Goal: Contribute content: Contribute content

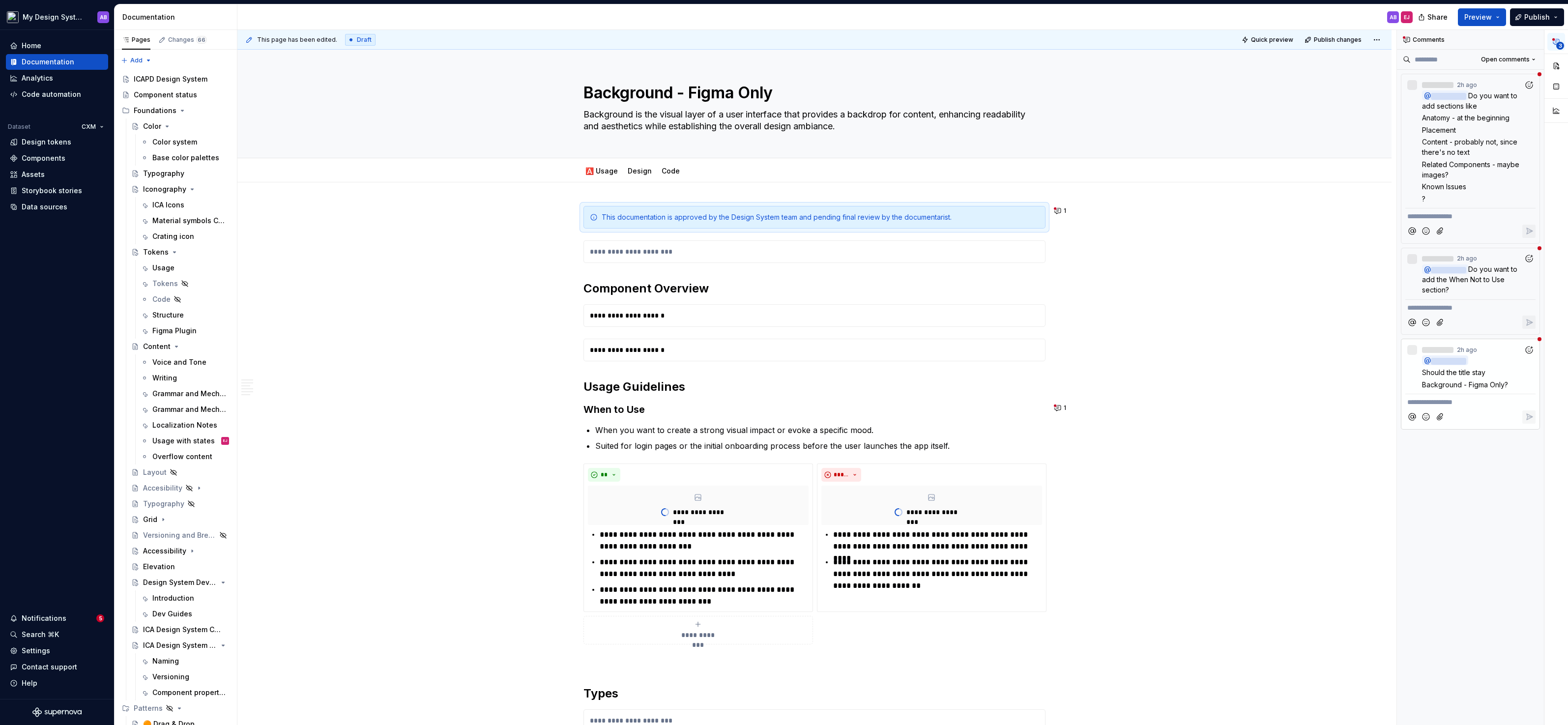
scroll to position [4, 0]
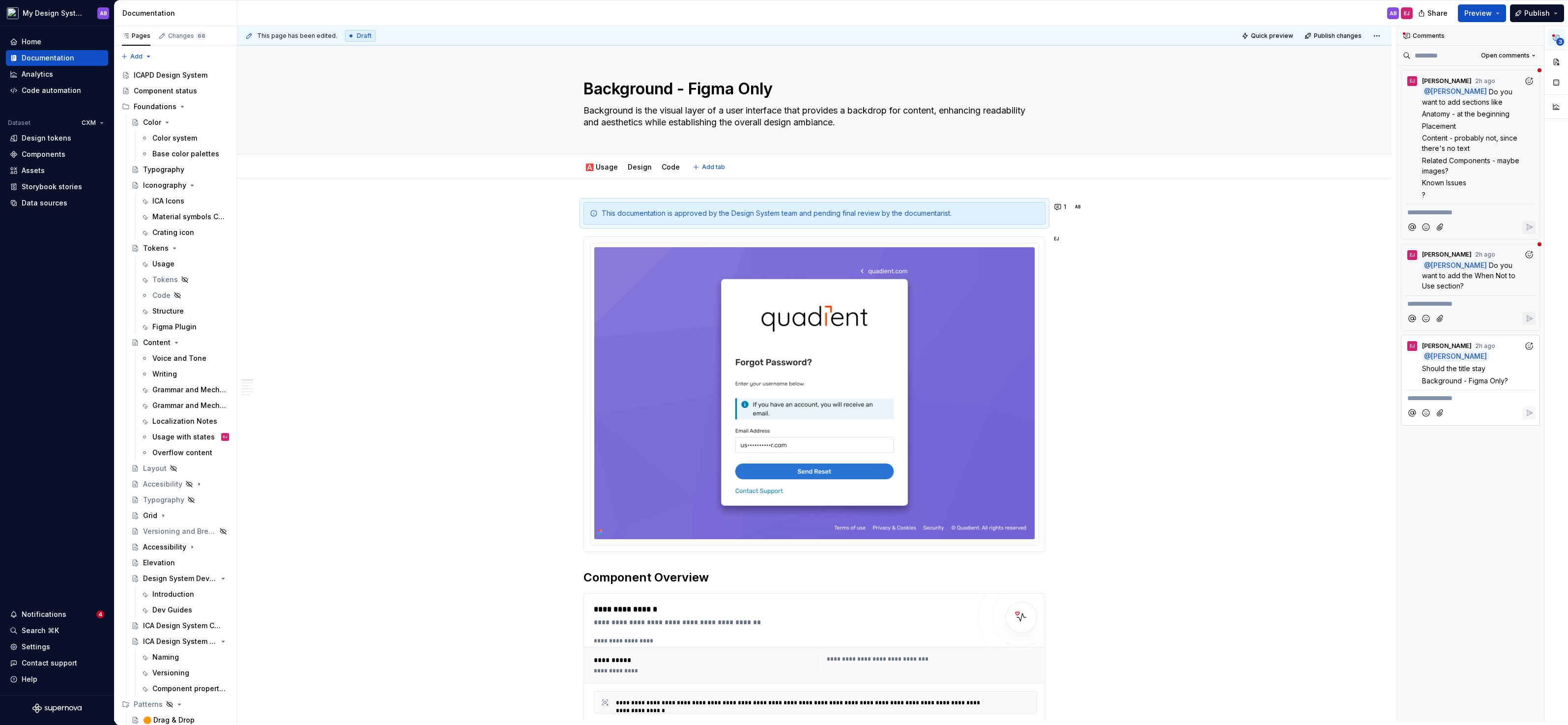
type textarea "*"
click at [1063, 206] on button "1" at bounding box center [1060, 207] width 19 height 14
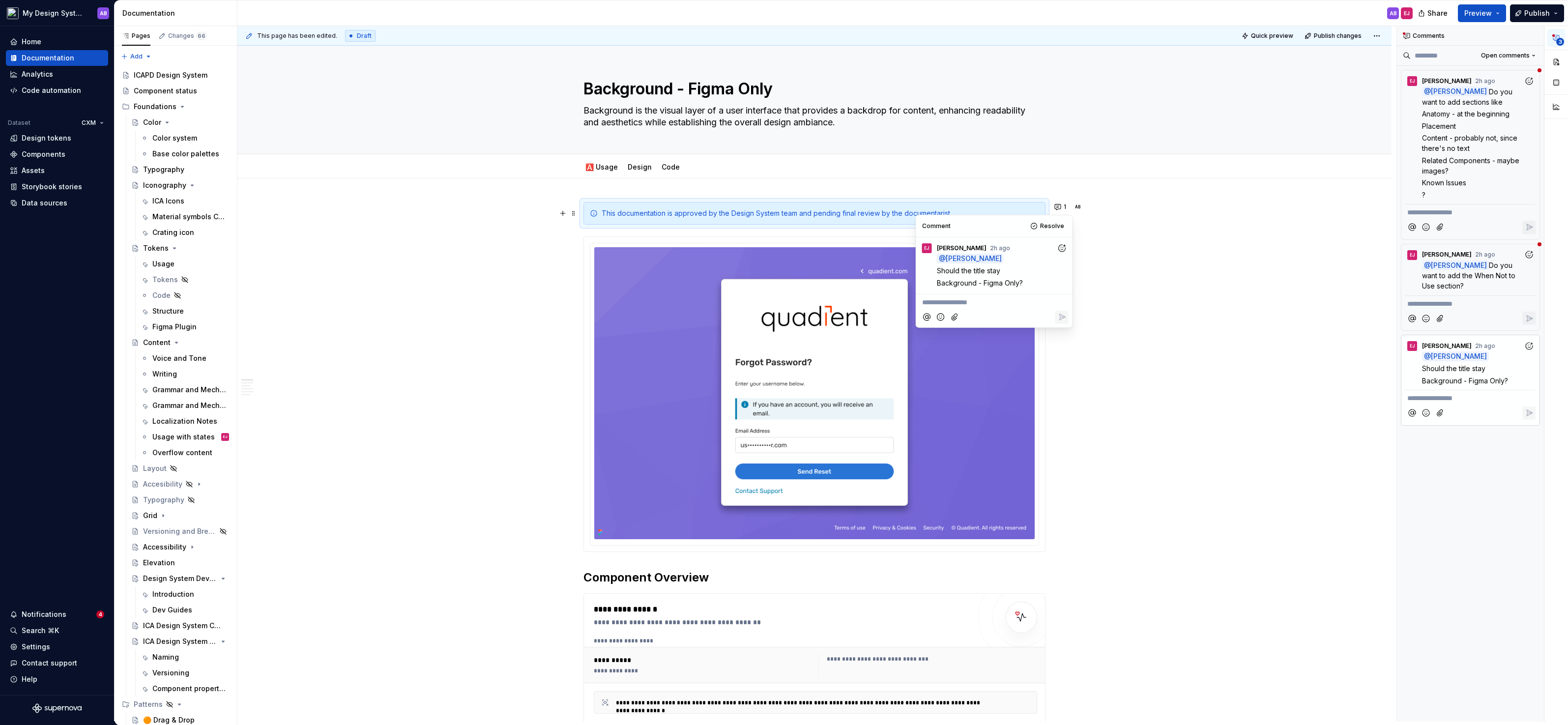
click at [982, 300] on p "**********" at bounding box center [994, 303] width 144 height 10
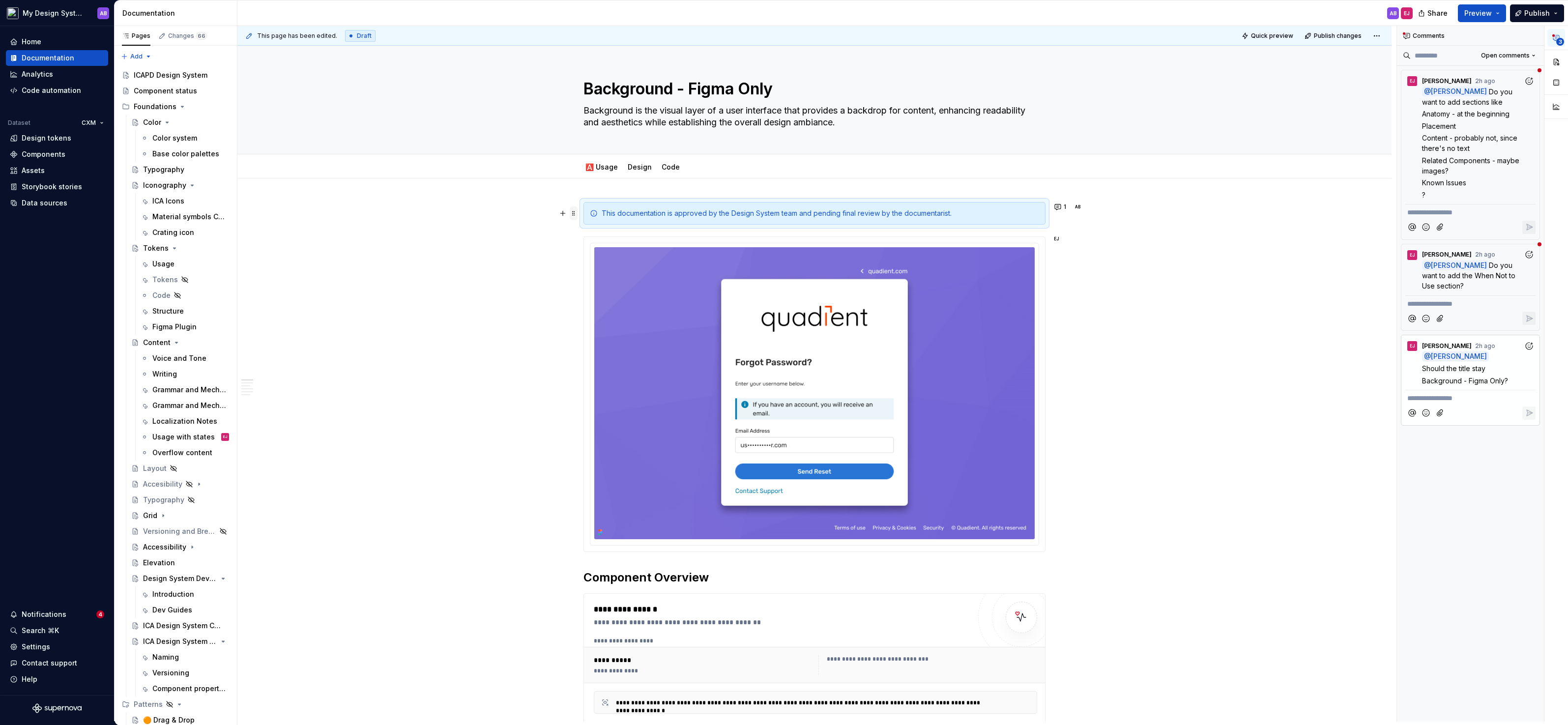
click at [577, 213] on span at bounding box center [573, 213] width 8 height 14
click at [586, 228] on div "Duplicate" at bounding box center [616, 228] width 83 height 16
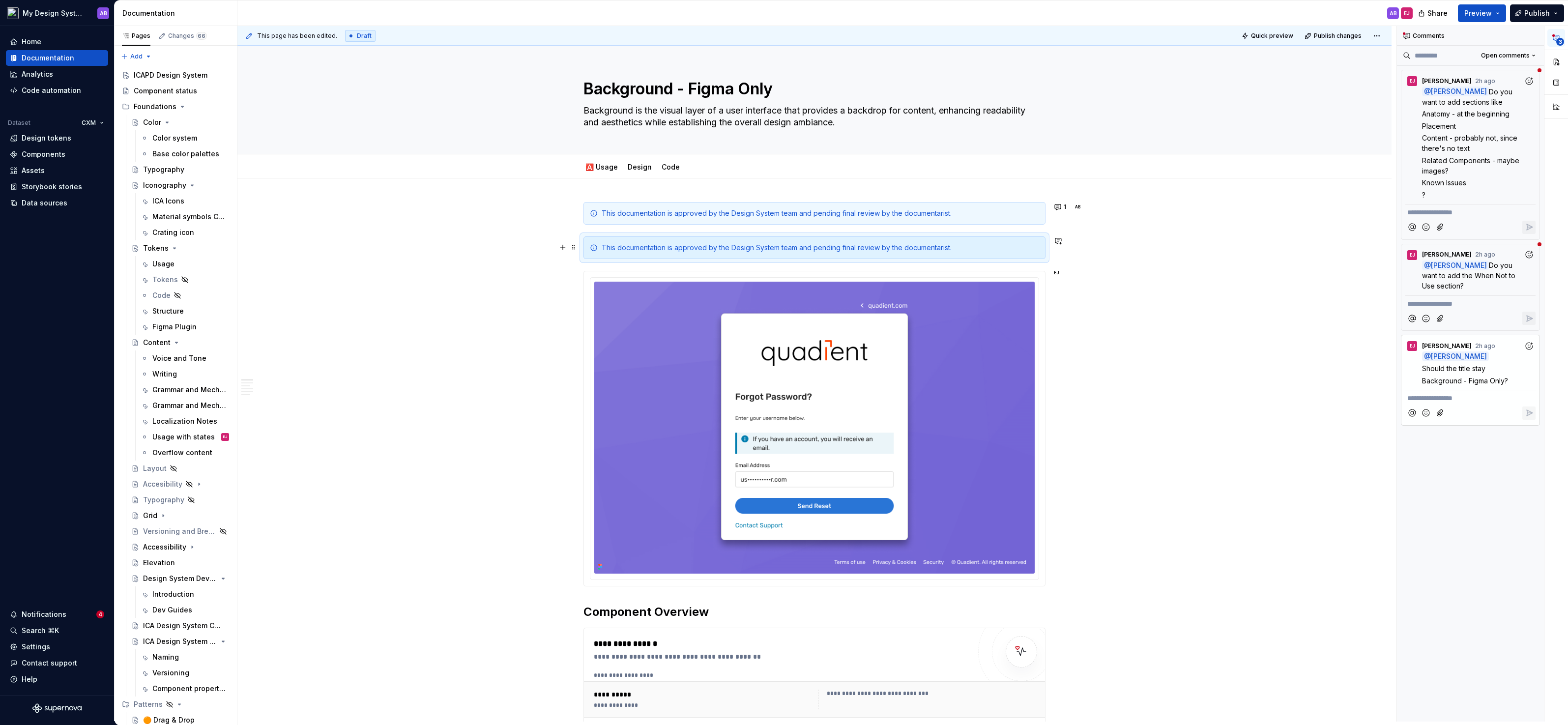
click at [683, 247] on div "This documentation is approved by the Design System team and pending final revi…" at bounding box center [820, 248] width 438 height 10
drag, startPoint x: 619, startPoint y: 246, endPoint x: 951, endPoint y: 244, distance: 332.0
click at [951, 244] on div "This documentation is approved by the Design System team and pending final revi…" at bounding box center [820, 248] width 438 height 10
click at [863, 247] on div "This component if for Figma only." at bounding box center [820, 248] width 438 height 10
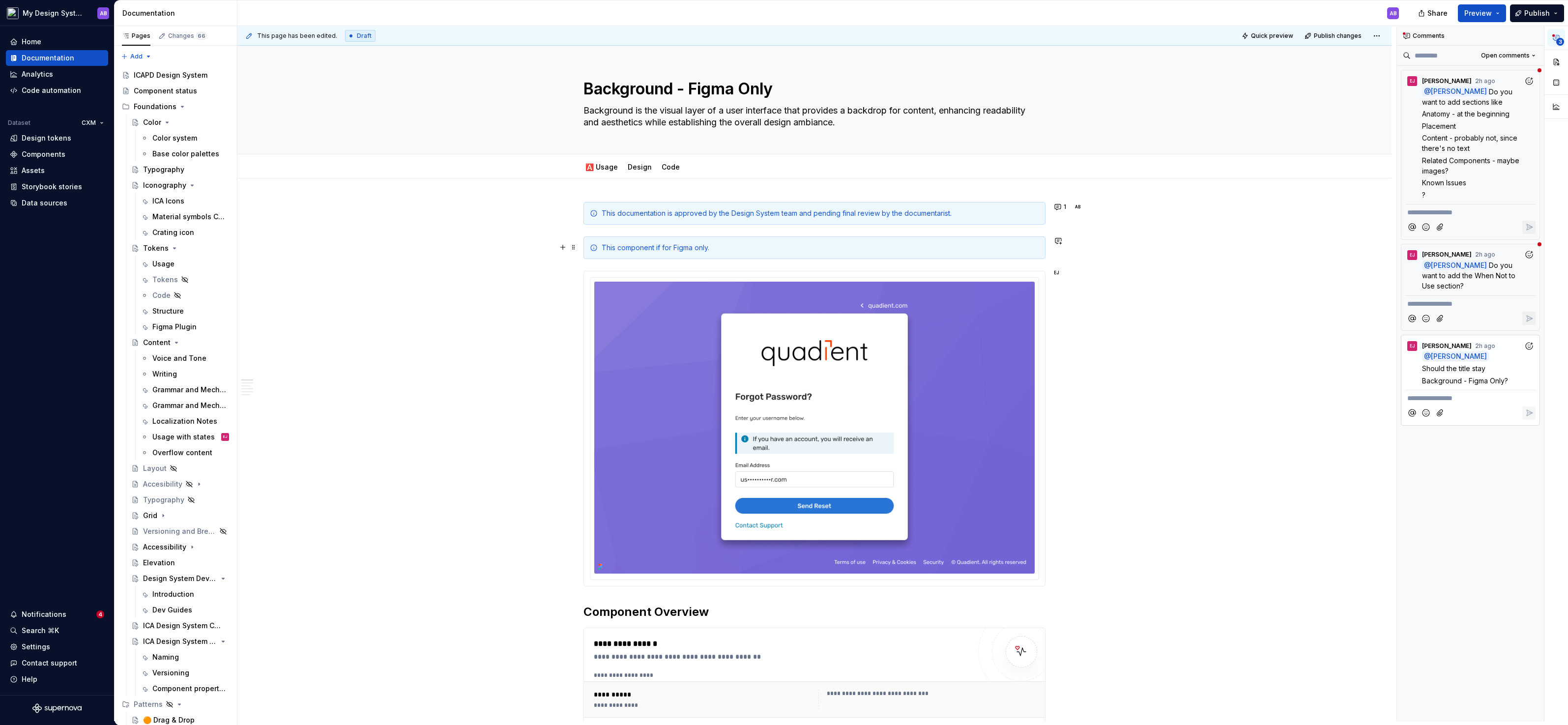
click at [657, 245] on div "This component if for Figma only." at bounding box center [820, 248] width 438 height 10
copy div "This component if for Figma only."
click at [688, 246] on div "This component if for Figma only." at bounding box center [820, 248] width 438 height 10
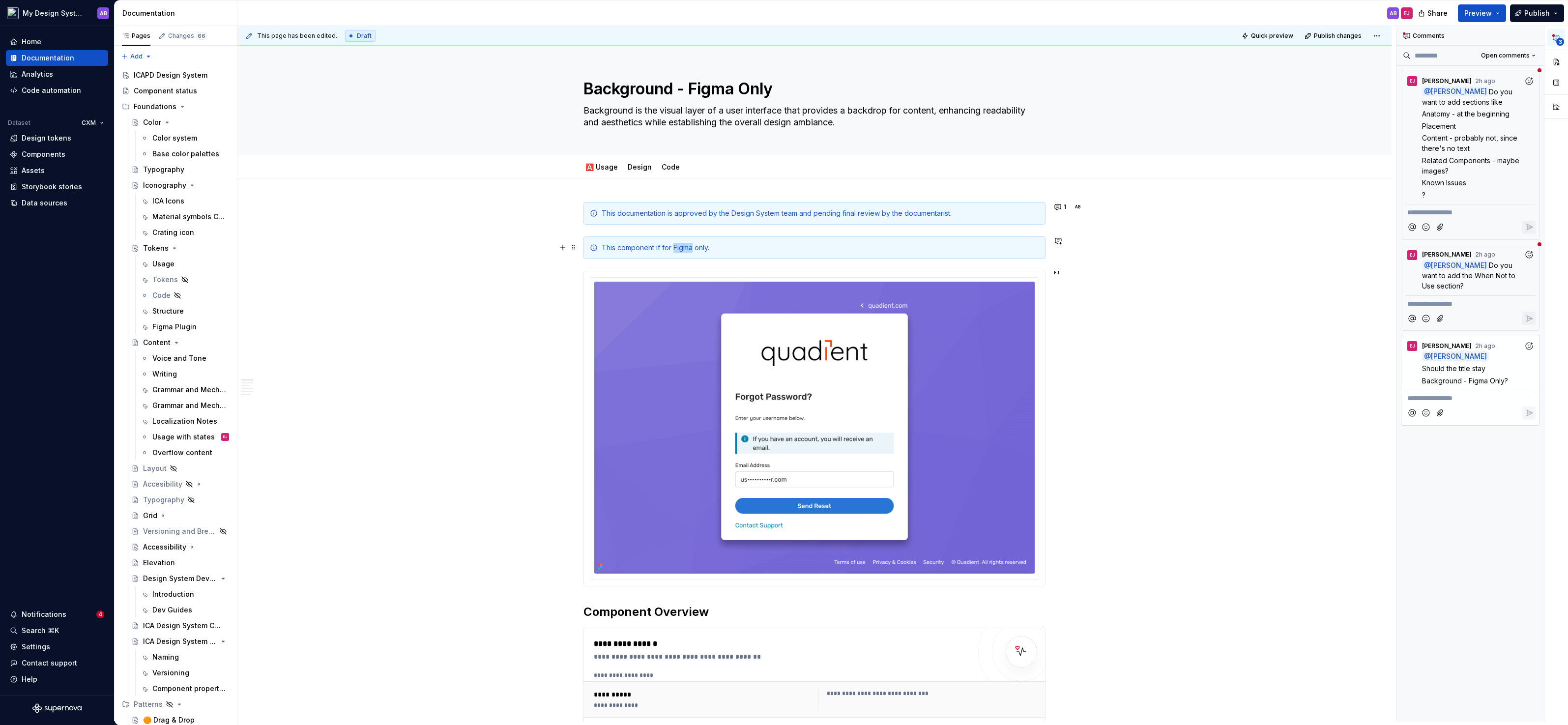
click at [688, 246] on div "This component if for Figma only." at bounding box center [820, 248] width 438 height 10
click at [1063, 205] on button "1" at bounding box center [1060, 207] width 19 height 14
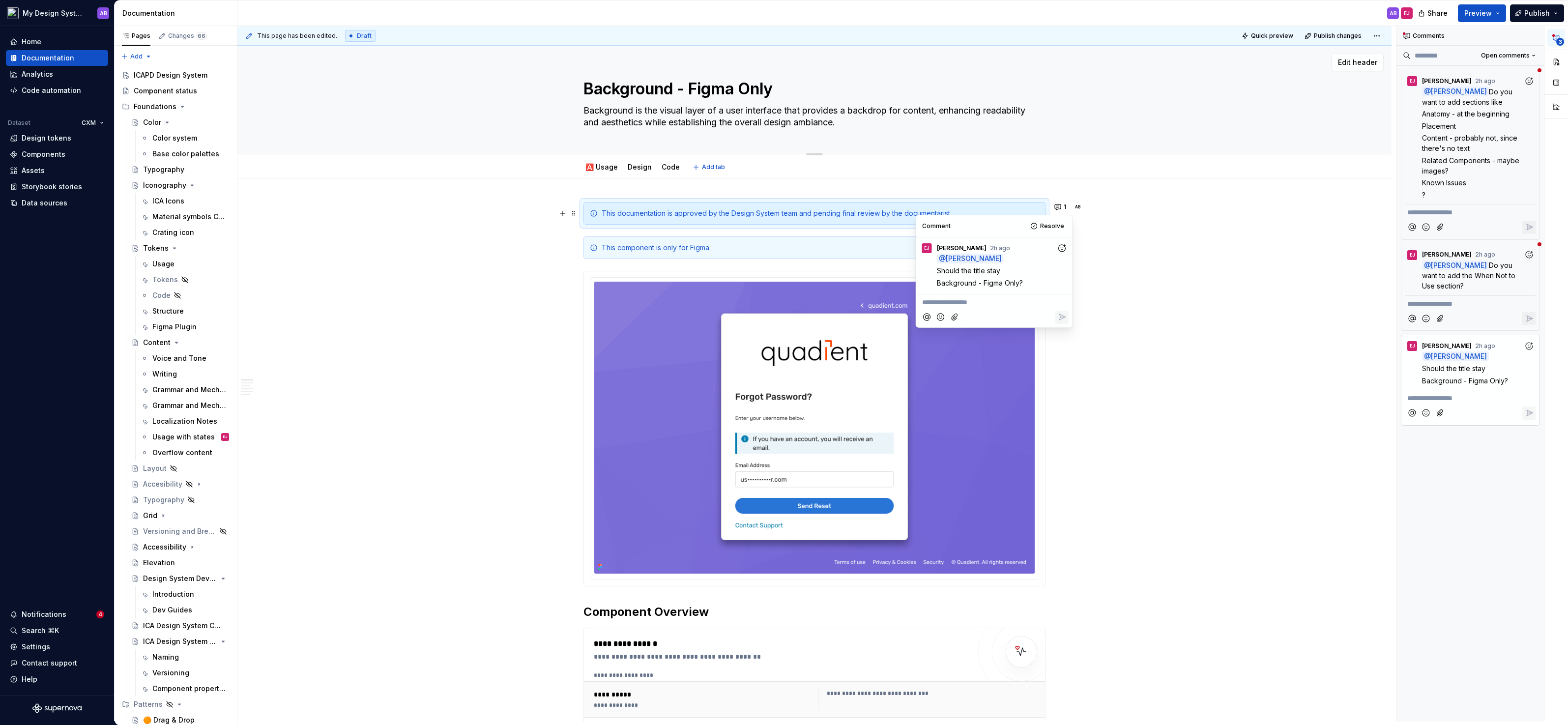
click at [693, 83] on textarea "Background - Figma Only" at bounding box center [812, 89] width 462 height 24
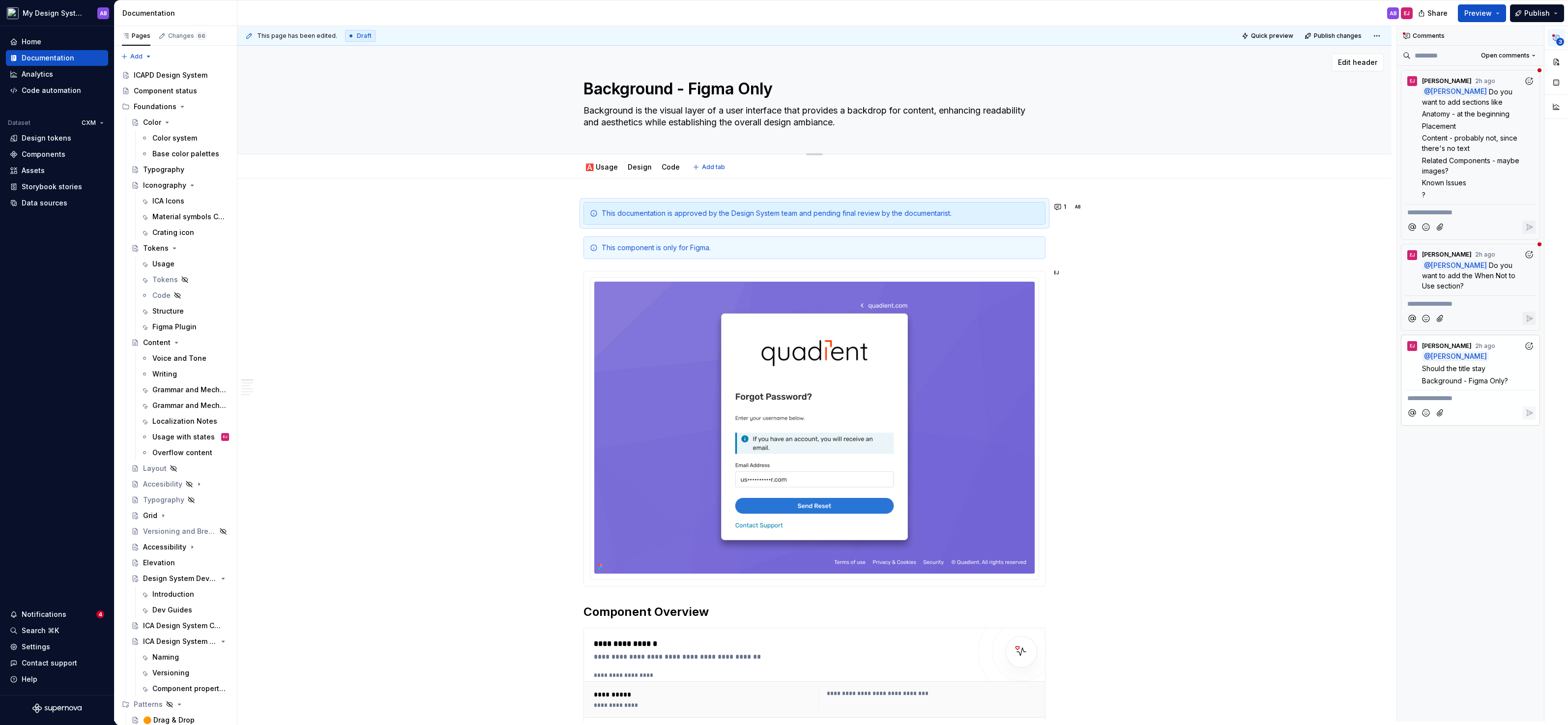
click at [679, 86] on textarea "Background - Figma Only" at bounding box center [812, 89] width 462 height 24
drag, startPoint x: 679, startPoint y: 86, endPoint x: 799, endPoint y: 85, distance: 120.0
click at [799, 86] on textarea "Background - Figma Only" at bounding box center [812, 89] width 462 height 24
type textarea "*"
type textarea "Background"
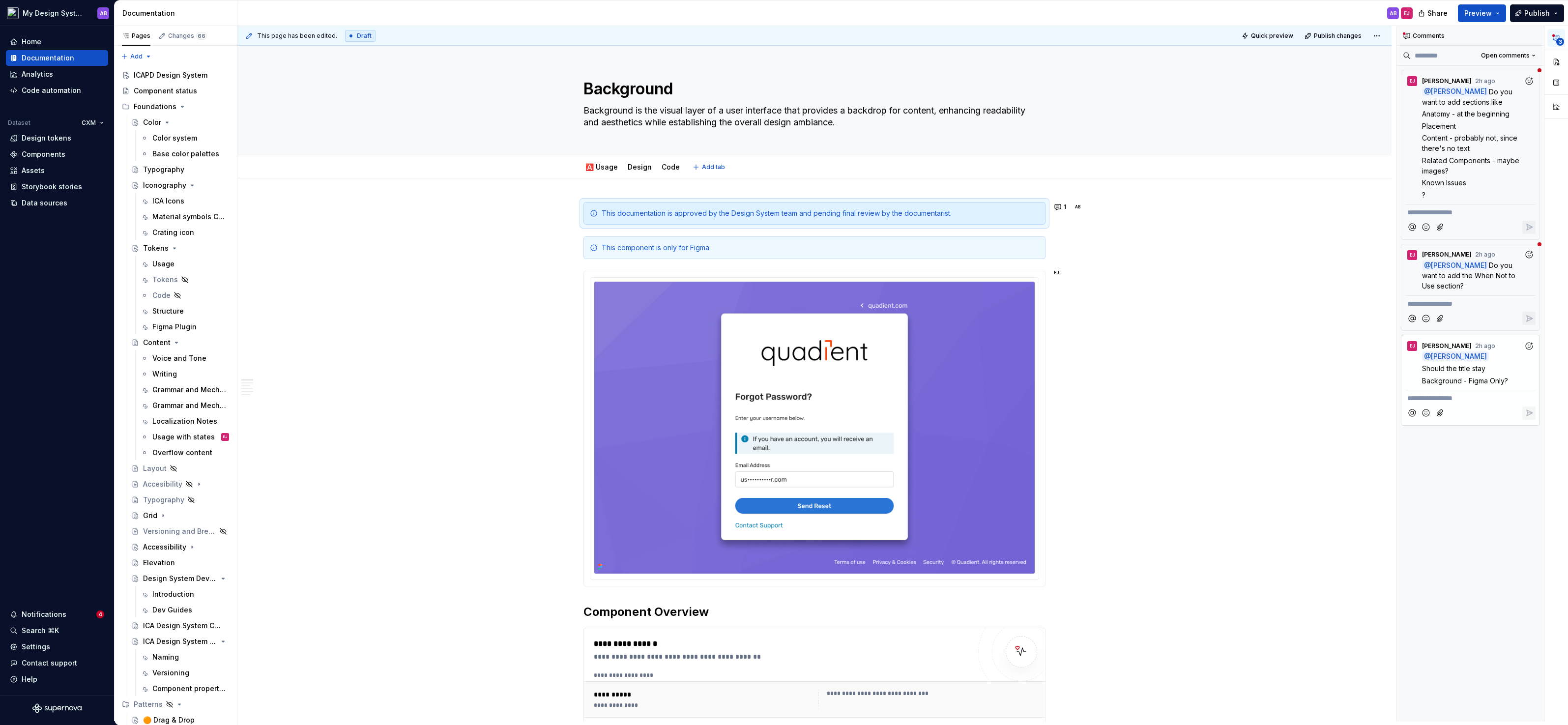
type textarea "*"
type textarea "Background"
click at [1063, 206] on button "1" at bounding box center [1060, 207] width 19 height 14
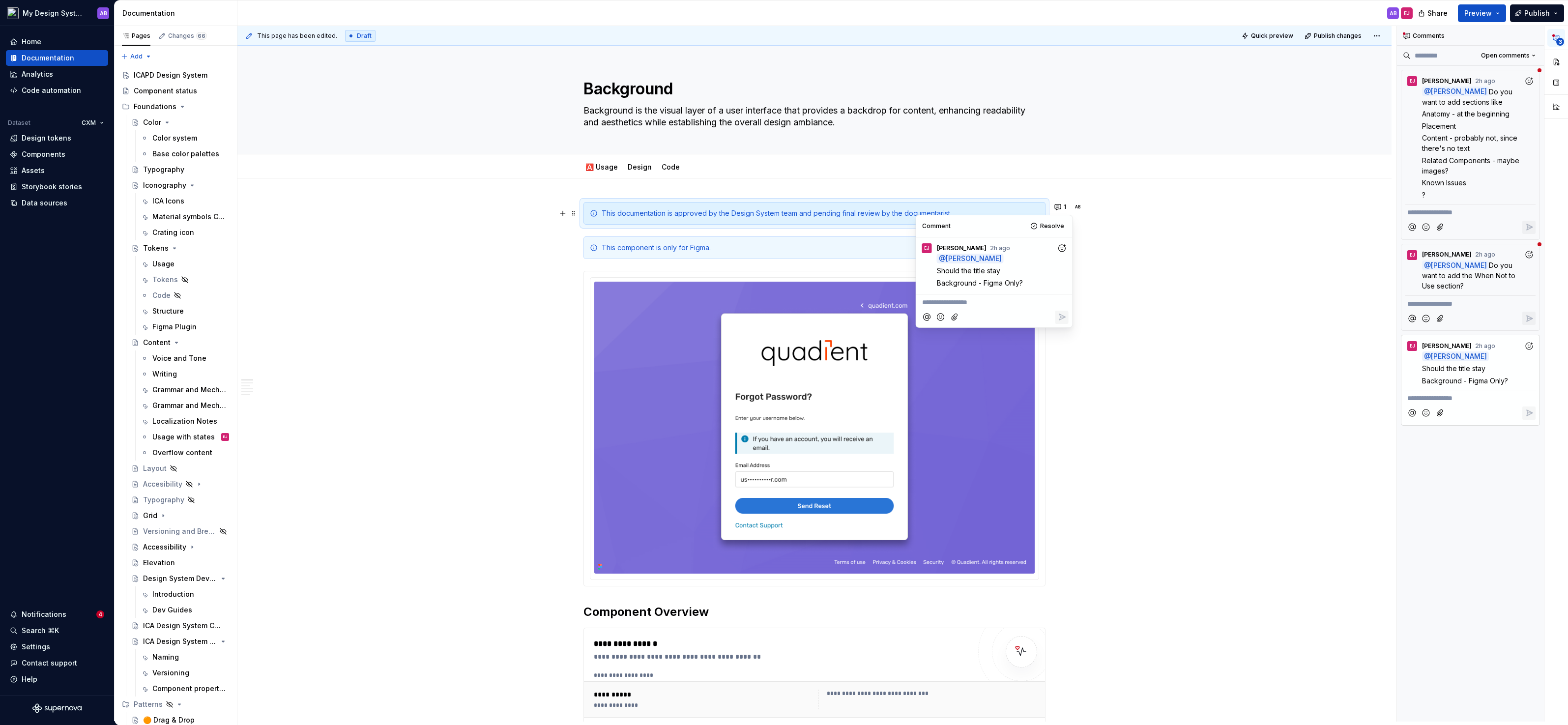
type textarea "*"
click at [1017, 293] on div "EJ Eva Janečková 2h ago @ Alina Burlaka Should the title stay Background - Figm…" at bounding box center [994, 265] width 156 height 57
click at [1006, 300] on p "**********" at bounding box center [994, 303] width 144 height 10
click at [956, 277] on span "[PERSON_NAME]" at bounding box center [956, 276] width 56 height 10
click at [964, 313] on span "I think it was a note that component uses only in figma" at bounding box center [980, 308] width 116 height 19
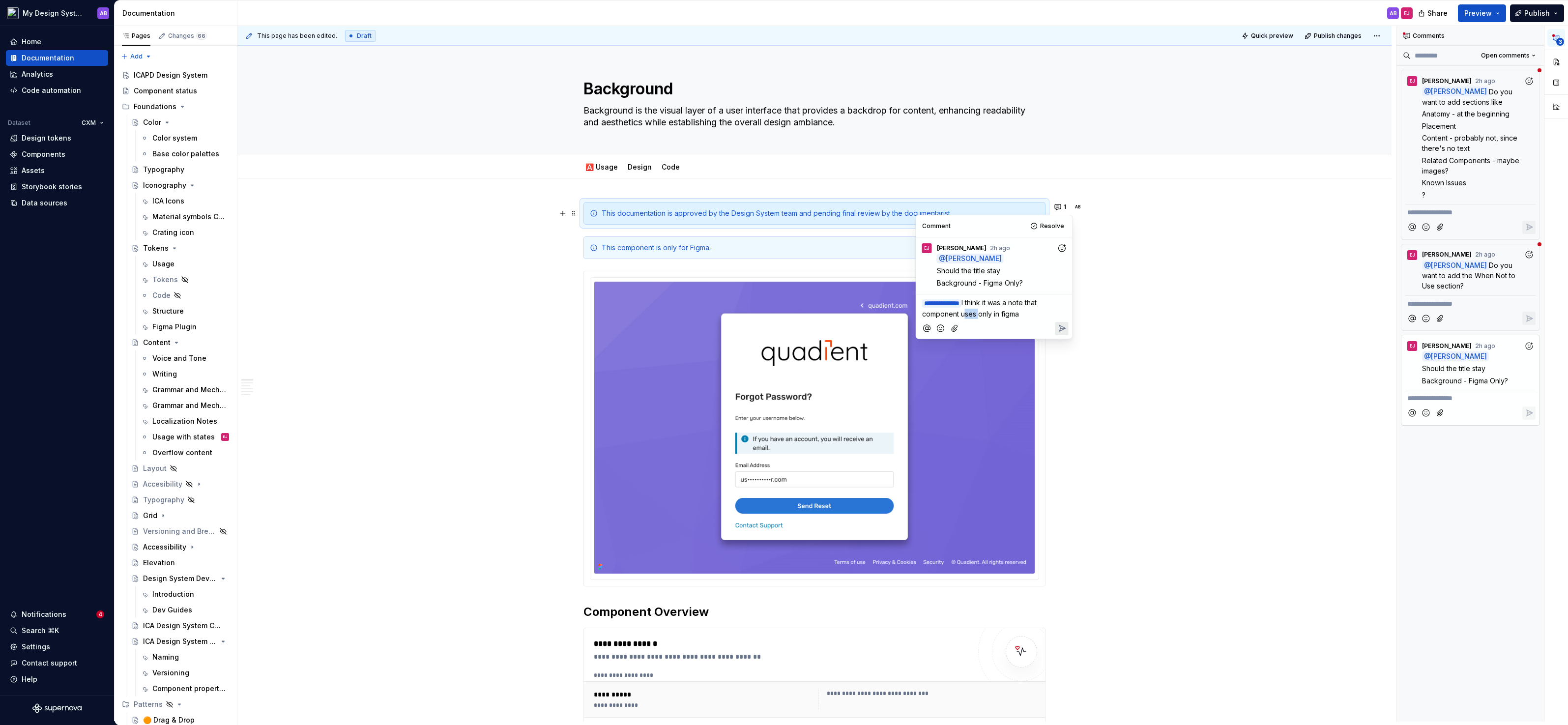
click at [964, 313] on span "I think it was a note that component uses only in figma" at bounding box center [980, 308] width 116 height 19
click at [1031, 309] on p "**********" at bounding box center [994, 309] width 144 height 22
click at [944, 322] on span "I think it was a note that component is used only in figma. I actually have a b…" at bounding box center [991, 313] width 138 height 30
click at [971, 324] on p "**********" at bounding box center [994, 313] width 144 height 32
click at [995, 324] on p "**********" at bounding box center [994, 313] width 144 height 32
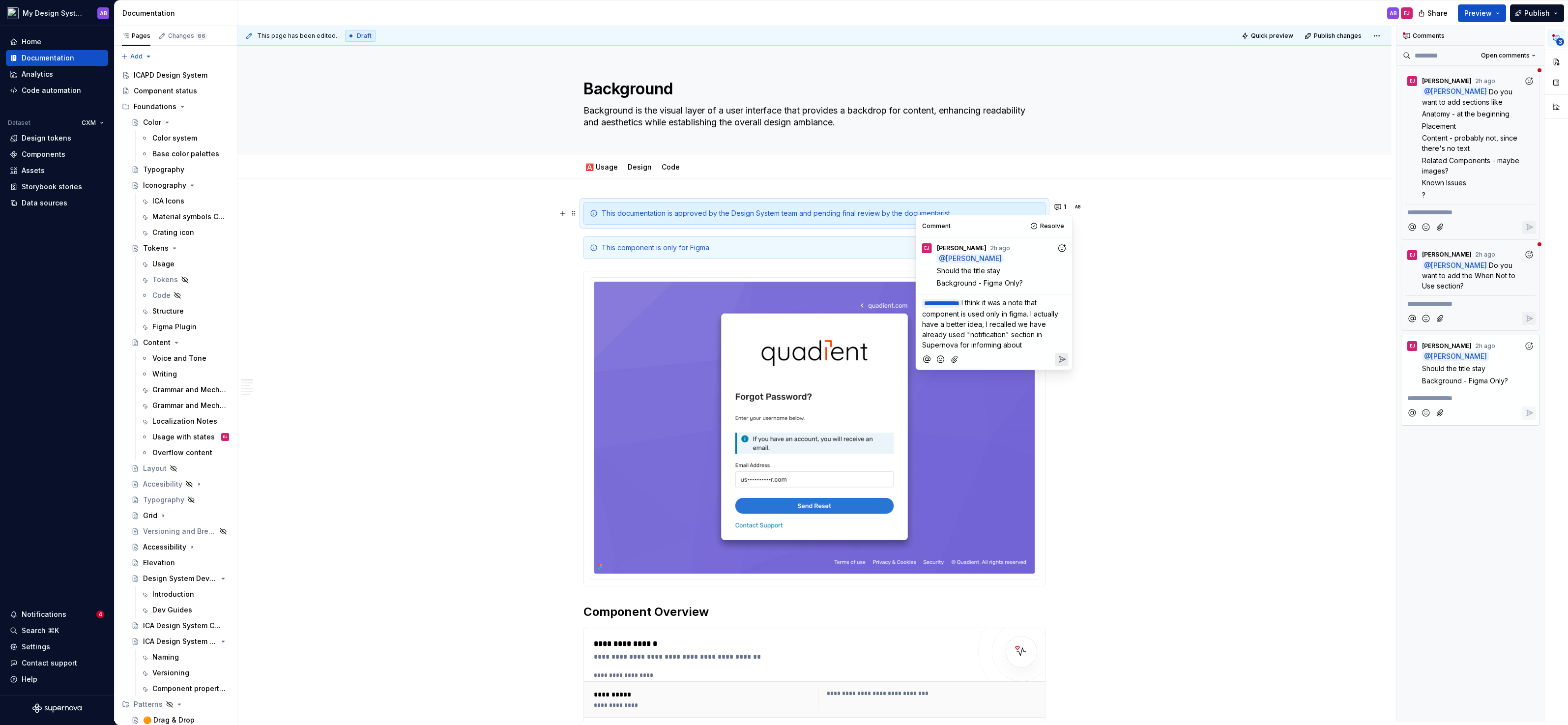
click at [987, 331] on span "I think it was a note that component is used only in figma. I actually have a b…" at bounding box center [991, 323] width 138 height 51
click at [968, 332] on span "I think it was a note that component is used only in figma. I actually have a b…" at bounding box center [991, 323] width 138 height 51
click at [1022, 343] on span "I think it was a note that component is used only in figma. I actually have a b…" at bounding box center [992, 323] width 141 height 51
click at [978, 327] on p "**********" at bounding box center [994, 324] width 144 height 52
click at [978, 332] on span "I think it was a note that component is used only in figma. I actually have a b…" at bounding box center [992, 323] width 141 height 51
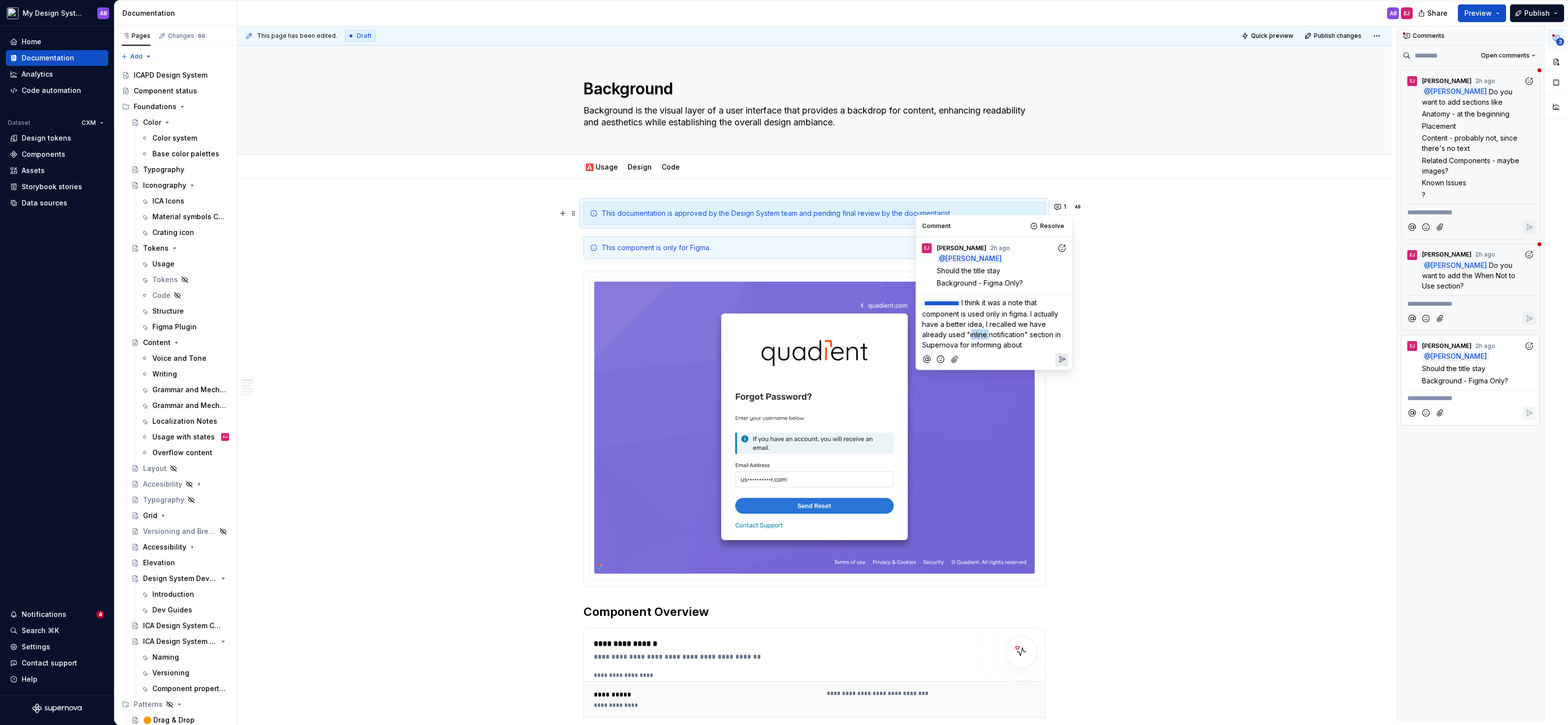
click at [978, 332] on span "I think it was a note that component is used only in figma. I actually have a b…" at bounding box center [992, 323] width 141 height 51
click at [1020, 345] on span "I think it was a note that component is used only in figma. I actually have a b…" at bounding box center [991, 323] width 138 height 51
drag, startPoint x: 1018, startPoint y: 354, endPoint x: 983, endPoint y: 303, distance: 61.9
click at [983, 303] on span "I think it was a note that component is used only in figma. I actually have a b…" at bounding box center [991, 329] width 138 height 61
copy span "I think it was a note that component is used only in figma. I actually have a b…"
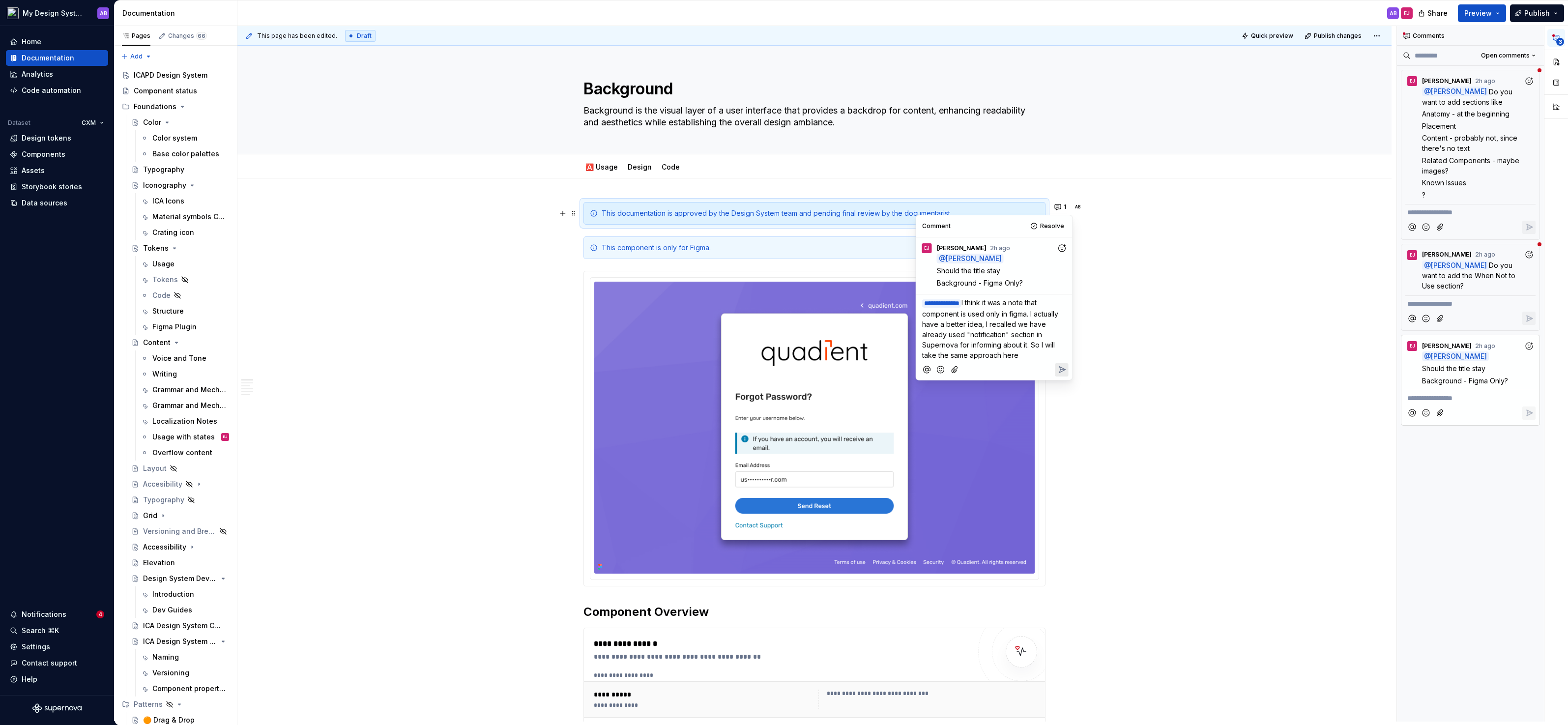
click at [1059, 371] on icon "Reply" at bounding box center [1062, 370] width 10 height 10
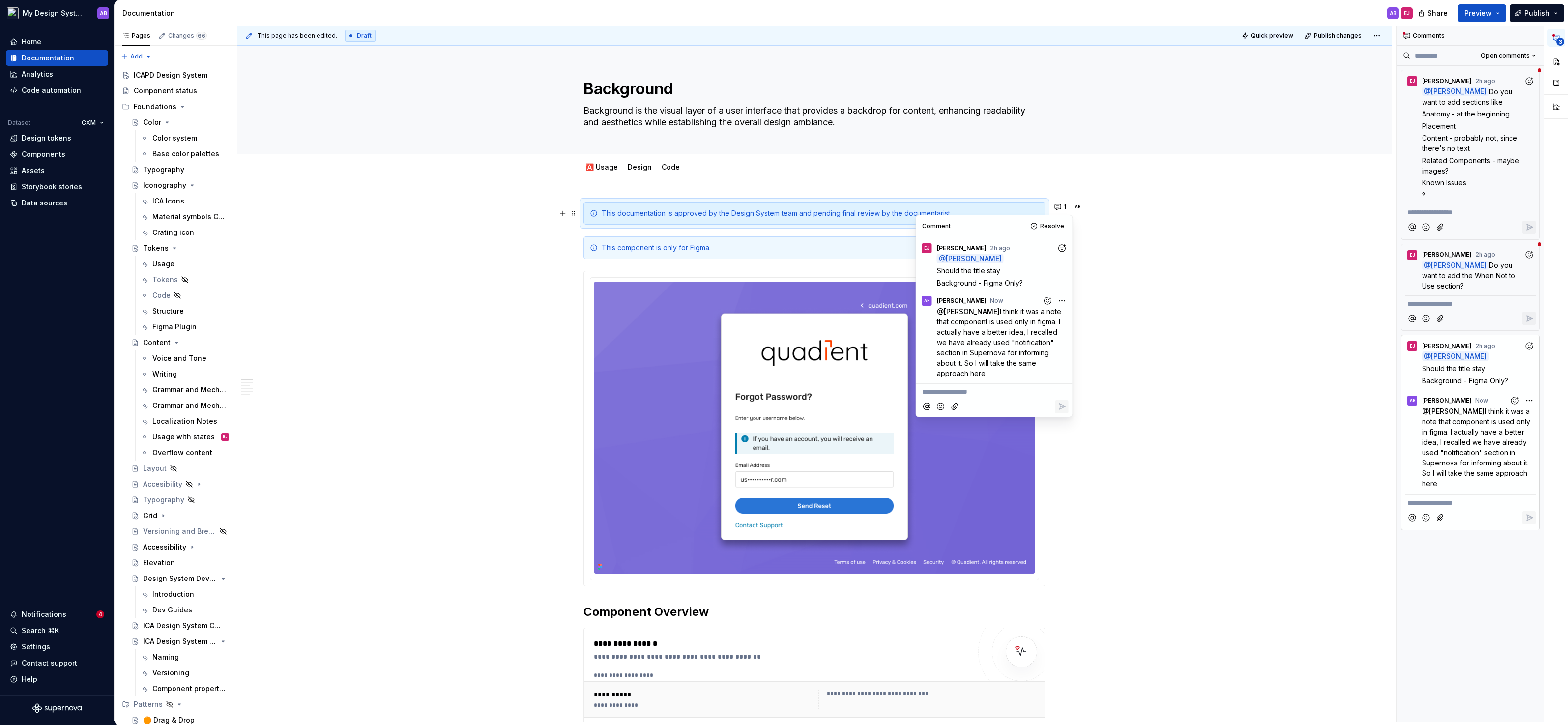
click at [1061, 250] on icon "Add reaction" at bounding box center [1062, 248] width 10 height 10
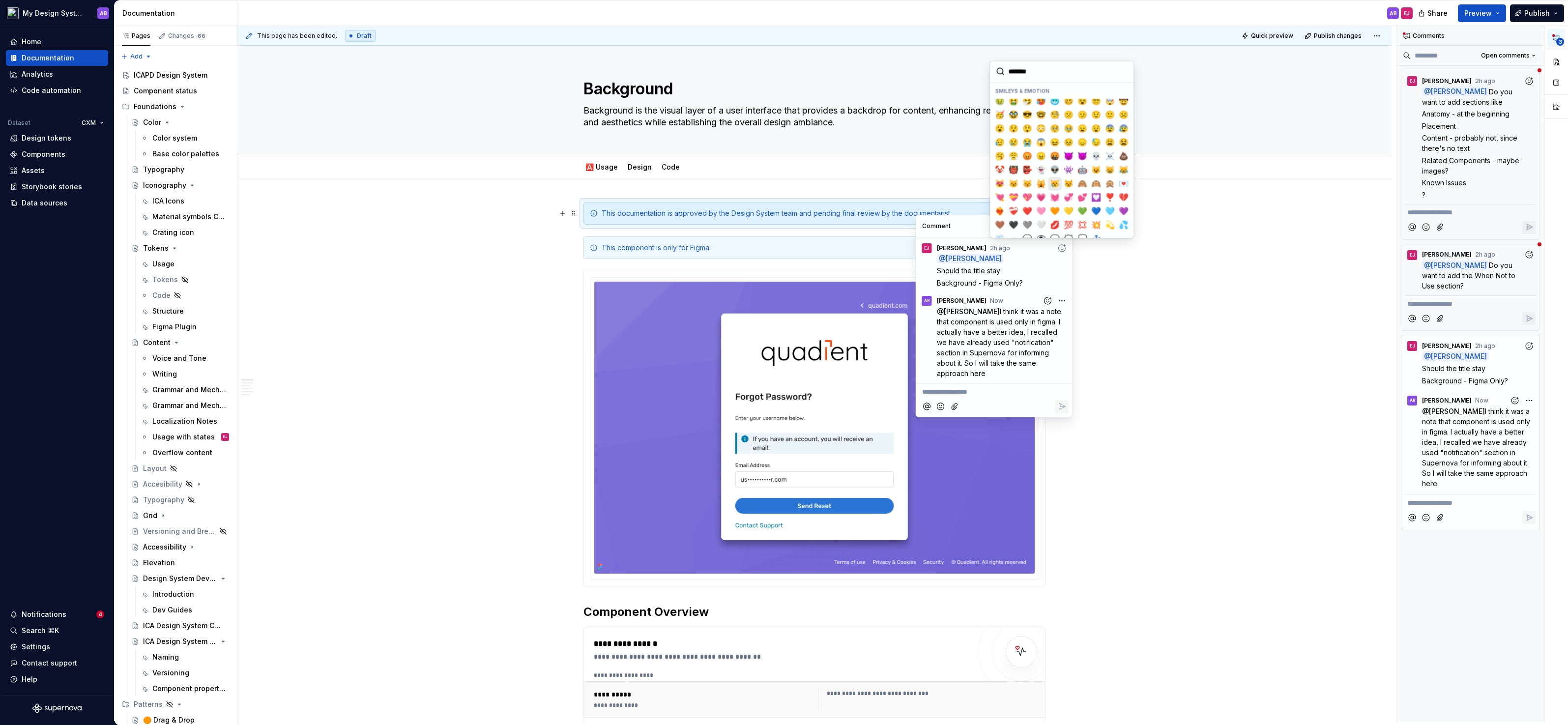
scroll to position [110, 0]
click at [1028, 184] on span "❤️" at bounding box center [1027, 189] width 8 height 10
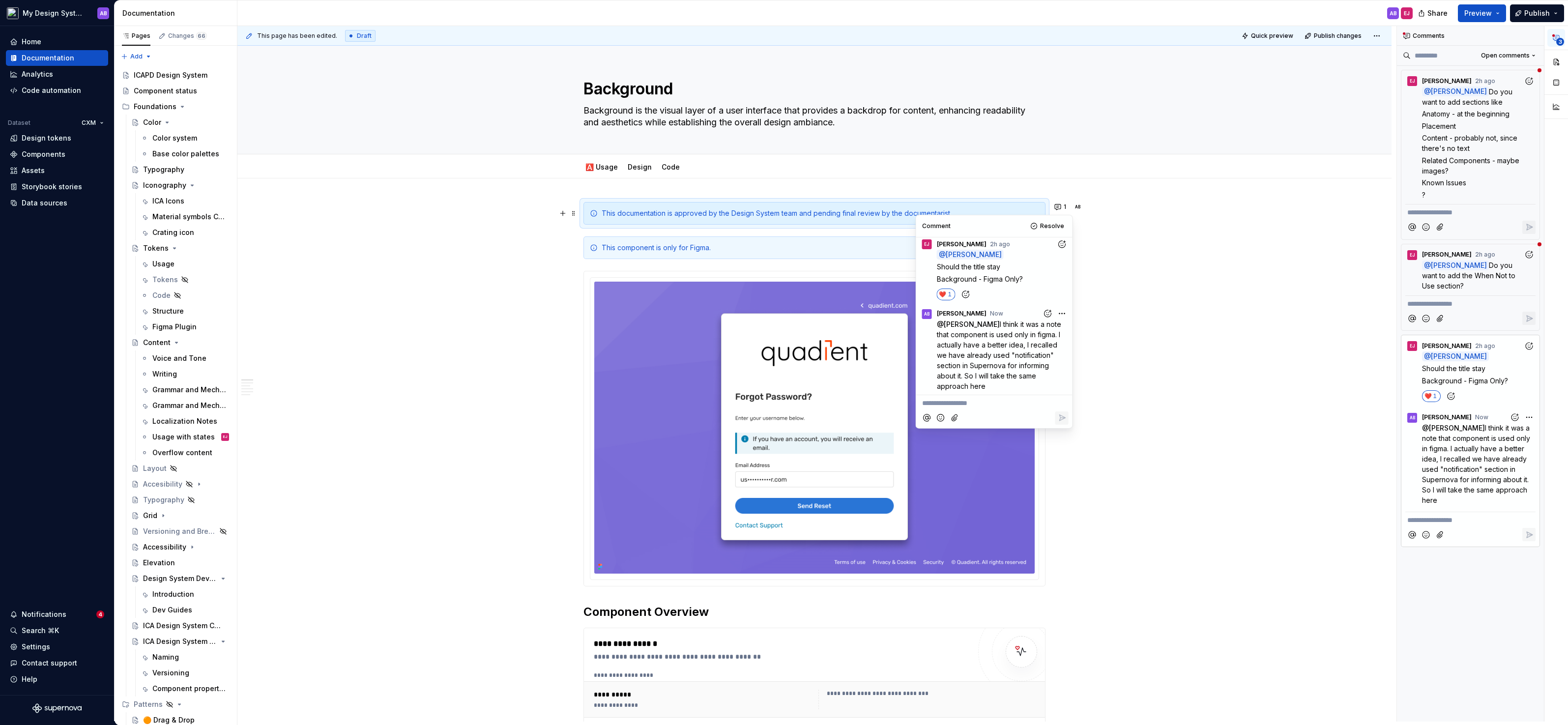
scroll to position [5, 0]
click at [667, 249] on div "This component is only for Figma." at bounding box center [820, 248] width 438 height 10
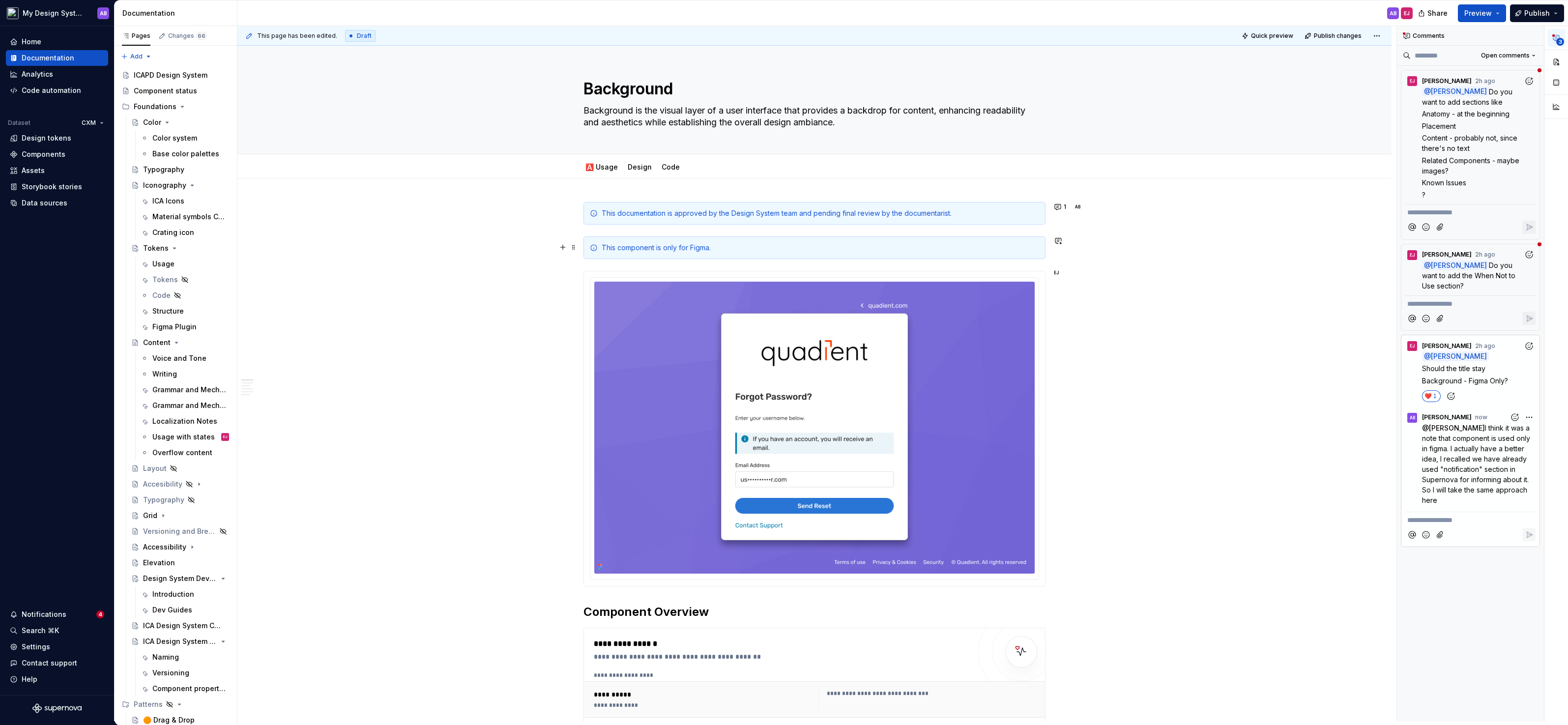
click at [577, 246] on span at bounding box center [573, 247] width 8 height 14
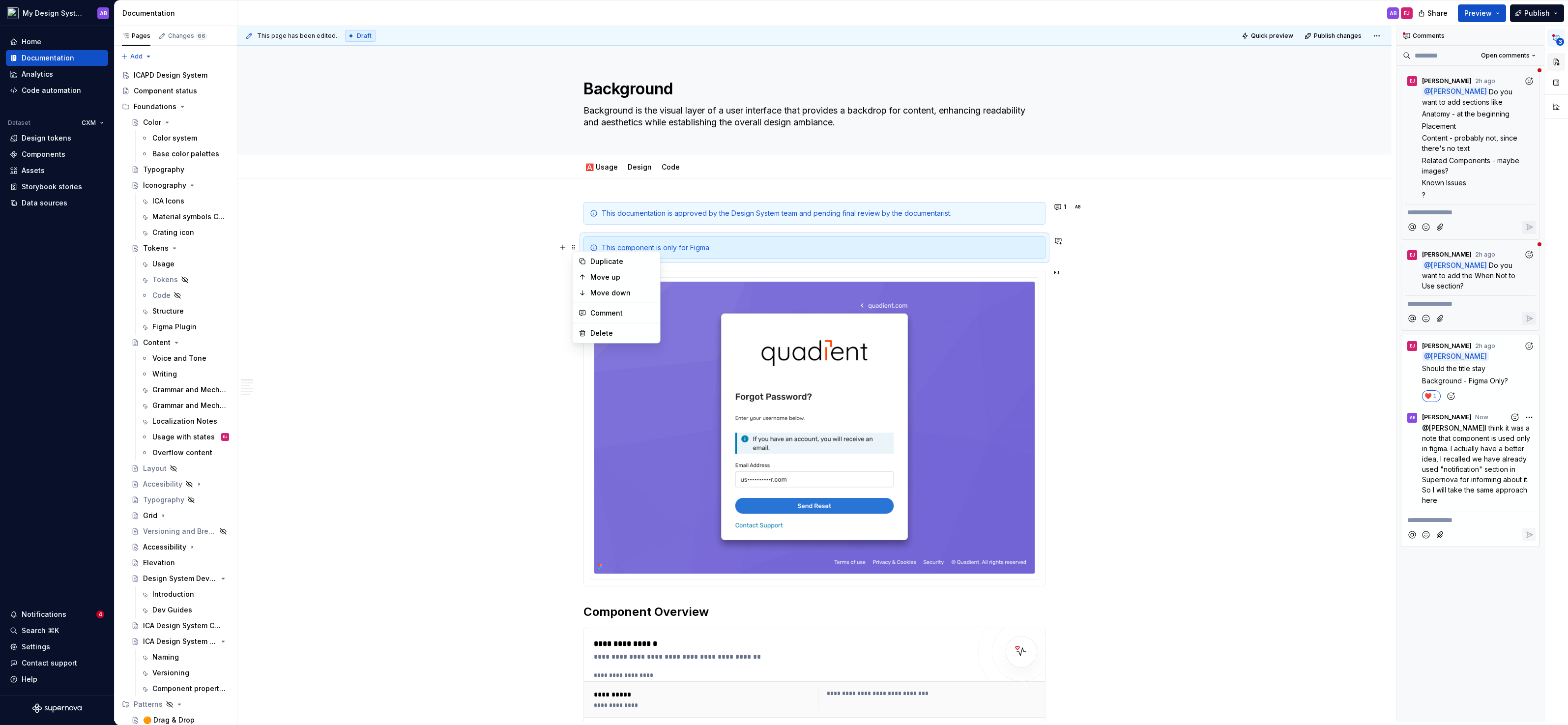
click at [1555, 57] on button "button" at bounding box center [1556, 61] width 18 height 18
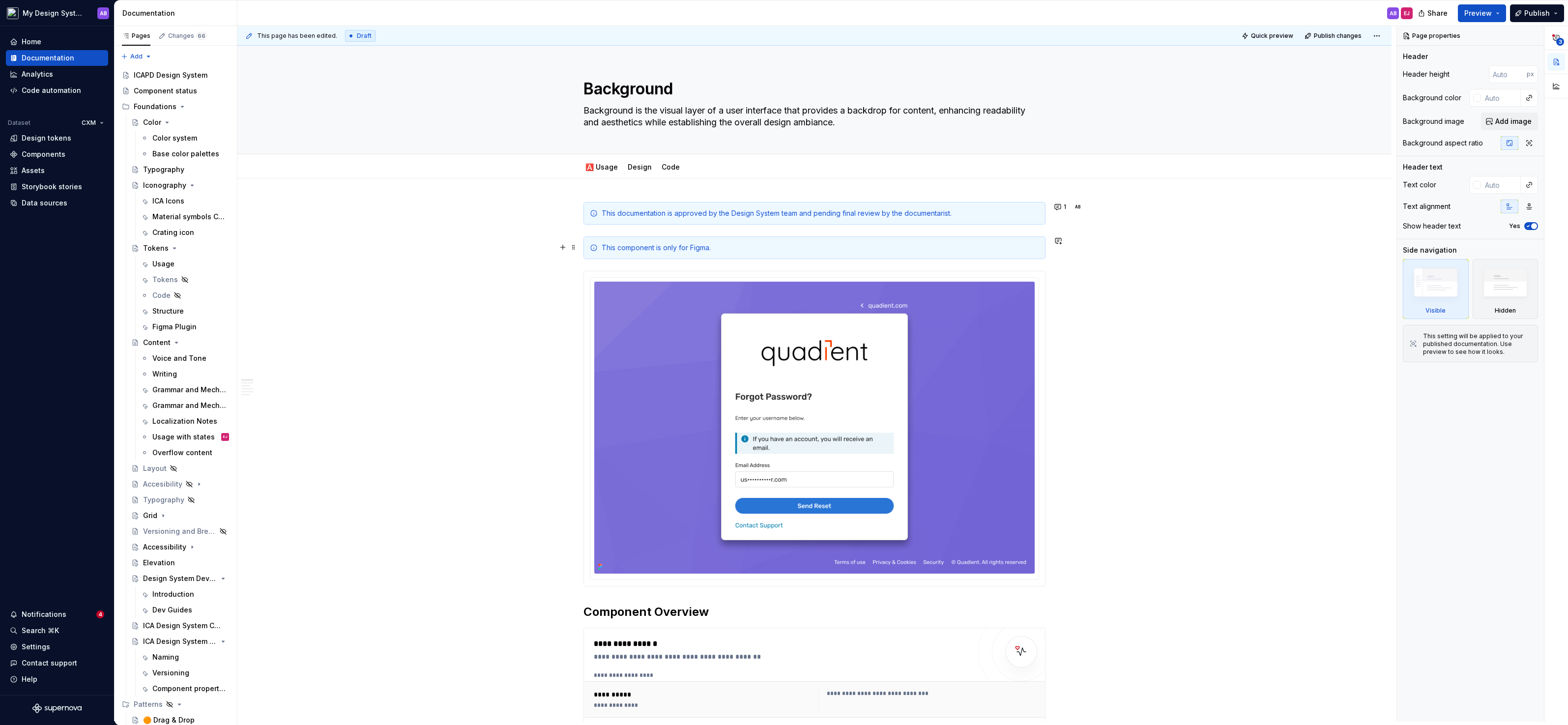
click at [648, 247] on div "This component is only for Figma." at bounding box center [820, 248] width 438 height 10
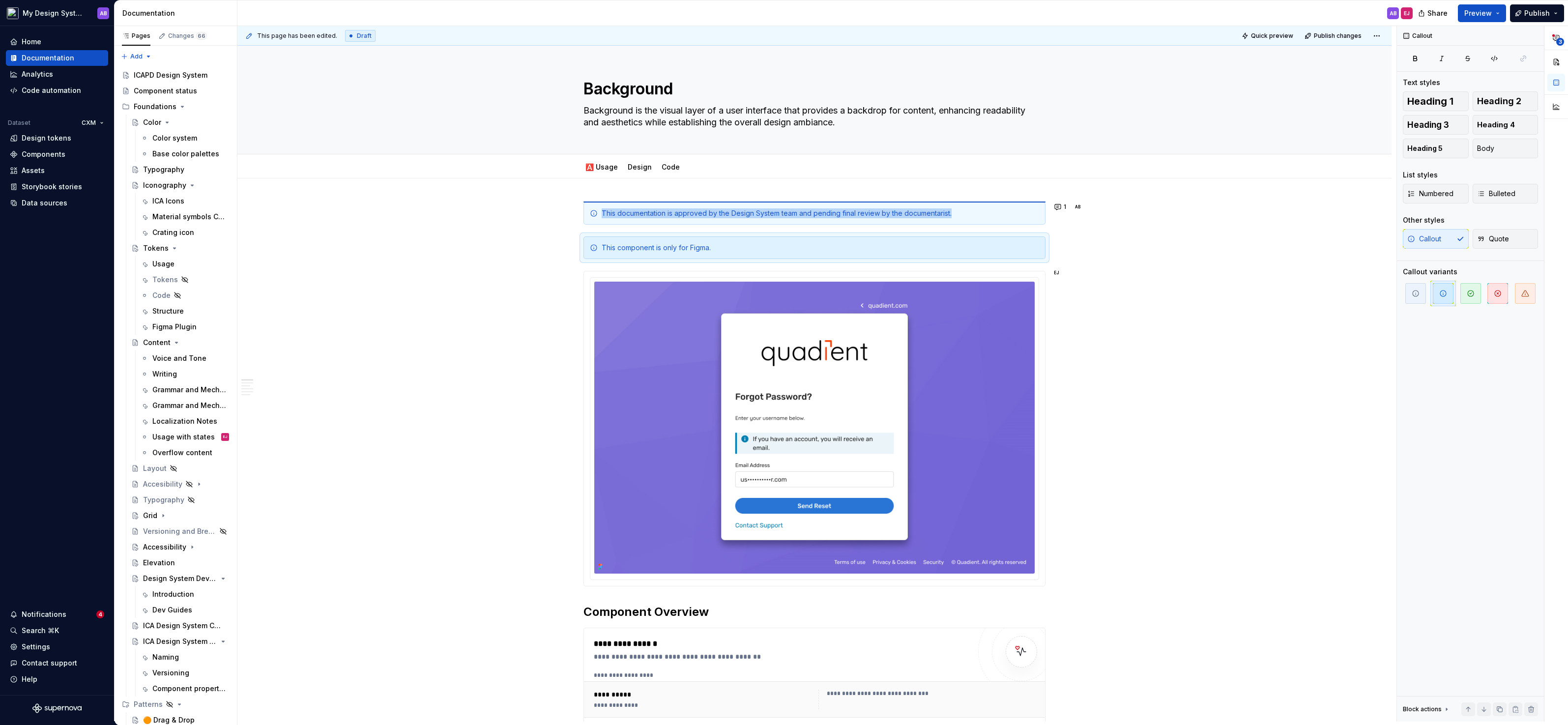
scroll to position [0, 0]
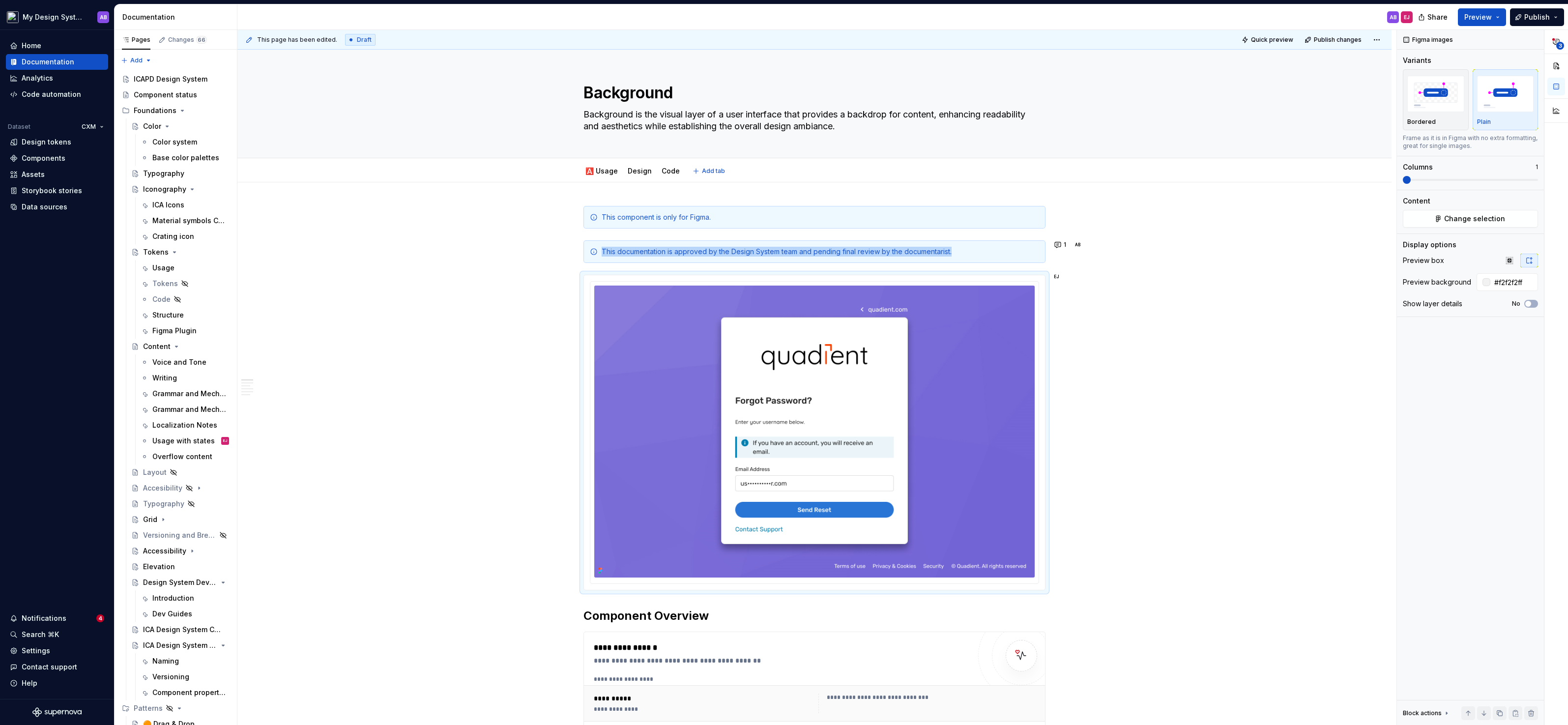
type textarea "*"
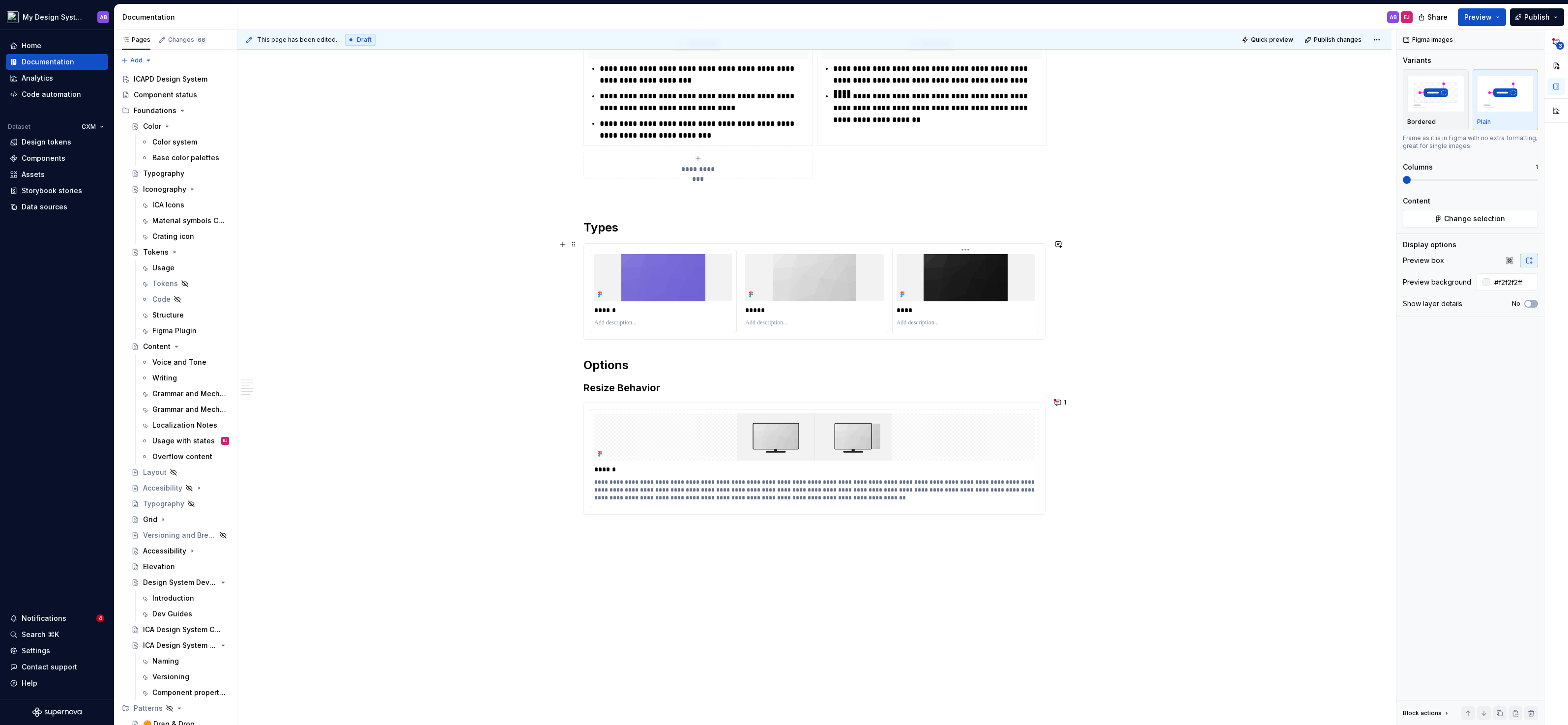
scroll to position [1070, 0]
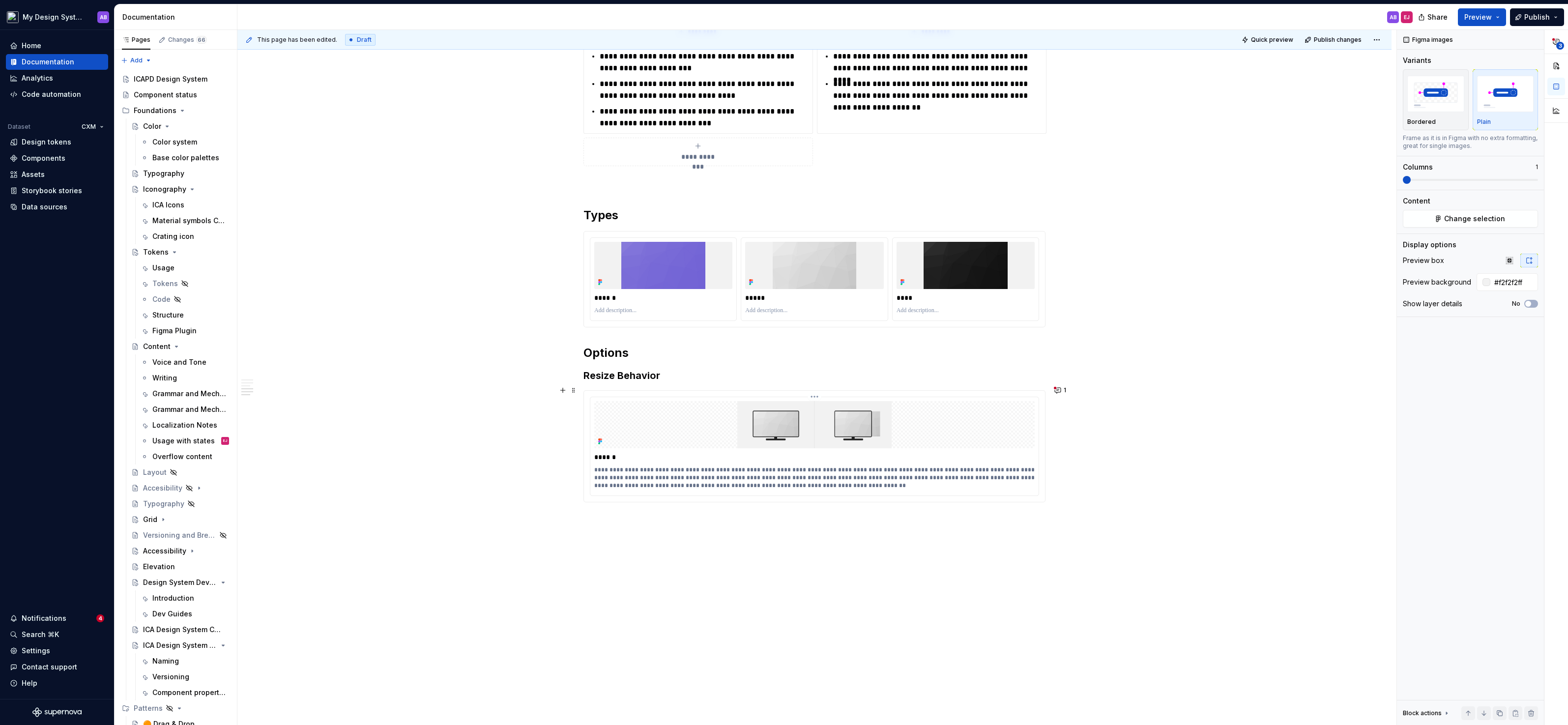
click at [979, 452] on p "******" at bounding box center [814, 457] width 441 height 10
click at [1531, 264] on button "button" at bounding box center [1529, 261] width 18 height 14
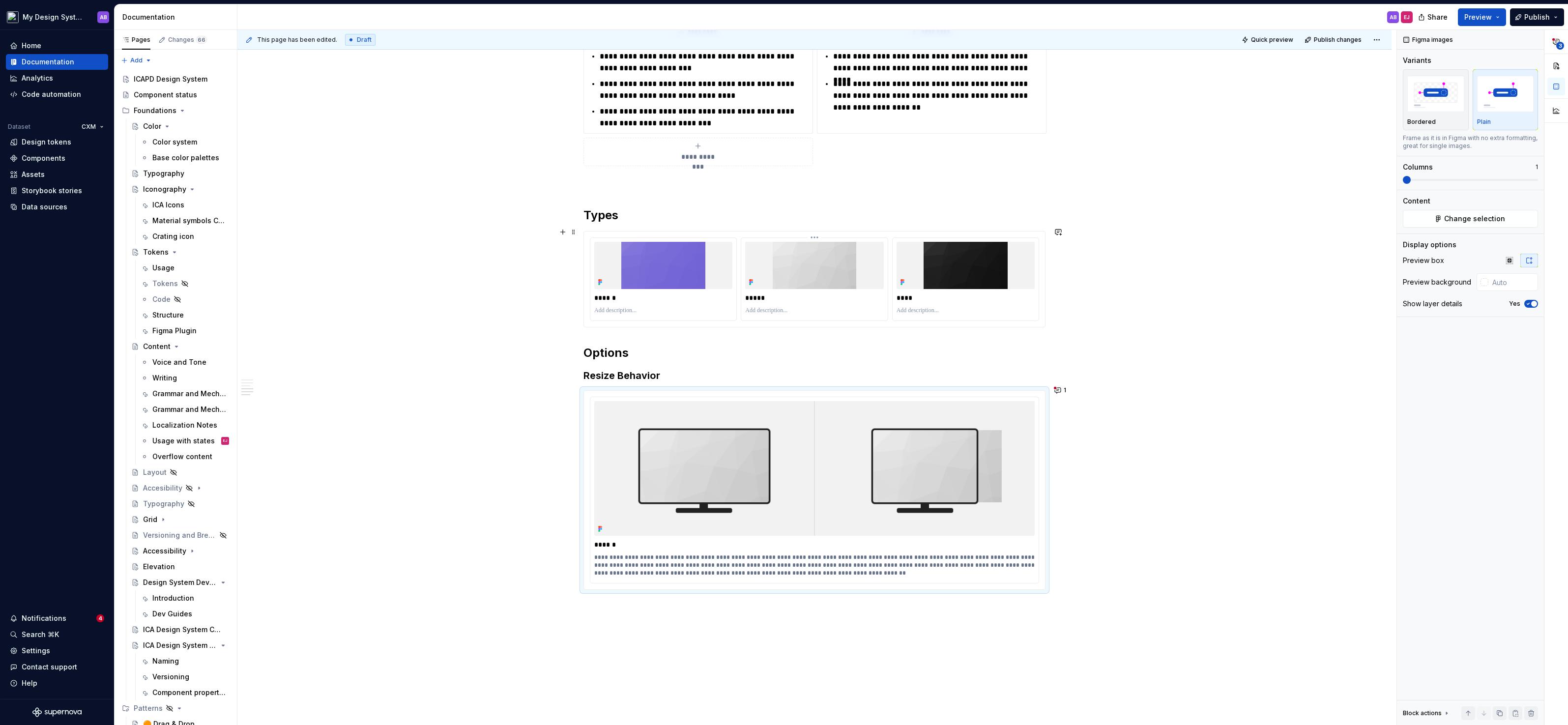
type input "#f2f2f2ff"
click at [873, 242] on img at bounding box center [814, 265] width 138 height 47
click at [673, 559] on p "**********" at bounding box center [814, 565] width 441 height 24
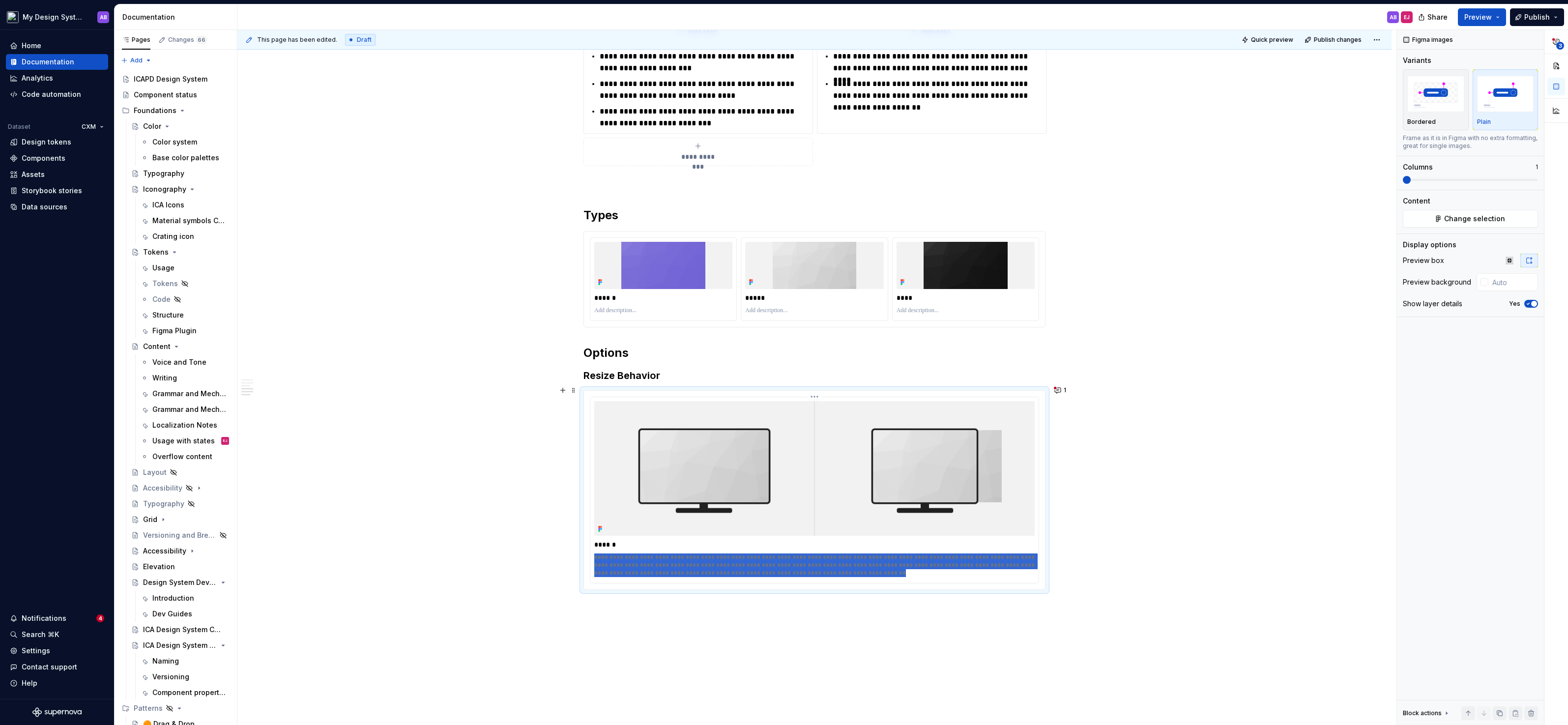
click at [673, 559] on p "**********" at bounding box center [814, 565] width 441 height 24
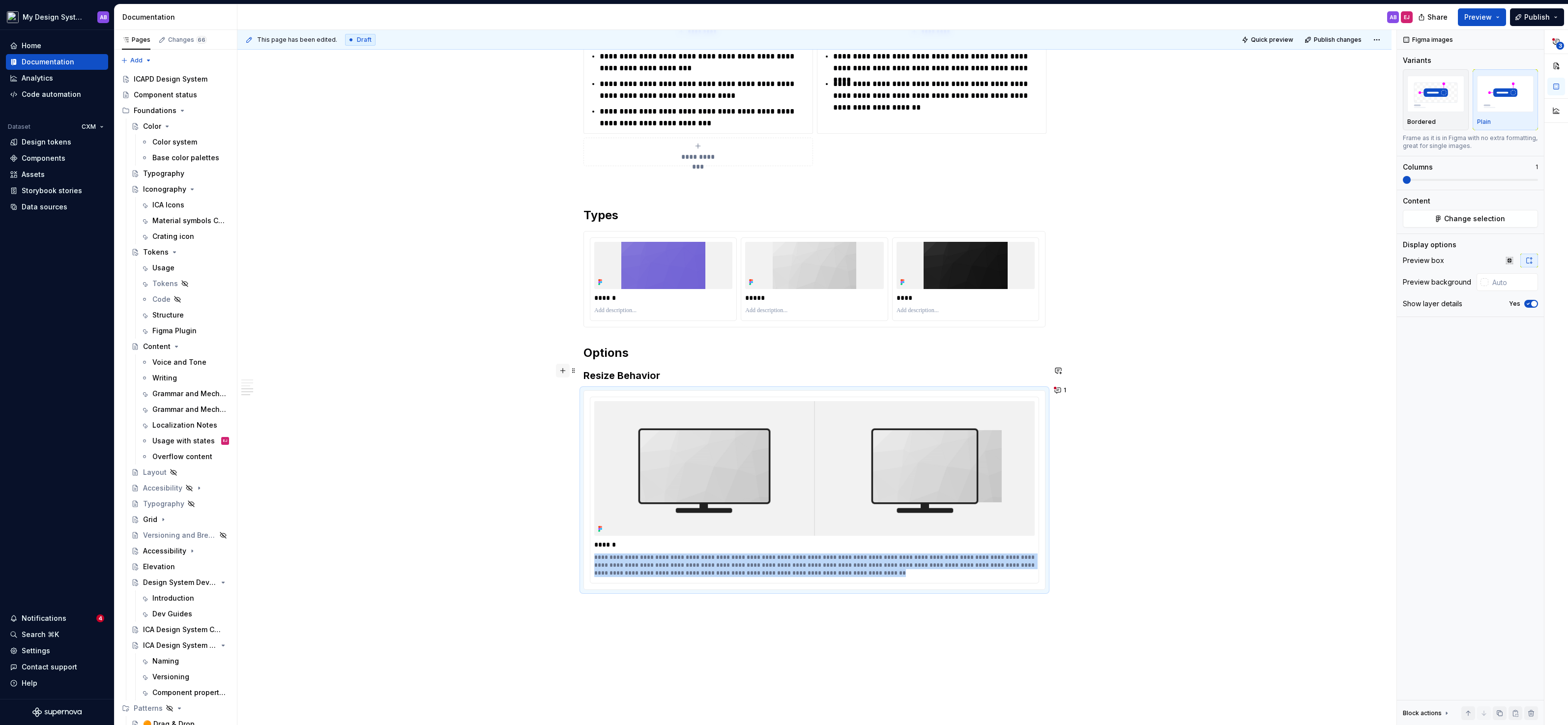
click at [564, 370] on button "button" at bounding box center [562, 371] width 14 height 14
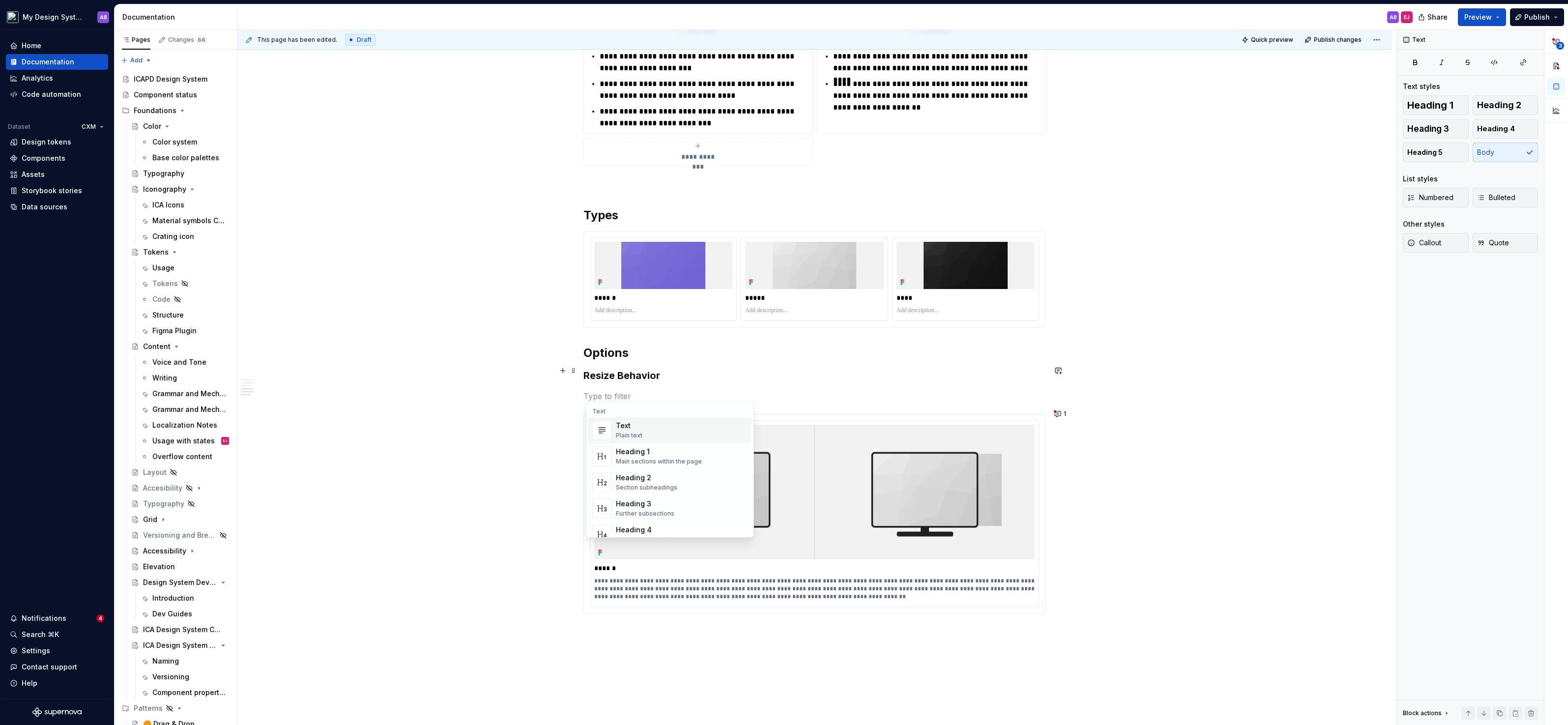
click at [620, 392] on p at bounding box center [814, 396] width 462 height 12
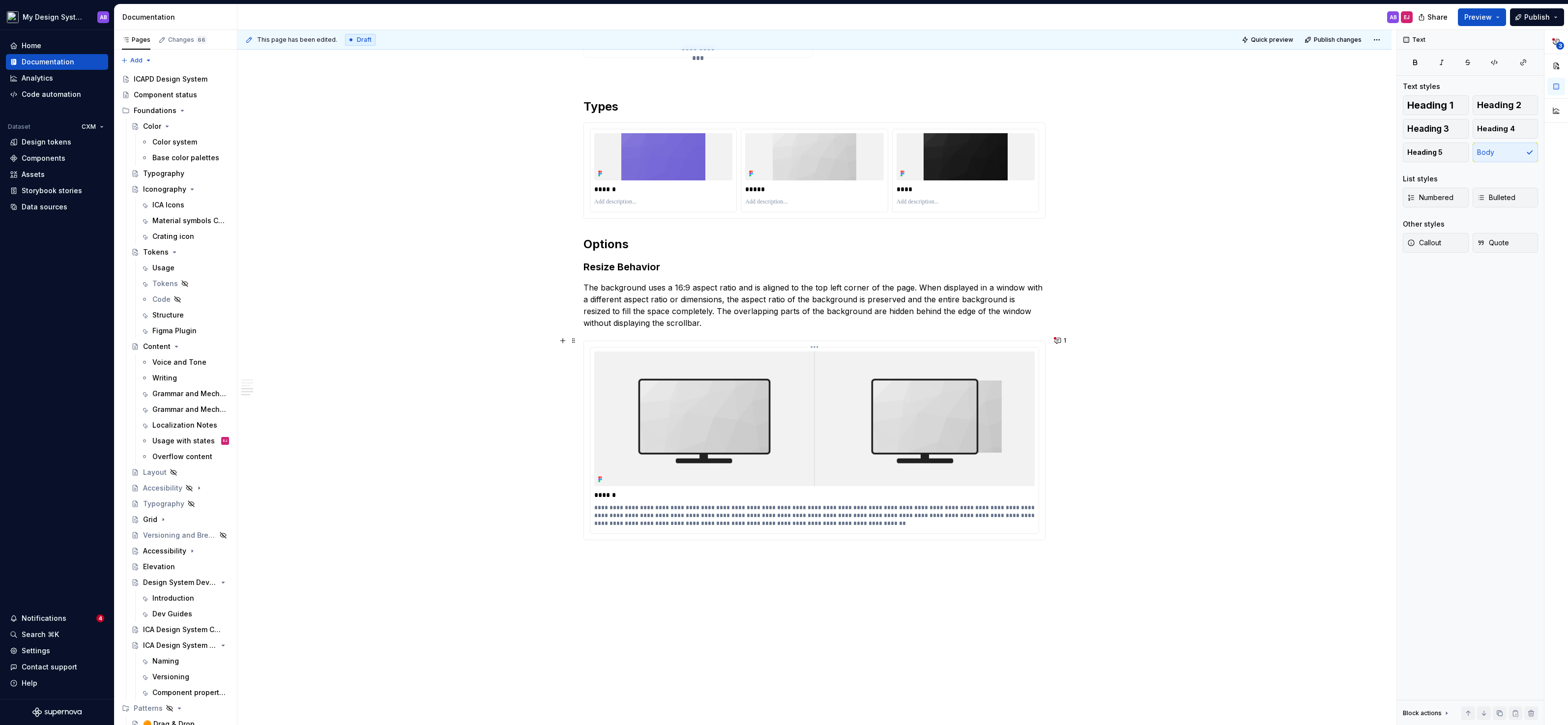
scroll to position [1217, 0]
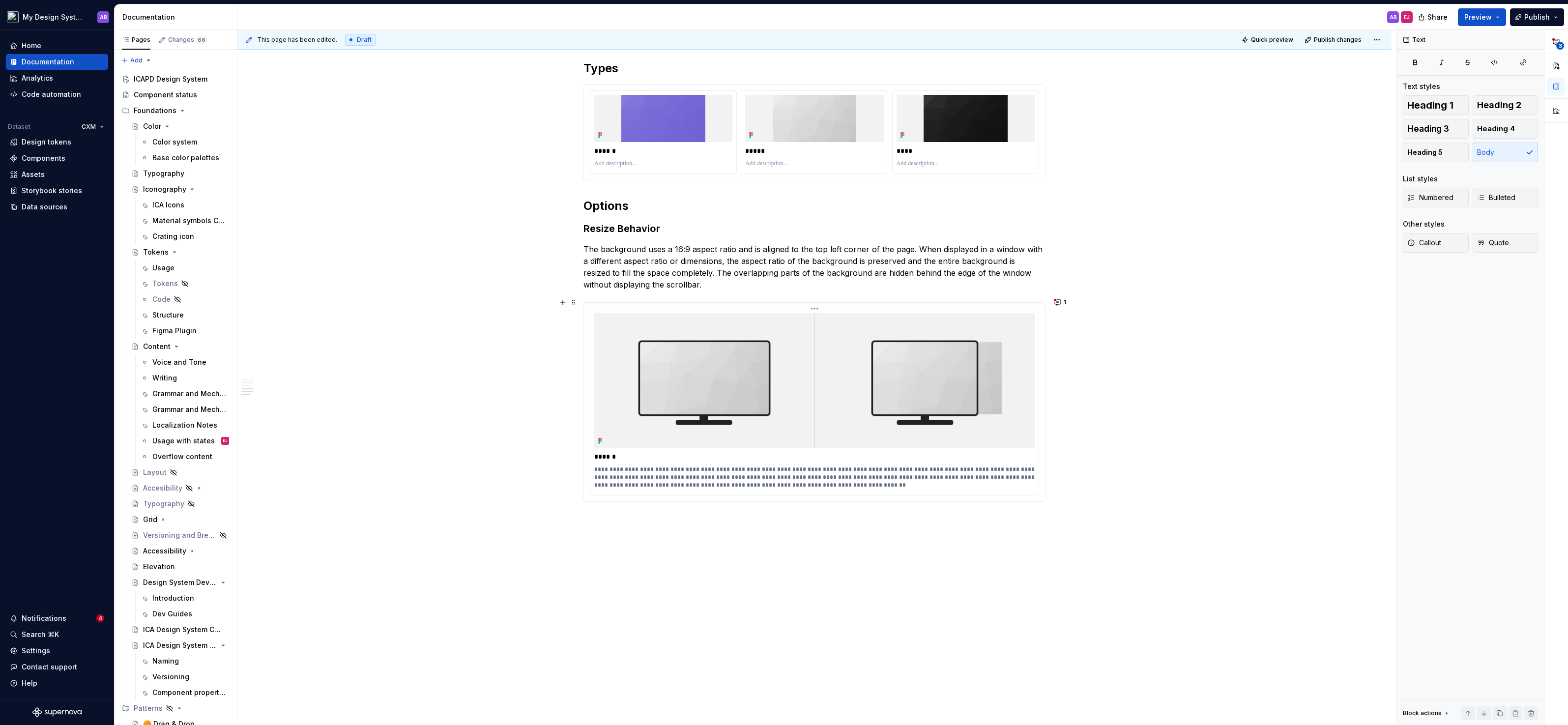
click at [624, 455] on p "******" at bounding box center [814, 457] width 441 height 10
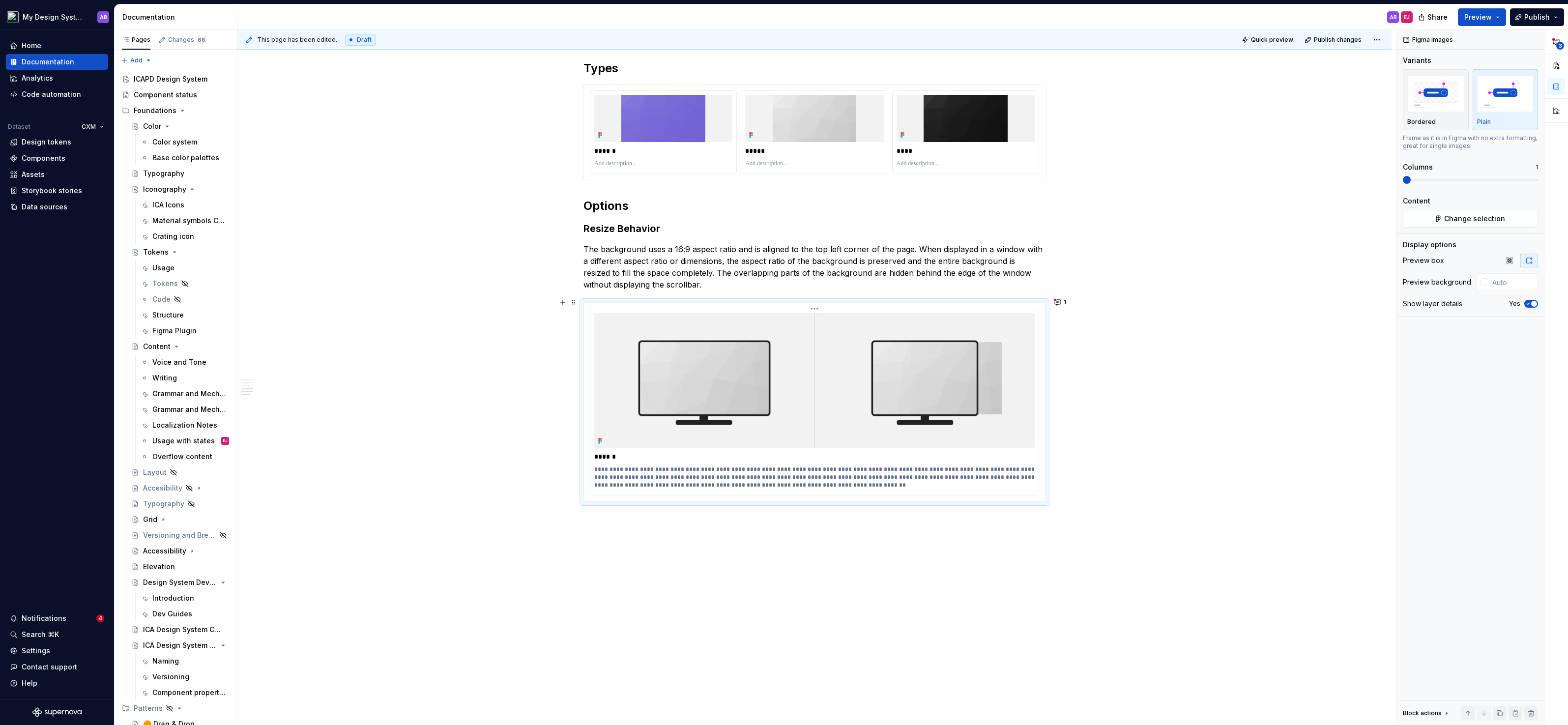
type textarea "*"
click at [624, 455] on p "******" at bounding box center [814, 457] width 441 height 10
click at [604, 454] on p "******" at bounding box center [814, 457] width 441 height 10
click at [642, 469] on p "**********" at bounding box center [814, 477] width 441 height 24
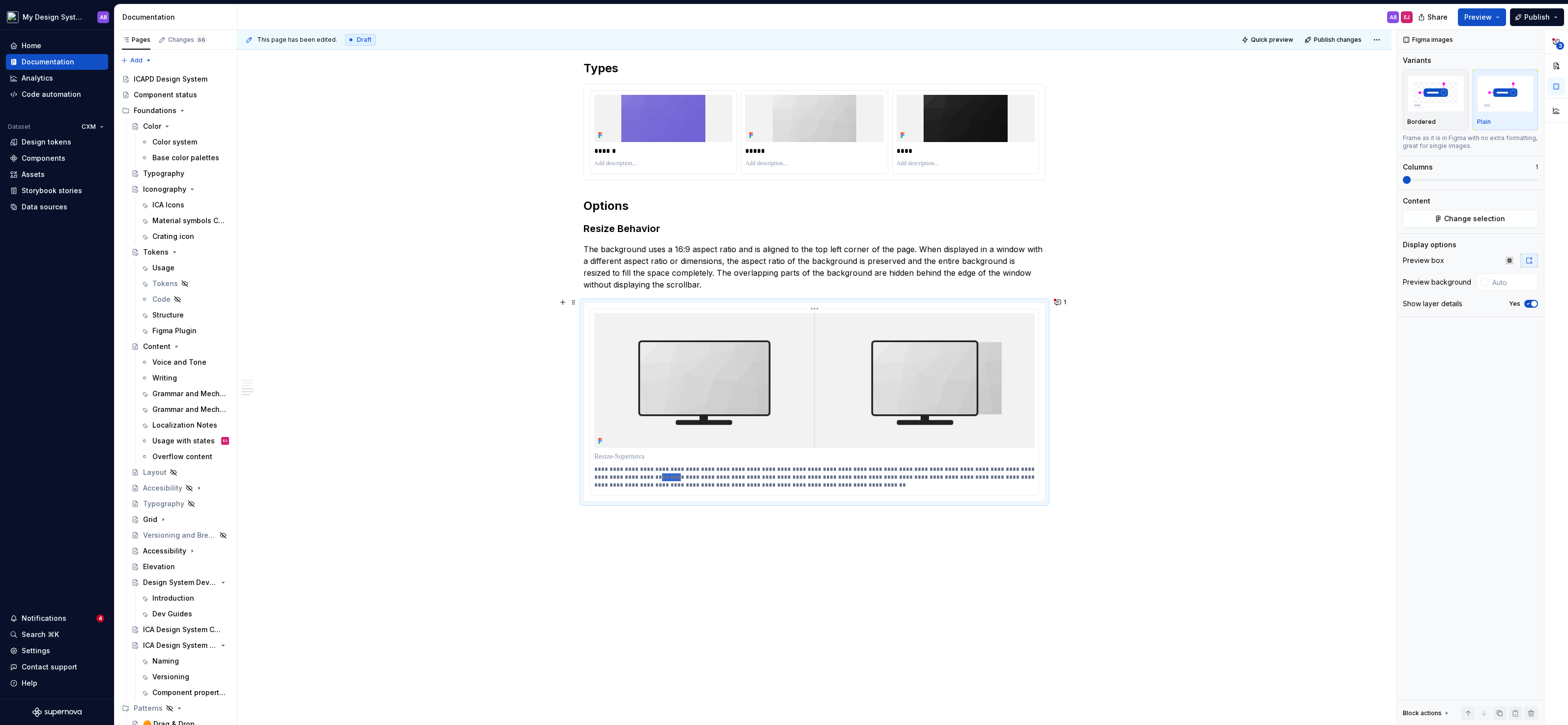
click at [642, 469] on p "**********" at bounding box center [814, 477] width 441 height 24
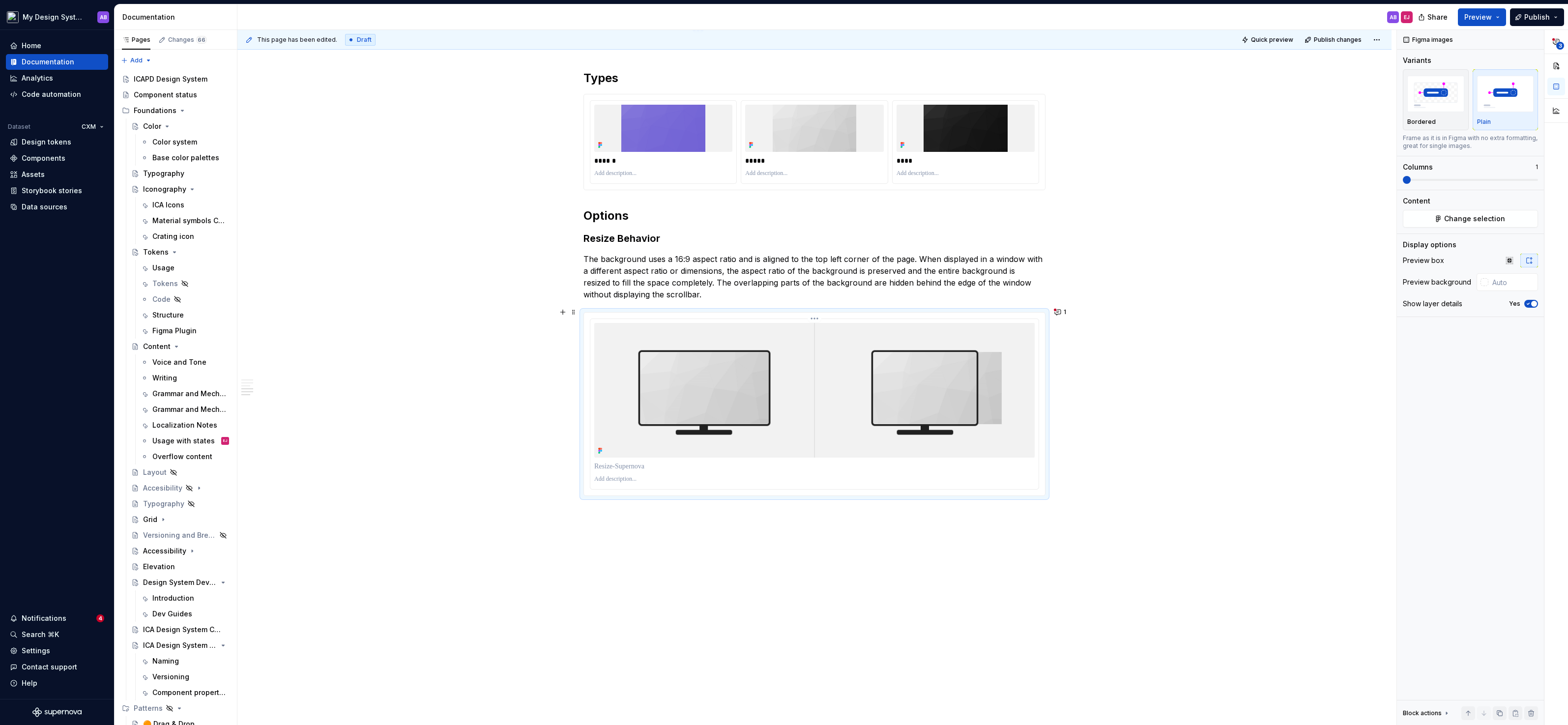
scroll to position [1201, 0]
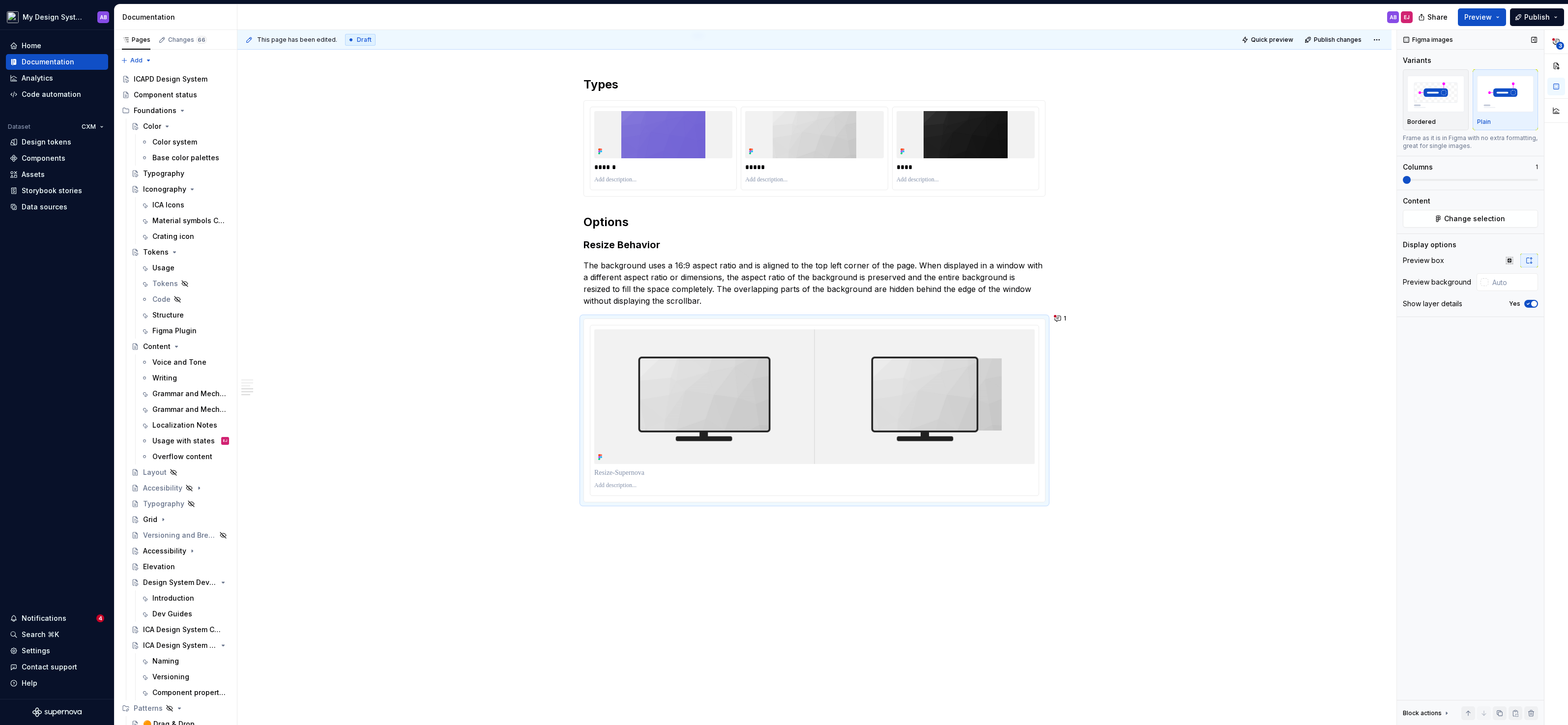
click at [1533, 301] on span "button" at bounding box center [1534, 304] width 6 height 6
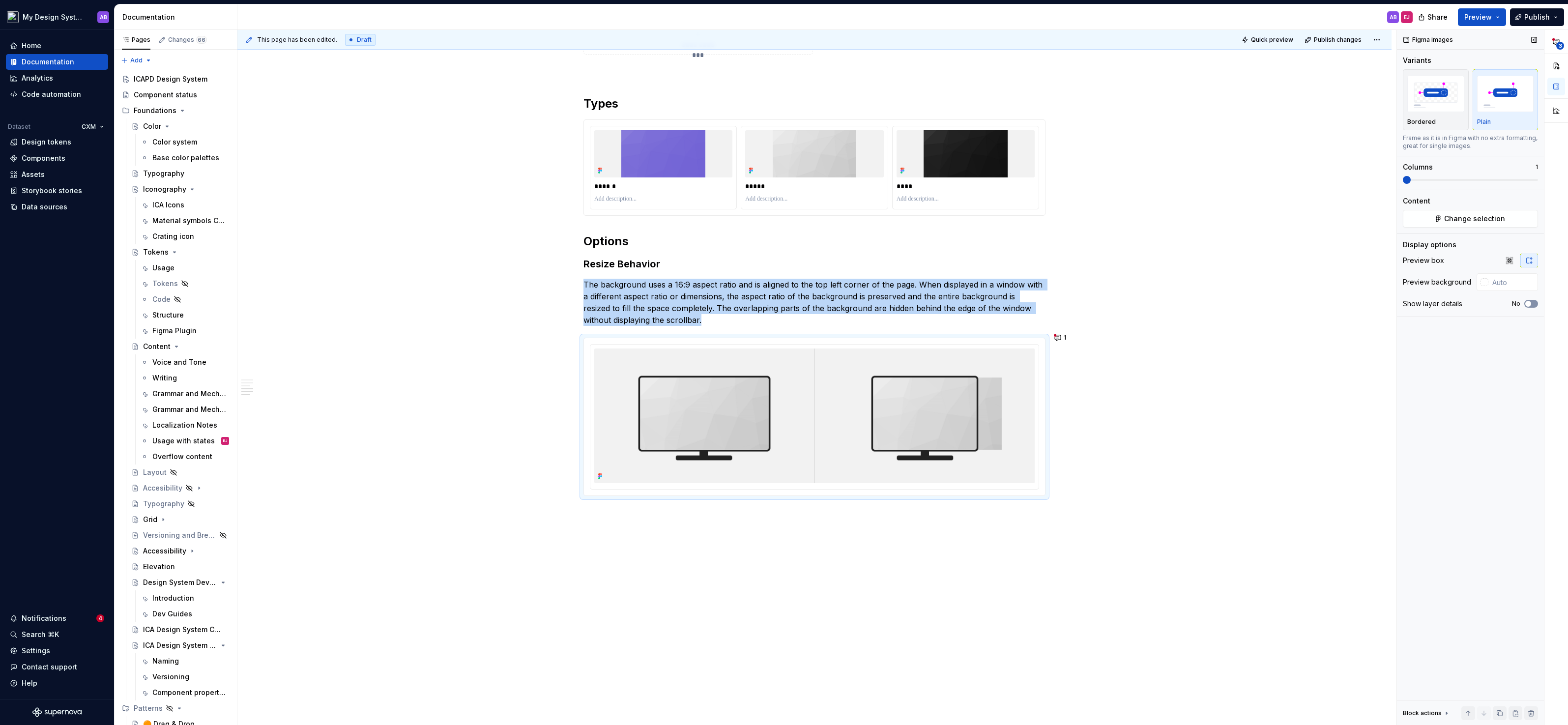
scroll to position [1175, 0]
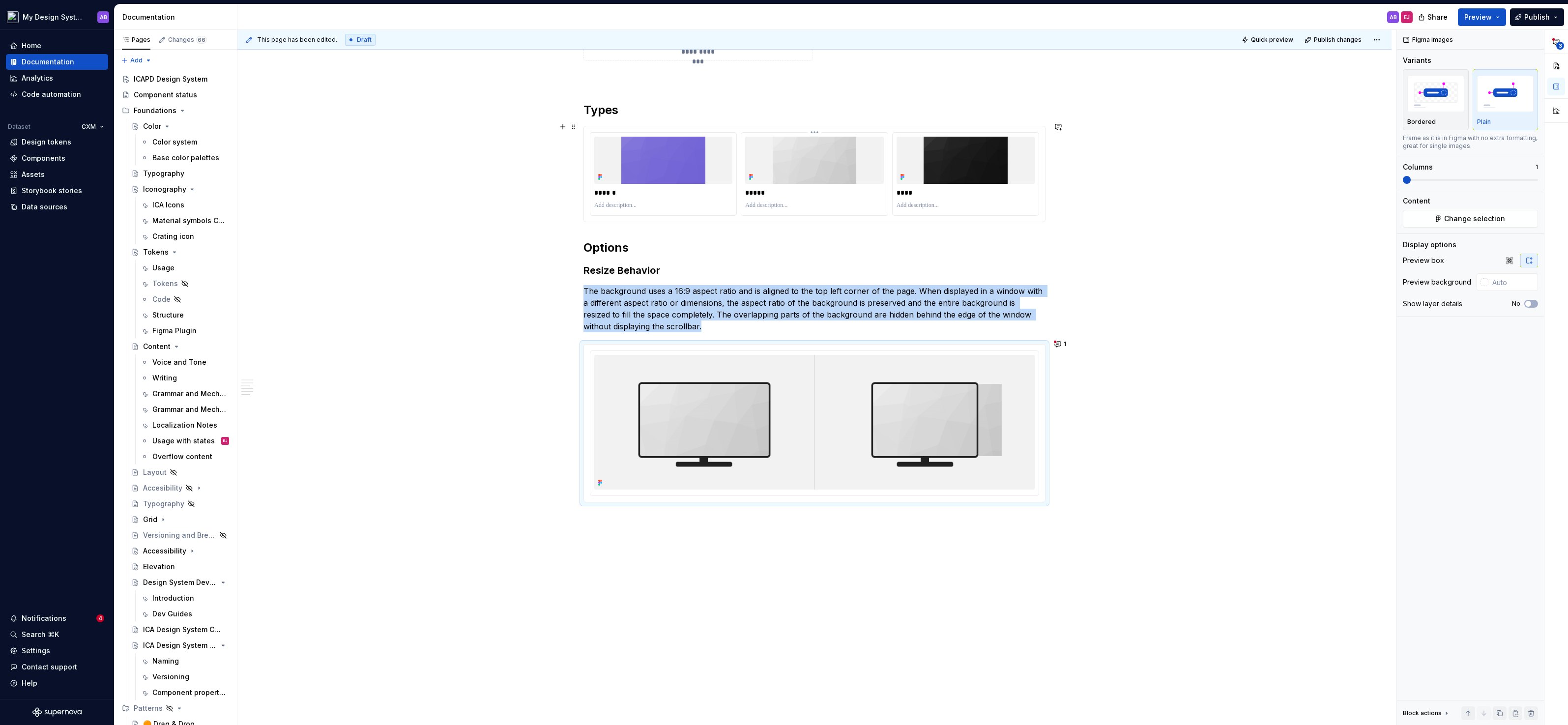
type input "#f2f2f2ff"
click at [839, 157] on img at bounding box center [814, 160] width 138 height 47
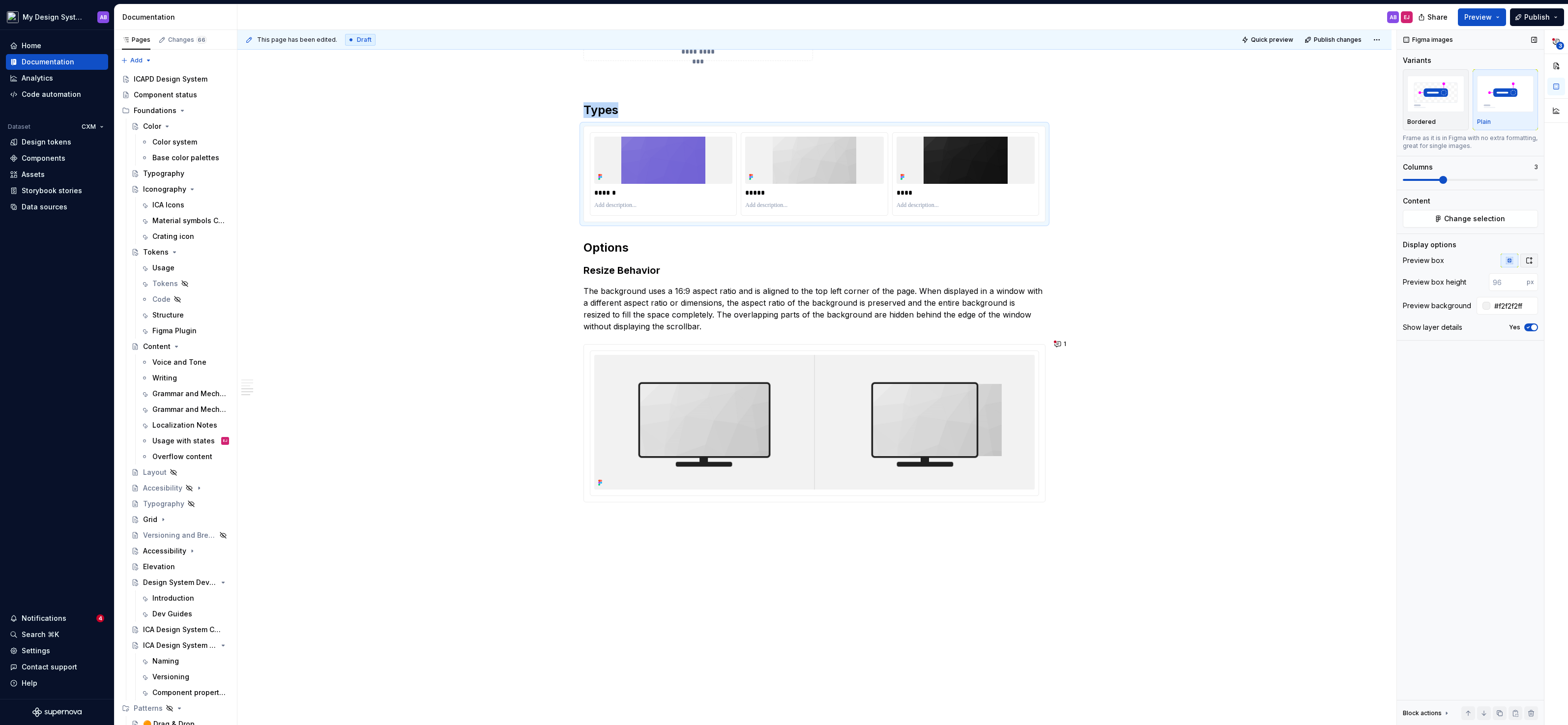
click at [1529, 259] on icon "button" at bounding box center [1529, 261] width 8 height 8
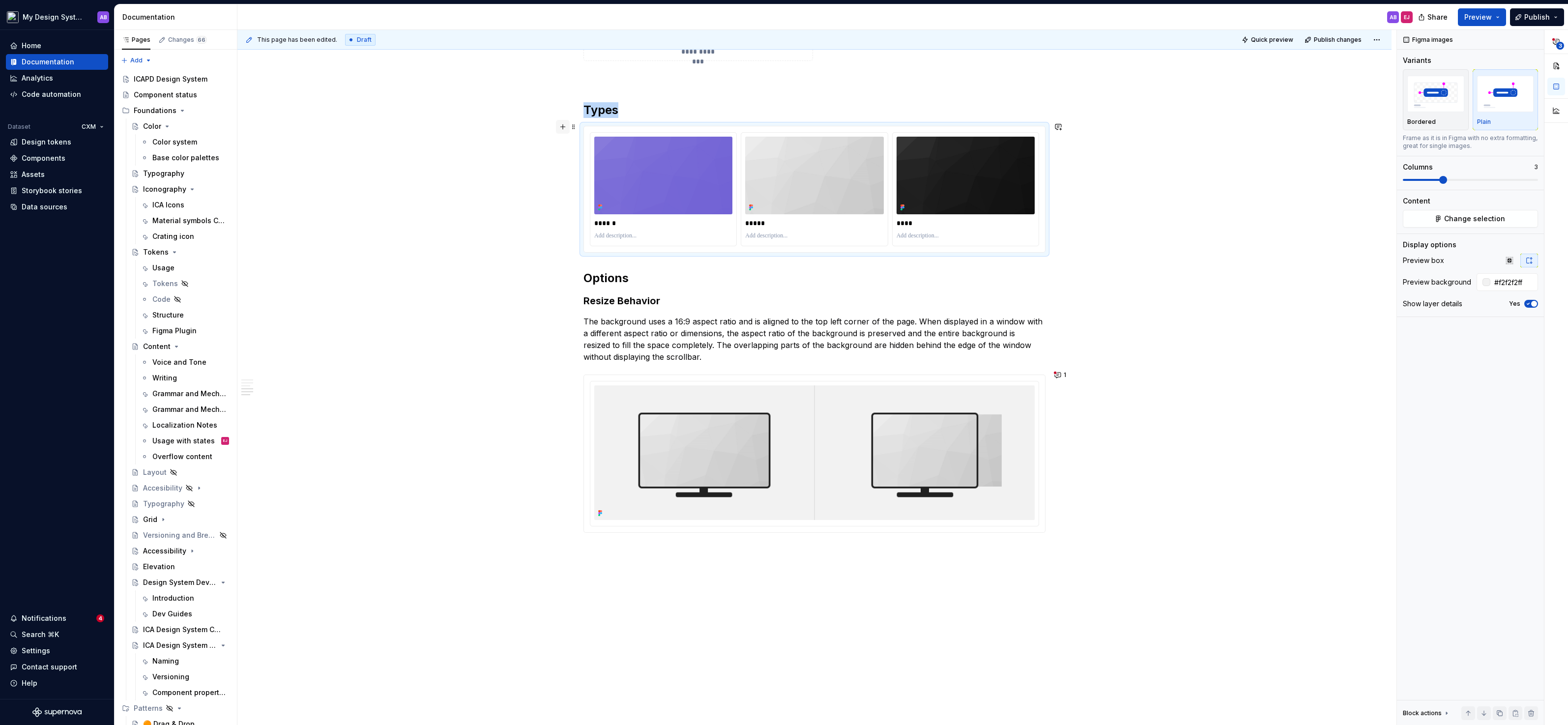
click at [564, 124] on button "button" at bounding box center [562, 127] width 14 height 14
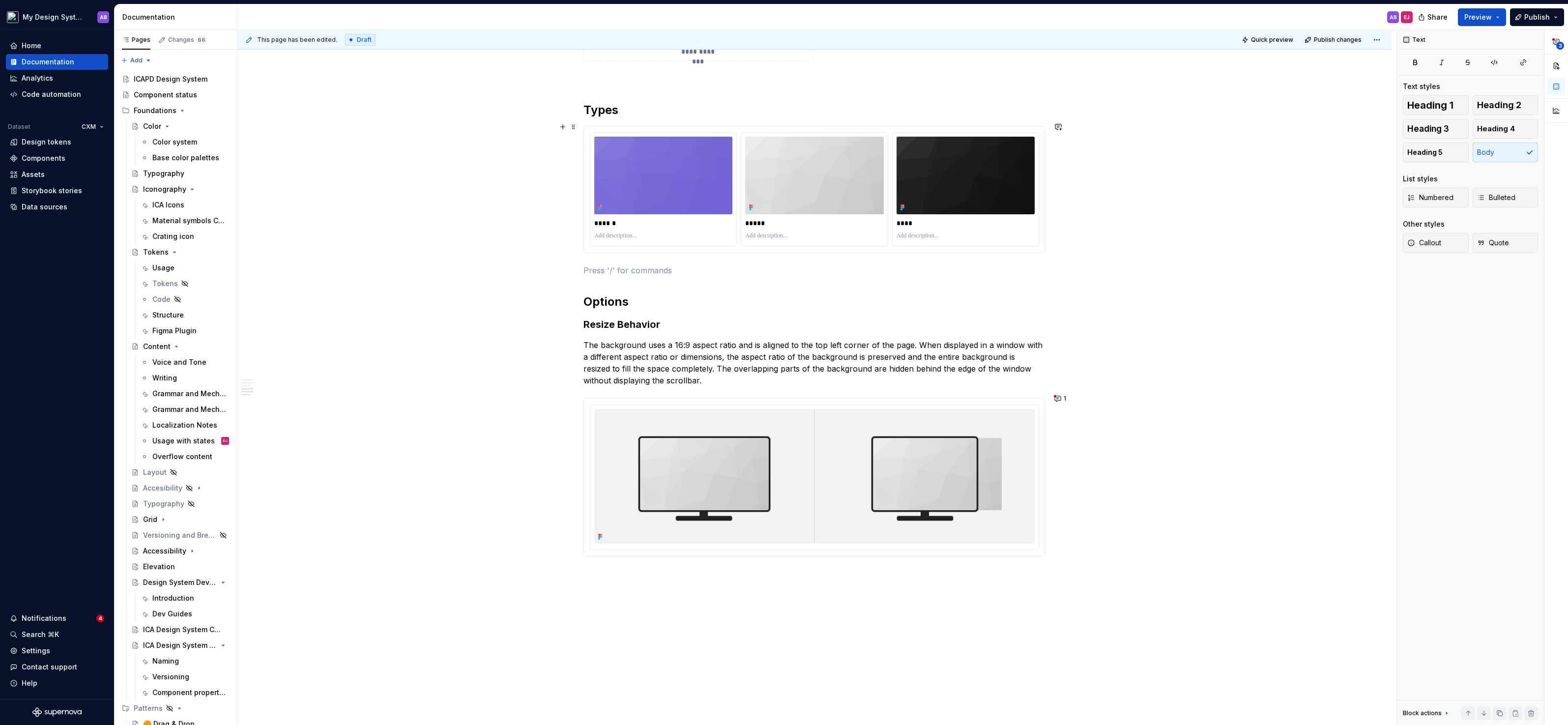
click at [665, 265] on p at bounding box center [814, 270] width 462 height 12
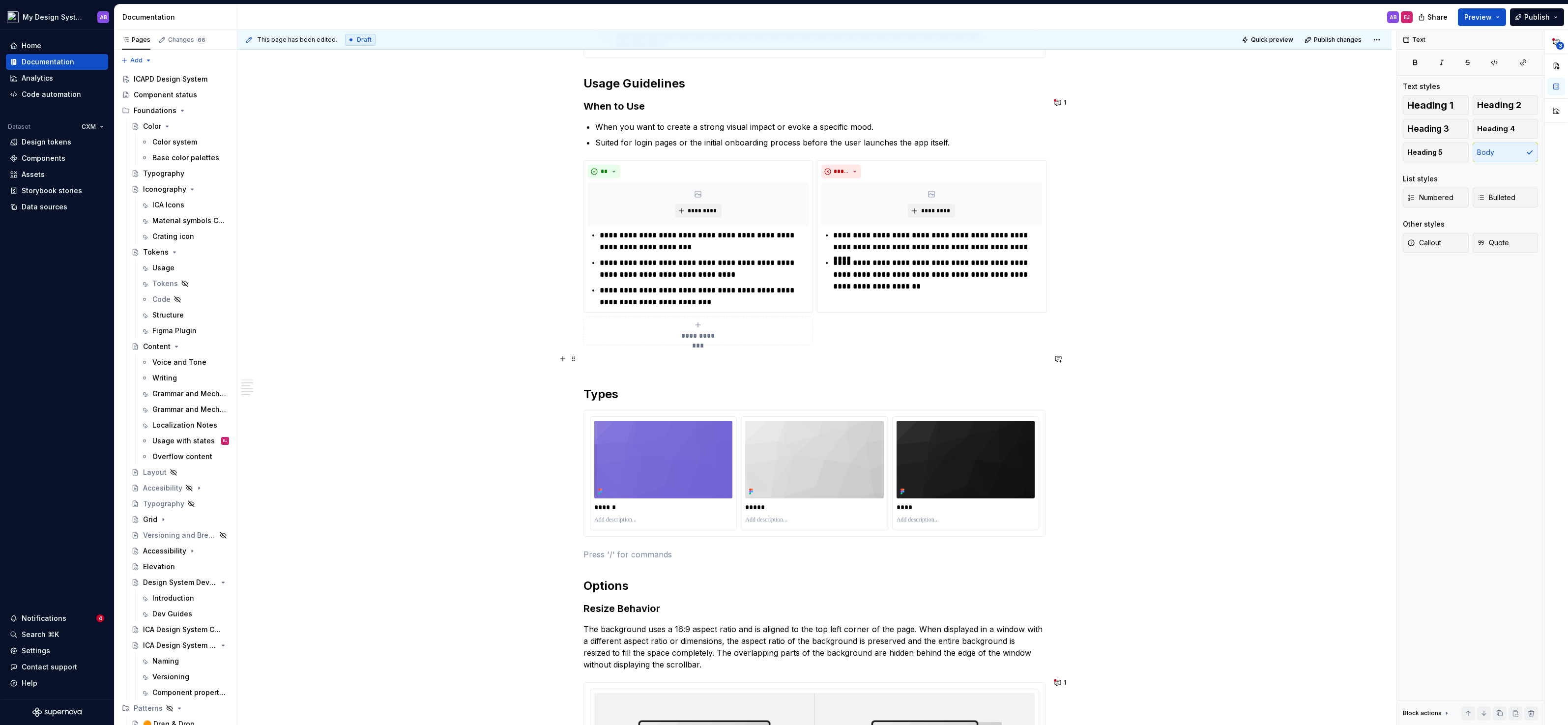
scroll to position [888, 0]
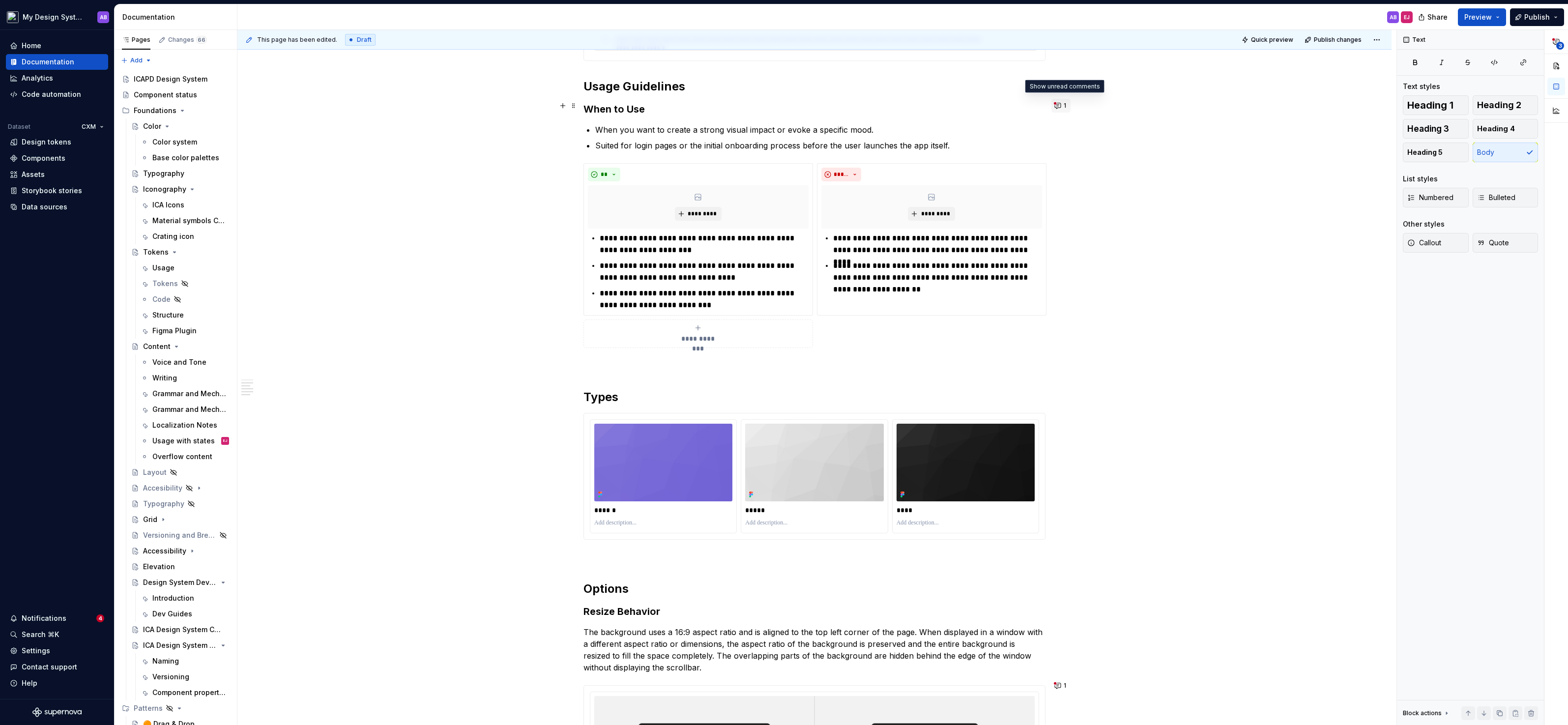
click at [1061, 103] on button "1" at bounding box center [1060, 105] width 19 height 14
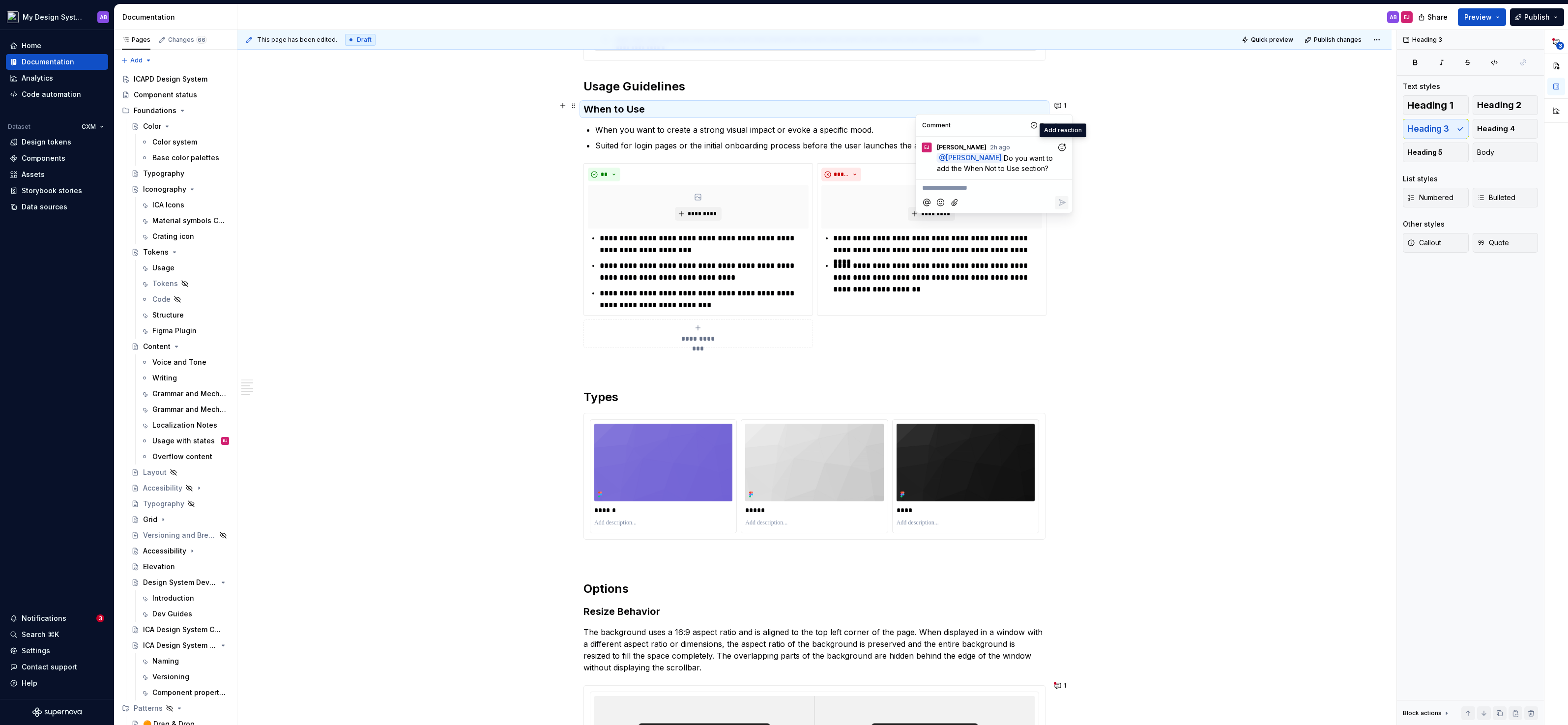
click at [1063, 146] on icon "Add reaction" at bounding box center [1062, 147] width 10 height 10
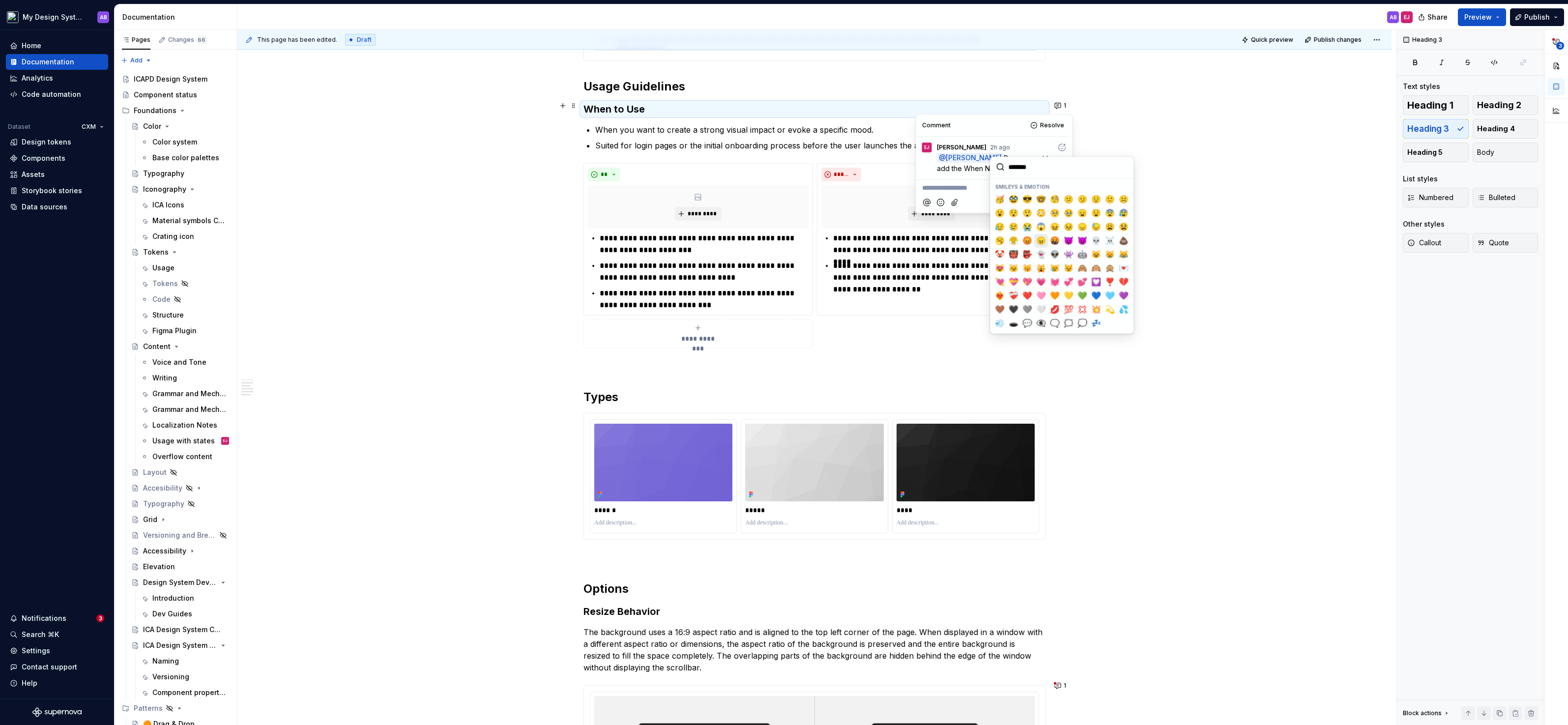
scroll to position [166, 0]
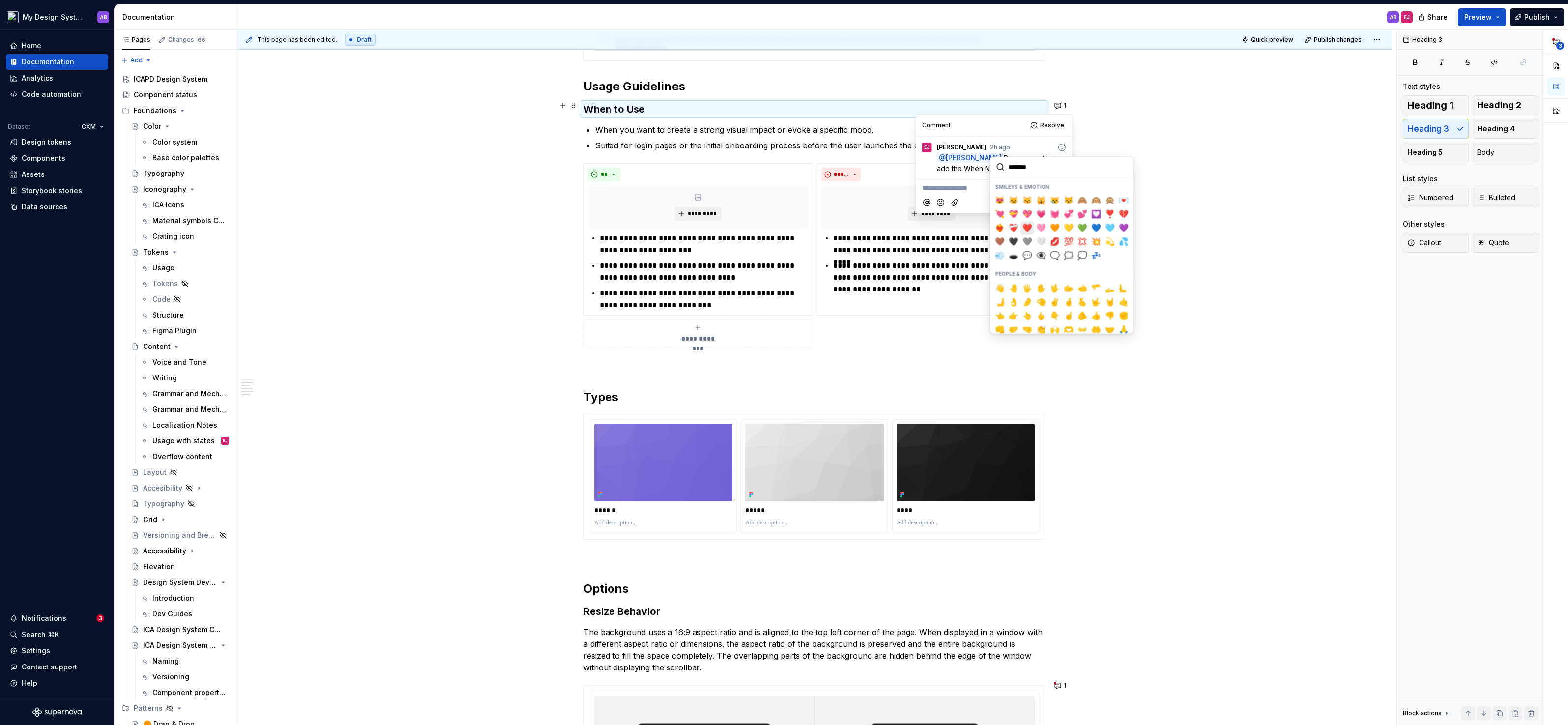
click at [1028, 228] on span "❤️" at bounding box center [1027, 228] width 8 height 10
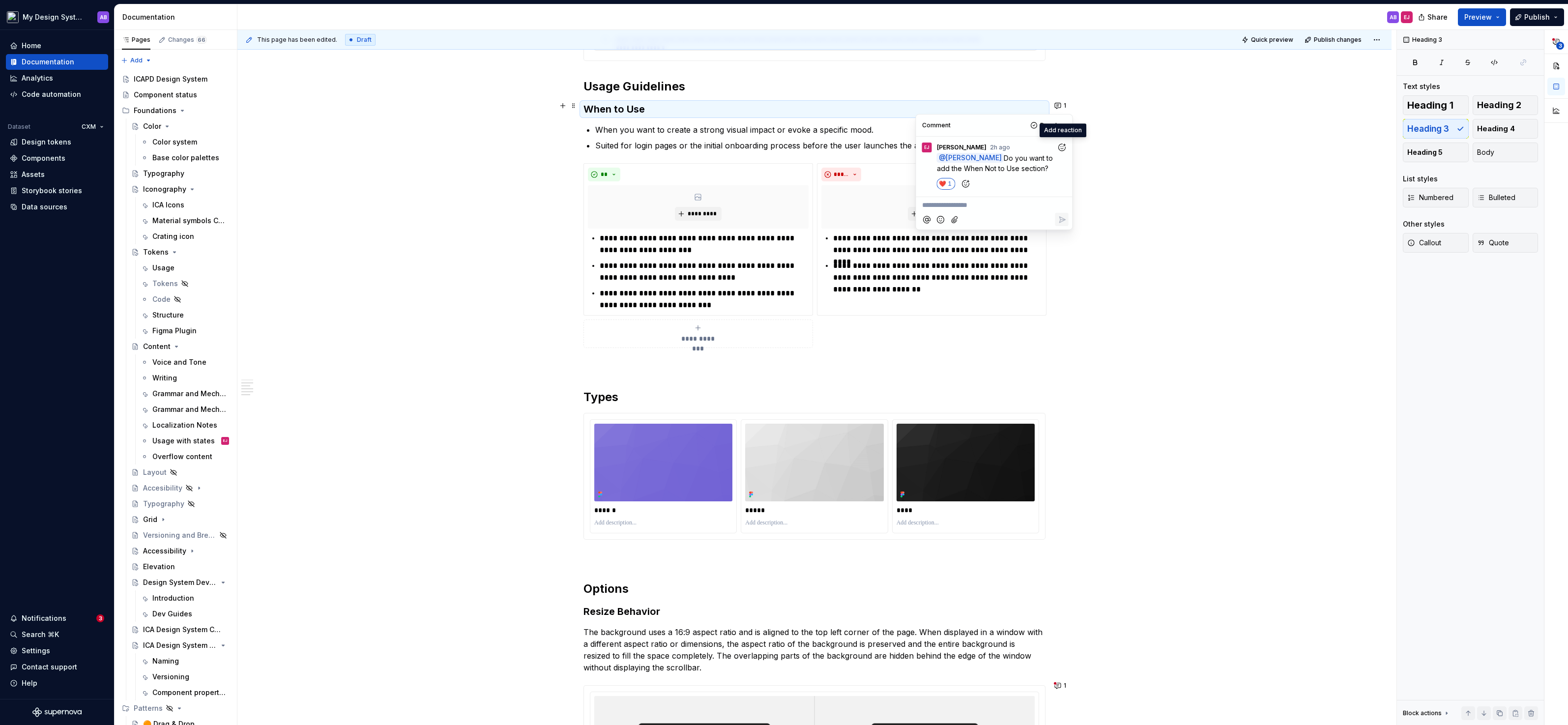
click at [987, 208] on p "**********" at bounding box center [994, 205] width 144 height 10
click at [936, 206] on p "**********" at bounding box center [994, 205] width 144 height 10
click at [954, 161] on span "[PERSON_NAME]" at bounding box center [956, 164] width 56 height 10
click at [995, 205] on span "I definately have" at bounding box center [989, 205] width 54 height 9
click at [1033, 205] on p "**********" at bounding box center [994, 206] width 144 height 12
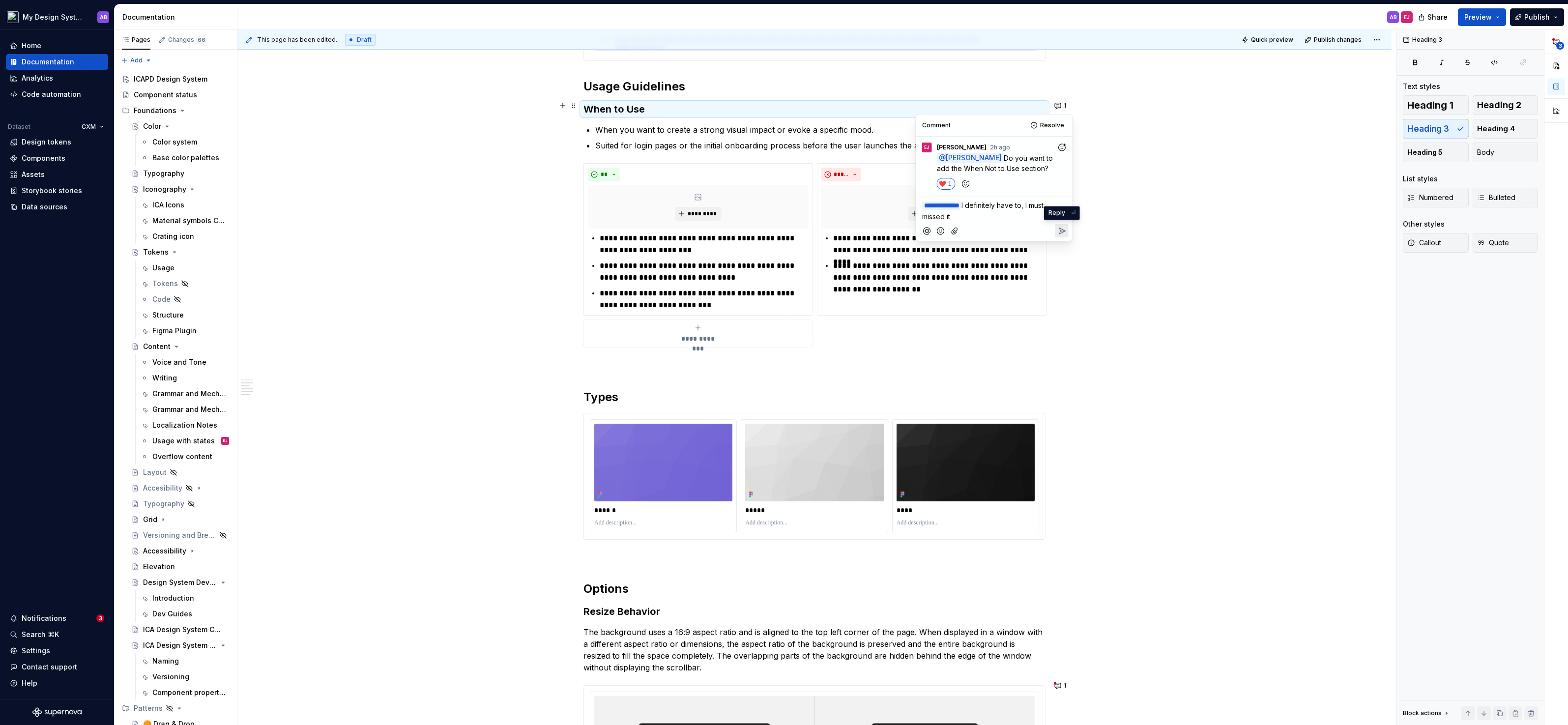
click at [1062, 227] on icon "Reply" at bounding box center [1062, 231] width 10 height 10
click at [964, 334] on div "**********" at bounding box center [814, 256] width 462 height 185
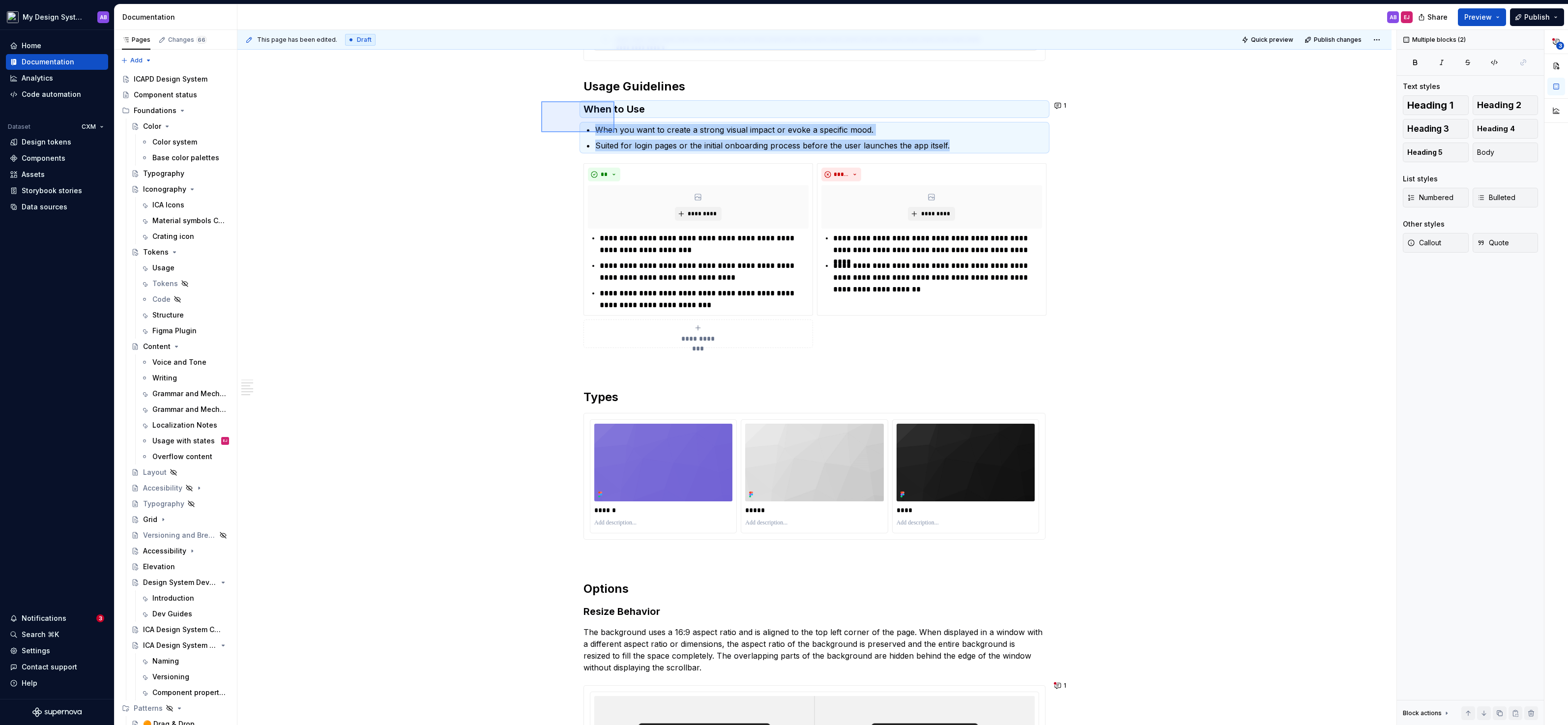
drag, startPoint x: 541, startPoint y: 101, endPoint x: 614, endPoint y: 132, distance: 79.3
click at [614, 132] on div "**********" at bounding box center [817, 377] width 1159 height 696
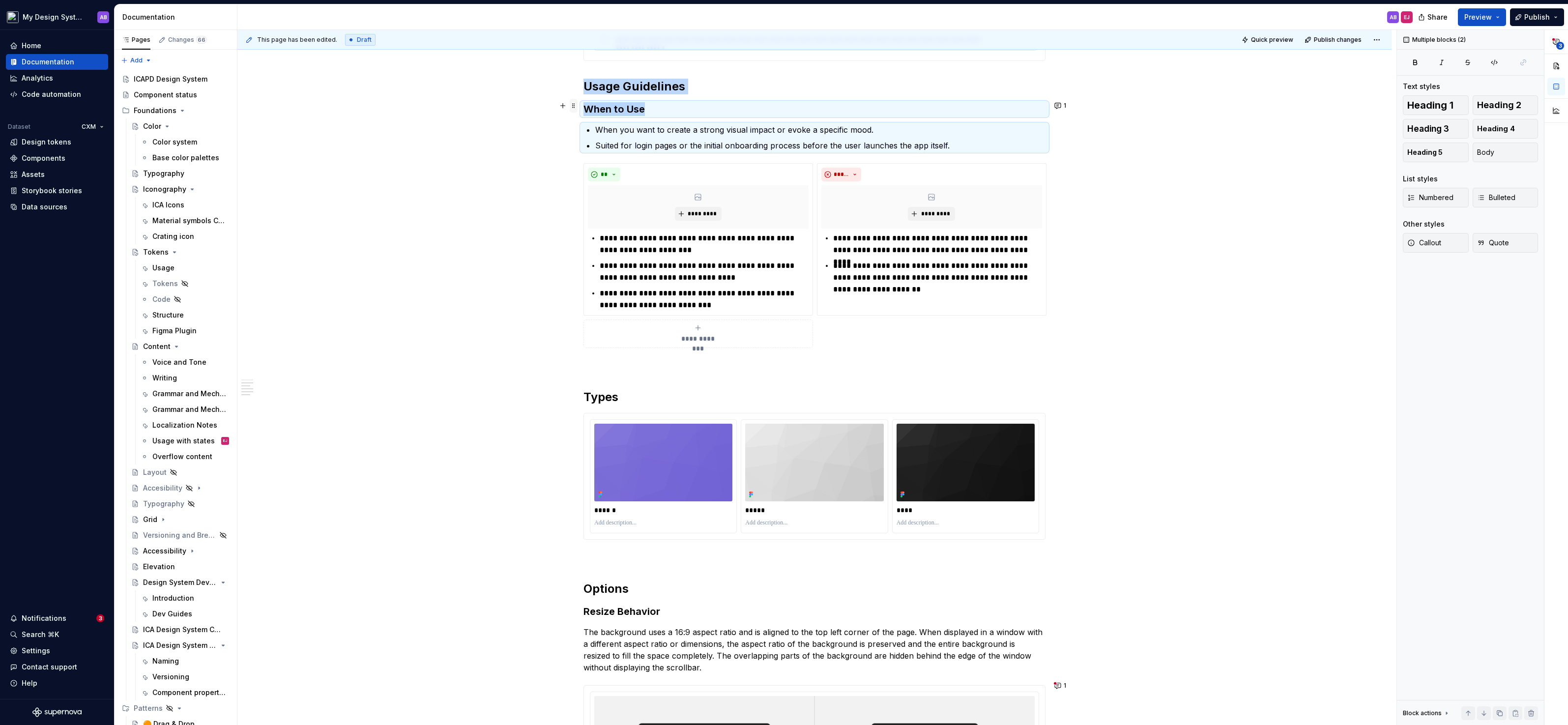
click at [576, 109] on span at bounding box center [573, 105] width 8 height 14
click at [604, 122] on div "Duplicate" at bounding box center [622, 121] width 64 height 10
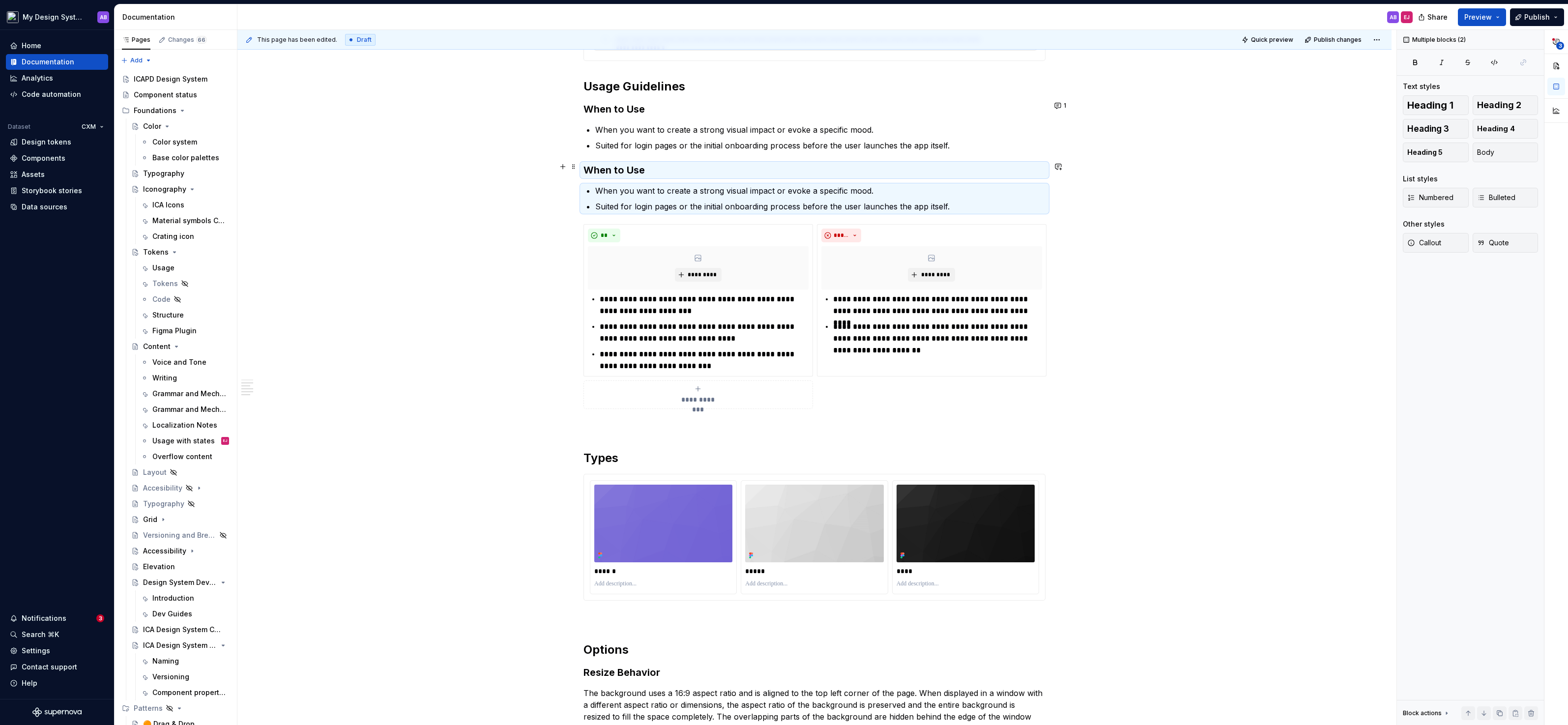
click at [625, 167] on h3 "When to Use" at bounding box center [814, 170] width 462 height 14
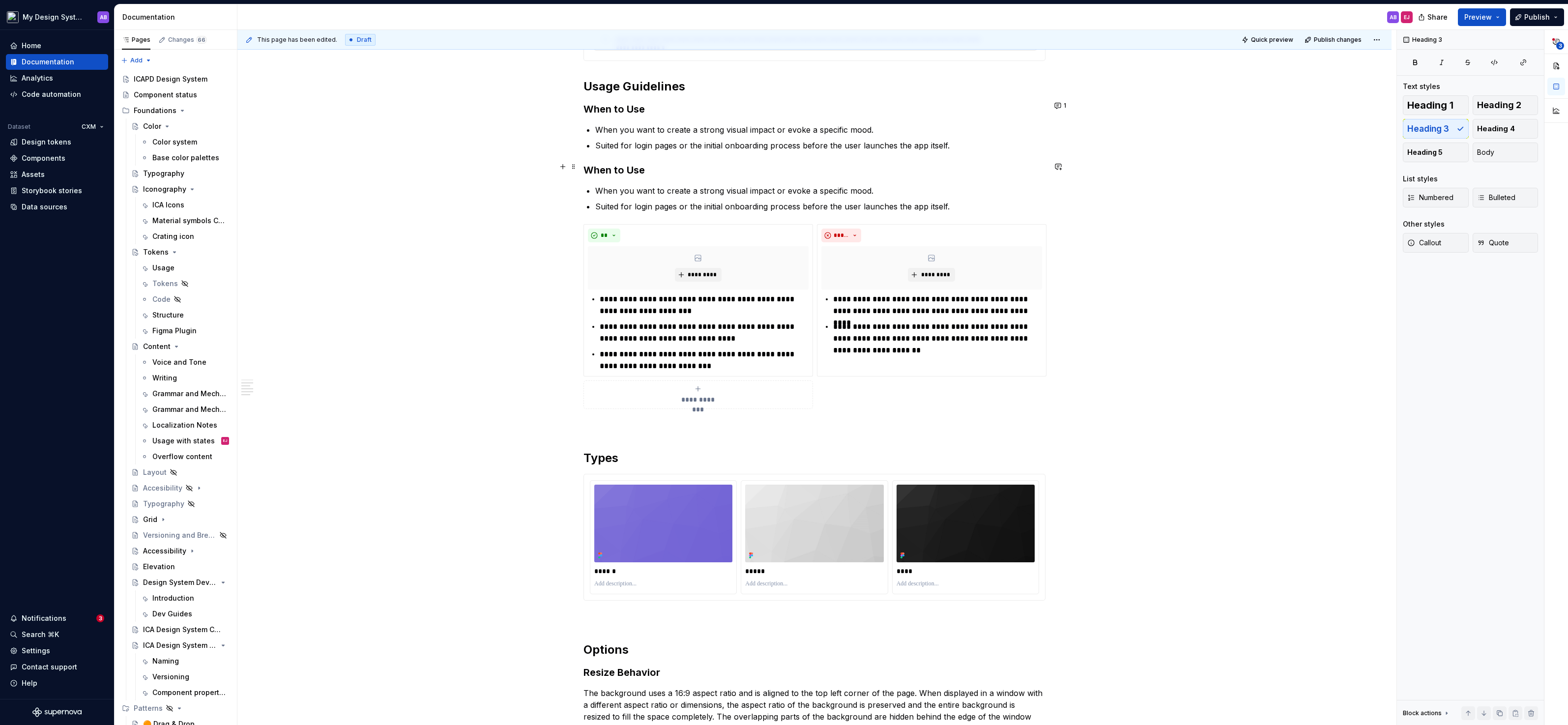
click at [615, 167] on h3 "When to Use" at bounding box center [814, 170] width 462 height 14
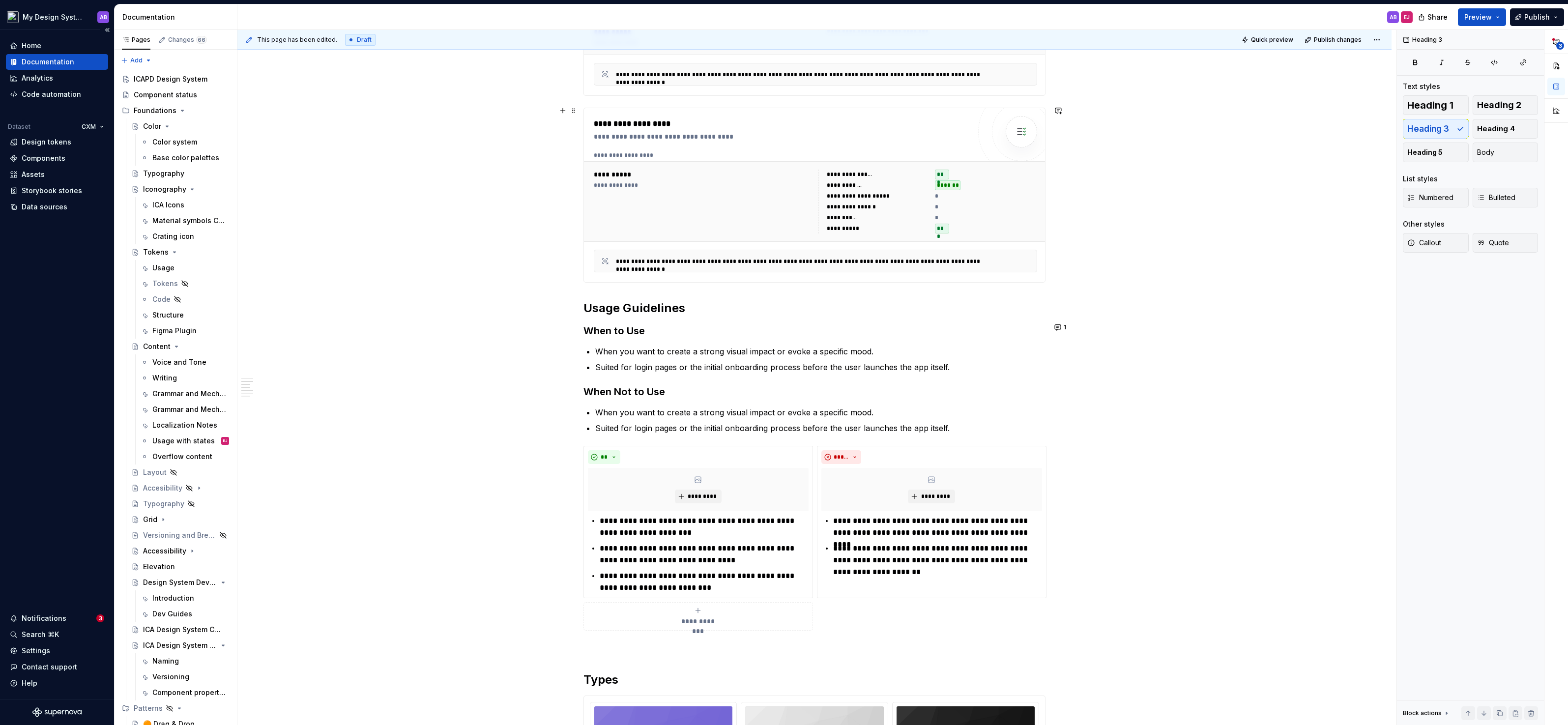
scroll to position [711, 0]
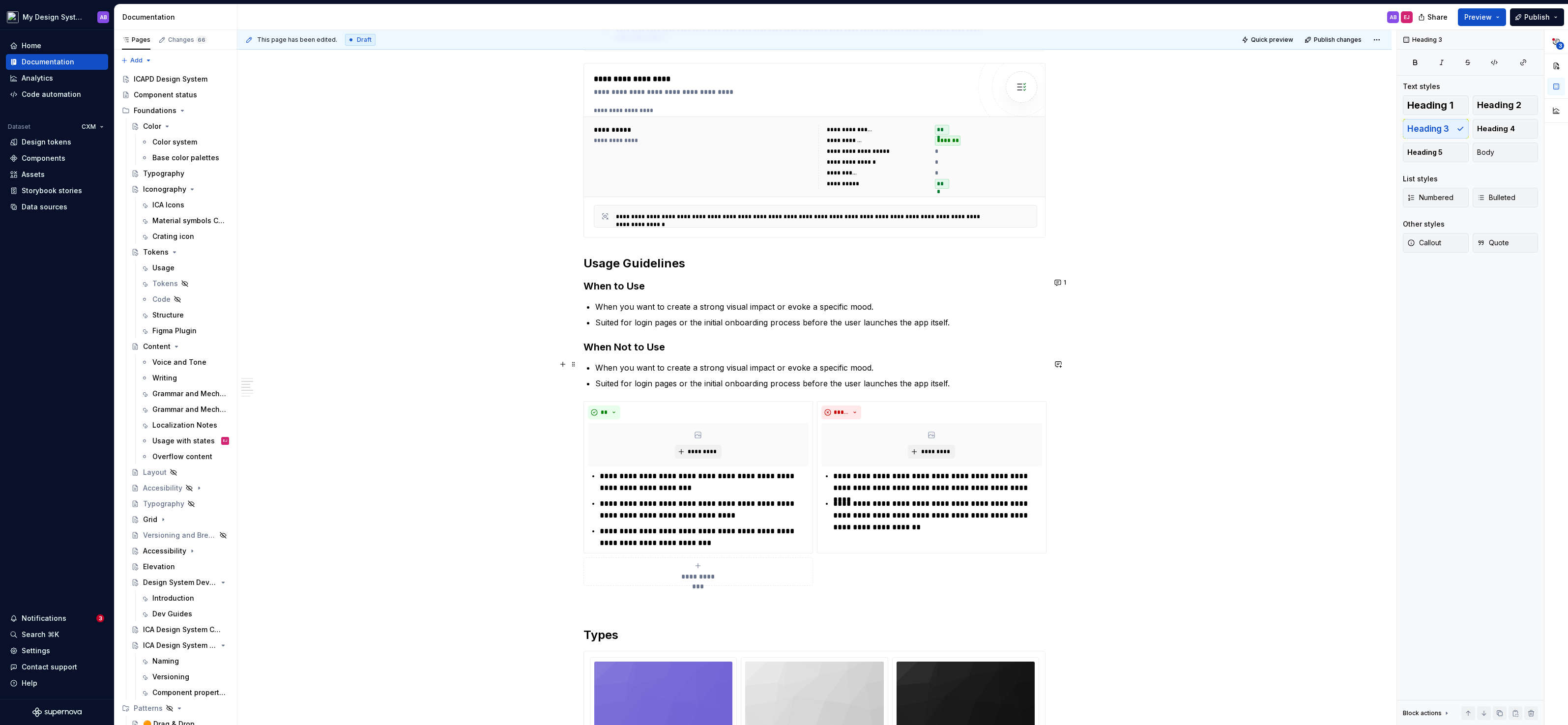
click at [652, 363] on p "When you want to create a strong visual impact or evoke a specific mood." at bounding box center [821, 367] width 450 height 12
click at [576, 381] on span at bounding box center [573, 380] width 8 height 14
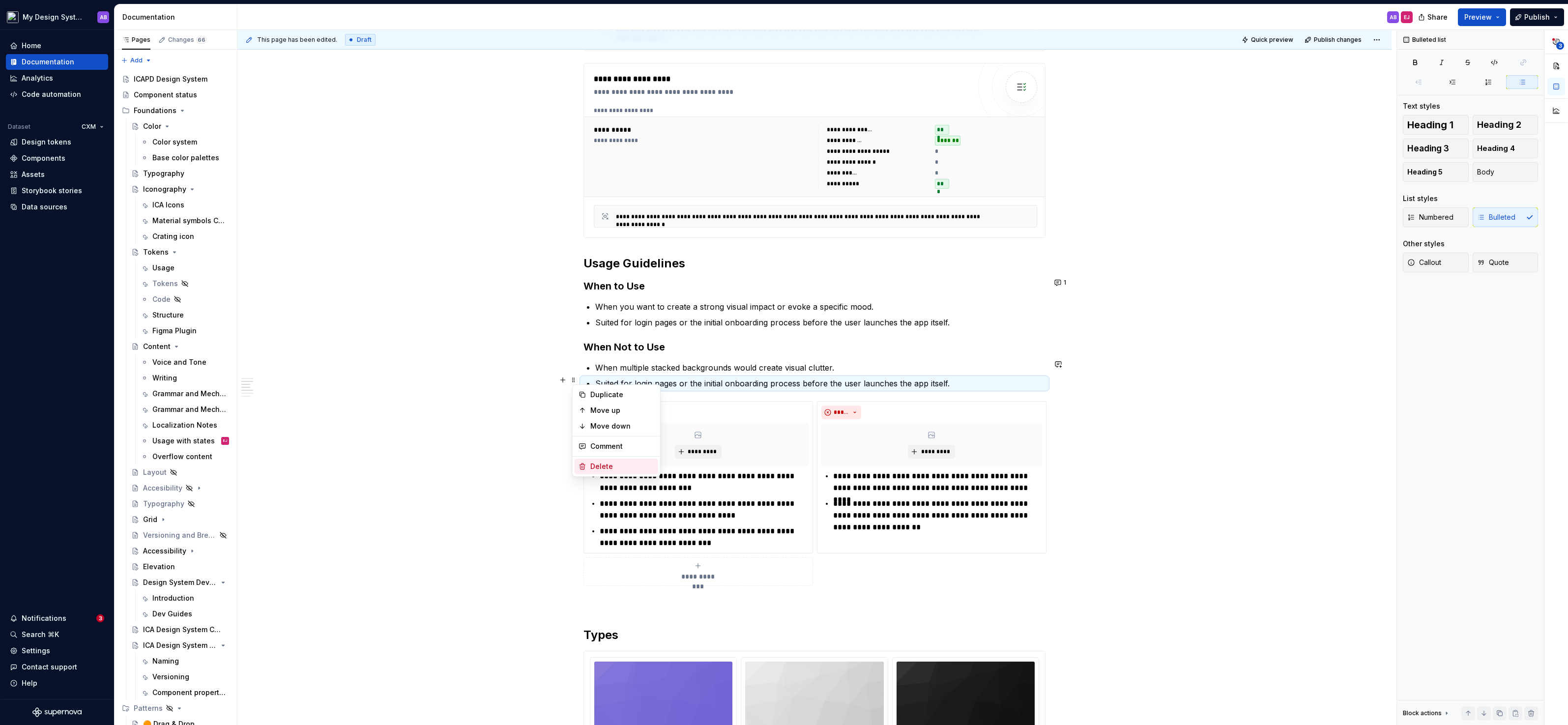
click at [615, 468] on div "Delete" at bounding box center [622, 466] width 64 height 10
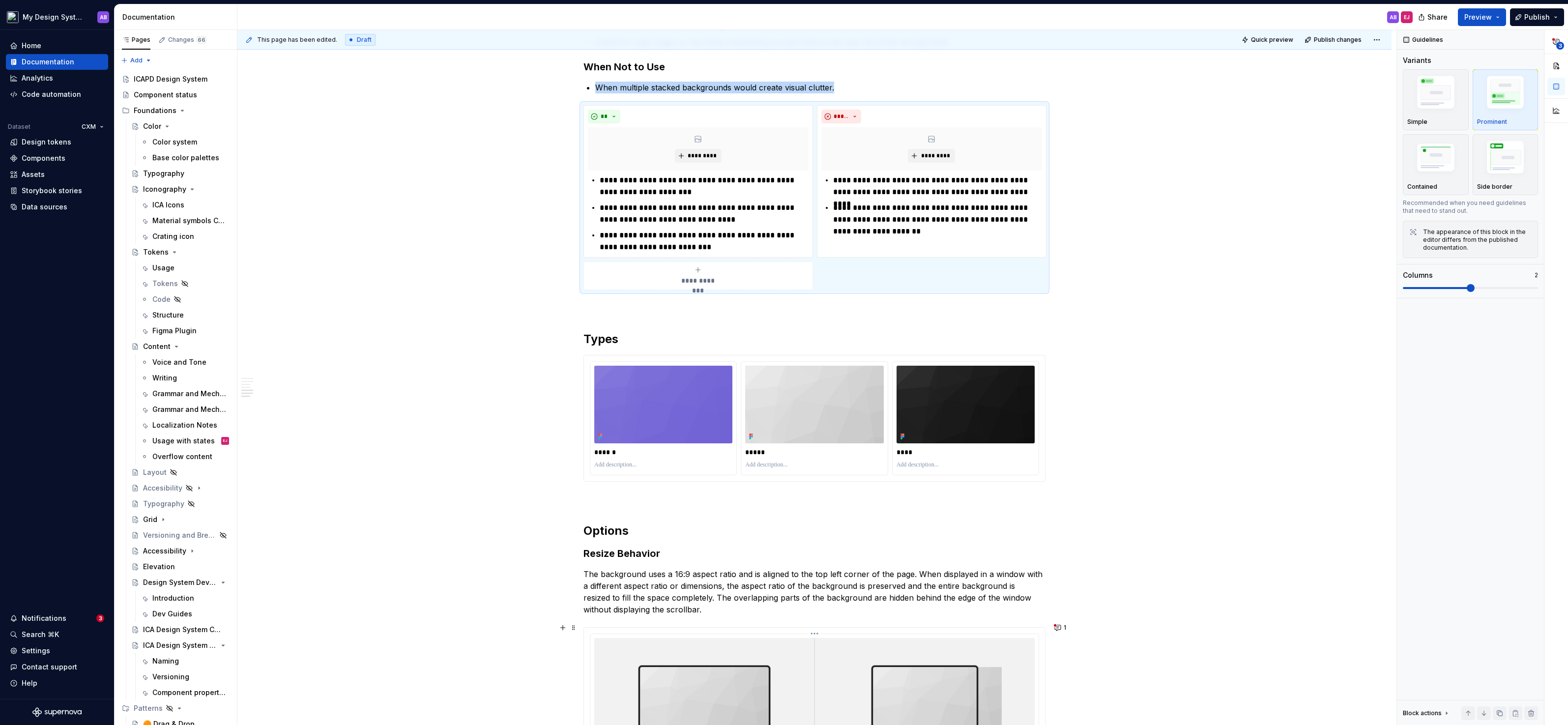
scroll to position [1276, 0]
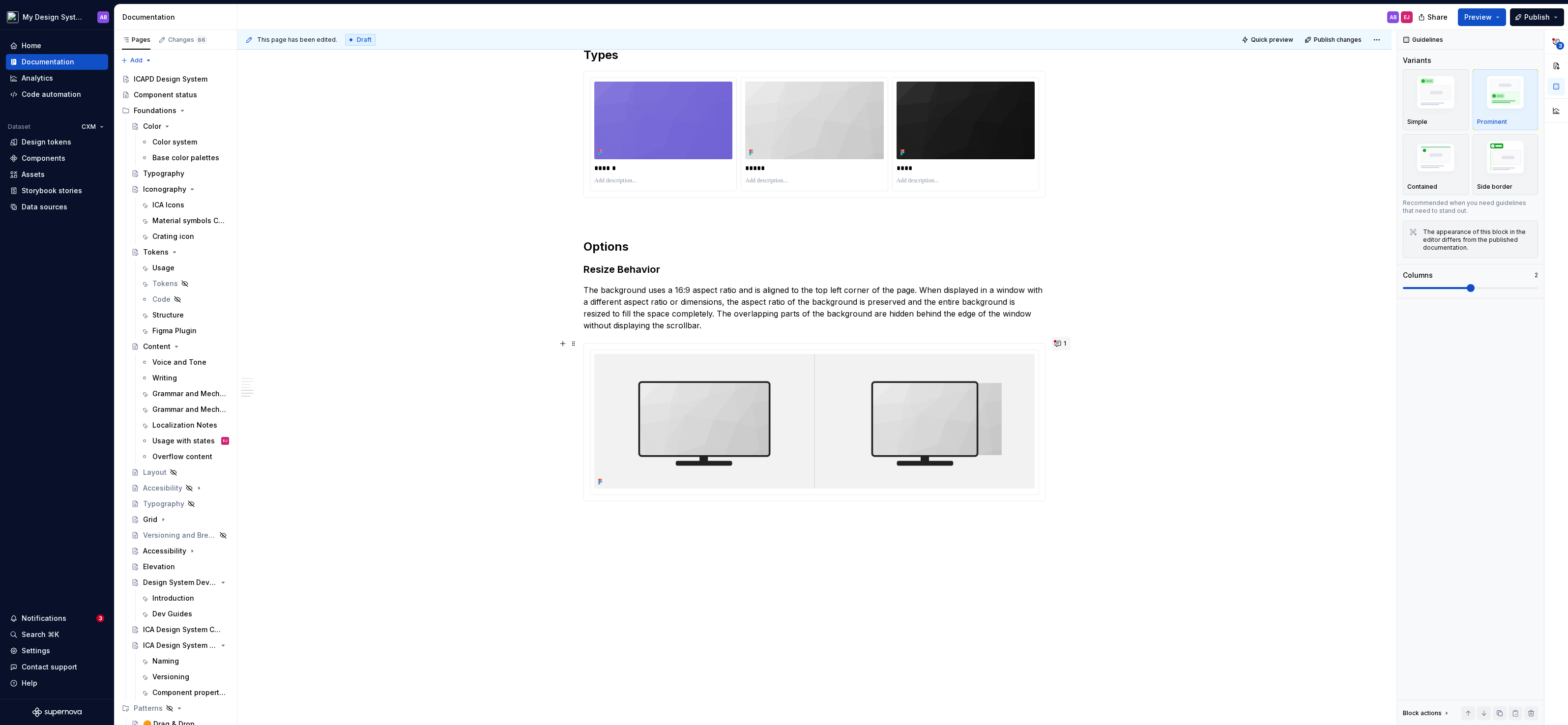
click at [1061, 343] on button "1" at bounding box center [1060, 343] width 19 height 14
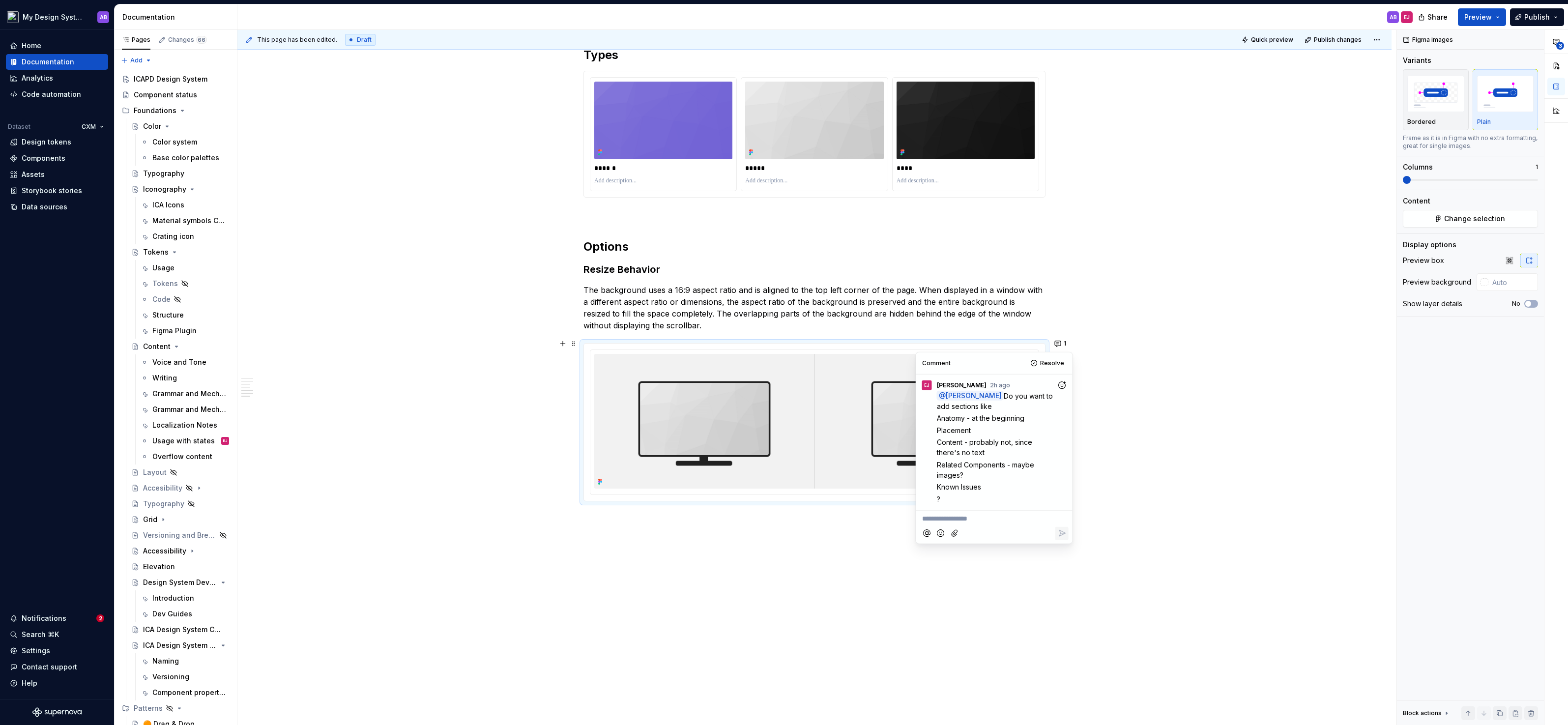
click at [1061, 384] on icon "Add reaction" at bounding box center [1062, 385] width 10 height 10
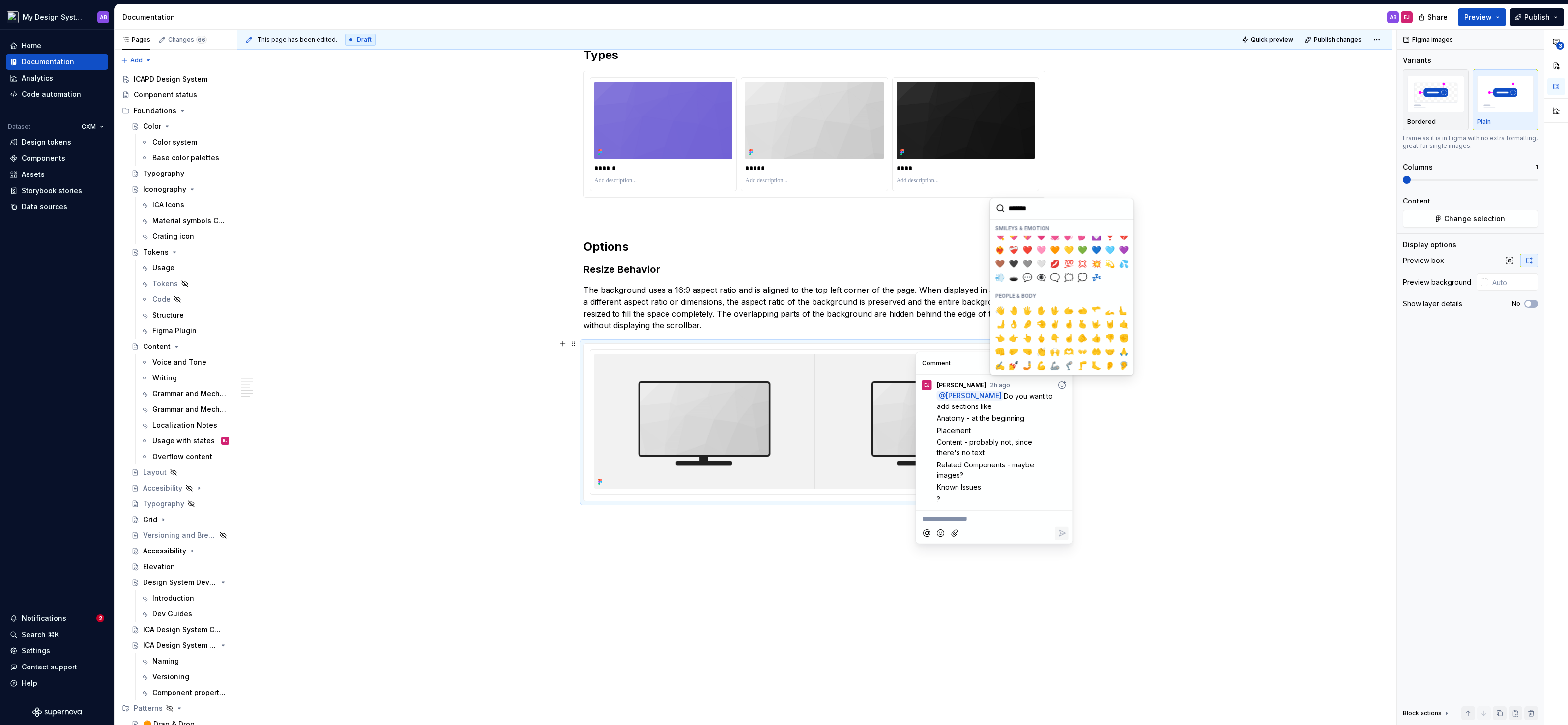
scroll to position [187, 0]
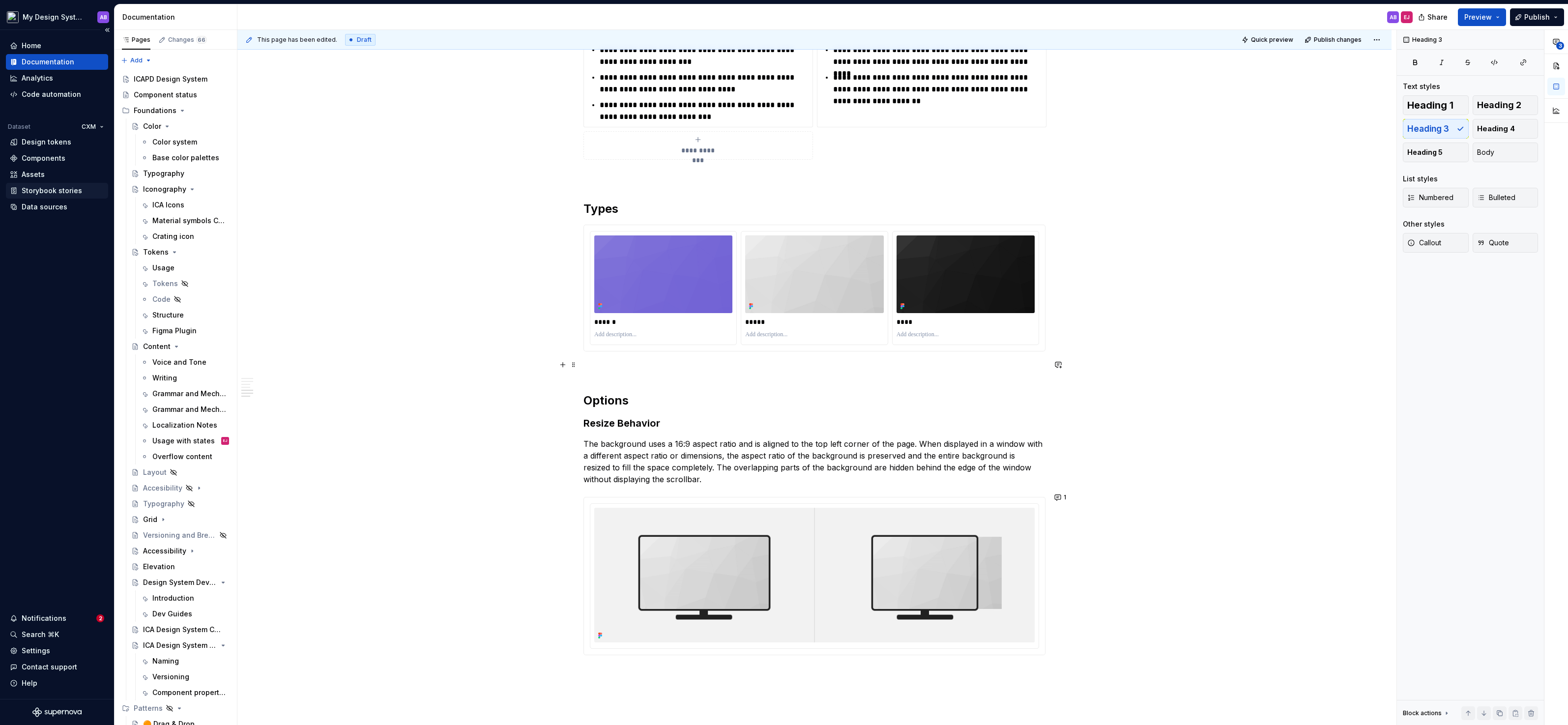
scroll to position [1133, 0]
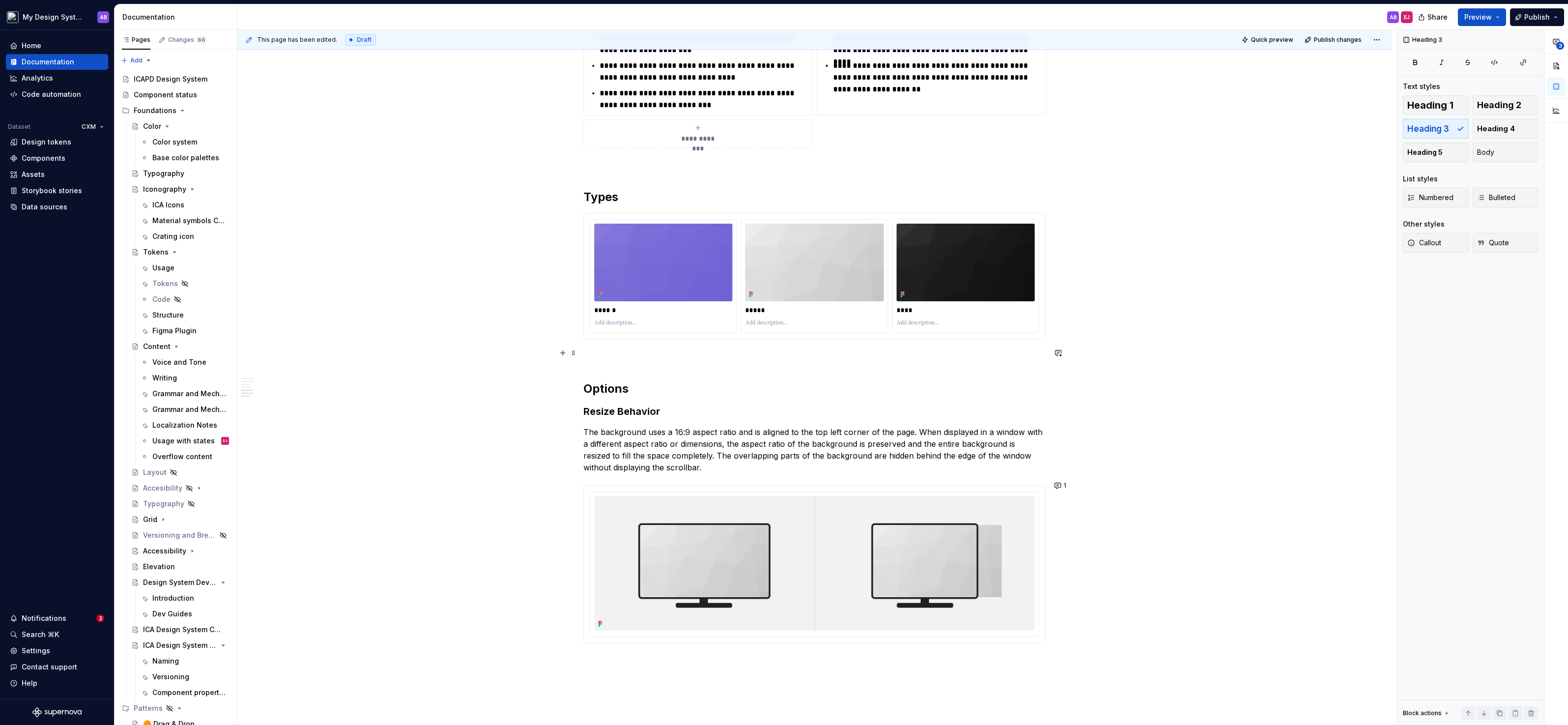
click at [611, 193] on h2 "Types" at bounding box center [814, 197] width 462 height 16
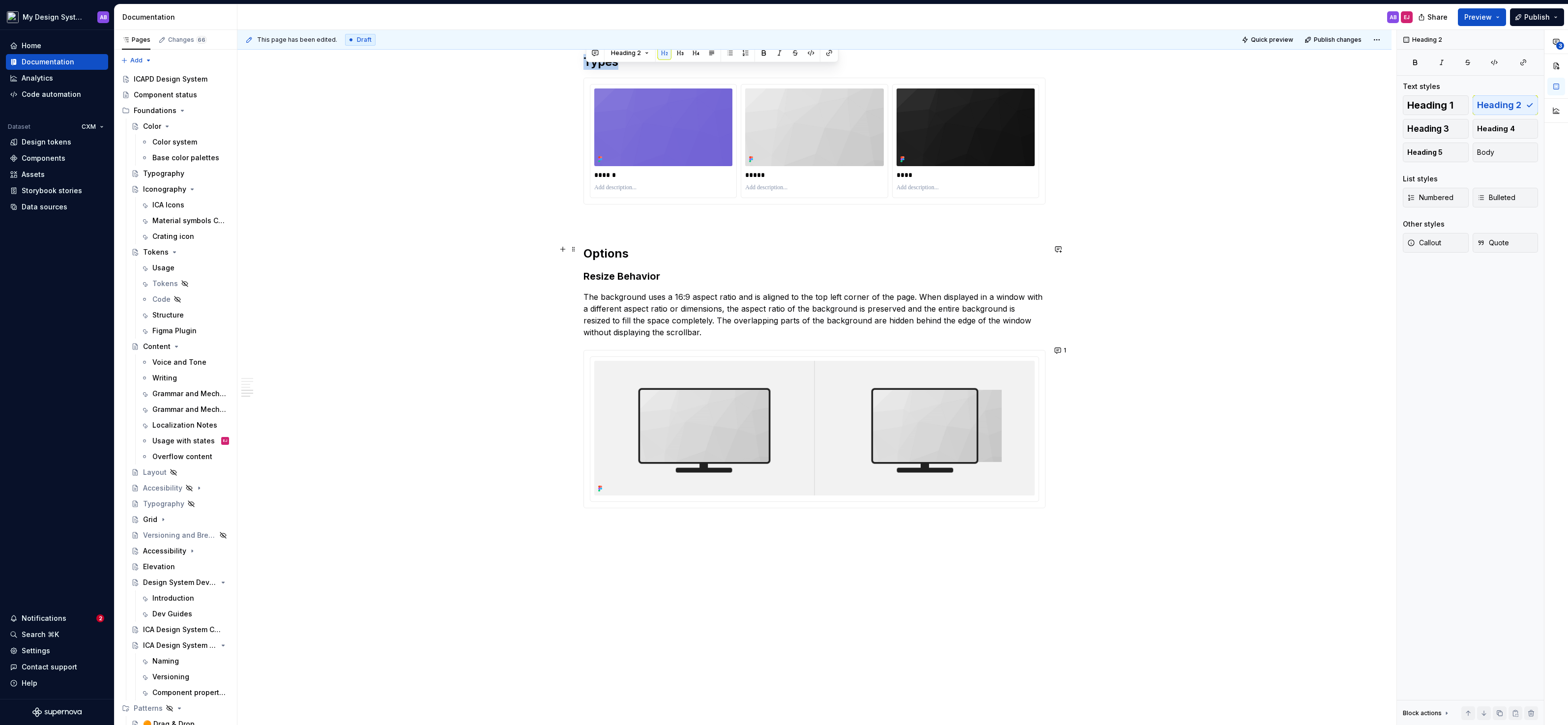
scroll to position [1276, 0]
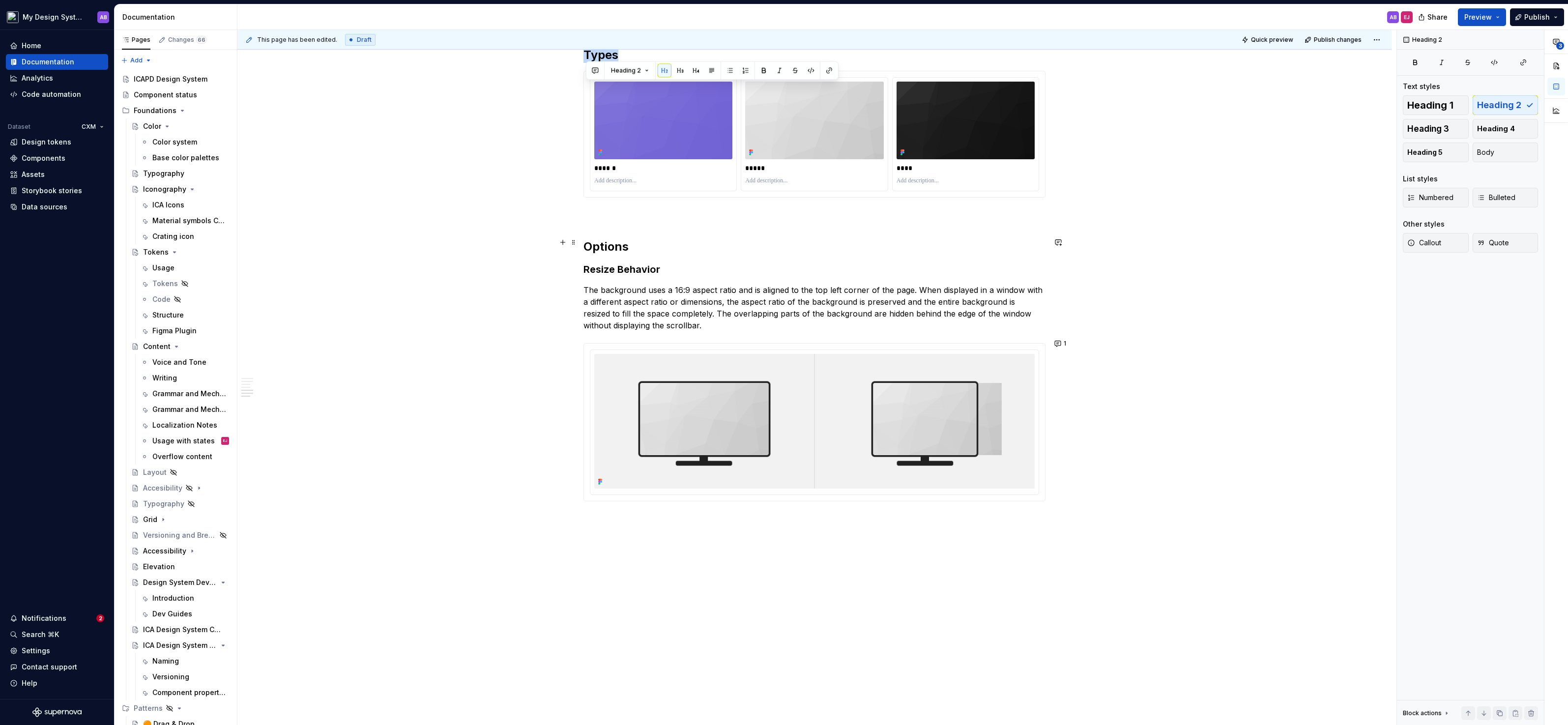
click at [632, 248] on h2 "Options" at bounding box center [814, 247] width 462 height 16
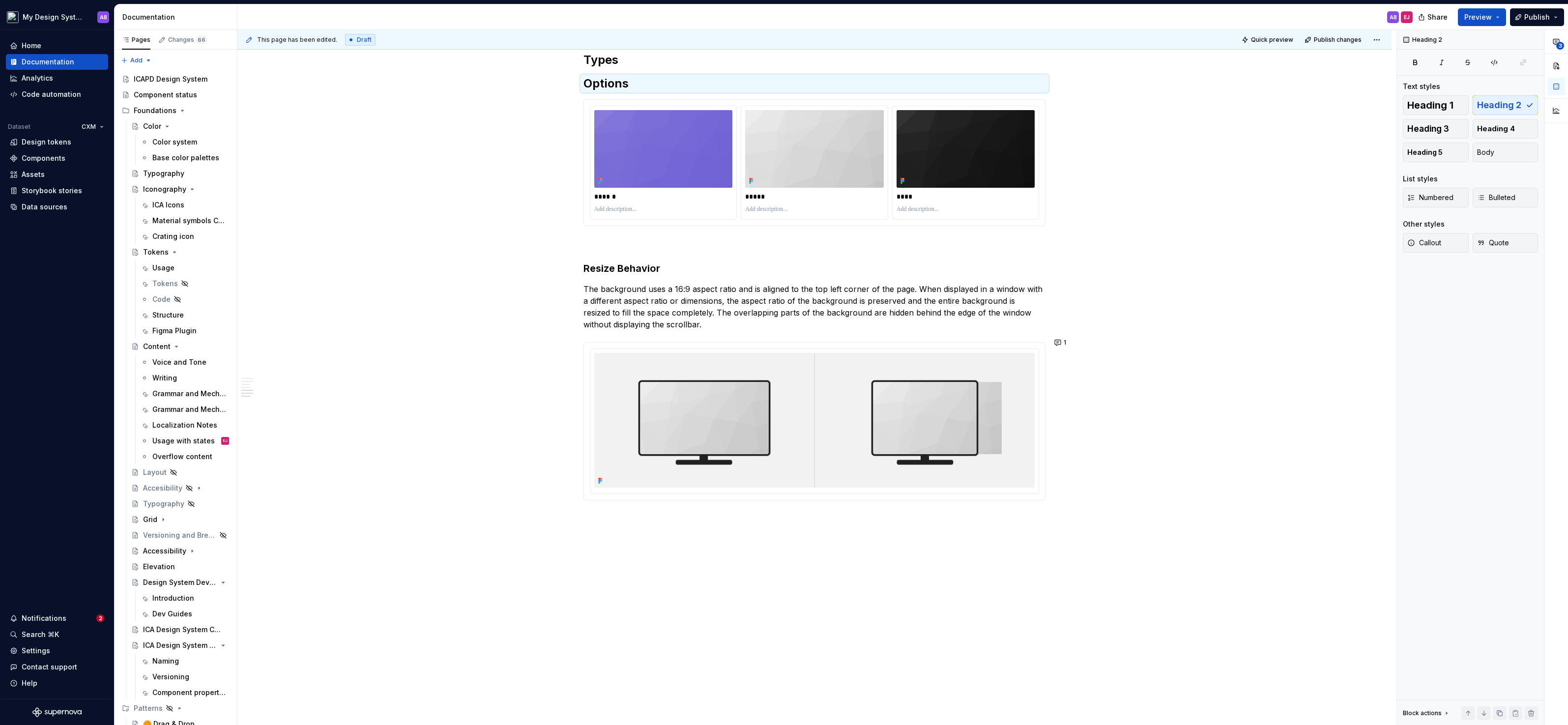
scroll to position [1267, 0]
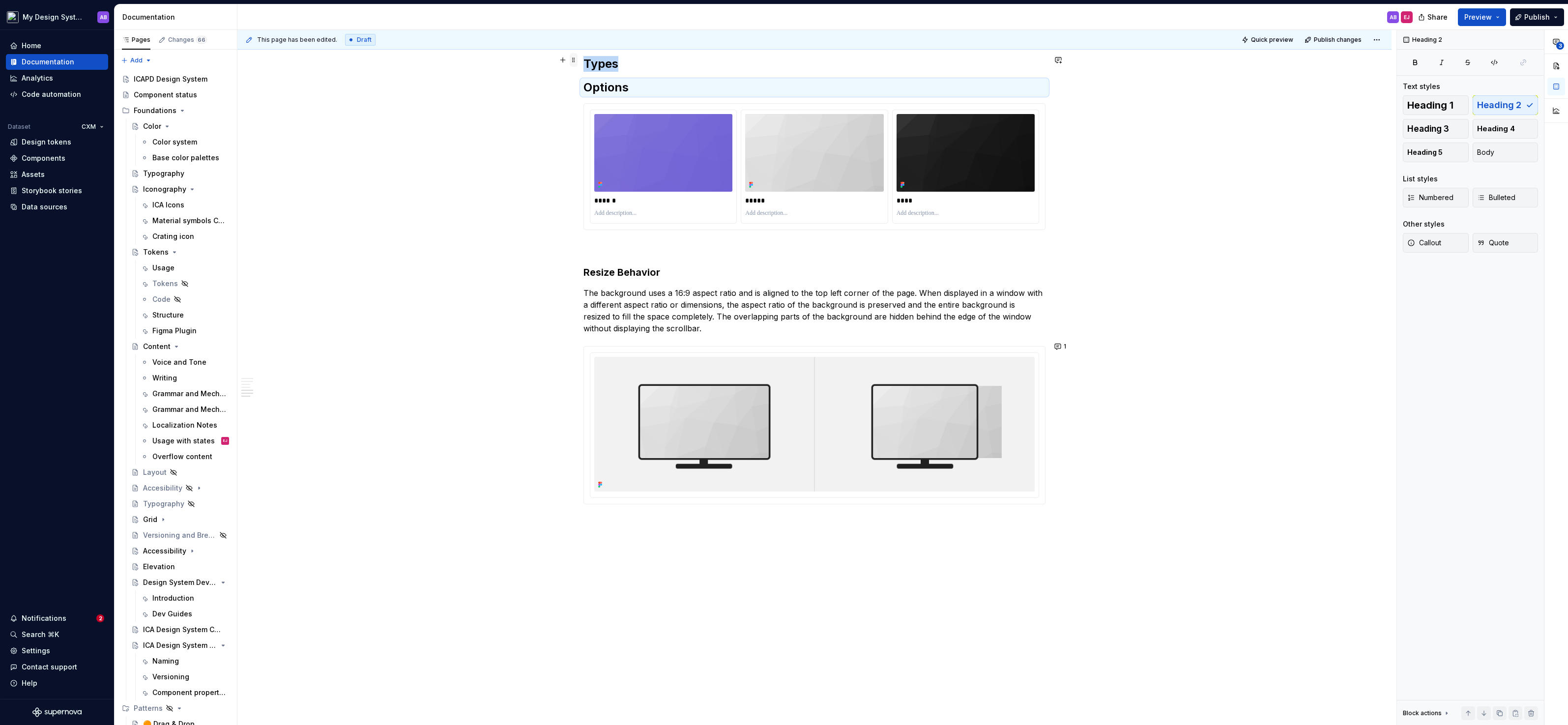
click at [576, 60] on span at bounding box center [573, 60] width 8 height 14
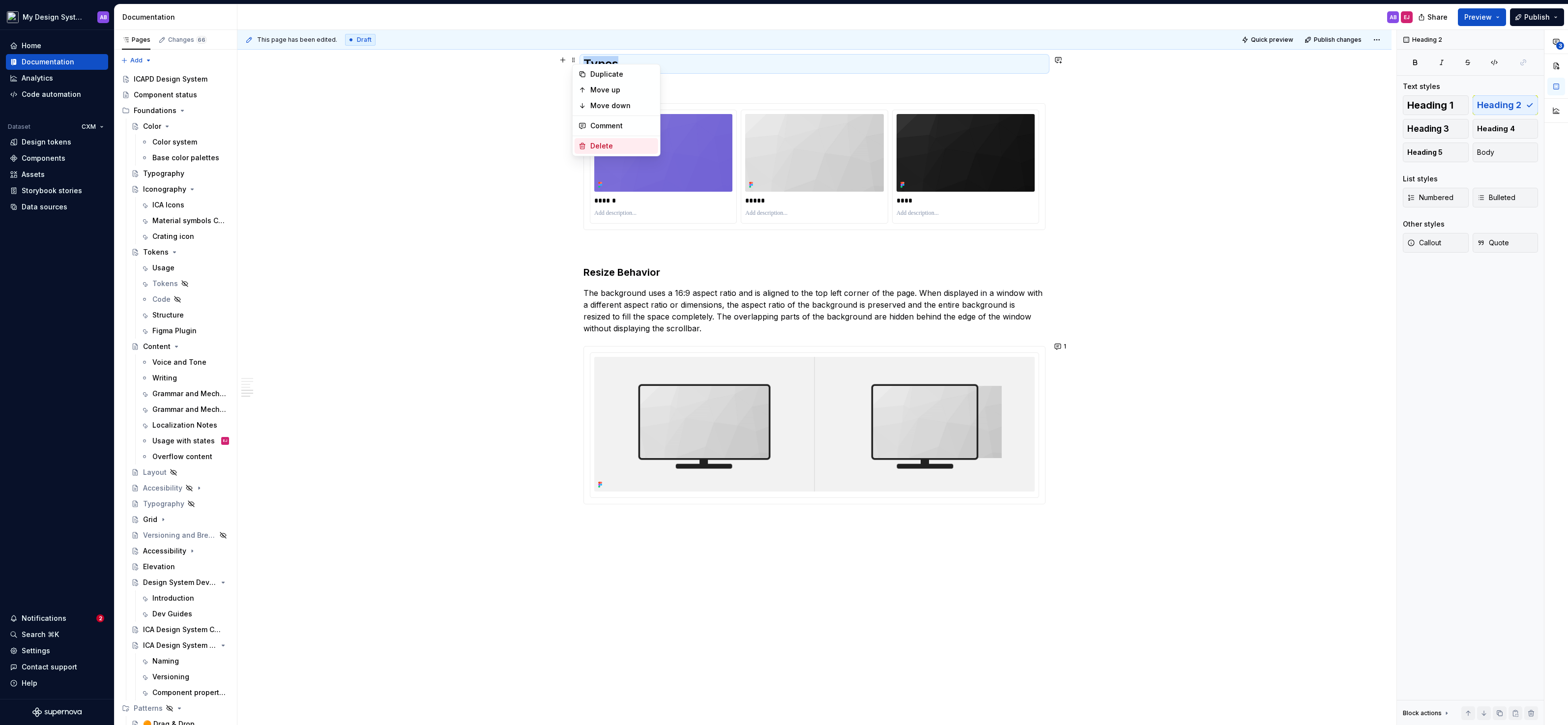
click at [606, 145] on div "Delete" at bounding box center [622, 146] width 64 height 10
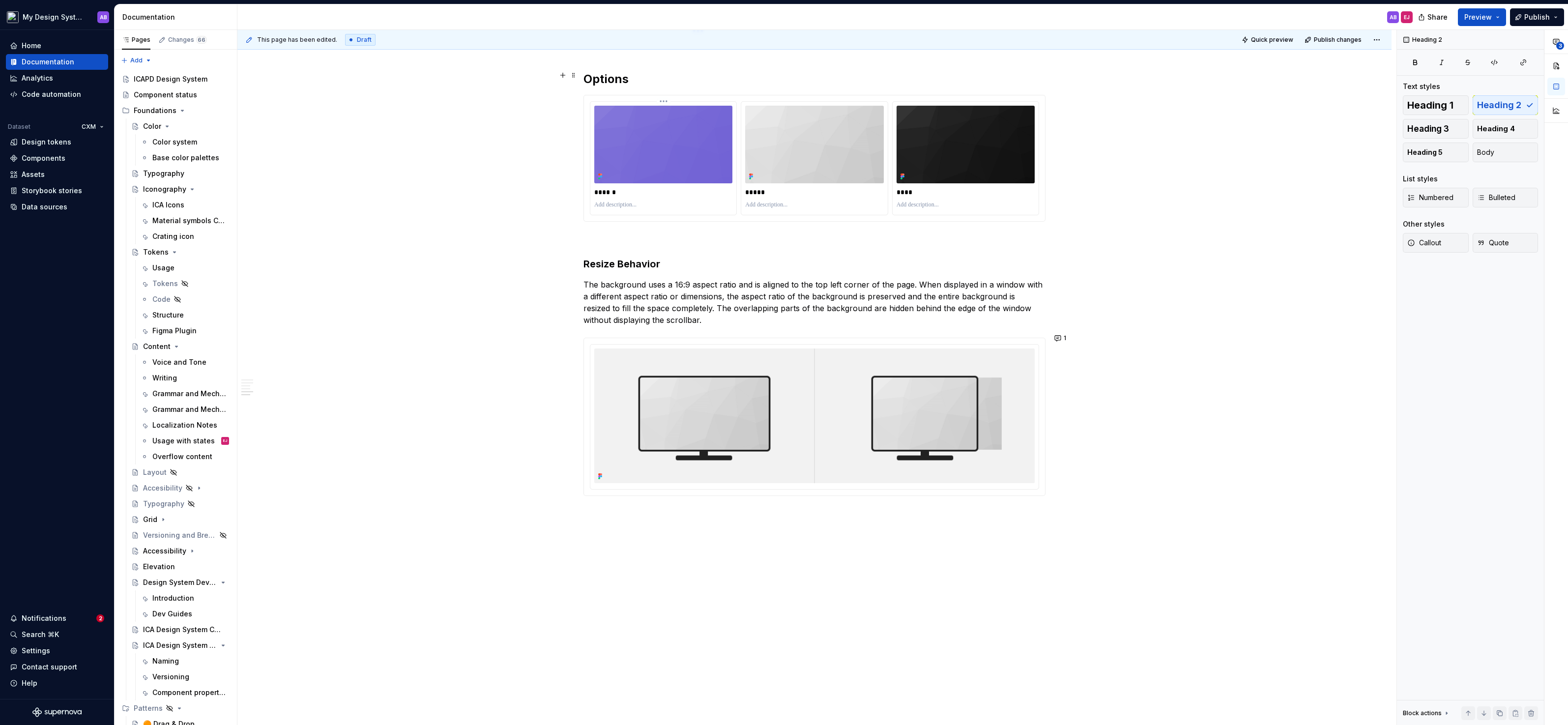
scroll to position [1246, 0]
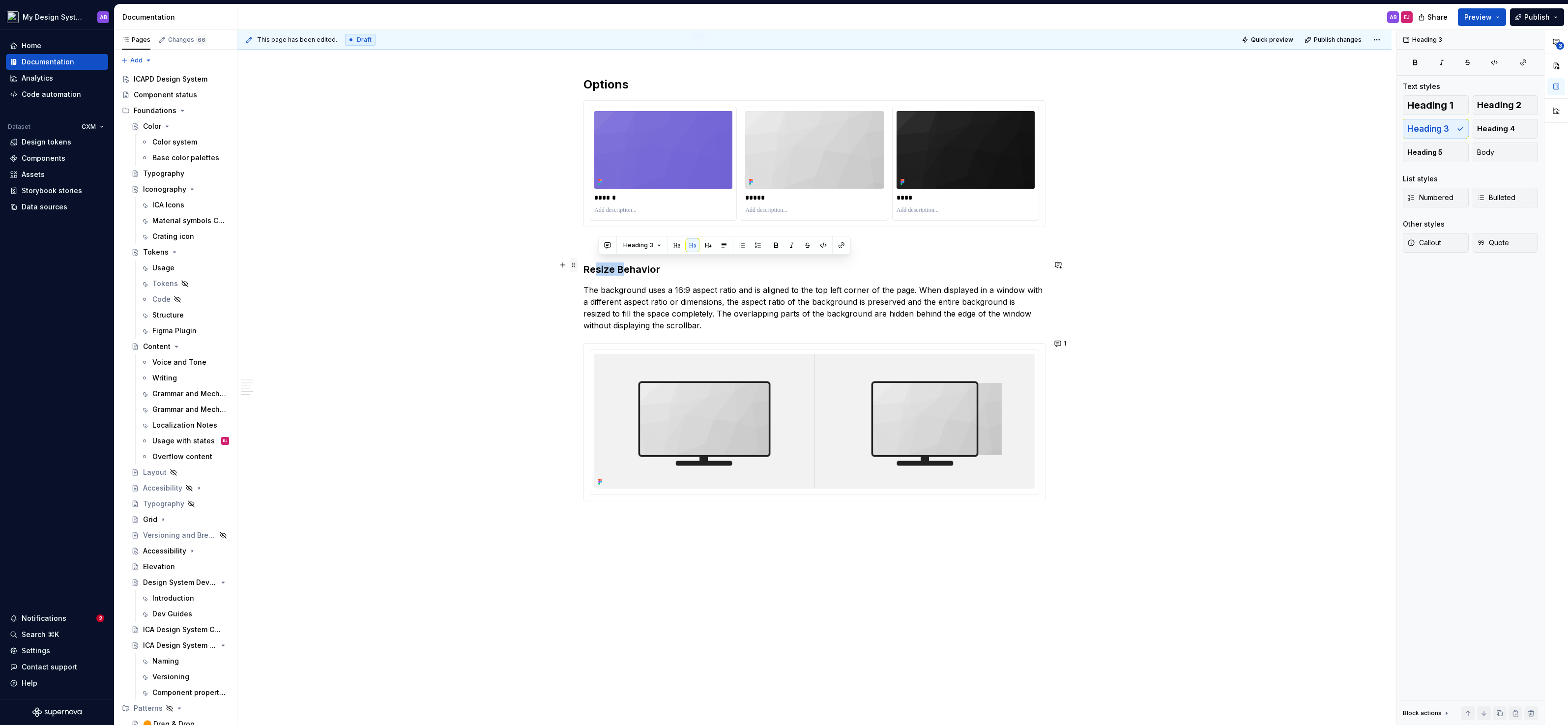
drag, startPoint x: 627, startPoint y: 264, endPoint x: 575, endPoint y: 265, distance: 52.0
click at [625, 262] on h3 "Resize Behavior" at bounding box center [814, 269] width 462 height 14
drag, startPoint x: 625, startPoint y: 261, endPoint x: 586, endPoint y: 261, distance: 39.0
click at [586, 262] on h3 "Resize Behavior" at bounding box center [814, 269] width 462 height 14
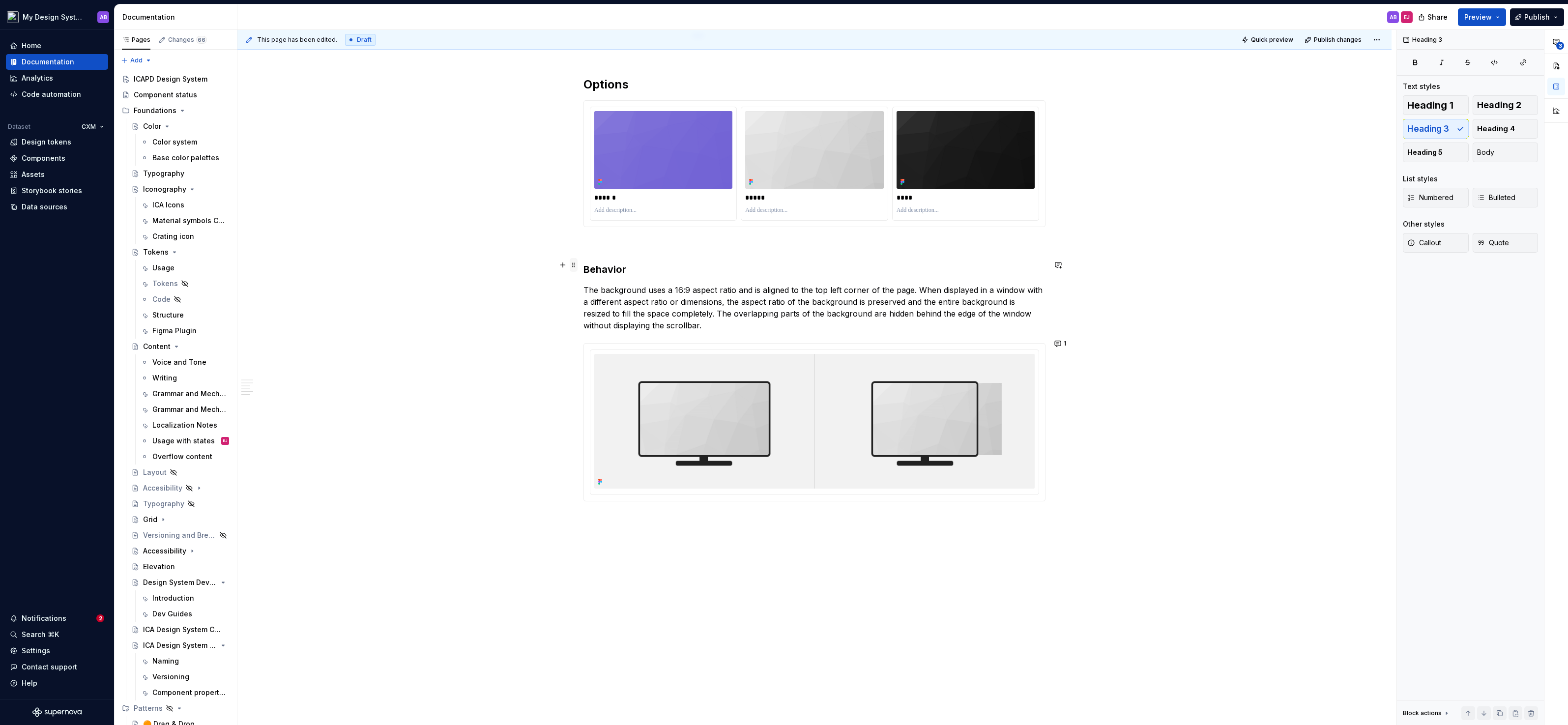
click at [576, 267] on span at bounding box center [573, 265] width 8 height 14
click at [1495, 107] on span "Heading 2" at bounding box center [1499, 105] width 44 height 10
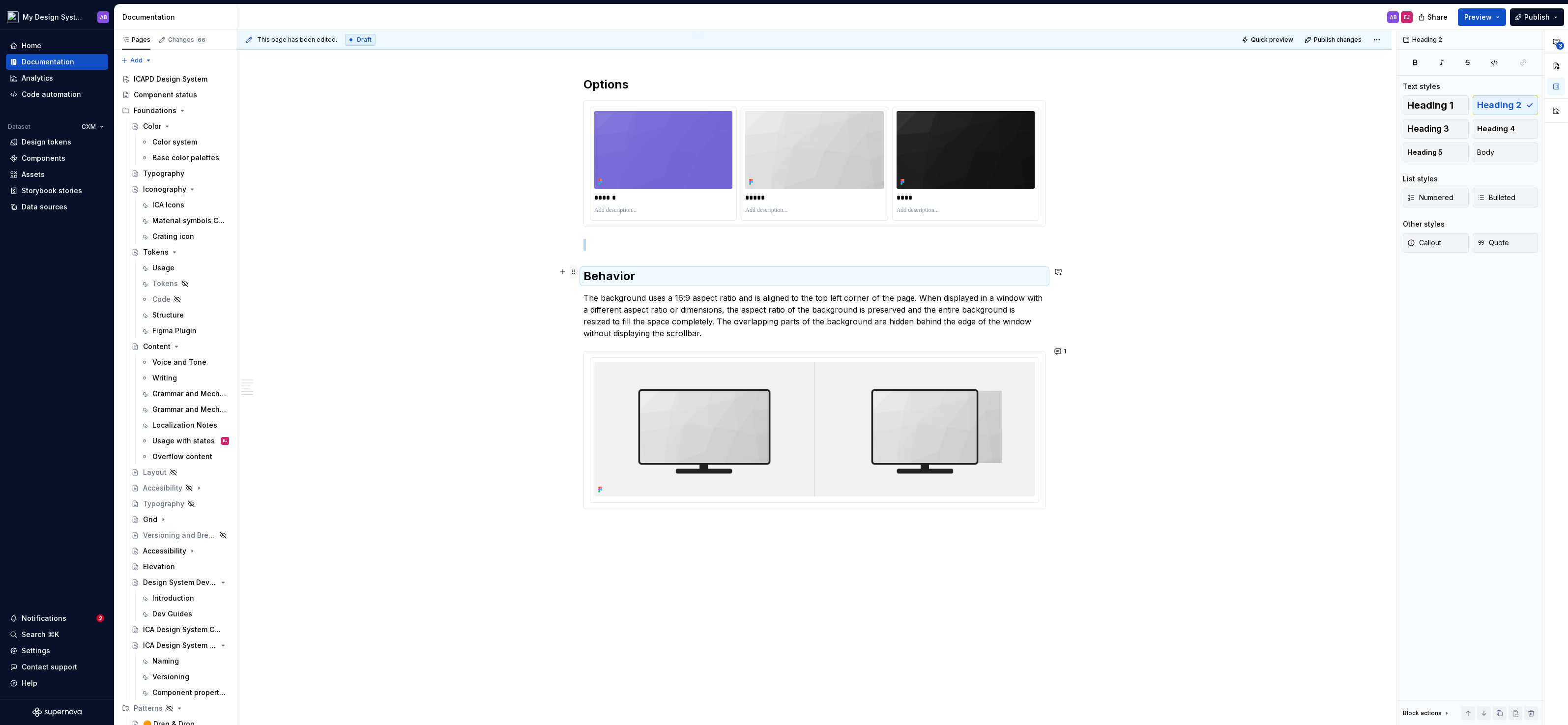
click at [575, 275] on span at bounding box center [573, 271] width 8 height 14
click at [600, 283] on div "Duplicate" at bounding box center [622, 287] width 64 height 10
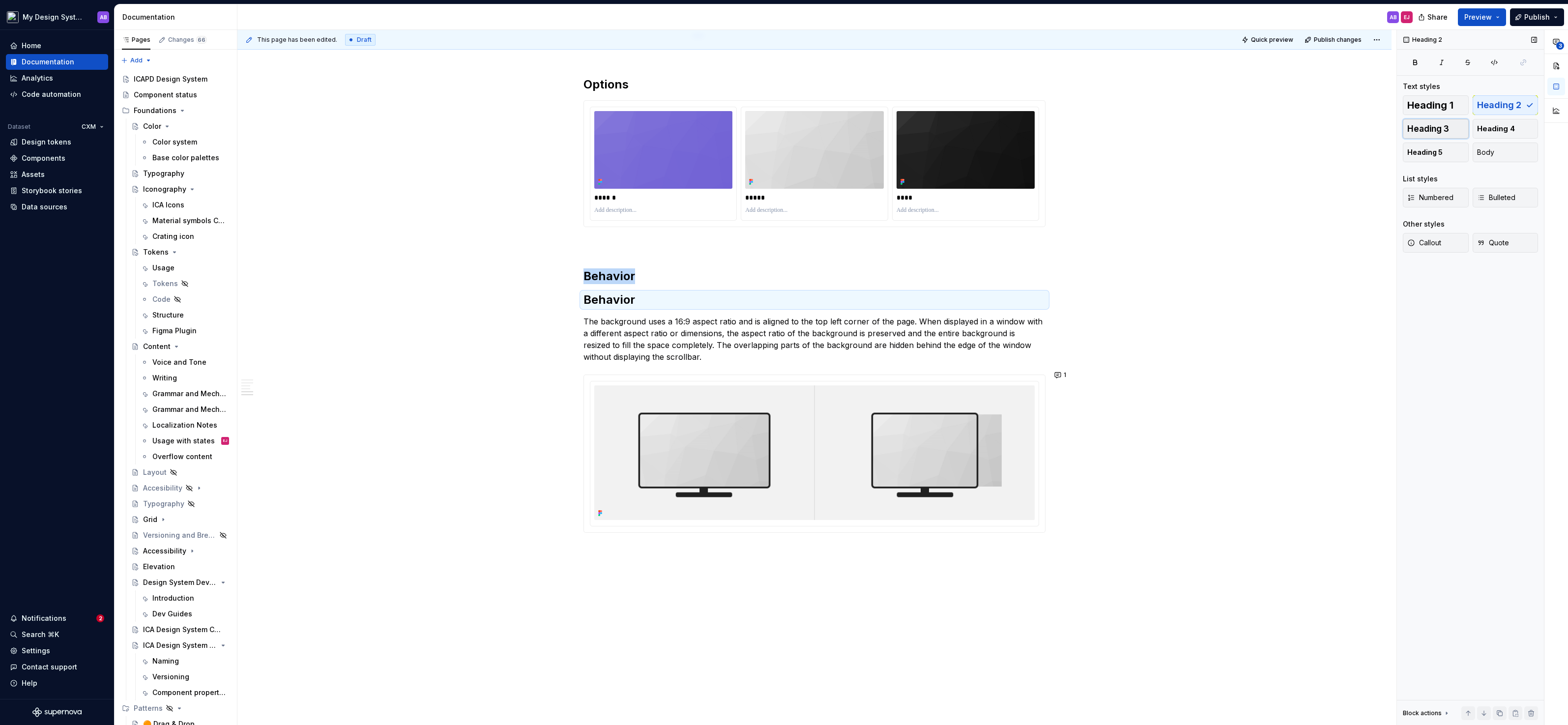
click at [1453, 131] on button "Heading 3" at bounding box center [1436, 128] width 66 height 19
click at [611, 298] on h3 "Behavior" at bounding box center [814, 299] width 462 height 14
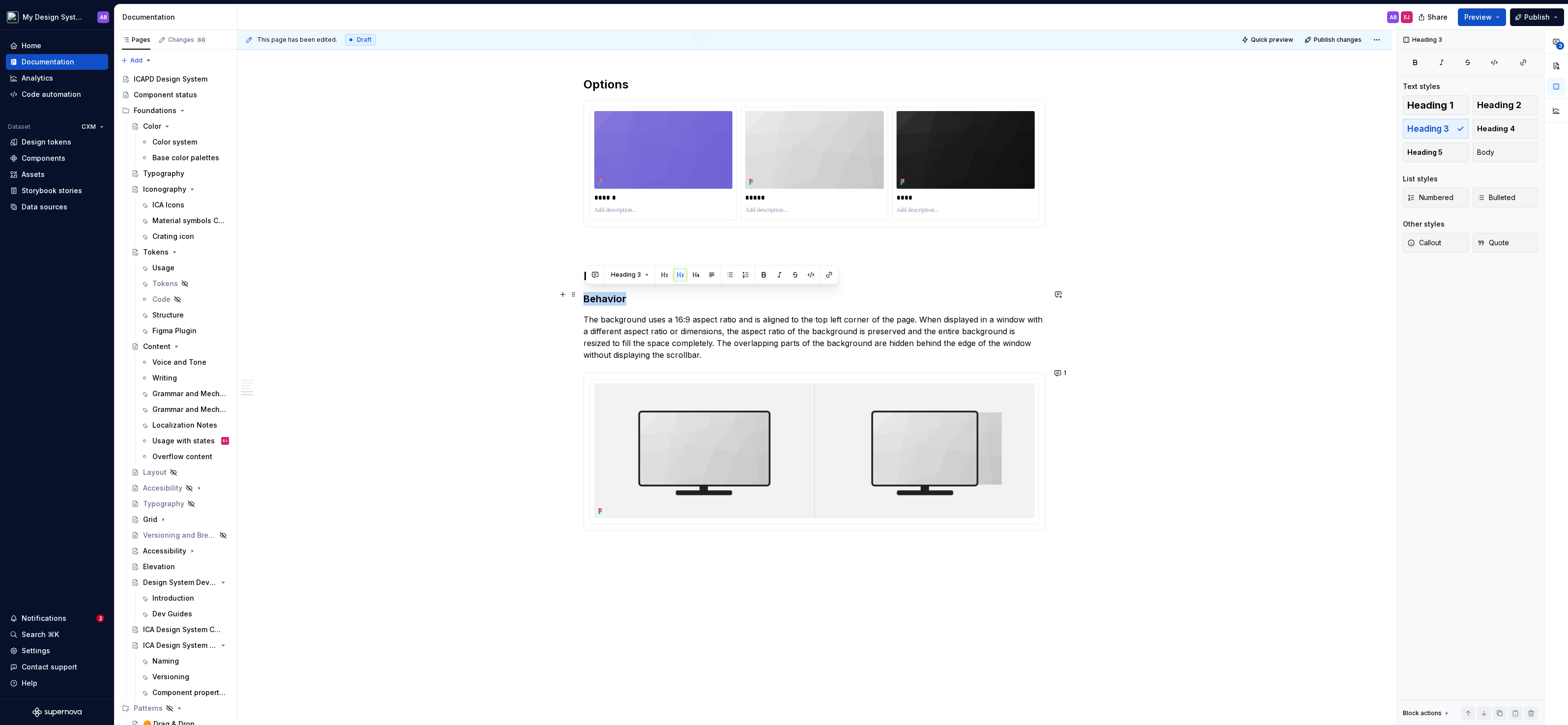
click at [611, 298] on h3 "Behavior" at bounding box center [814, 299] width 462 height 14
click at [685, 278] on h2 "Behavior" at bounding box center [814, 276] width 462 height 16
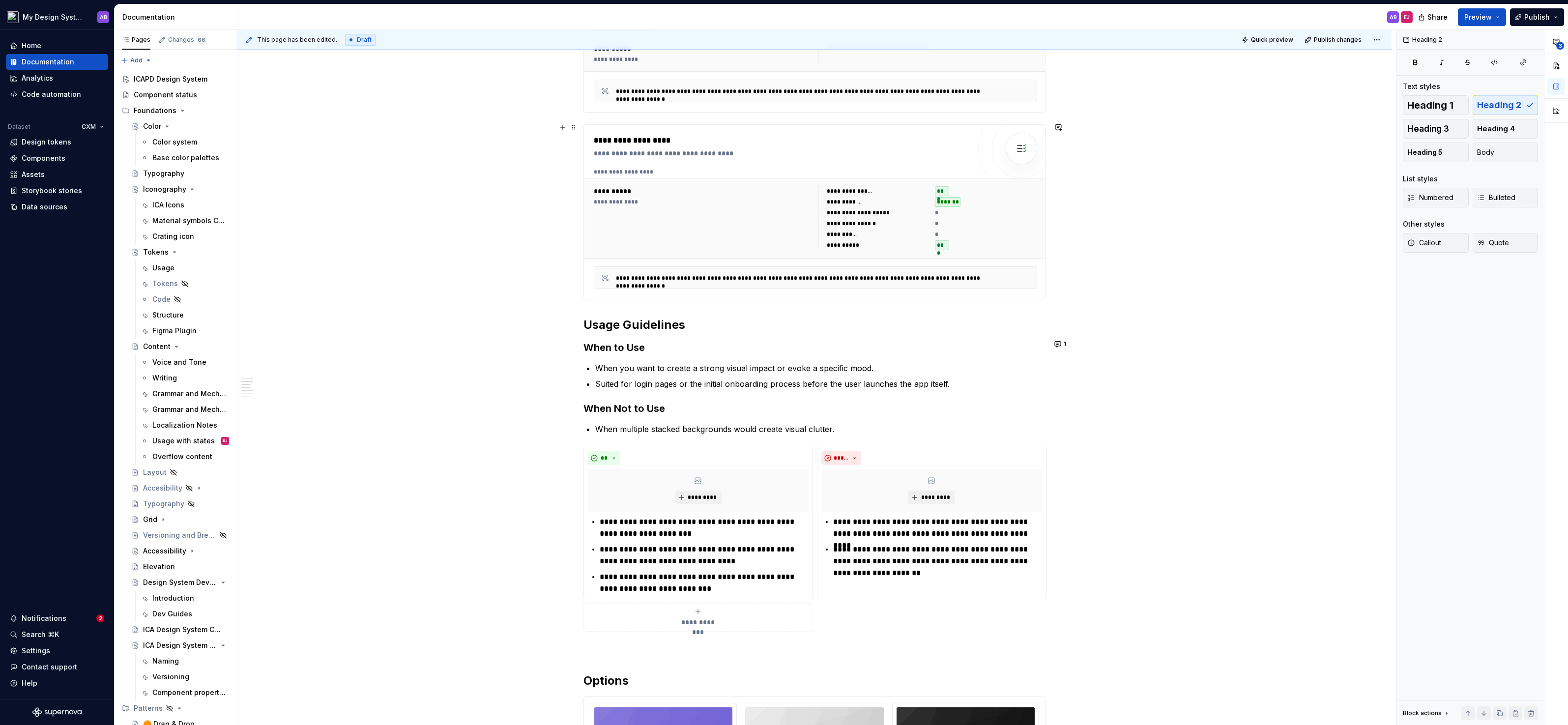
scroll to position [650, 0]
click at [614, 402] on h3 "When Not to Use" at bounding box center [814, 409] width 462 height 14
click at [578, 404] on span at bounding box center [573, 405] width 8 height 14
click at [582, 348] on div "**********" at bounding box center [814, 445] width 1154 height 1824
click at [581, 341] on div "**********" at bounding box center [814, 445] width 1154 height 1824
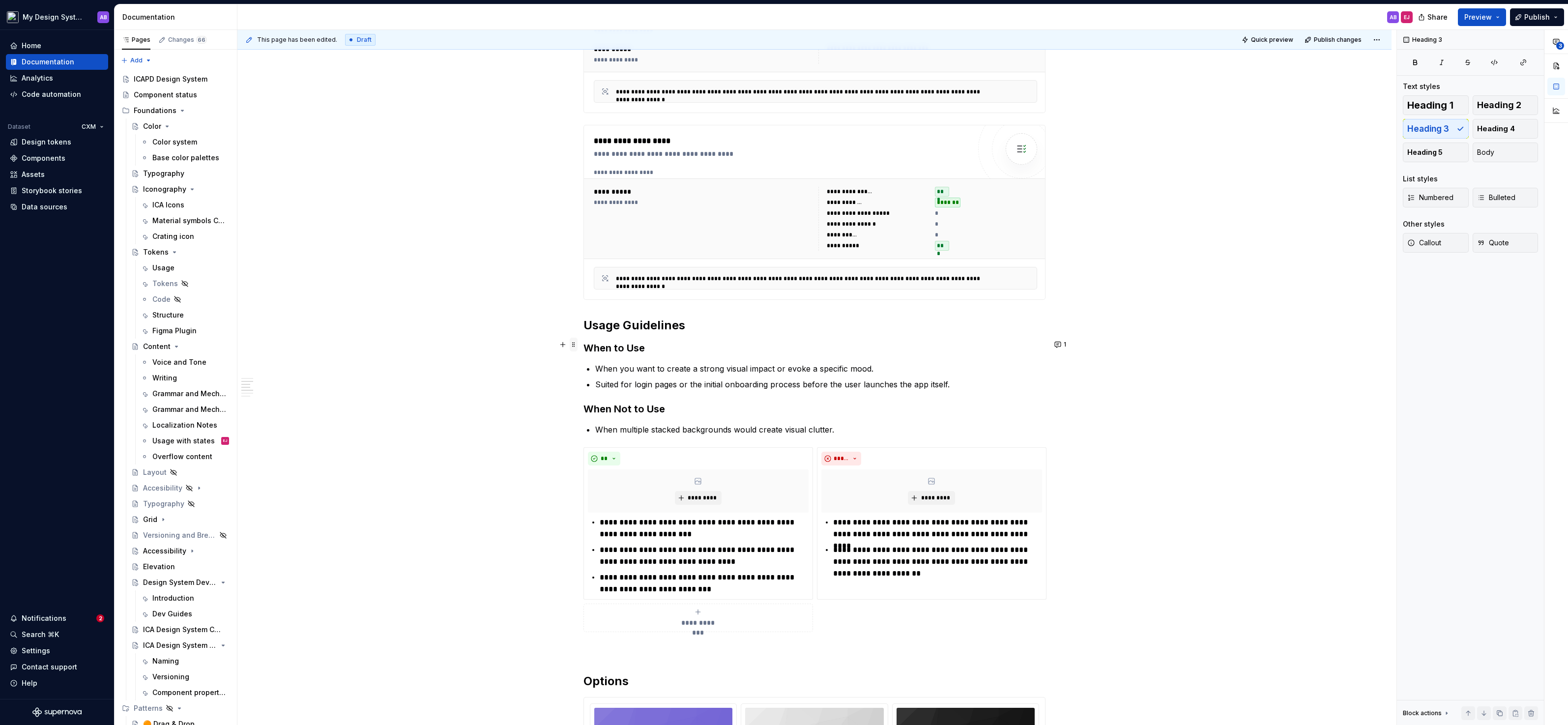
click at [576, 343] on span at bounding box center [573, 345] width 8 height 14
click at [763, 392] on div "**********" at bounding box center [814, 342] width 462 height 1571
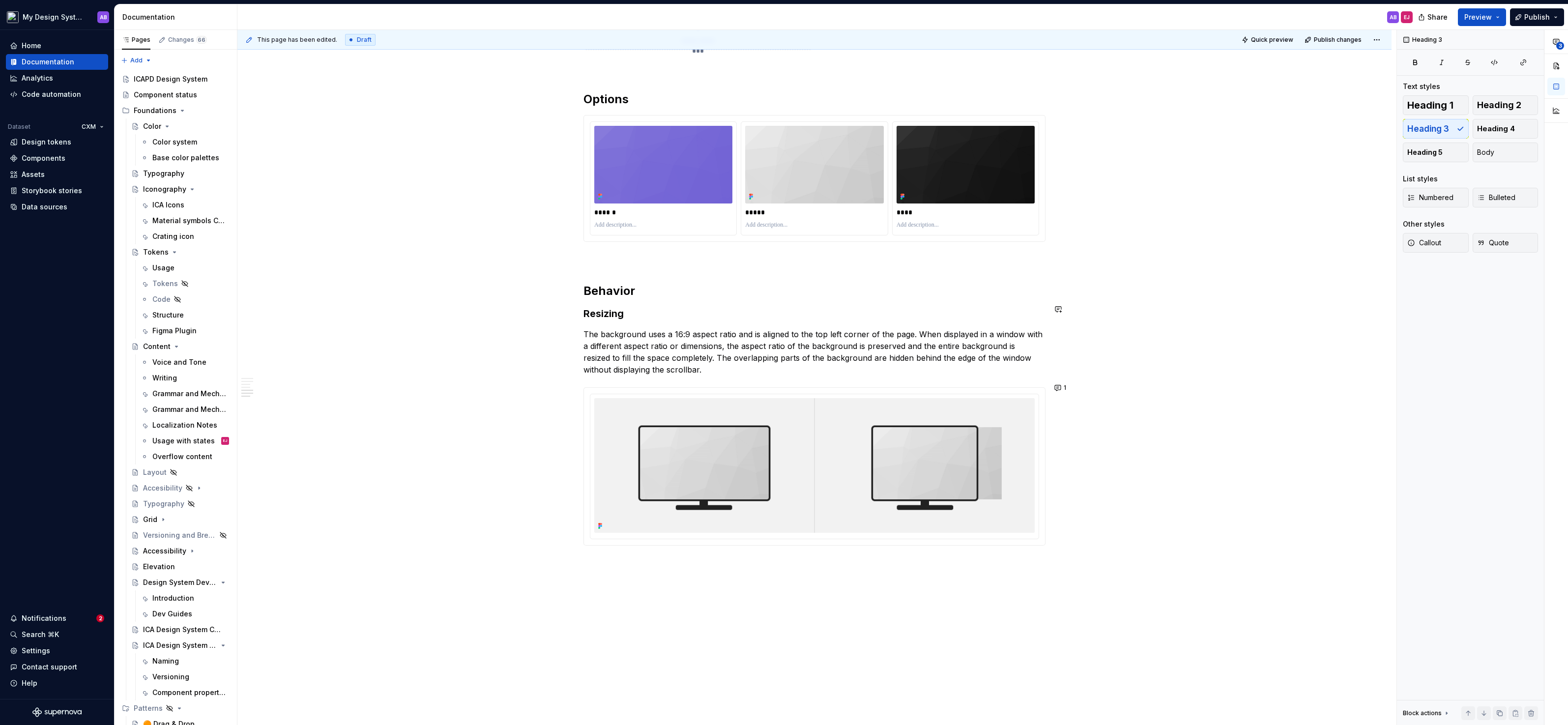
scroll to position [1276, 0]
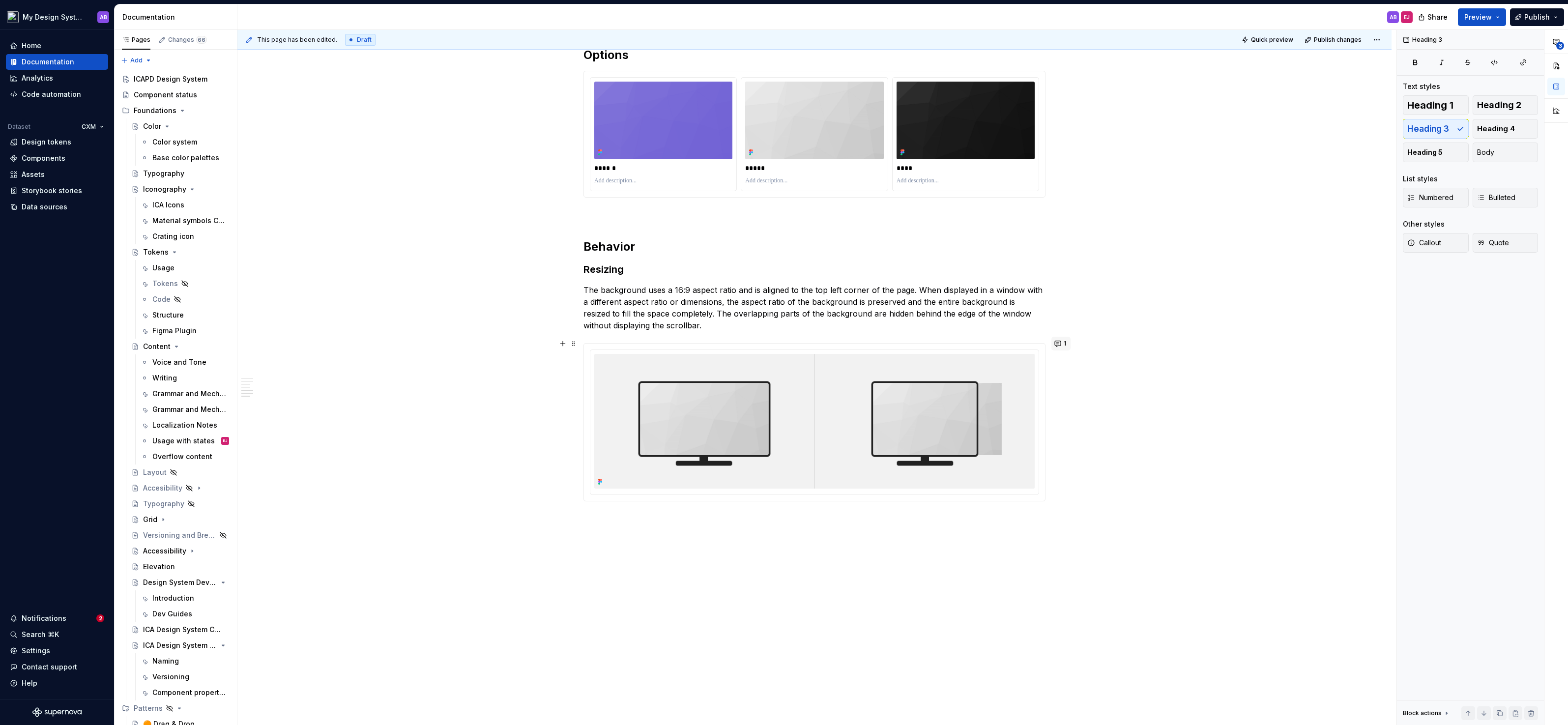
click at [1061, 342] on button "1" at bounding box center [1060, 343] width 19 height 14
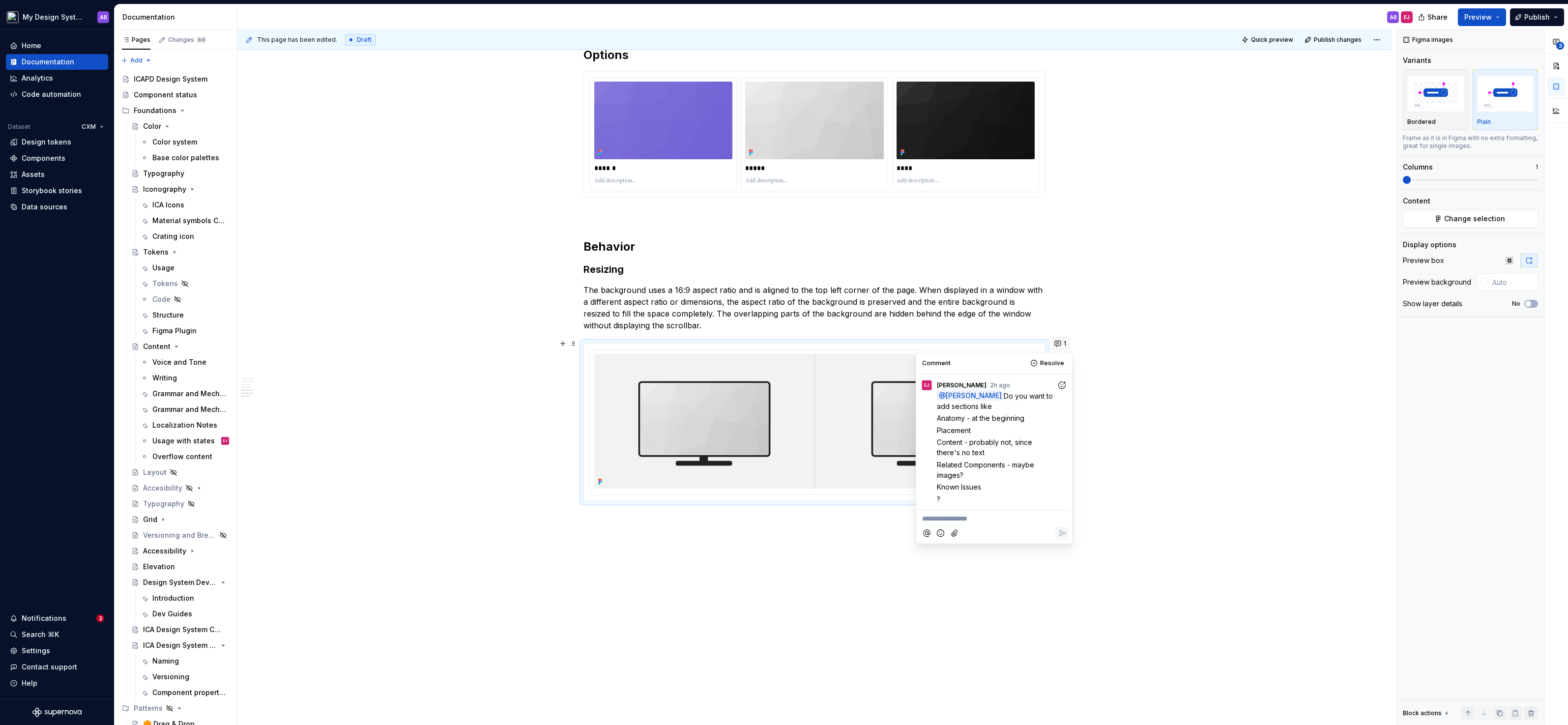
type textarea "*"
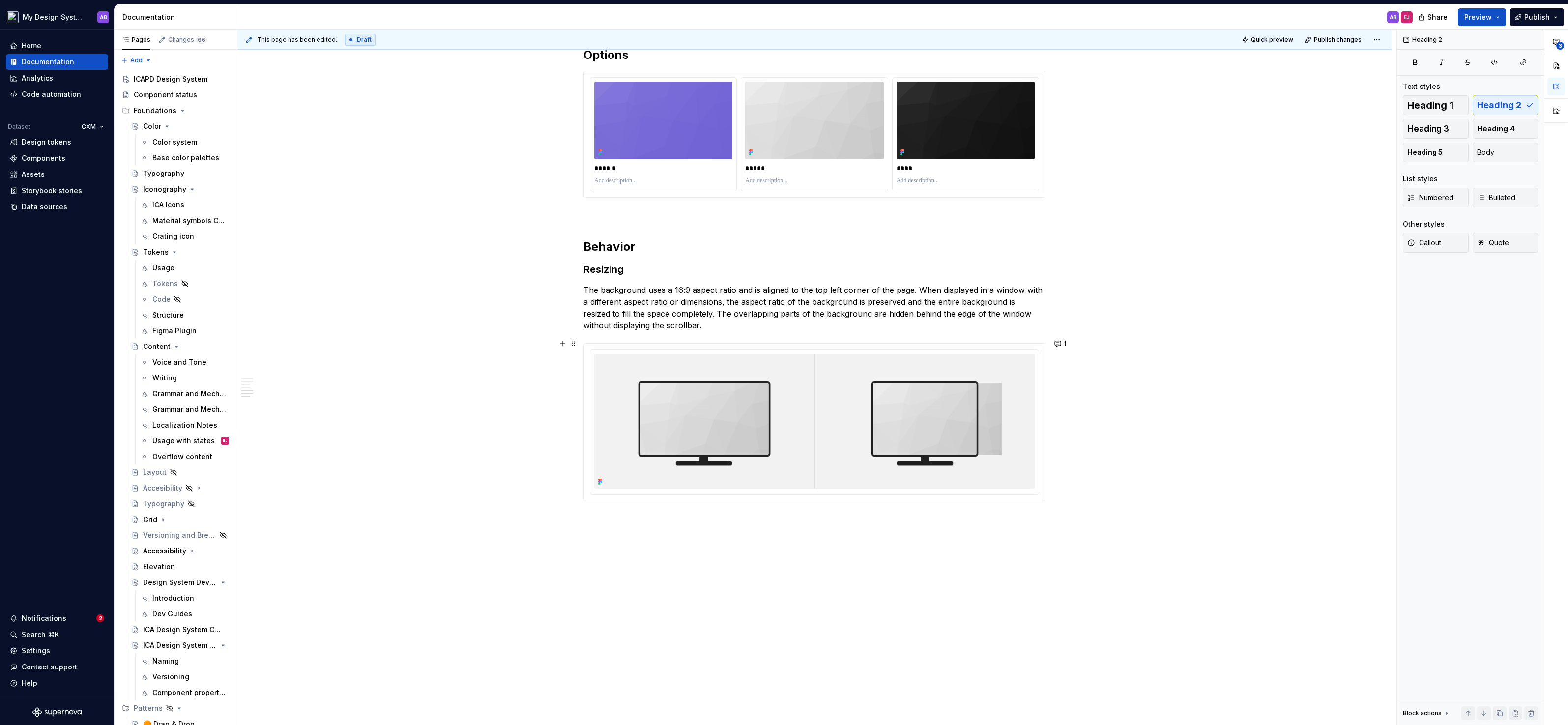
click at [586, 243] on h2 "Behavior" at bounding box center [814, 247] width 462 height 16
click at [1062, 348] on button "1" at bounding box center [1060, 343] width 19 height 14
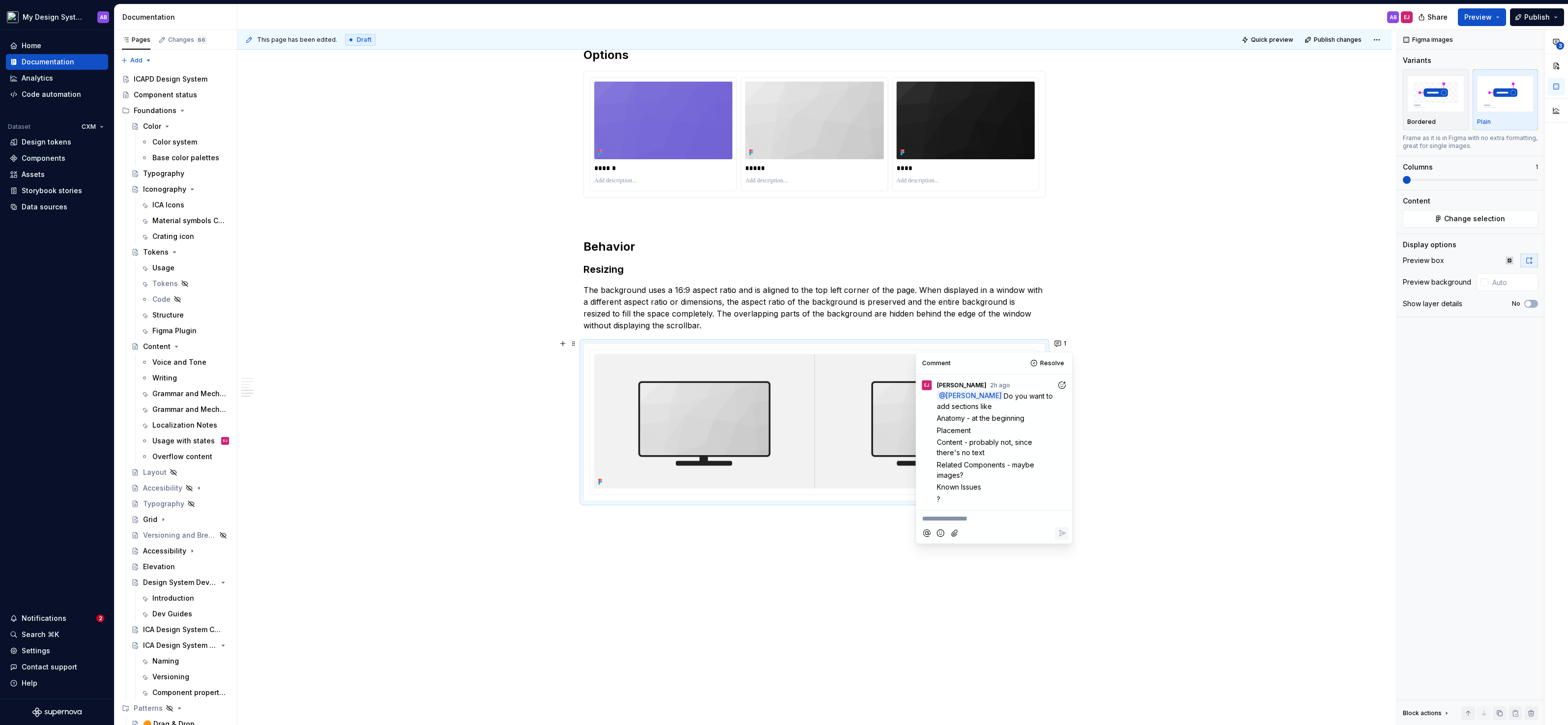
click at [595, 240] on h2 "Behavior" at bounding box center [814, 247] width 462 height 16
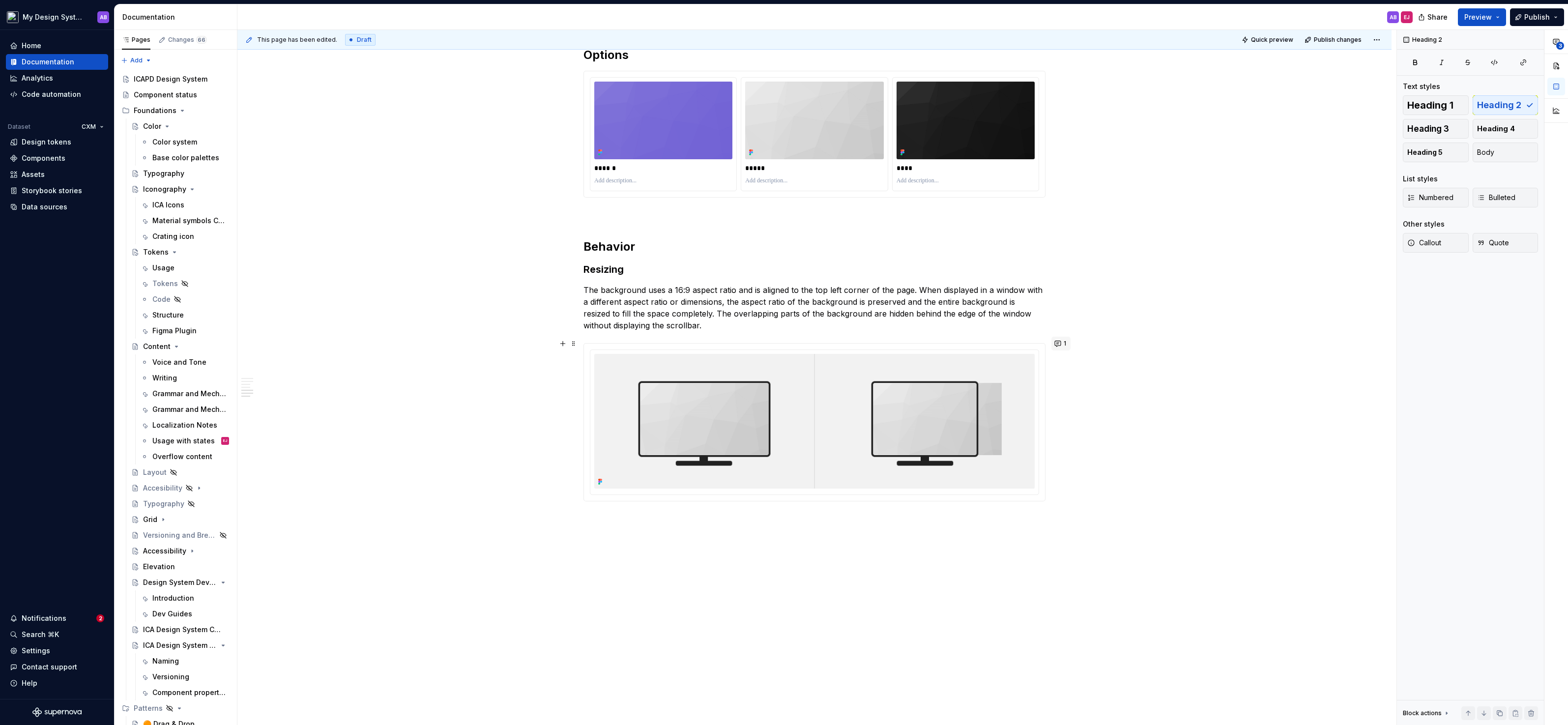
click at [1063, 346] on button "1" at bounding box center [1060, 343] width 19 height 14
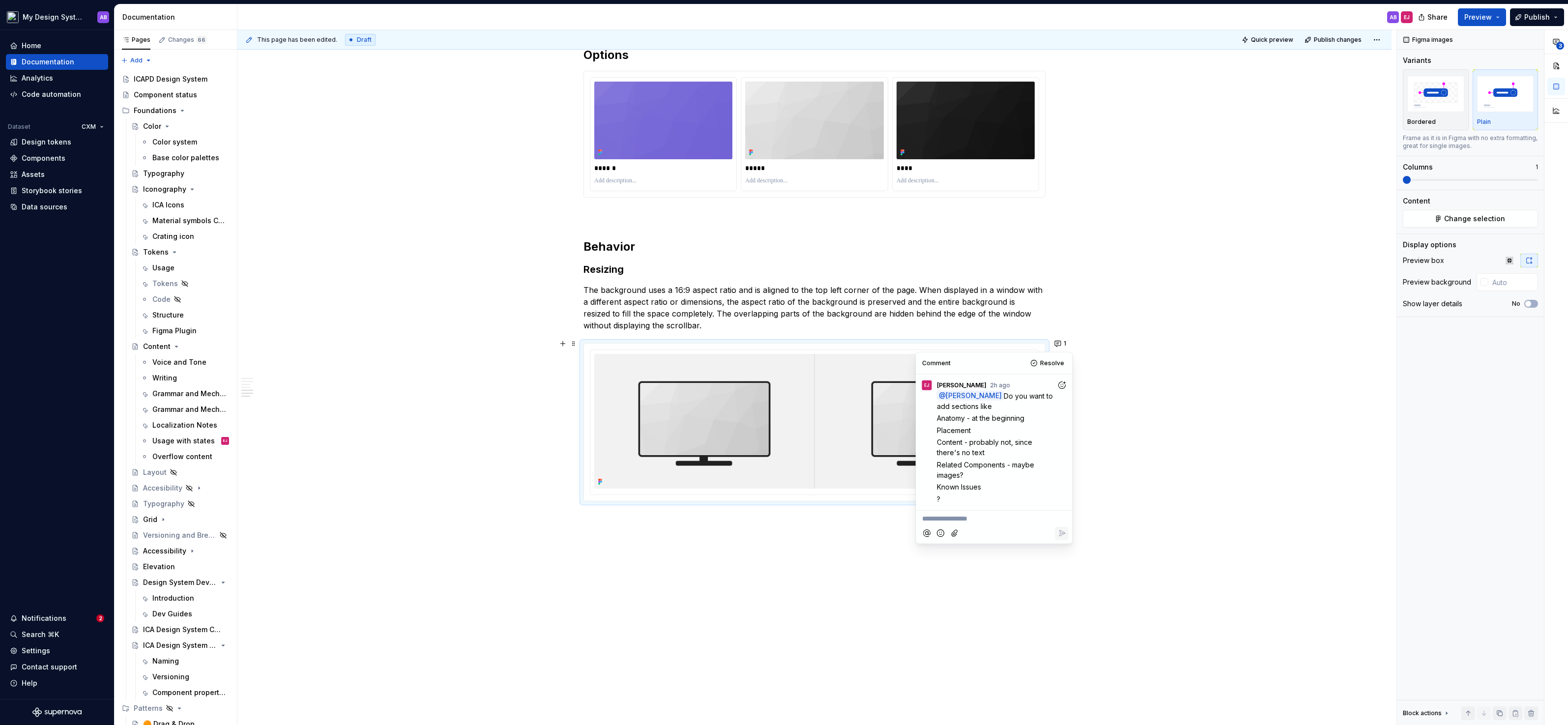
click at [1007, 512] on div "**********" at bounding box center [995, 517] width 149 height 13
click at [928, 516] on span "I think" at bounding box center [931, 519] width 19 height 9
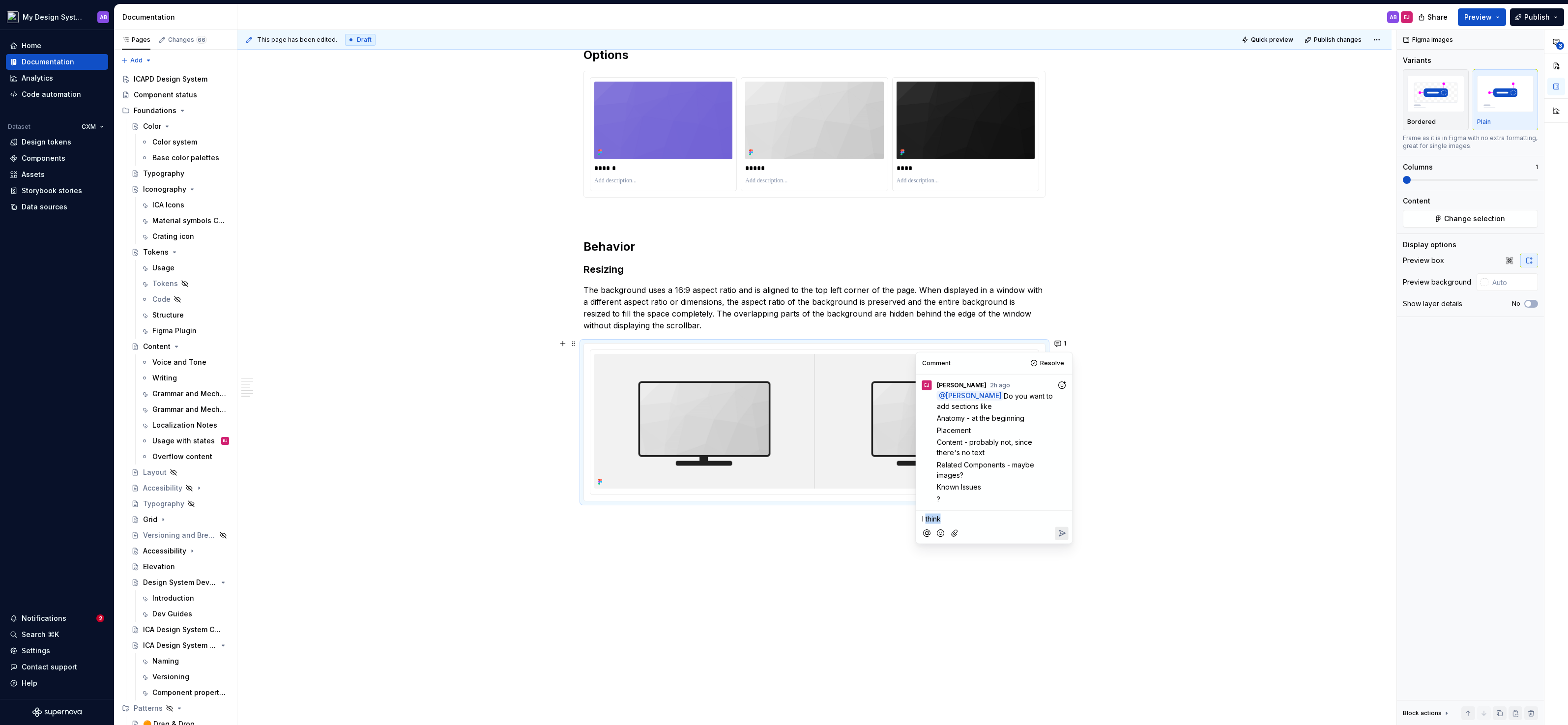
click at [928, 516] on span "I think" at bounding box center [931, 519] width 19 height 9
click at [1065, 385] on icon "Add reaction" at bounding box center [1062, 385] width 10 height 10
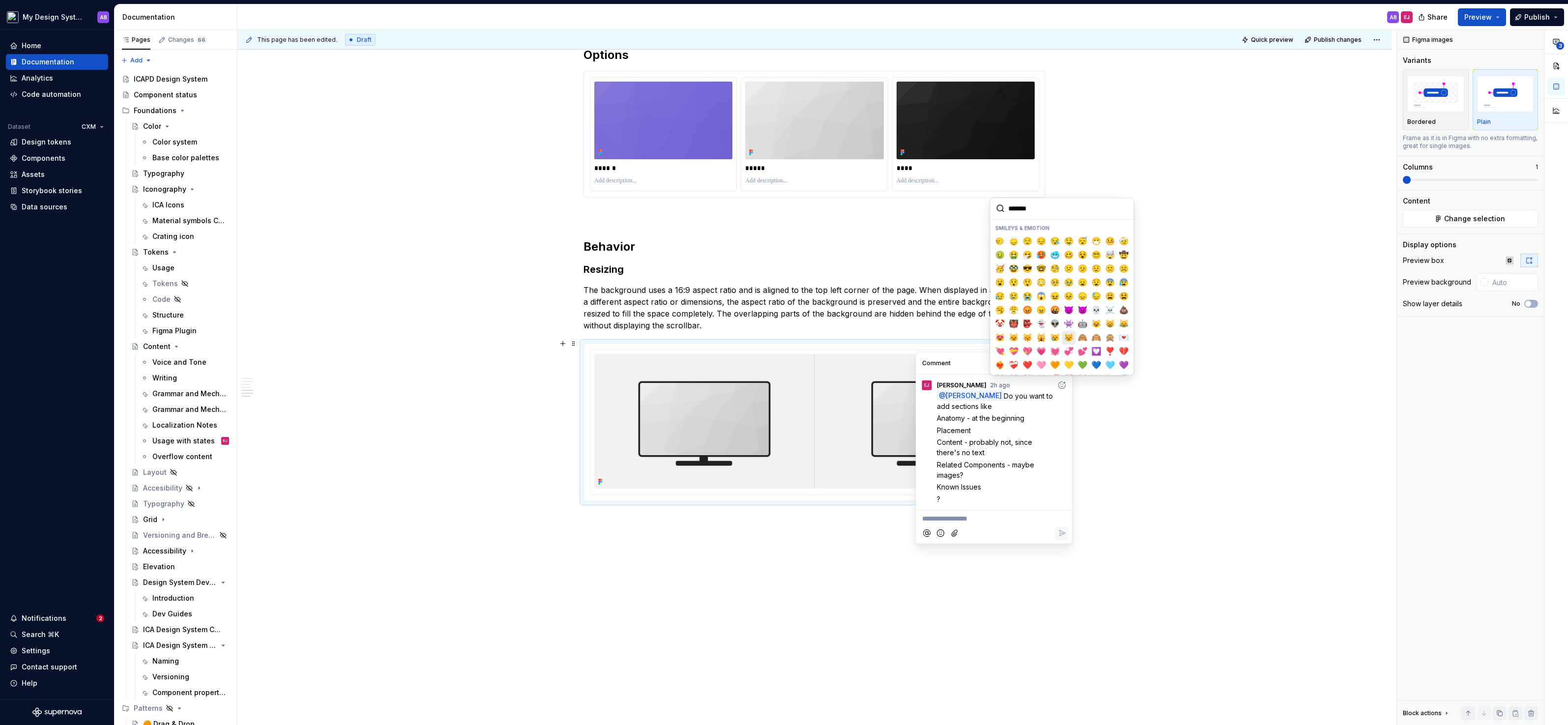
scroll to position [88, 0]
click at [1070, 357] on span "💯" at bounding box center [1068, 362] width 8 height 10
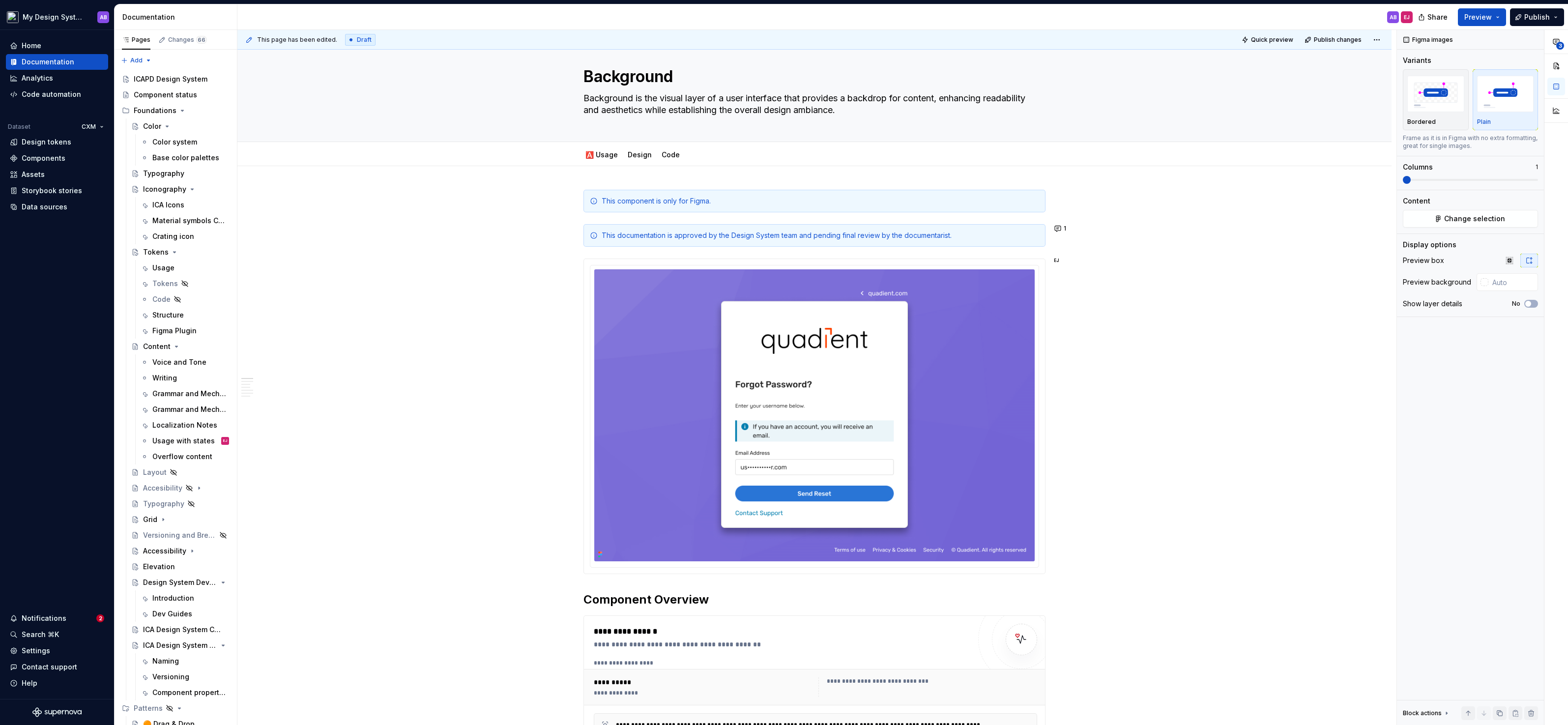
scroll to position [0, 0]
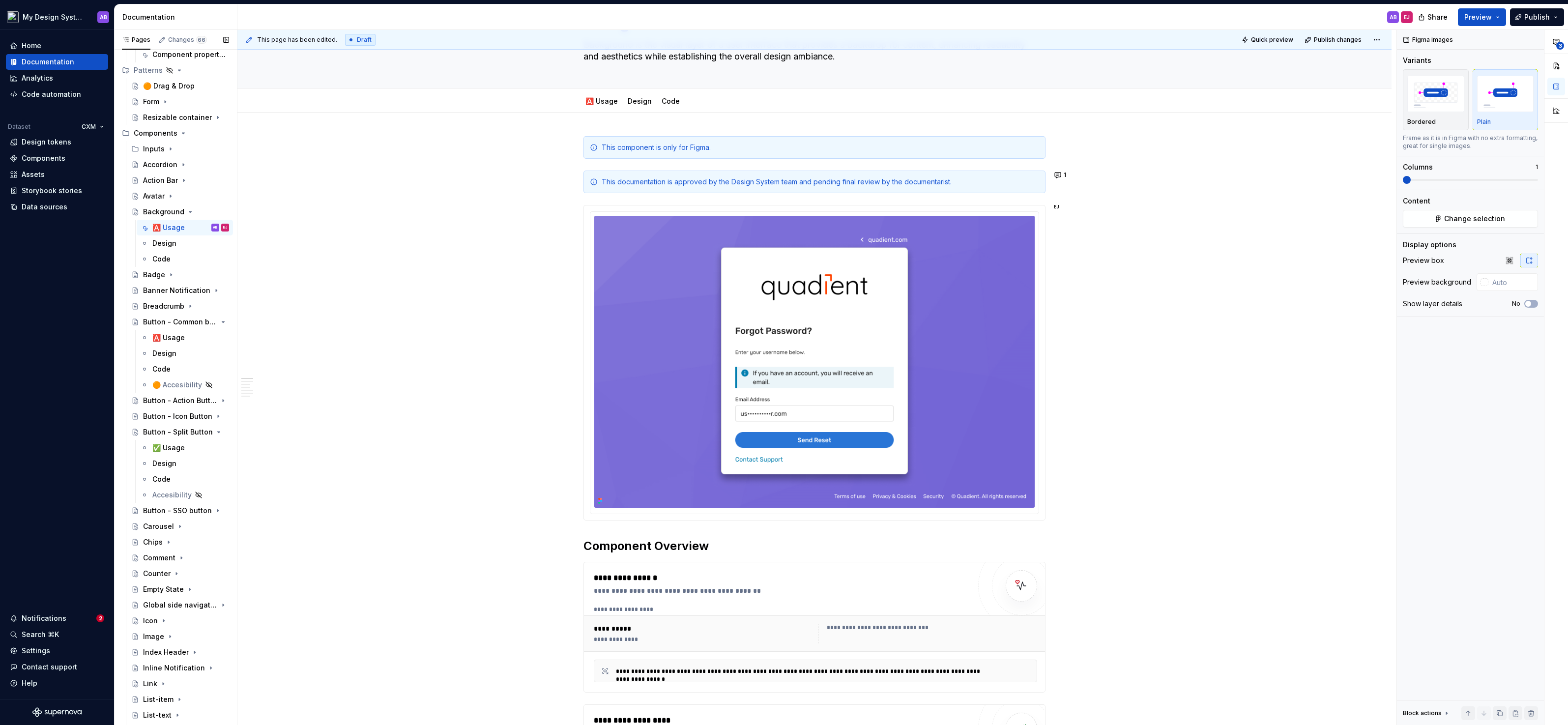
scroll to position [627, 0]
click at [170, 284] on icon "Page tree" at bounding box center [171, 286] width 8 height 8
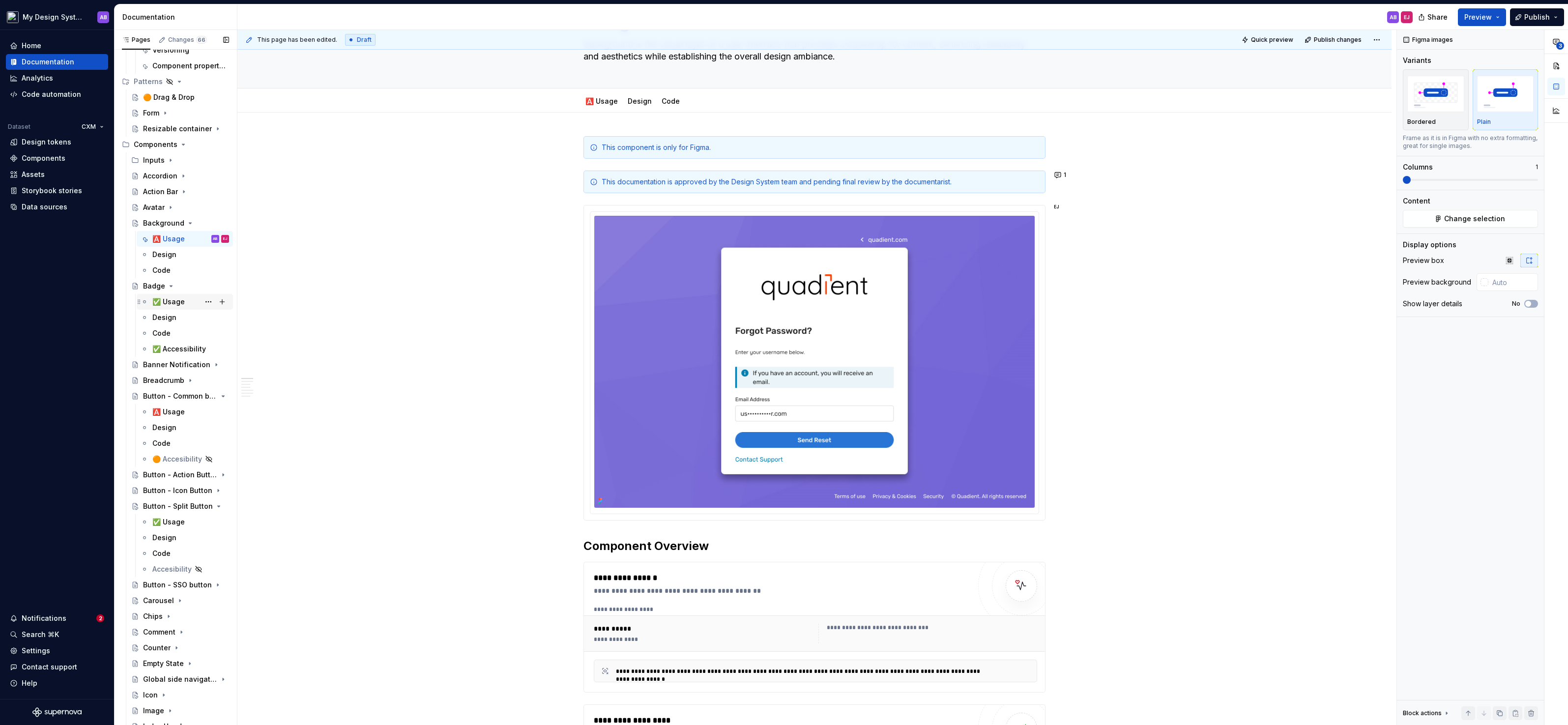
click at [170, 298] on div "✅ Usage" at bounding box center [168, 302] width 32 height 10
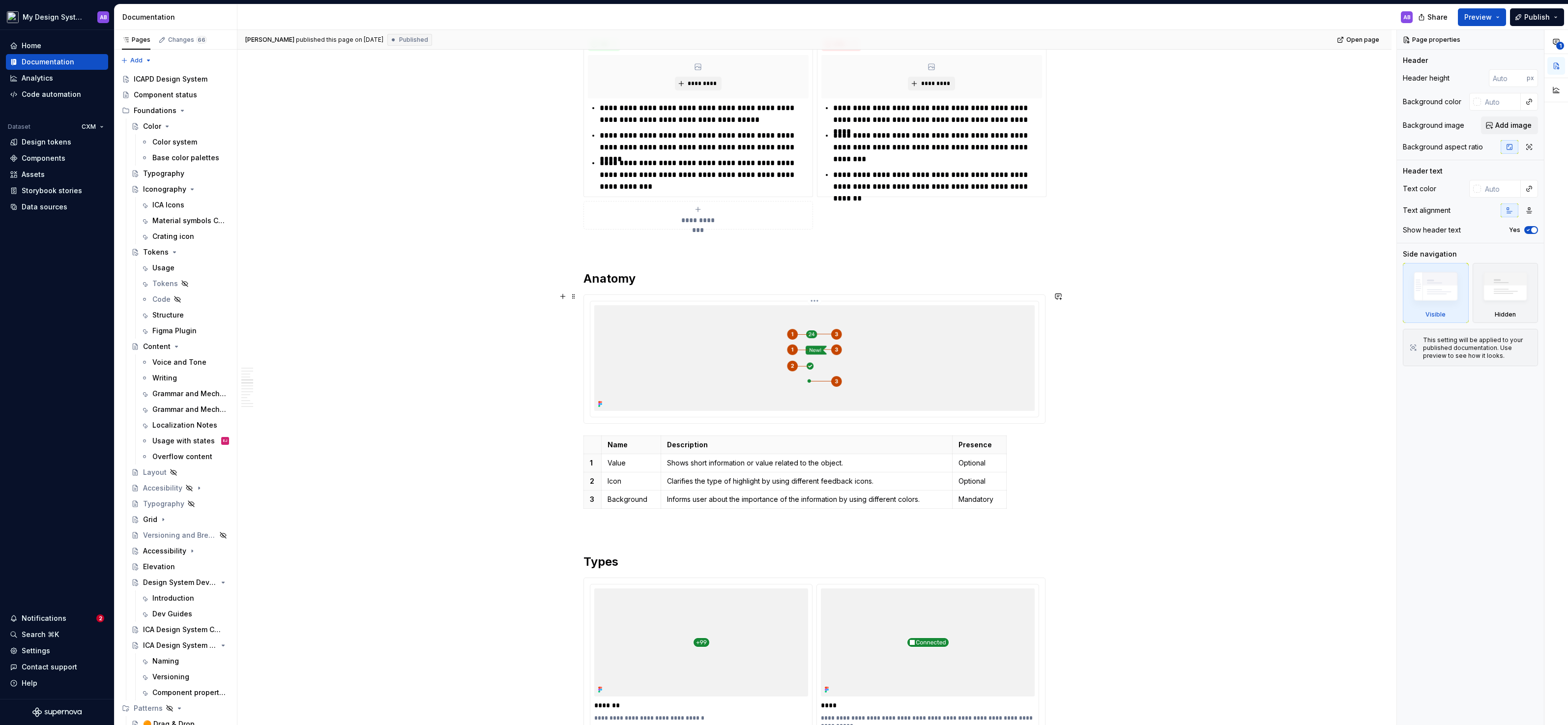
scroll to position [859, 0]
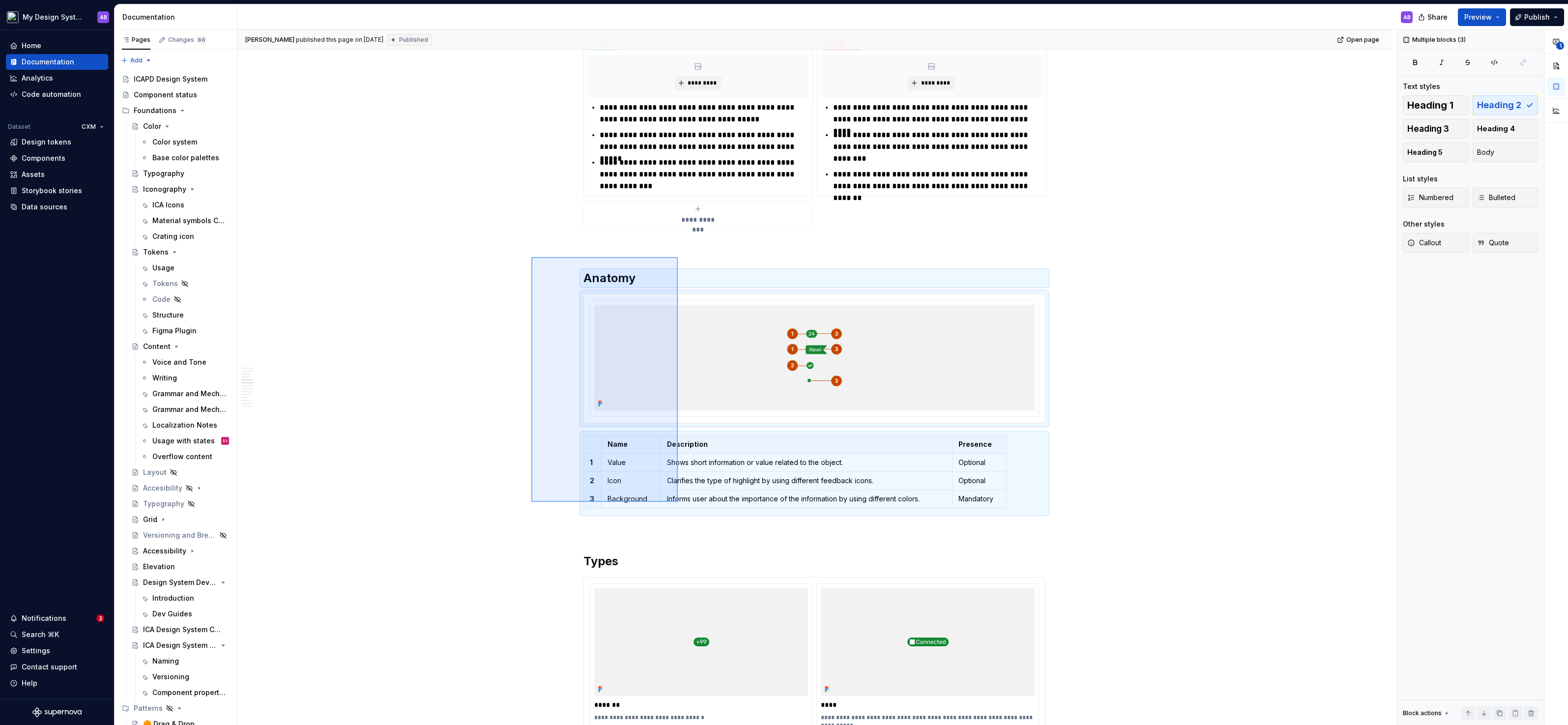
drag, startPoint x: 531, startPoint y: 257, endPoint x: 677, endPoint y: 502, distance: 285.2
click at [677, 502] on div "**********" at bounding box center [817, 377] width 1159 height 696
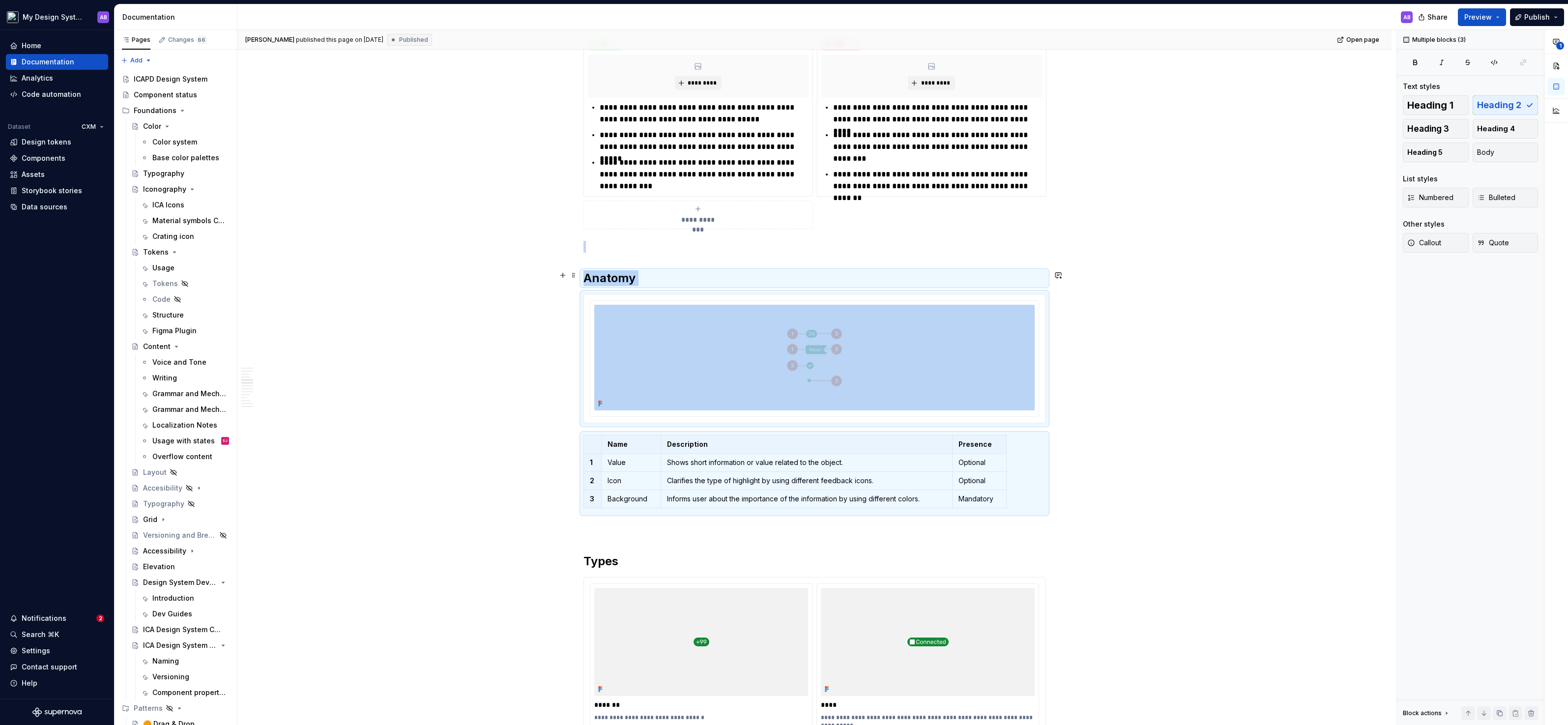
click at [595, 225] on div "**********" at bounding box center [814, 130] width 462 height 197
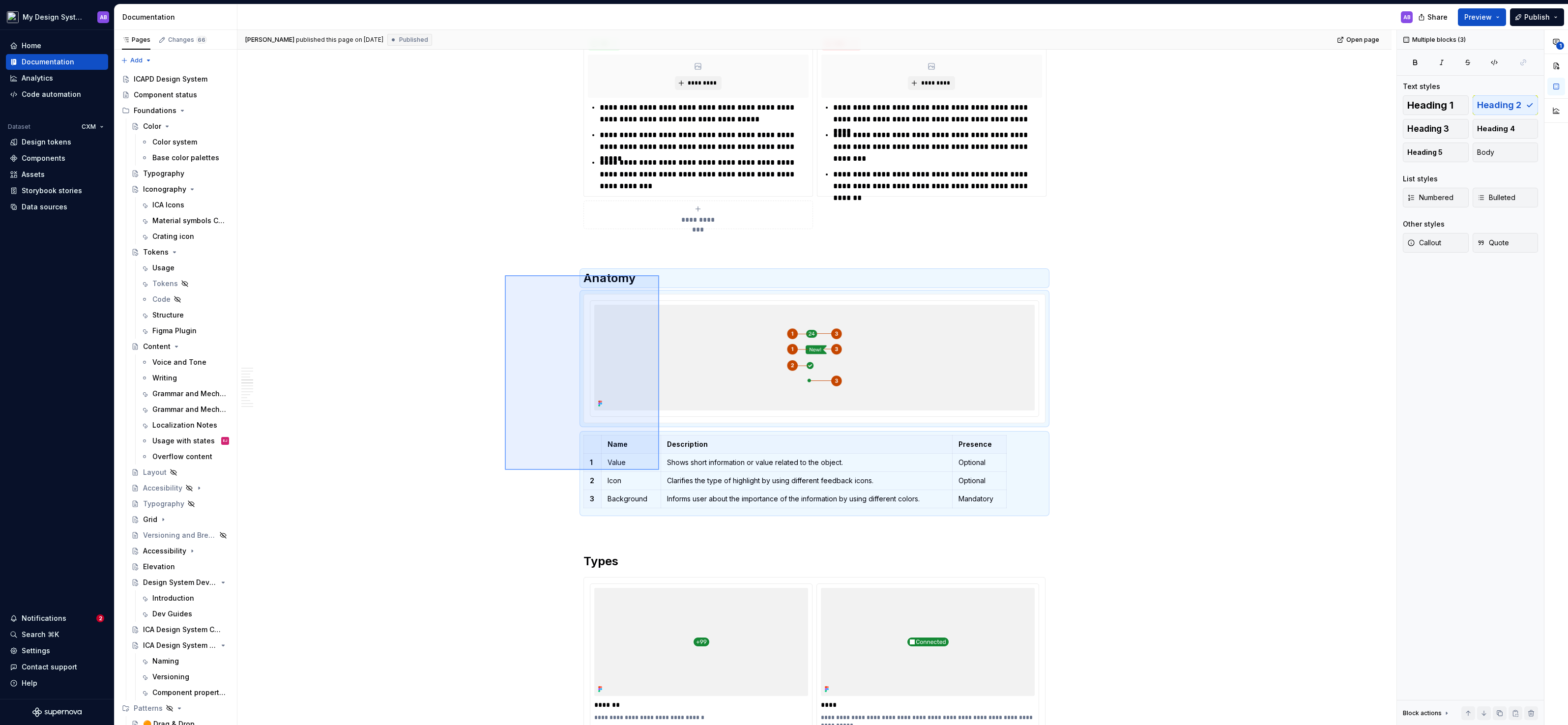
drag, startPoint x: 534, startPoint y: 279, endPoint x: 656, endPoint y: 480, distance: 235.1
click at [656, 480] on div "**********" at bounding box center [817, 377] width 1159 height 696
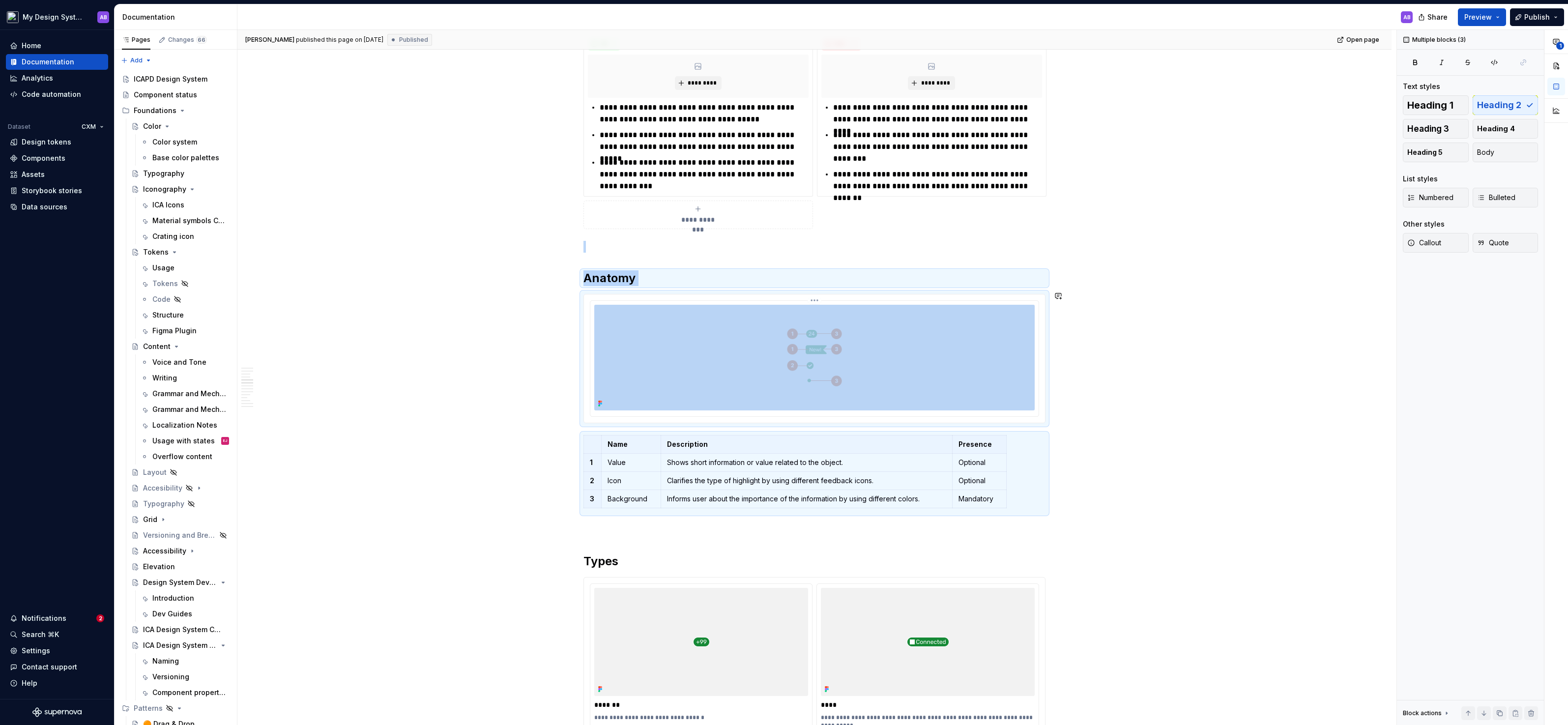
copy div "Anatomy"
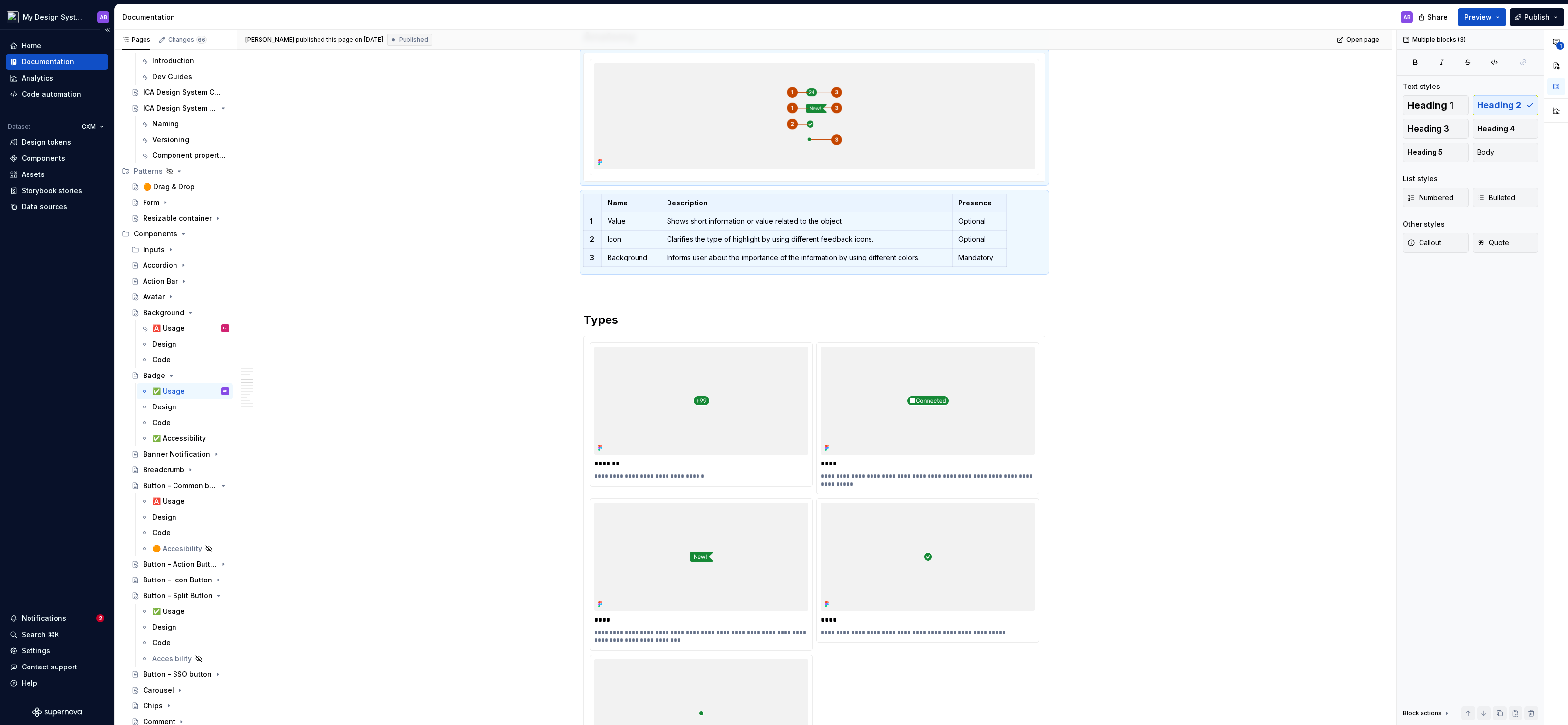
scroll to position [525, 0]
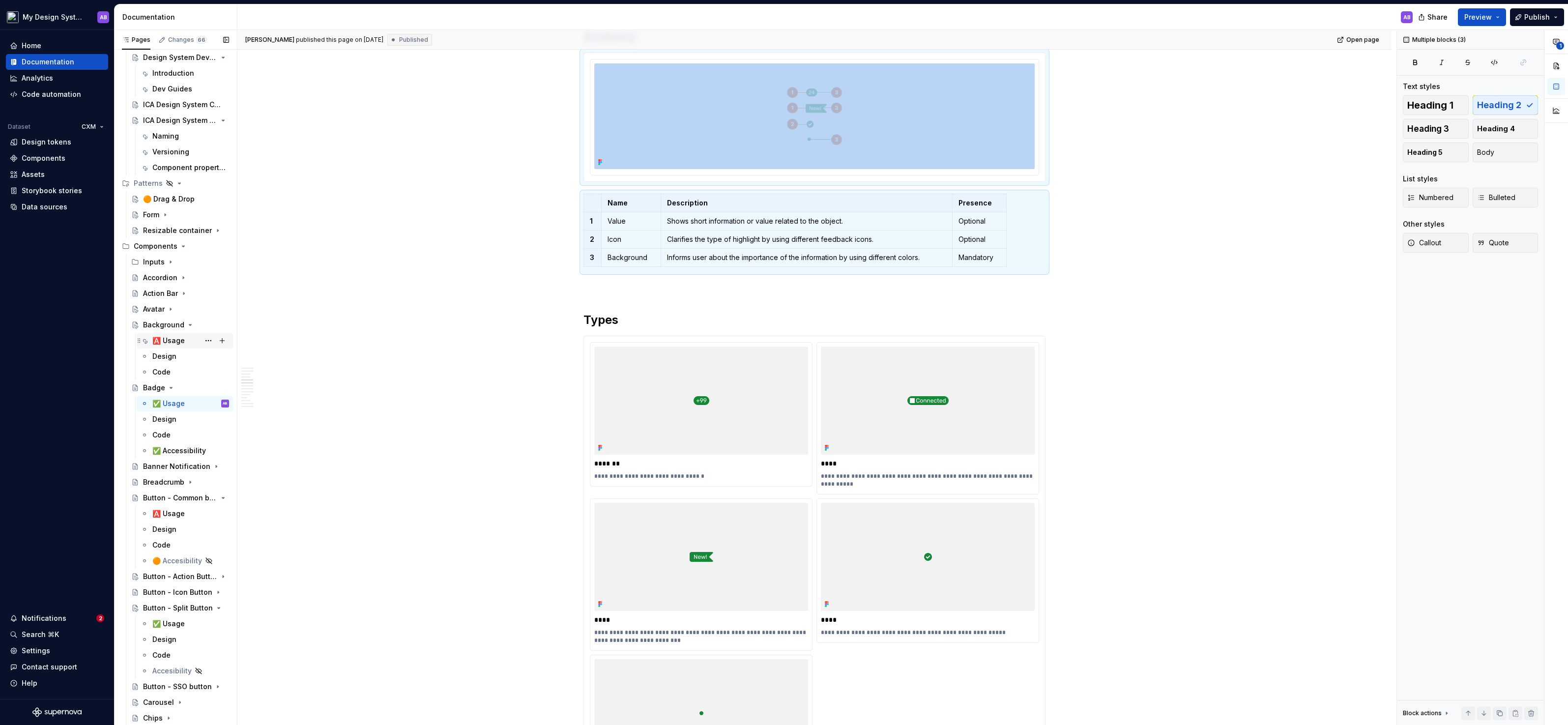
click at [167, 336] on div "🅰️ Usage" at bounding box center [168, 341] width 32 height 10
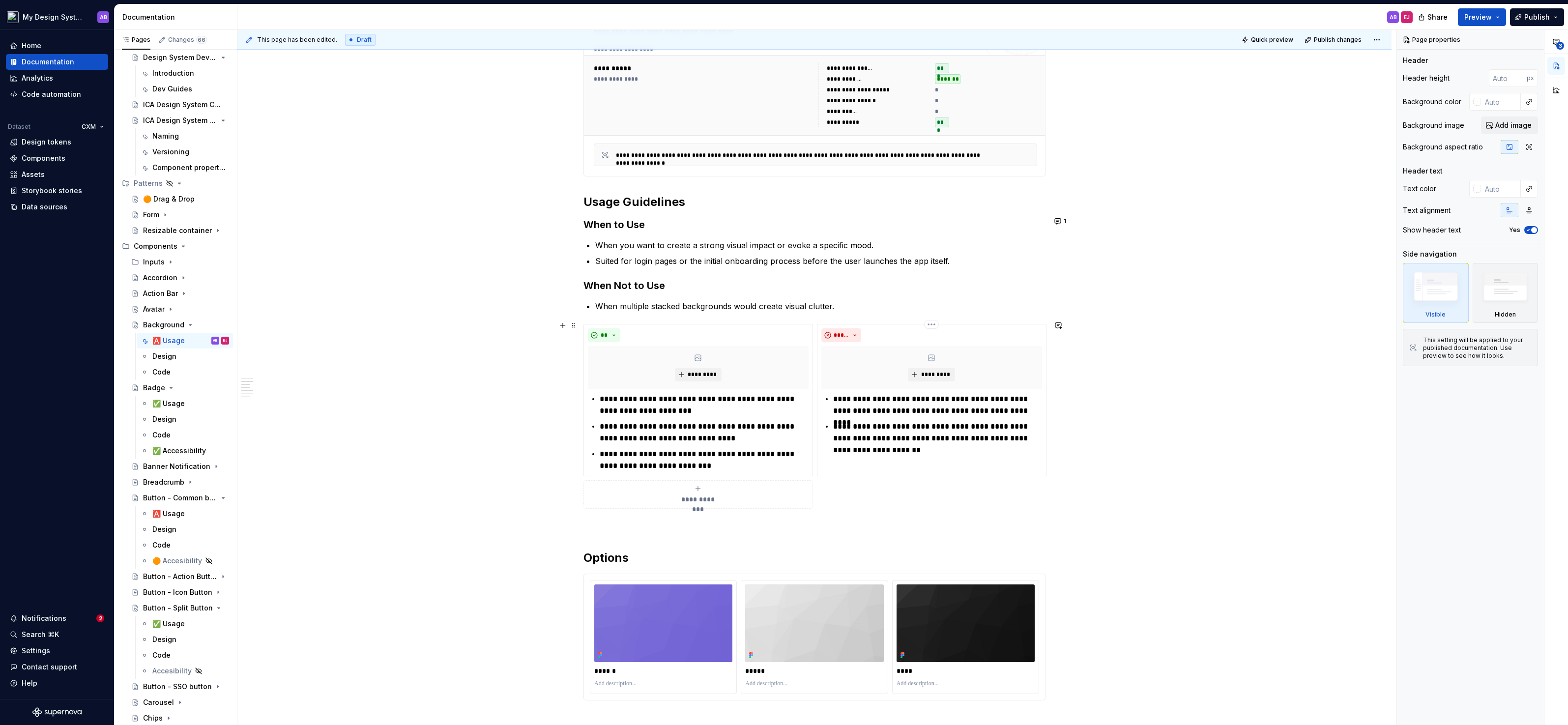
scroll to position [775, 0]
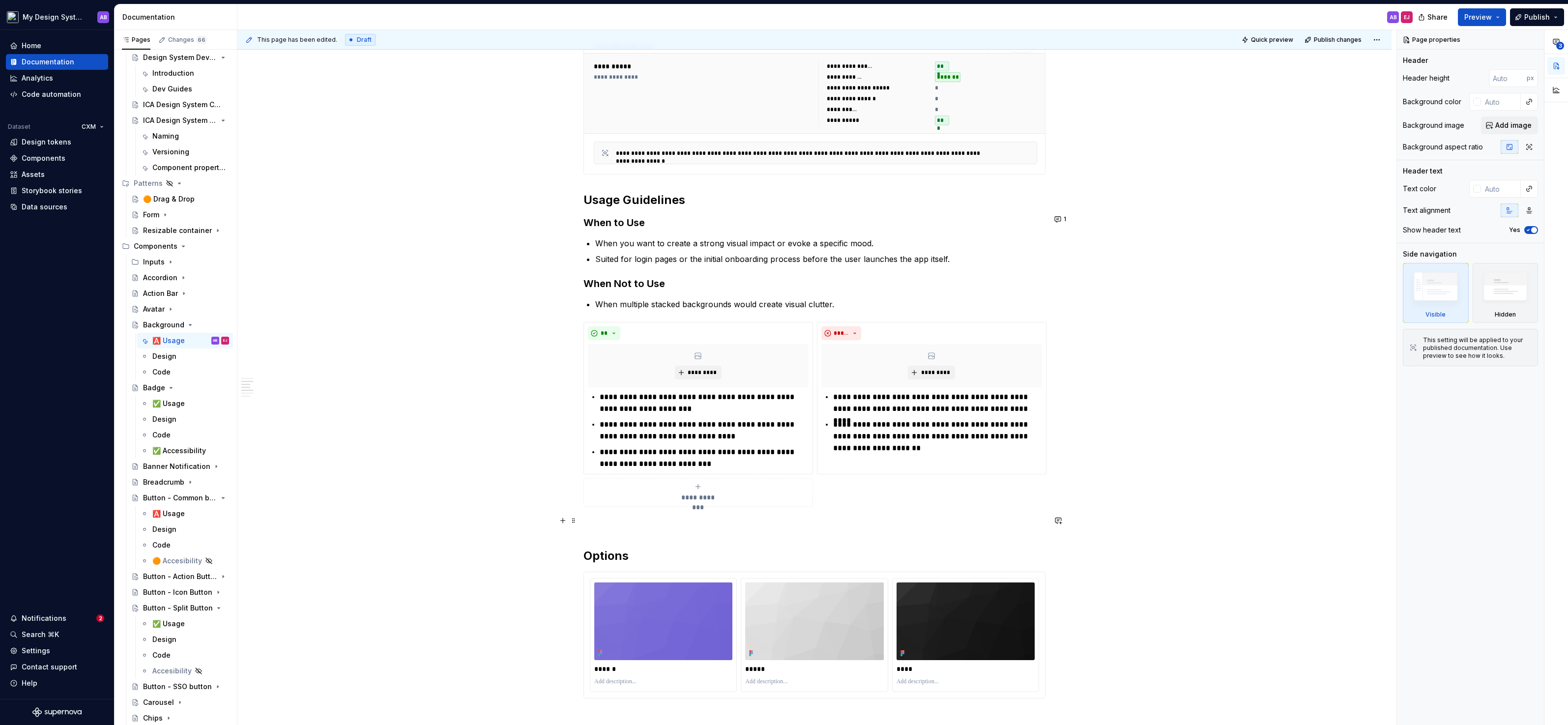
click at [603, 524] on p at bounding box center [814, 524] width 462 height 12
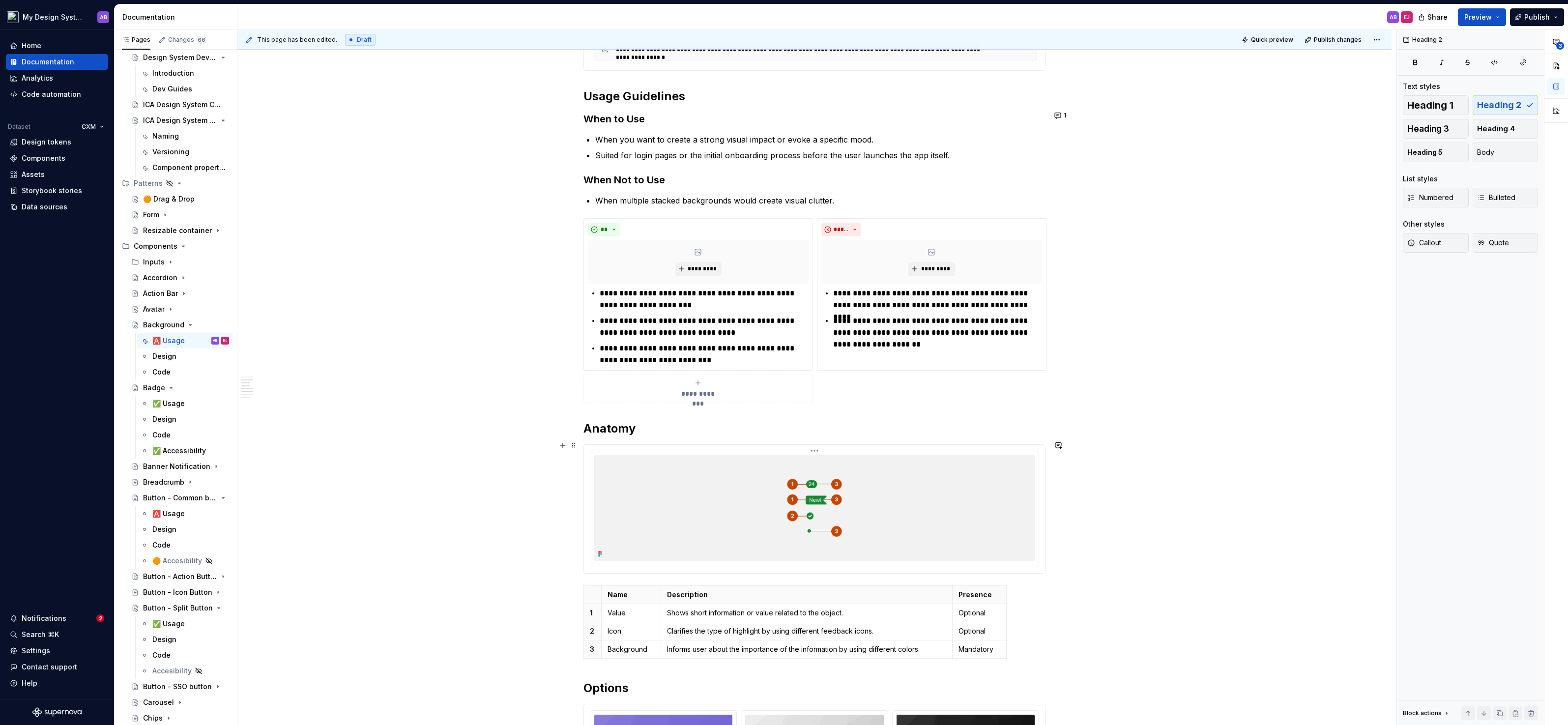
scroll to position [884, 0]
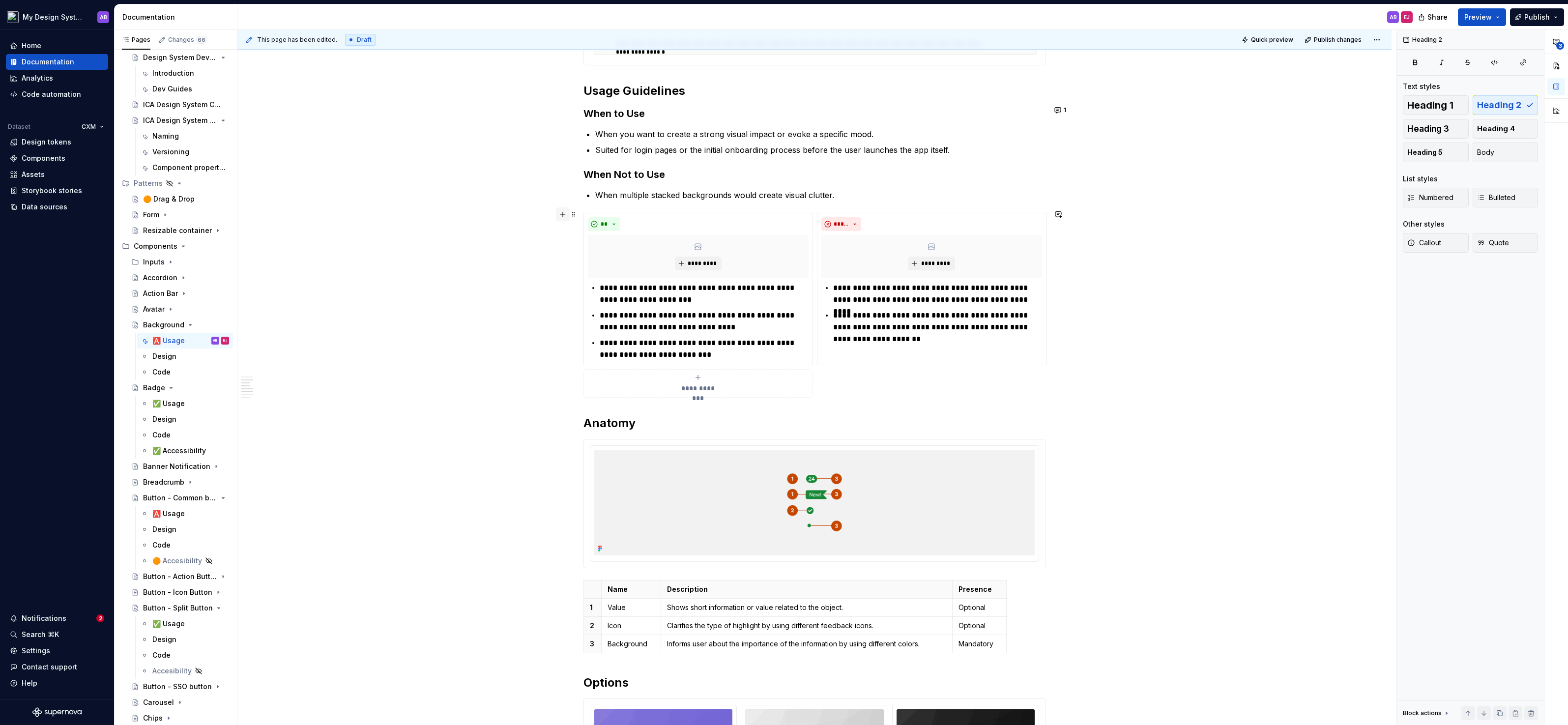
click at [564, 215] on button "button" at bounding box center [562, 214] width 14 height 14
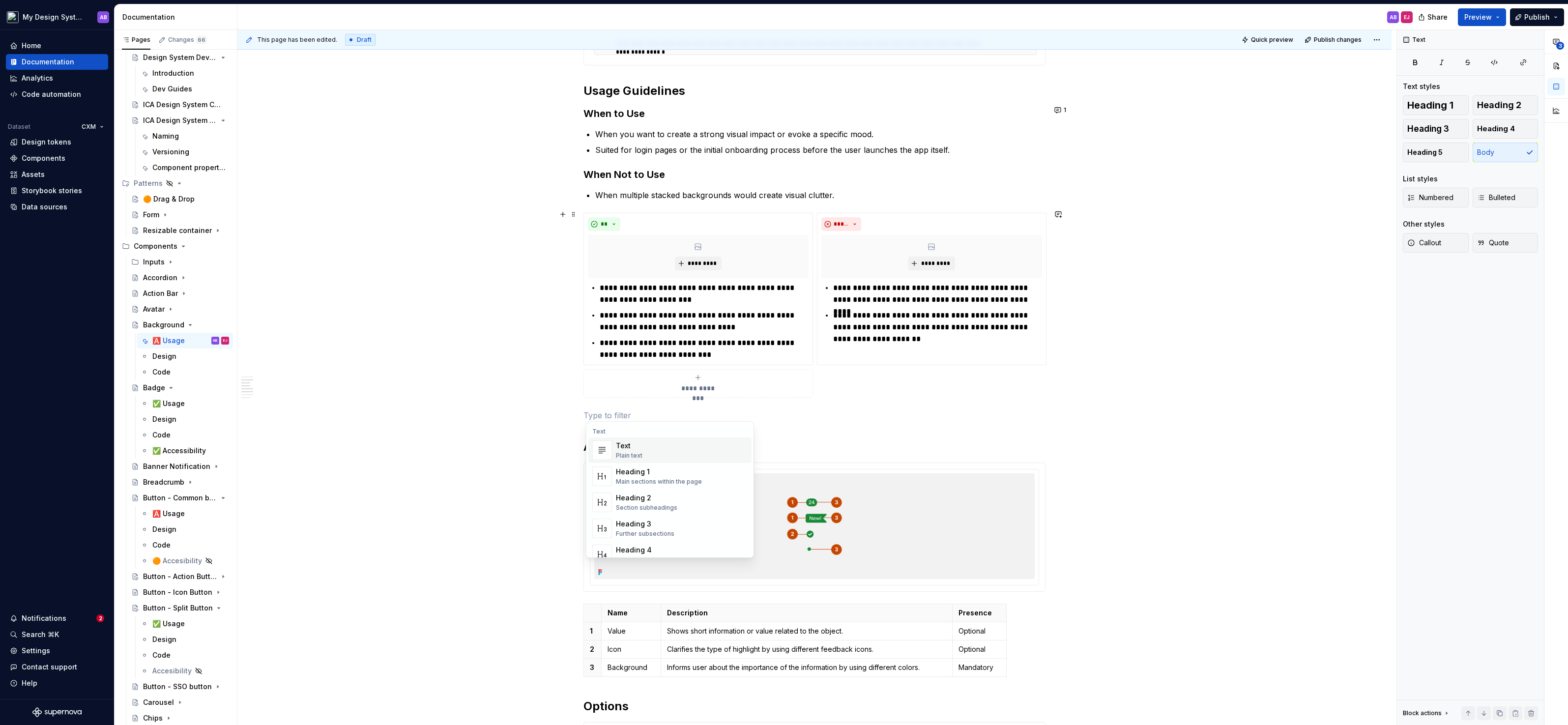
click at [645, 414] on p at bounding box center [814, 415] width 462 height 12
click at [609, 428] on div "**********" at bounding box center [814, 237] width 462 height 1830
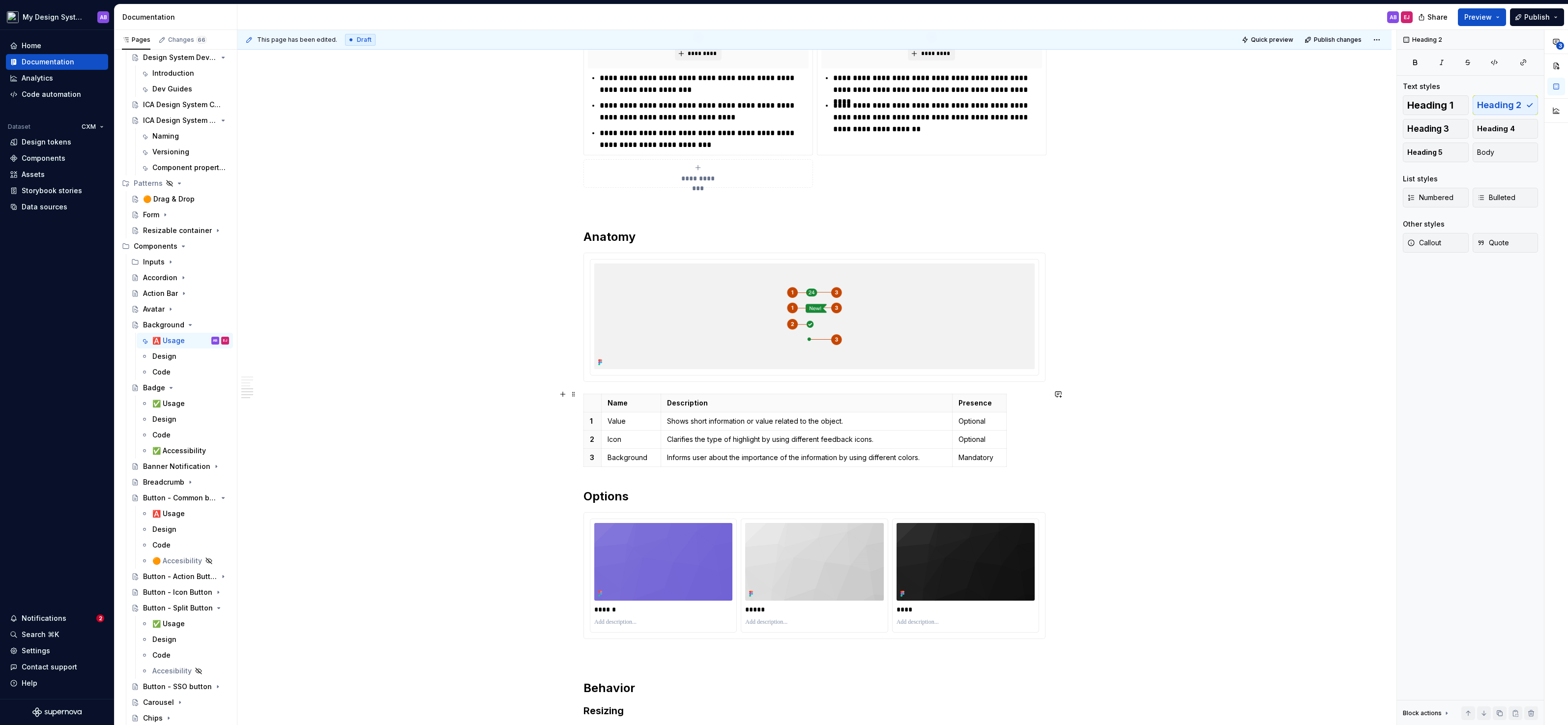
scroll to position [1095, 0]
click at [568, 396] on button "button" at bounding box center [562, 394] width 14 height 14
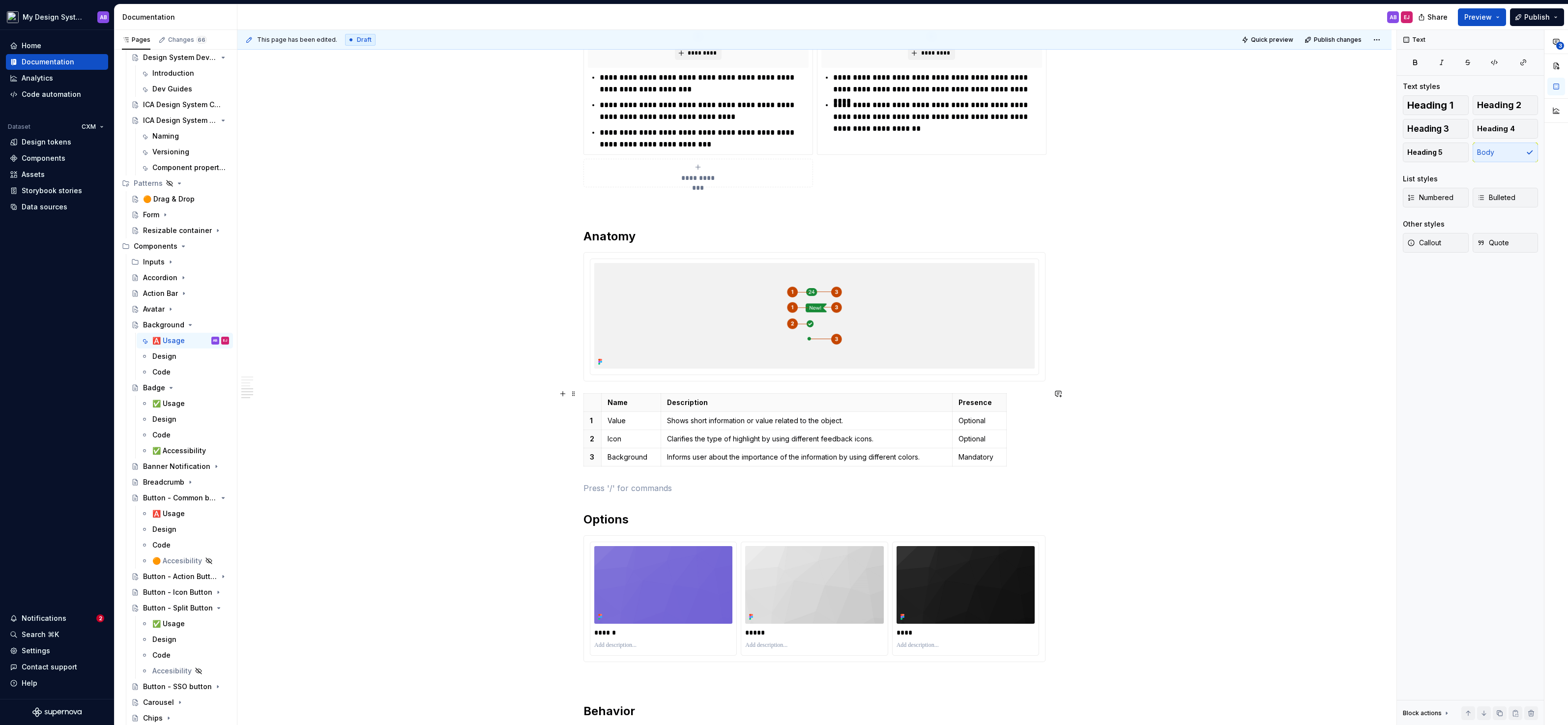
click at [650, 482] on p at bounding box center [814, 488] width 462 height 12
click at [886, 323] on img at bounding box center [814, 316] width 441 height 106
click at [773, 203] on p at bounding box center [814, 205] width 462 height 12
click at [639, 219] on div "**********" at bounding box center [814, 39] width 462 height 1854
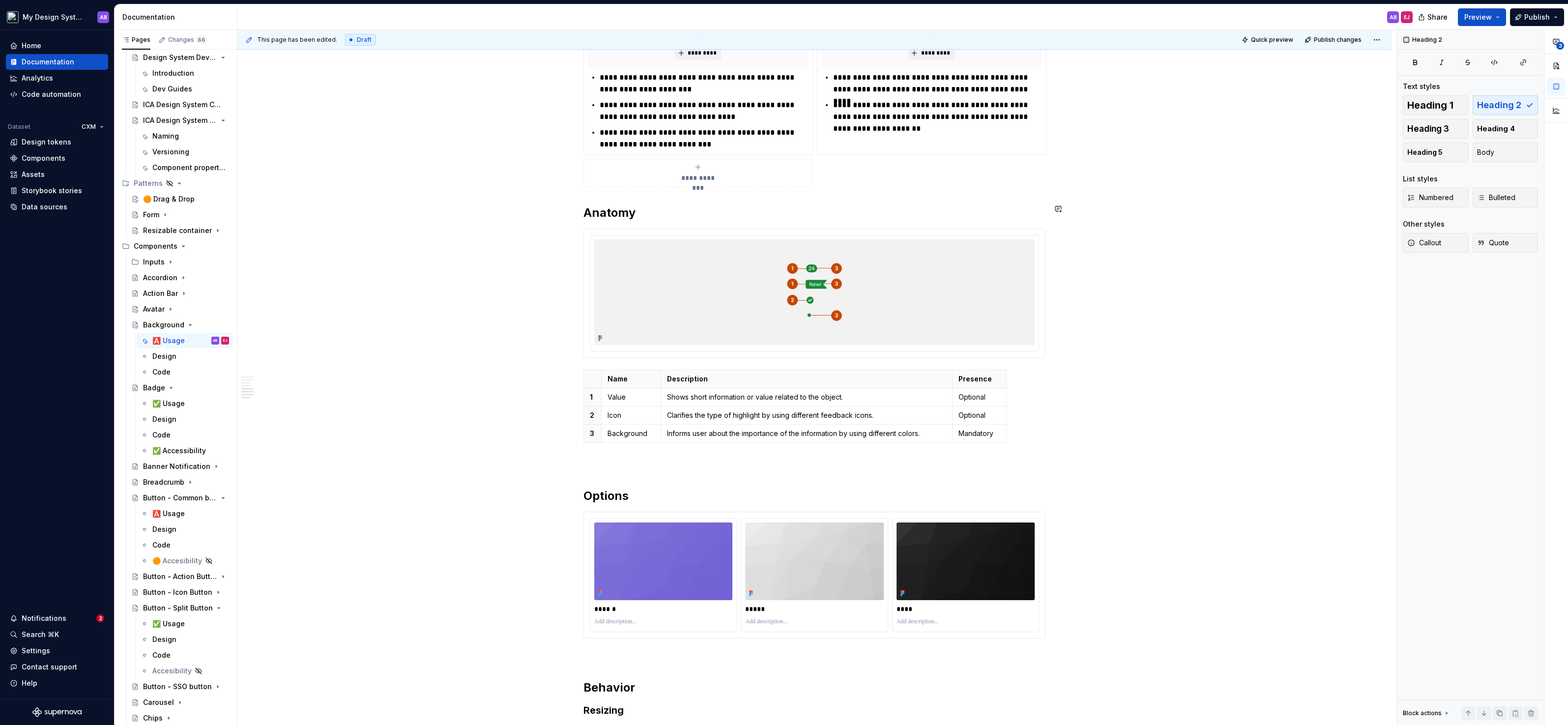
click at [596, 190] on div "**********" at bounding box center [814, 27] width 462 height 1830
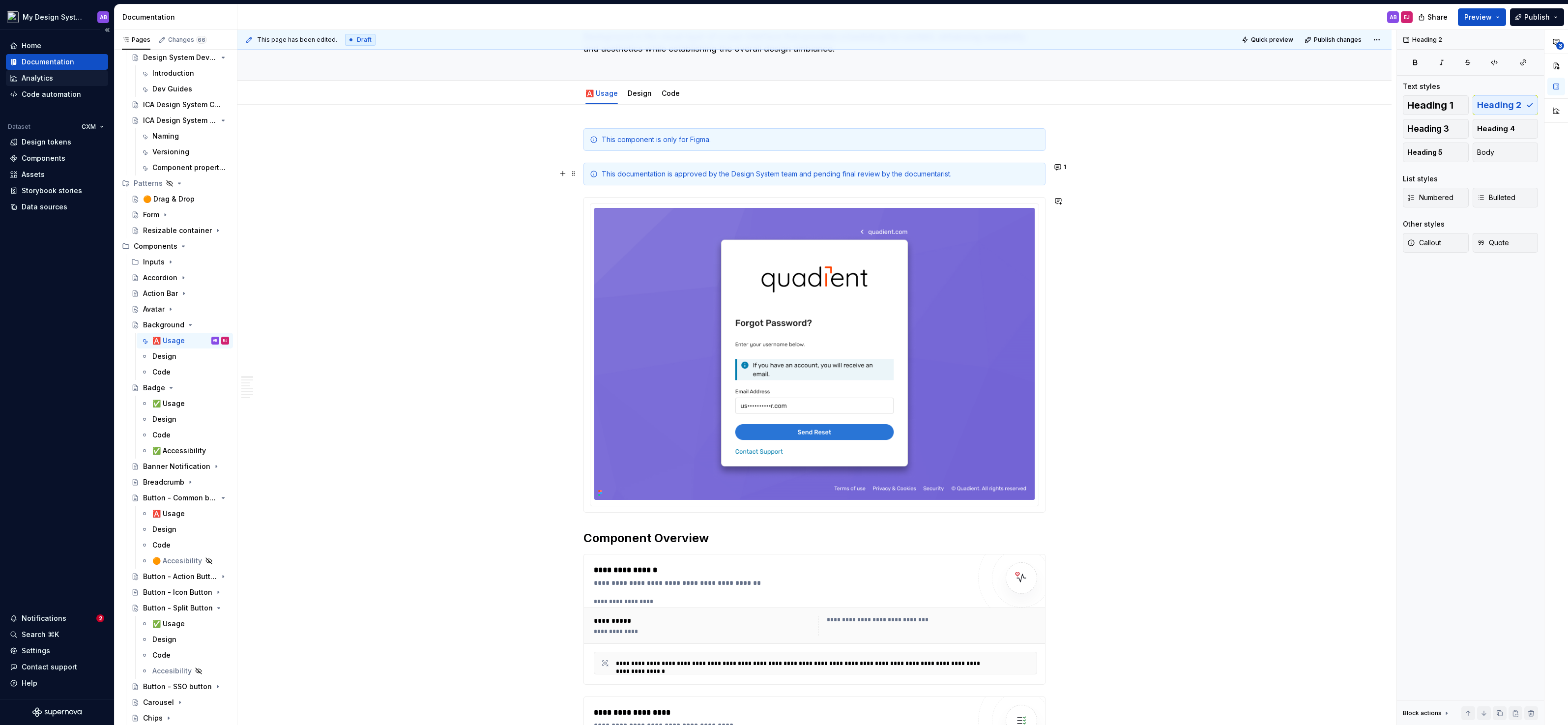
scroll to position [0, 0]
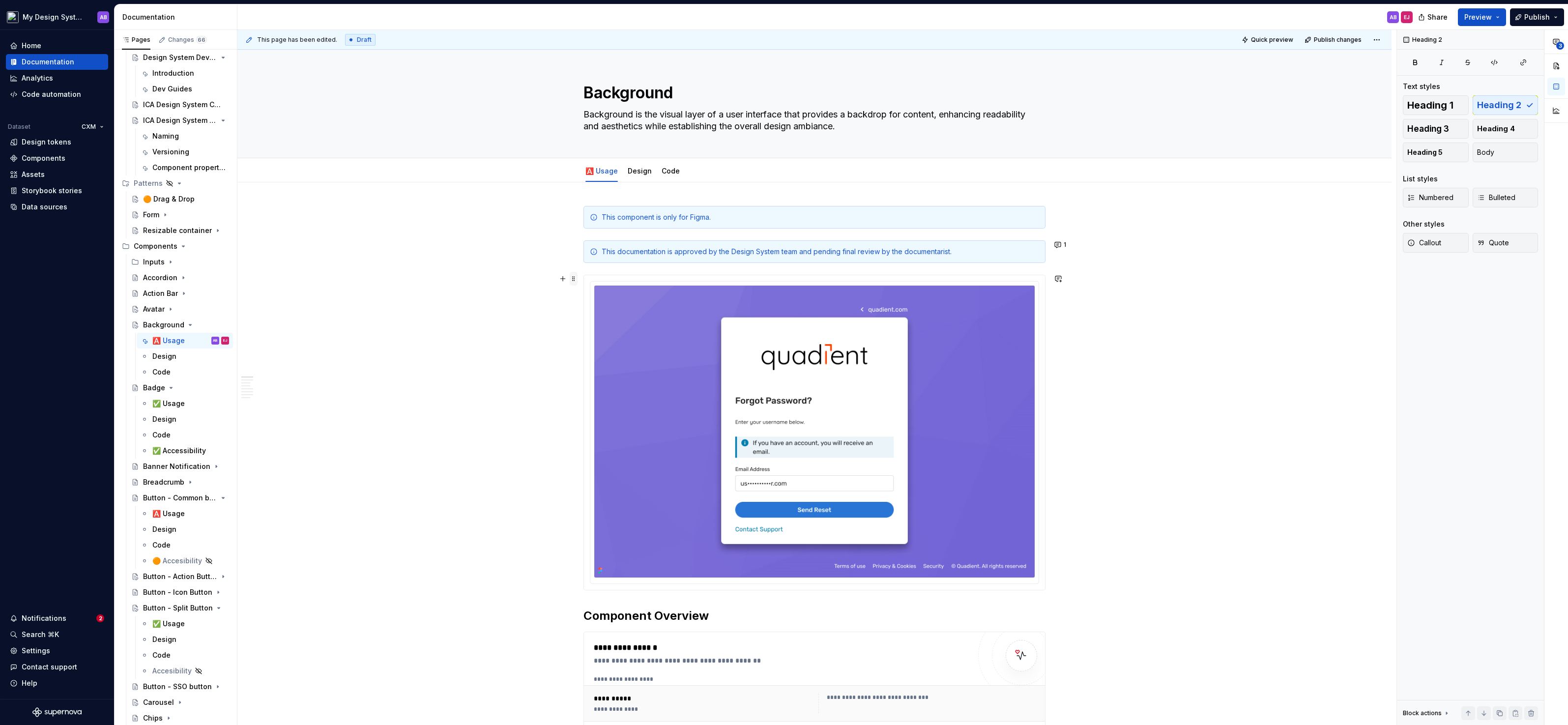
click at [577, 278] on span at bounding box center [573, 279] width 8 height 14
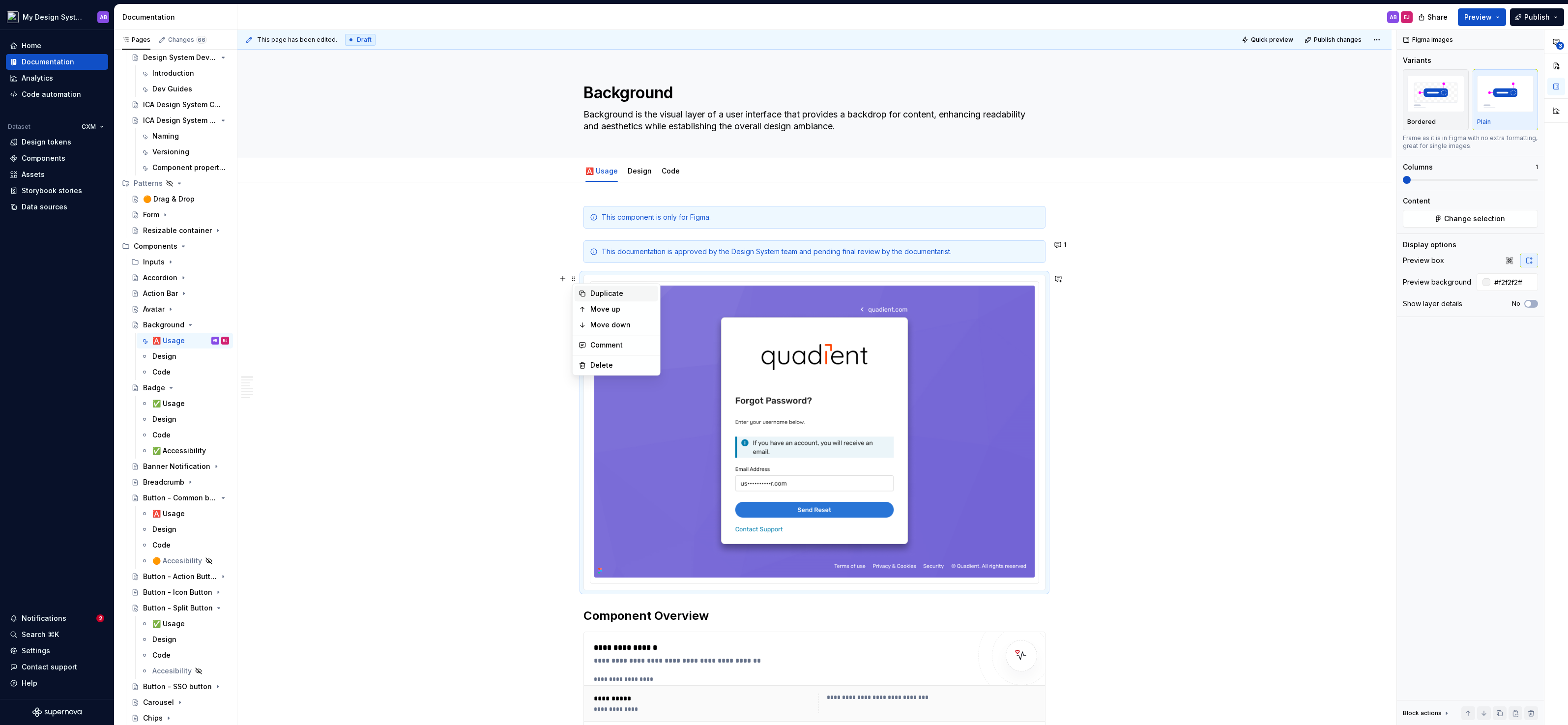
click at [604, 295] on div "Duplicate" at bounding box center [622, 293] width 64 height 10
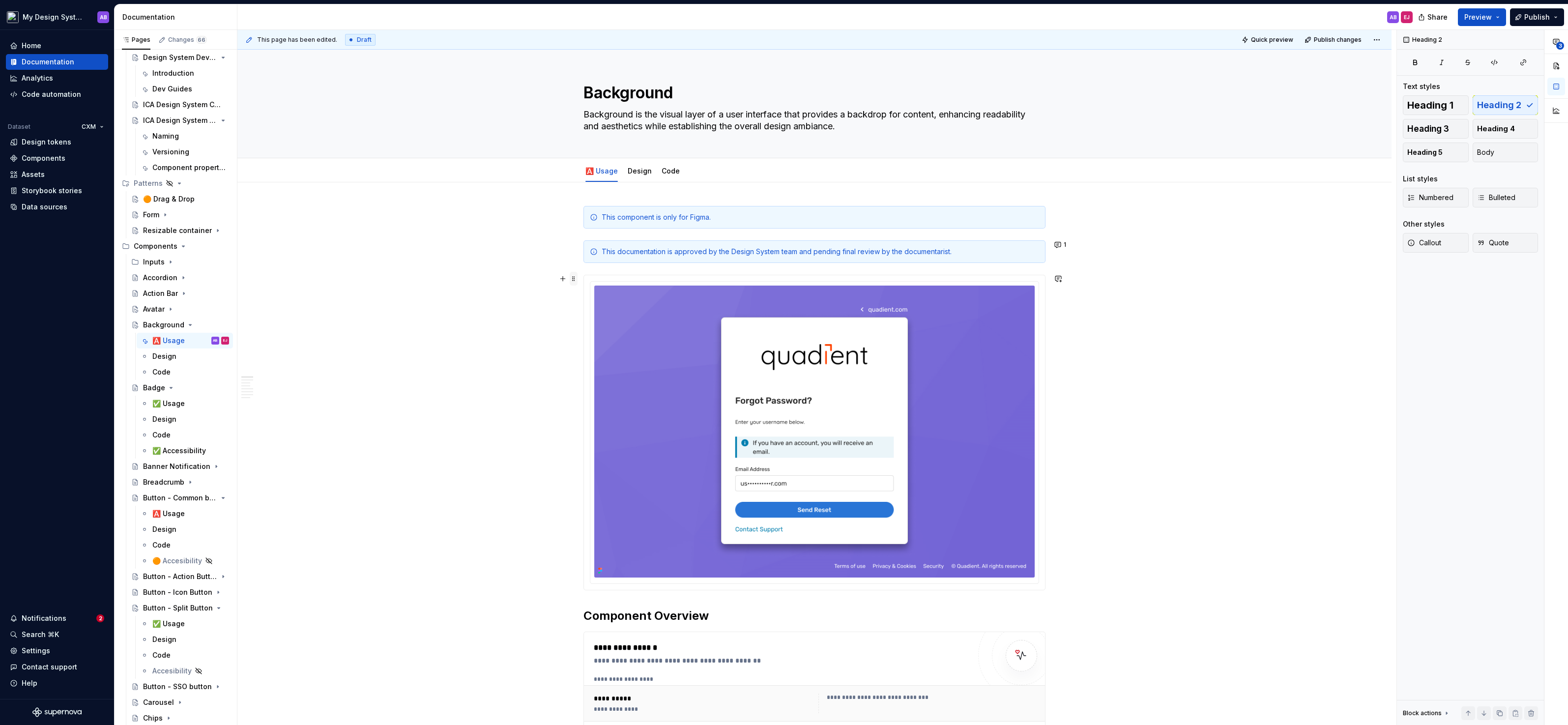
click at [578, 282] on span at bounding box center [573, 279] width 8 height 14
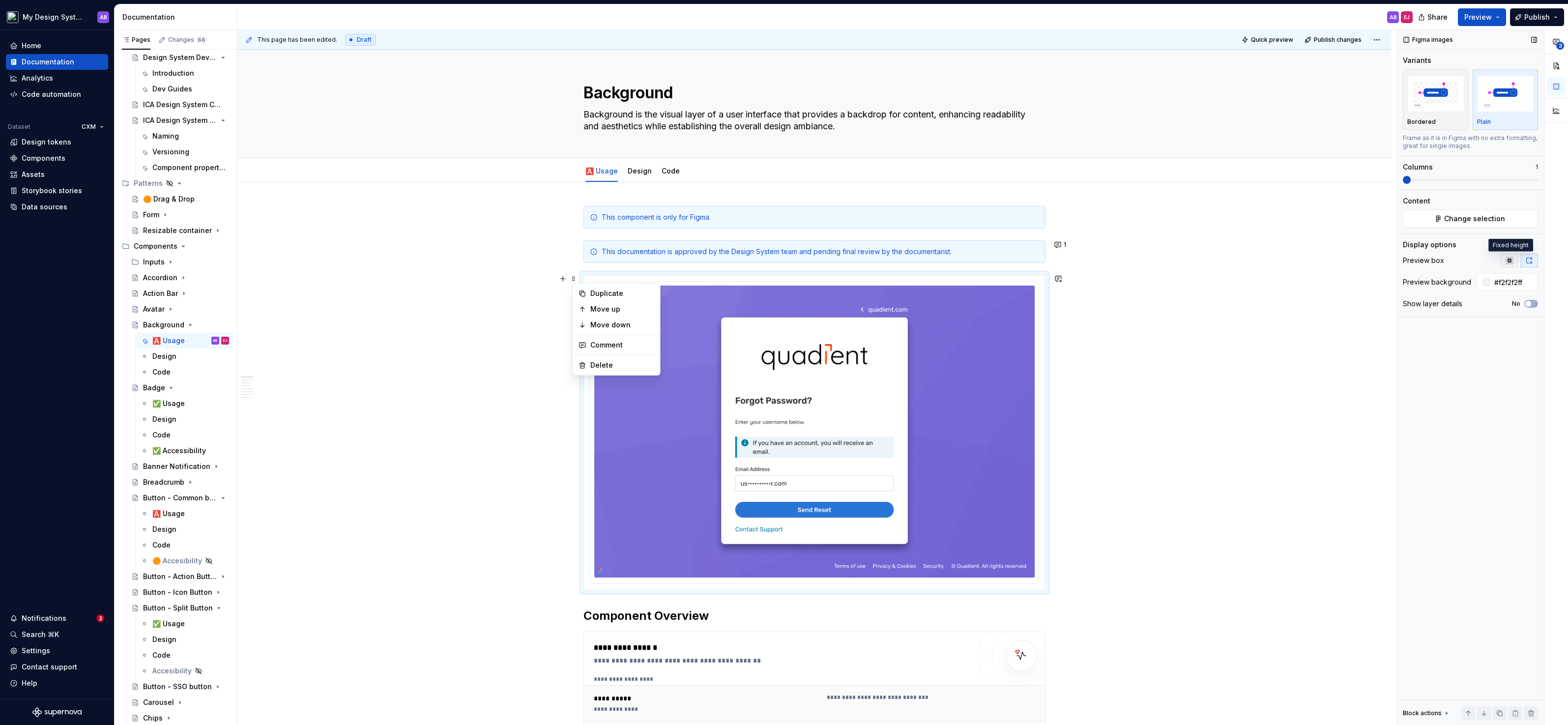
click at [1511, 257] on icon "button" at bounding box center [1509, 261] width 8 height 8
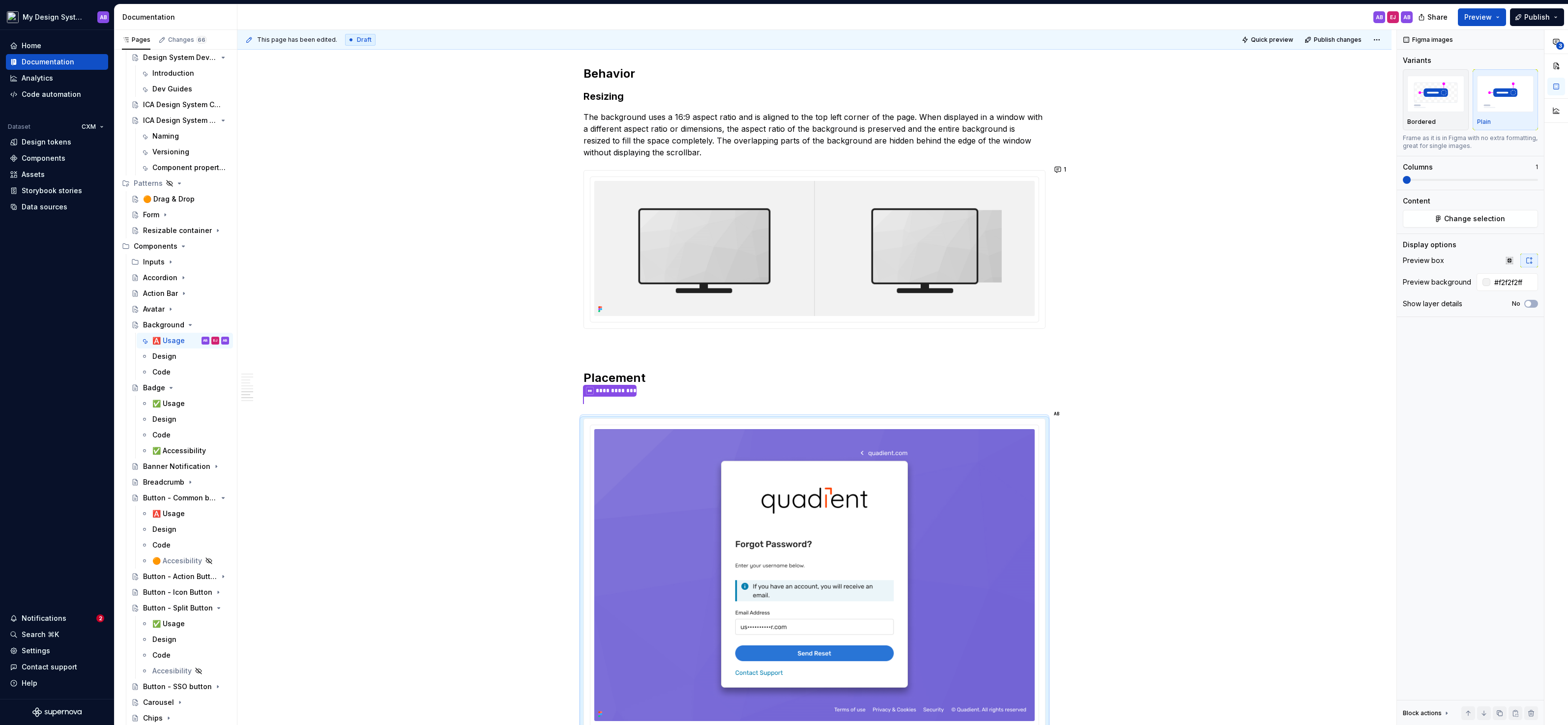
scroll to position [1630, 0]
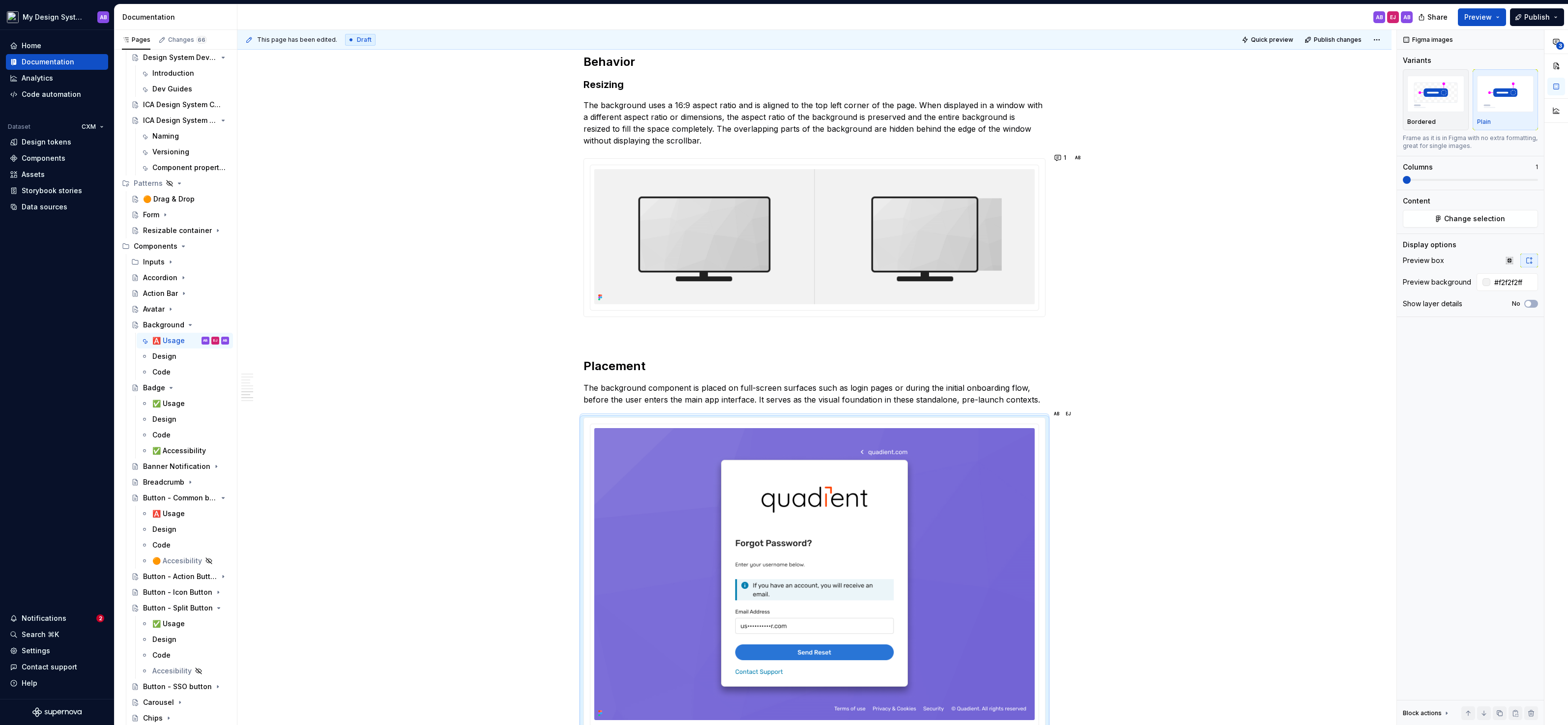
type textarea "*"
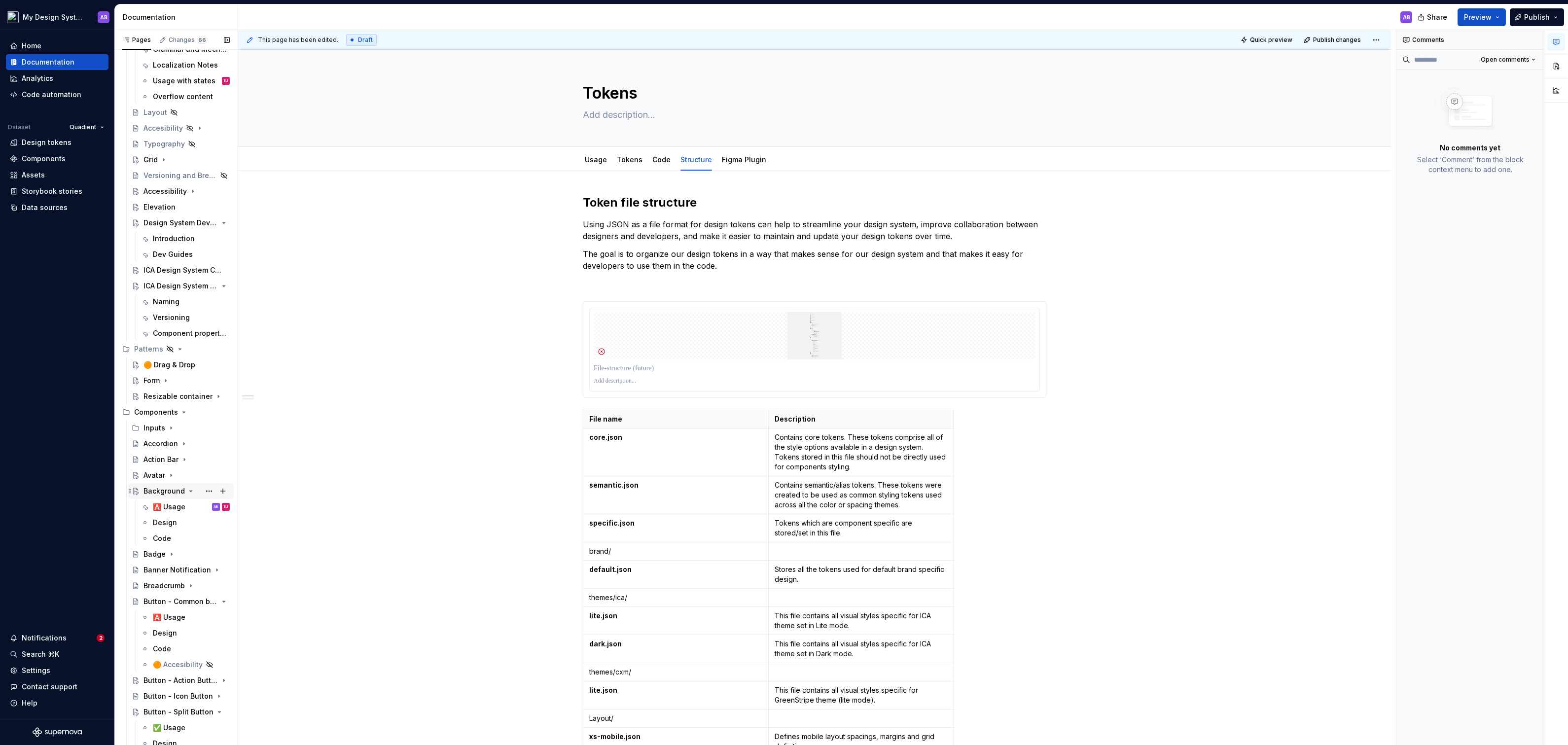
scroll to position [364, 0]
click at [173, 504] on div "🅰️ Usage" at bounding box center [169, 504] width 32 height 10
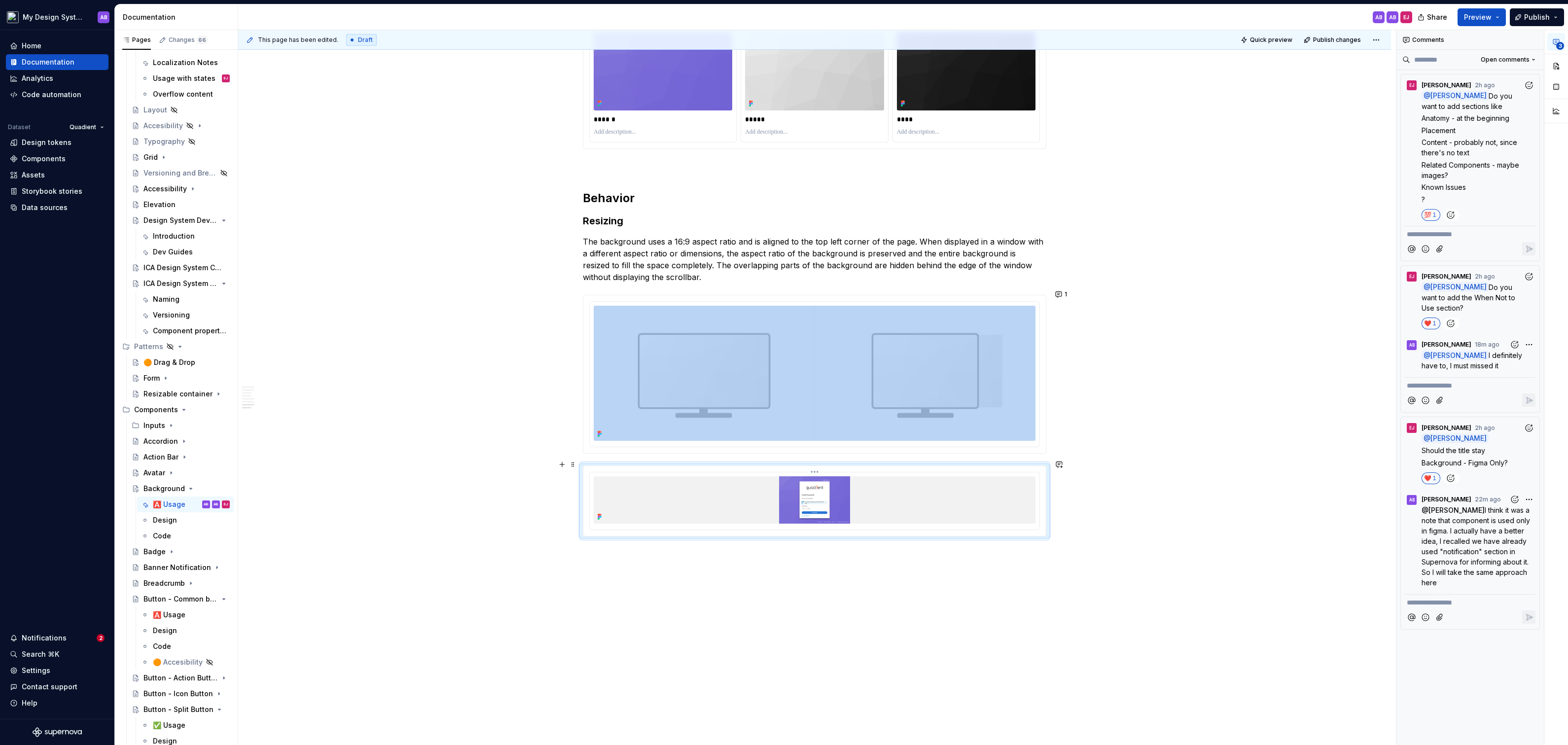
scroll to position [1290, 0]
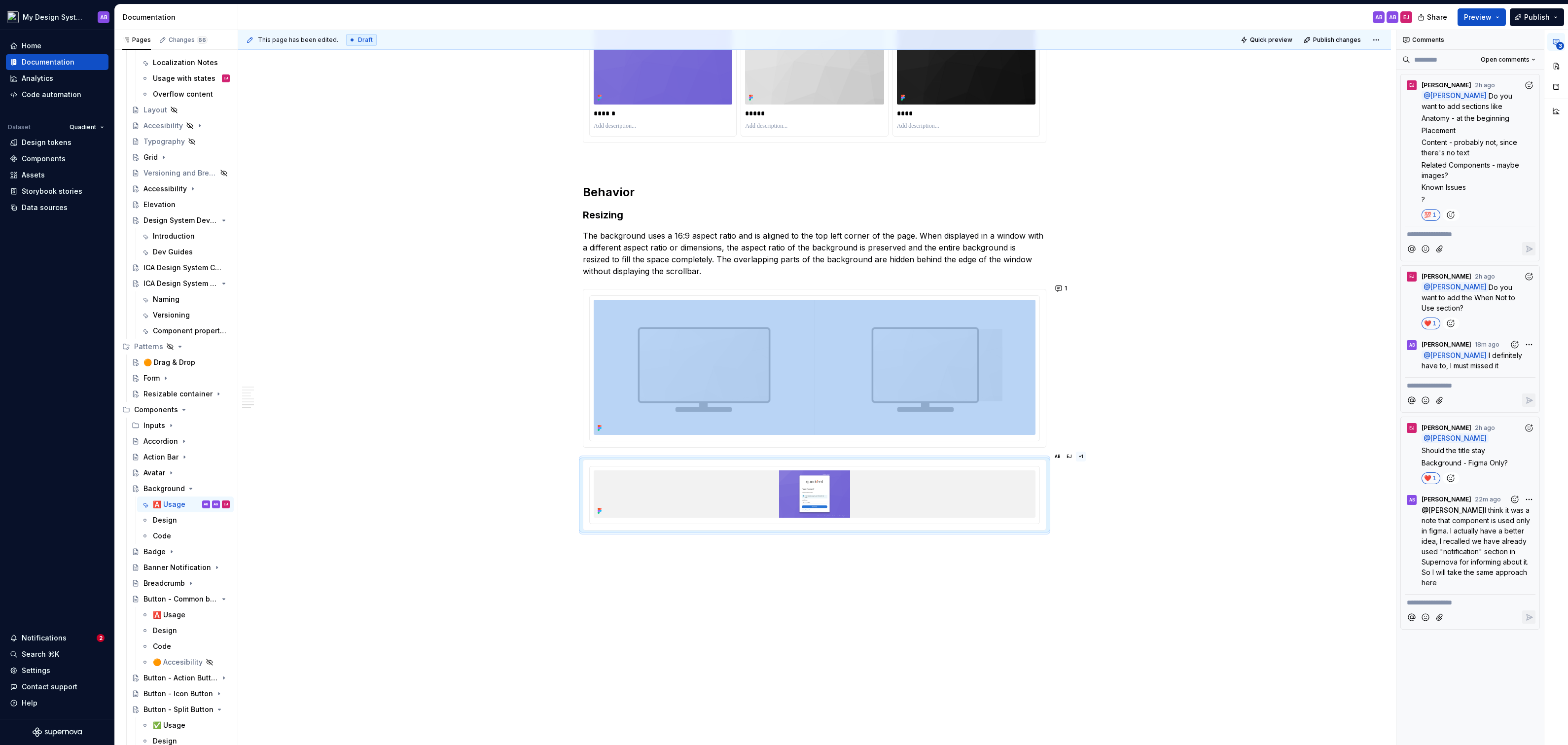
click at [1566, 65] on div "3" at bounding box center [1556, 78] width 24 height 96
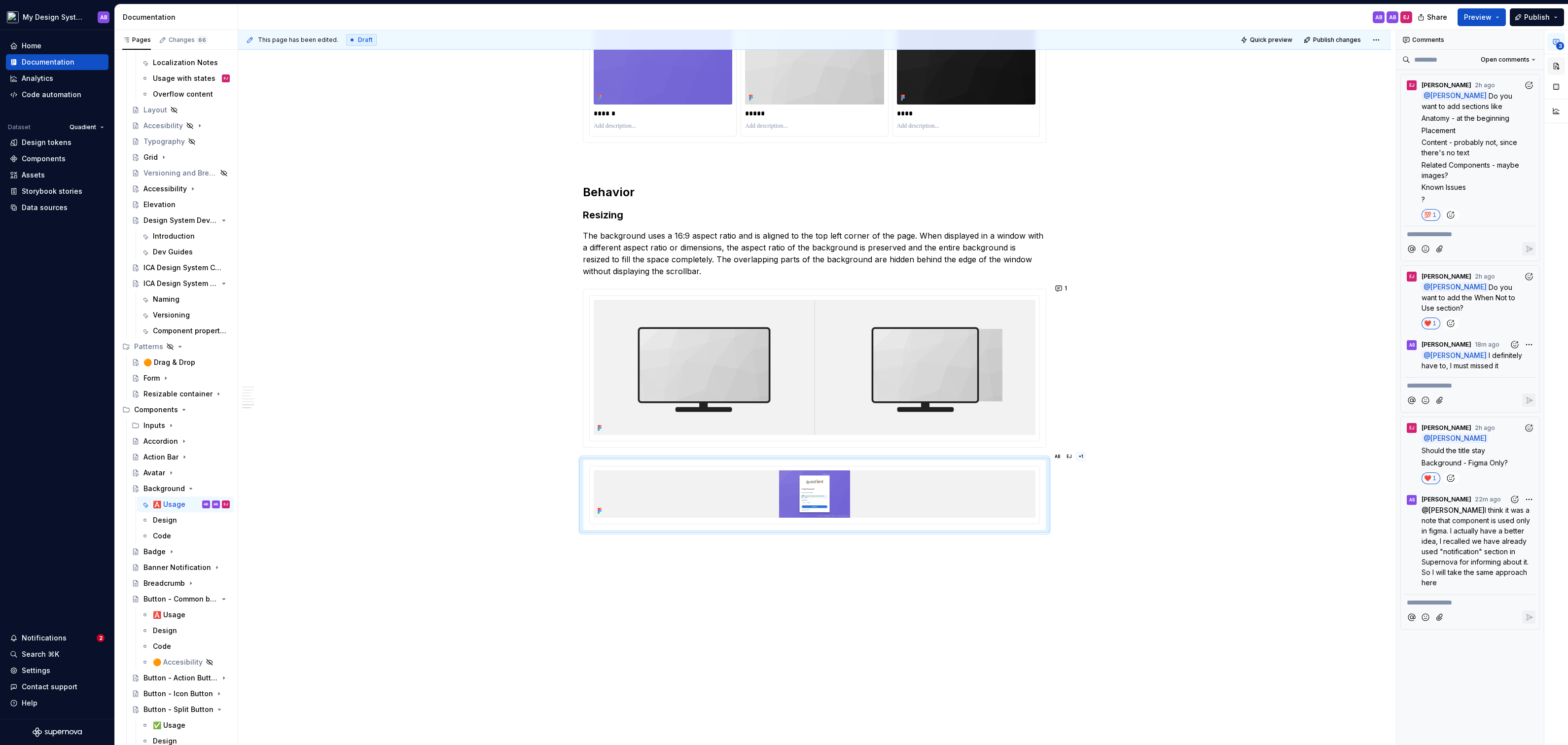
click at [1560, 65] on button "button" at bounding box center [1556, 66] width 18 height 18
type textarea "*"
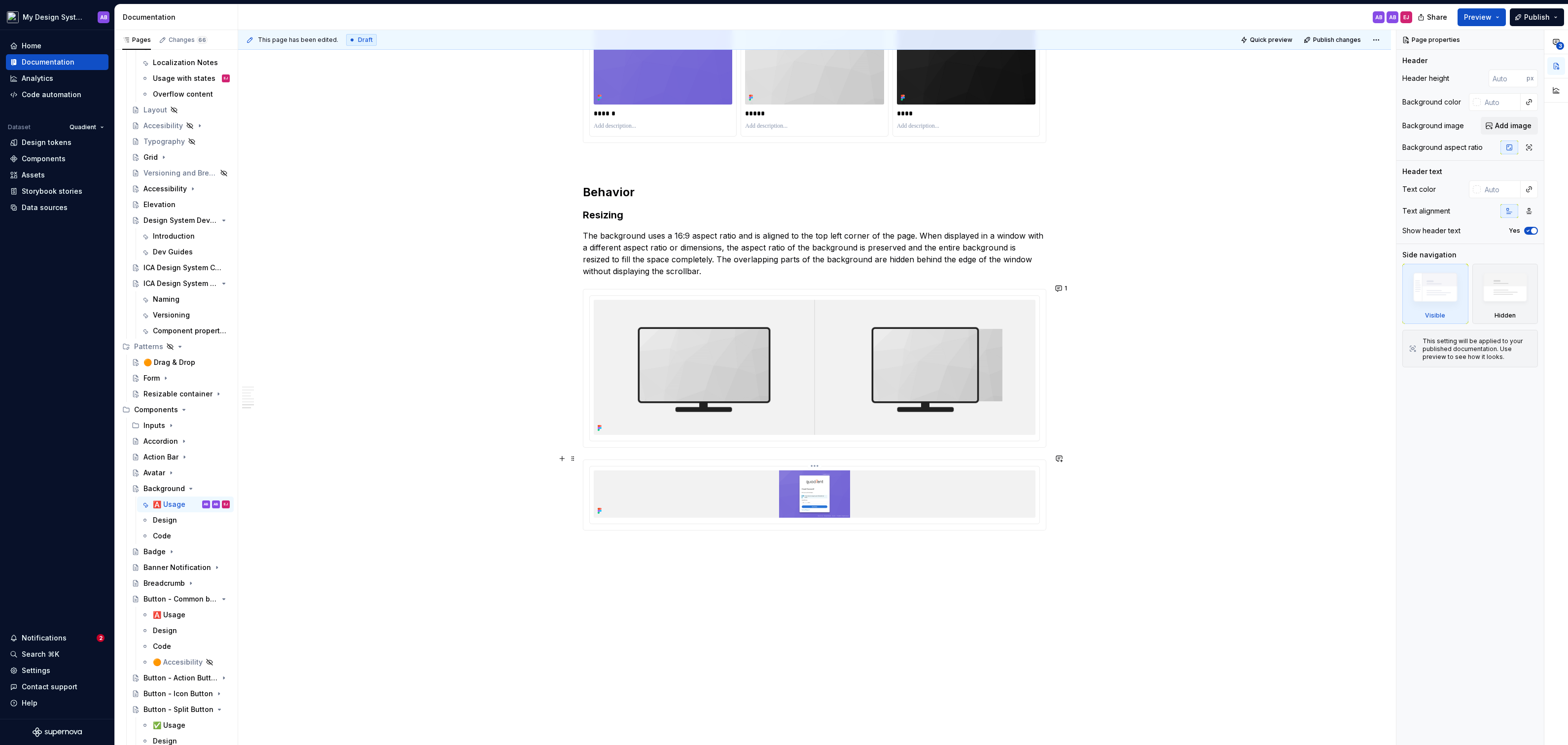
click at [980, 485] on img at bounding box center [815, 494] width 442 height 48
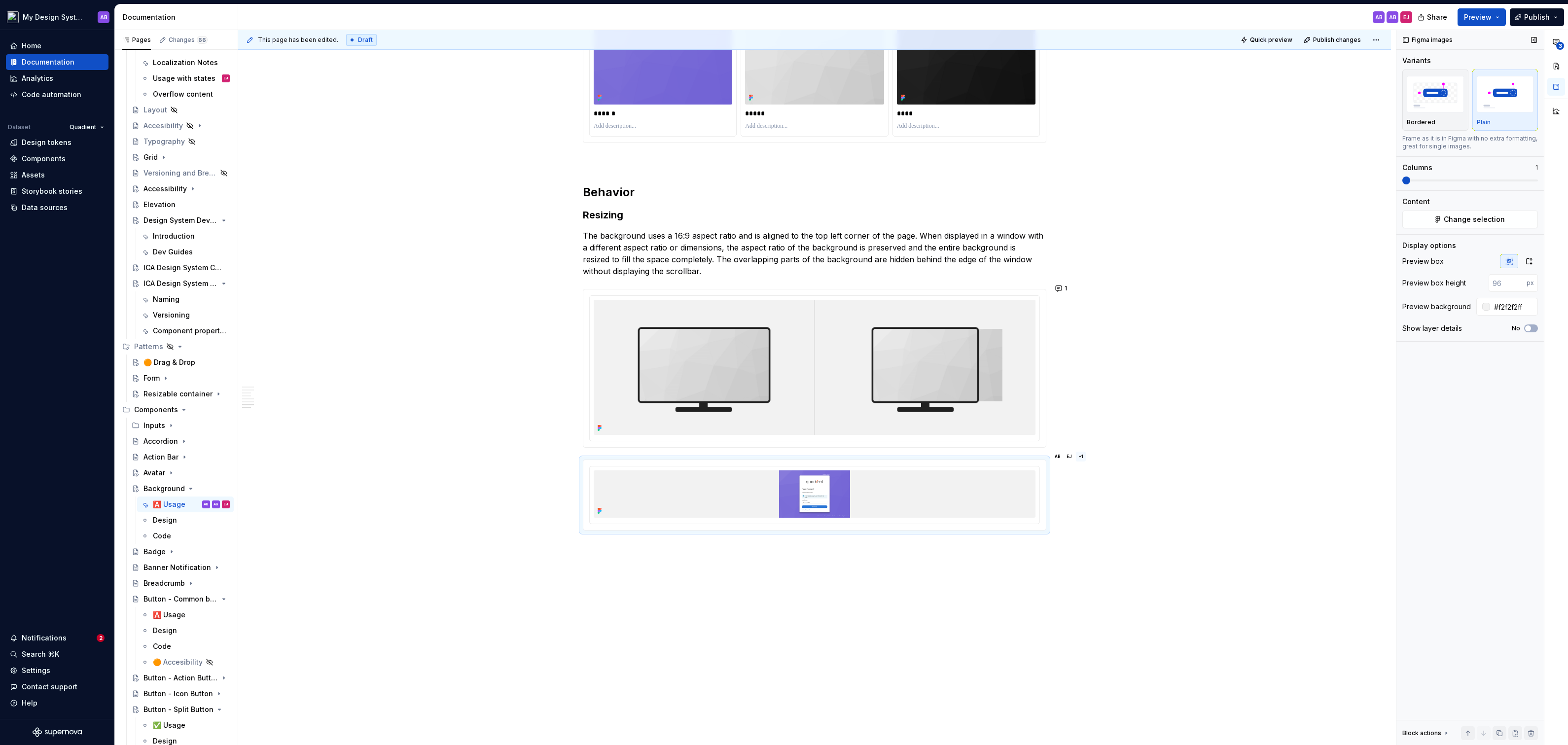
click at [1531, 253] on div "Display options Preview box Preview box height px Preview background #f2f2f2ff …" at bounding box center [1470, 291] width 136 height 101
click at [1531, 258] on icon "button" at bounding box center [1529, 261] width 5 height 6
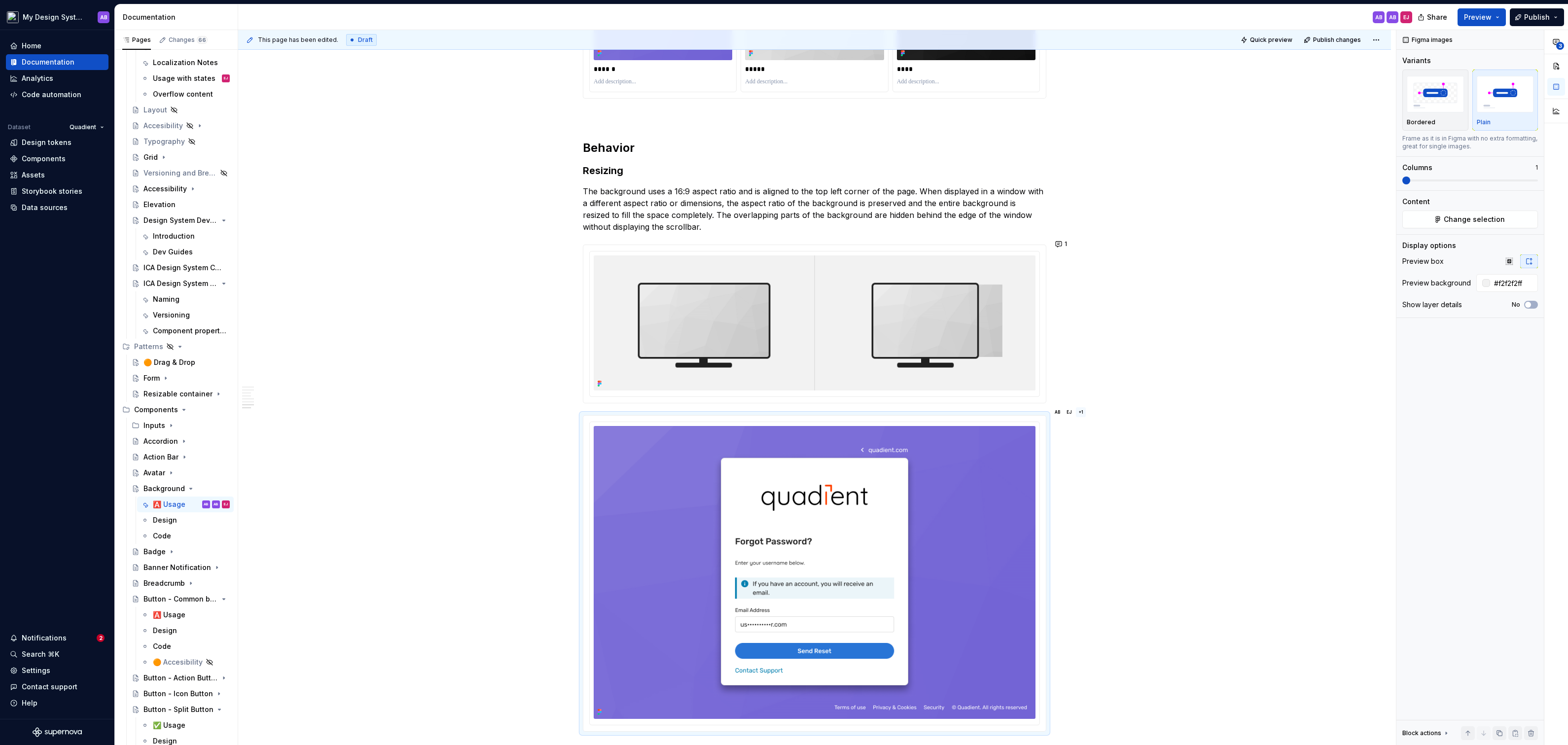
scroll to position [1322, 0]
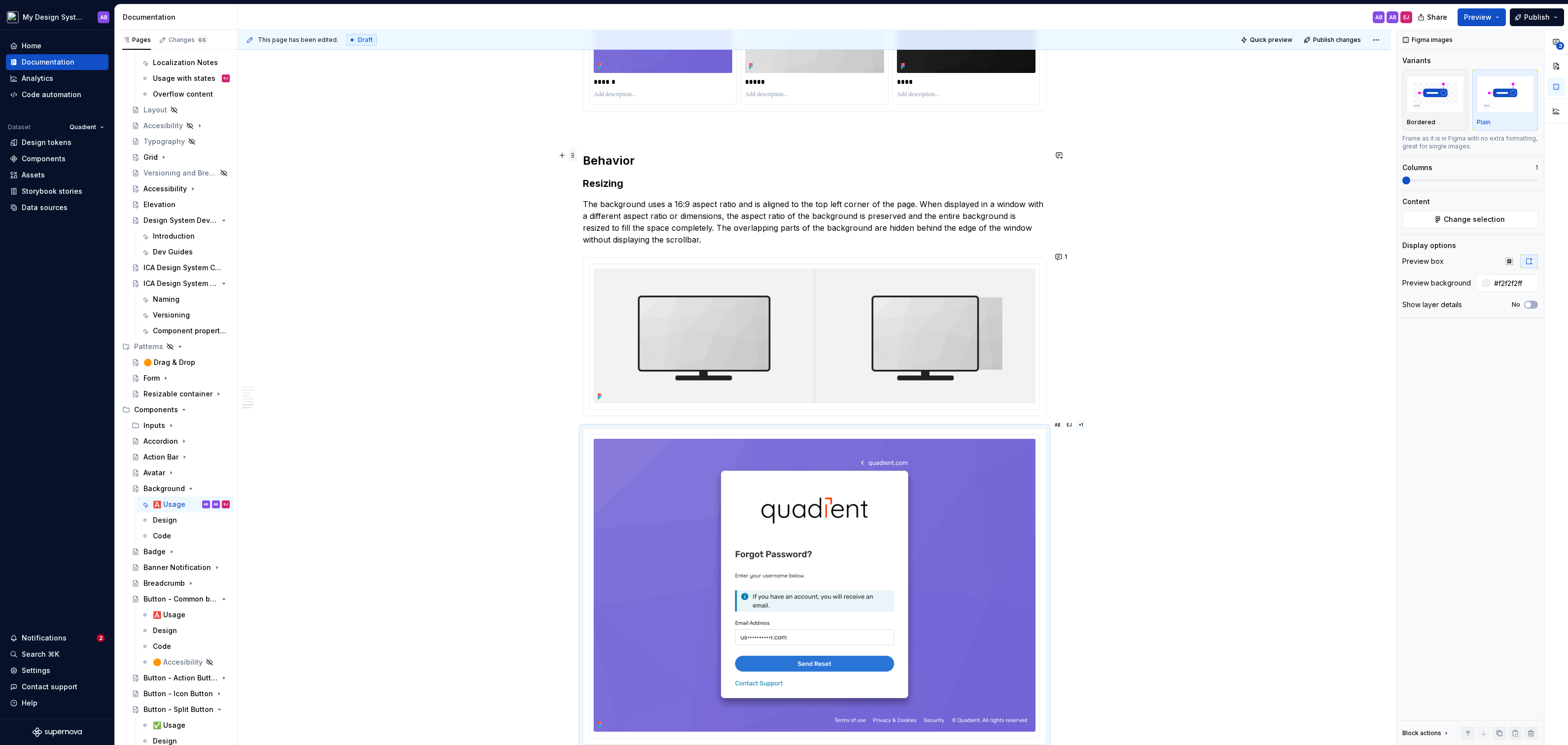
click at [575, 154] on span at bounding box center [573, 155] width 8 height 14
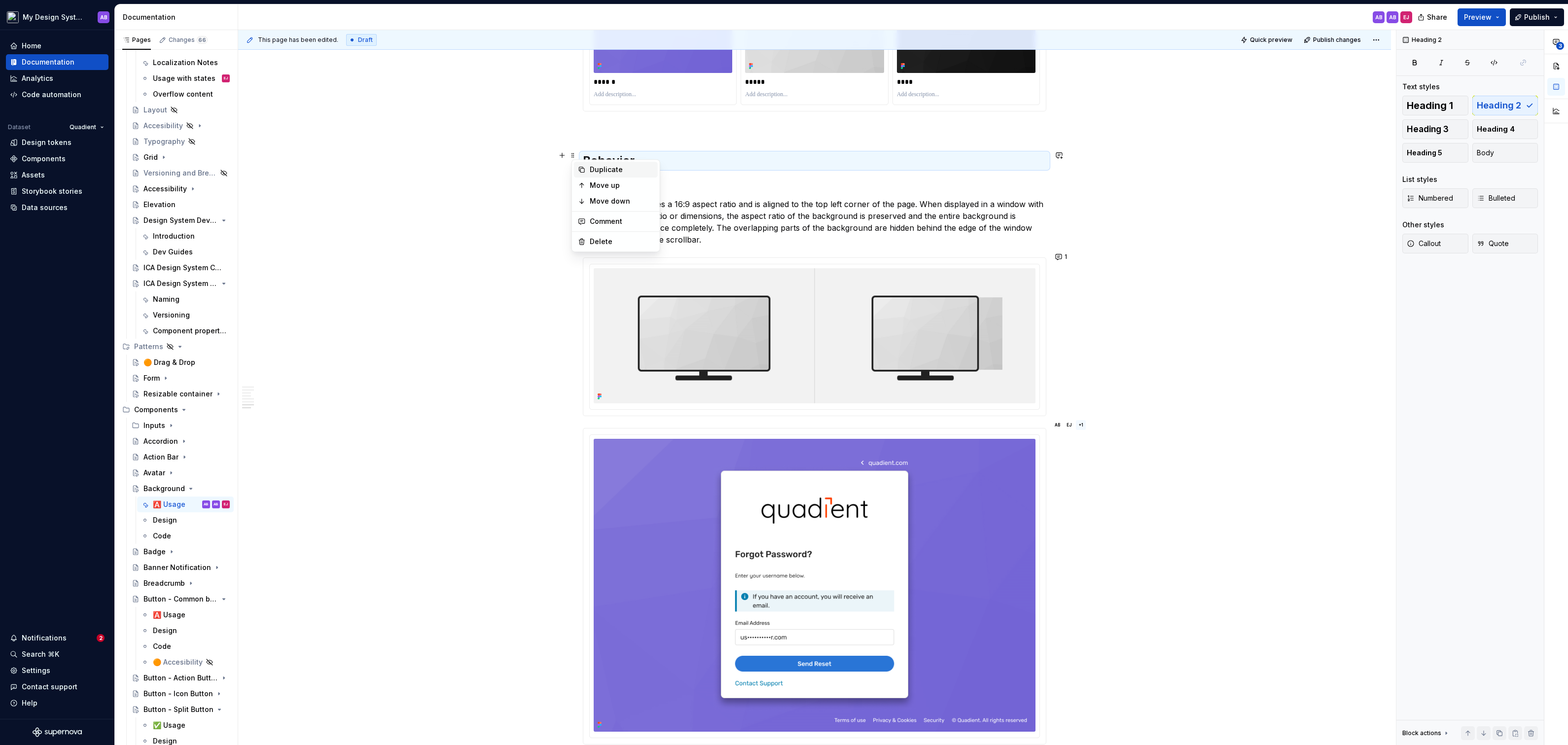
click at [597, 166] on div "Duplicate" at bounding box center [622, 170] width 64 height 10
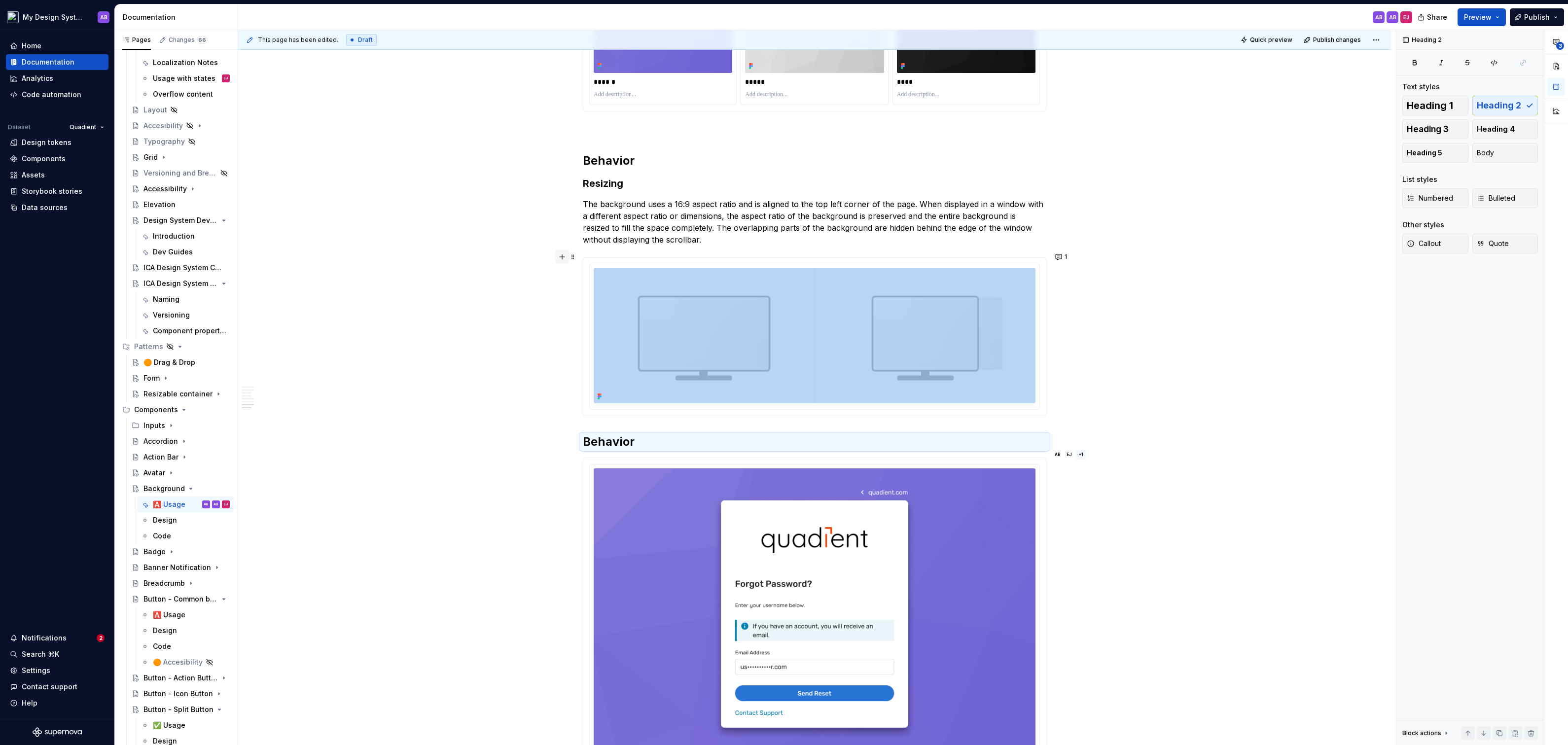
click at [567, 256] on button "button" at bounding box center [562, 256] width 14 height 14
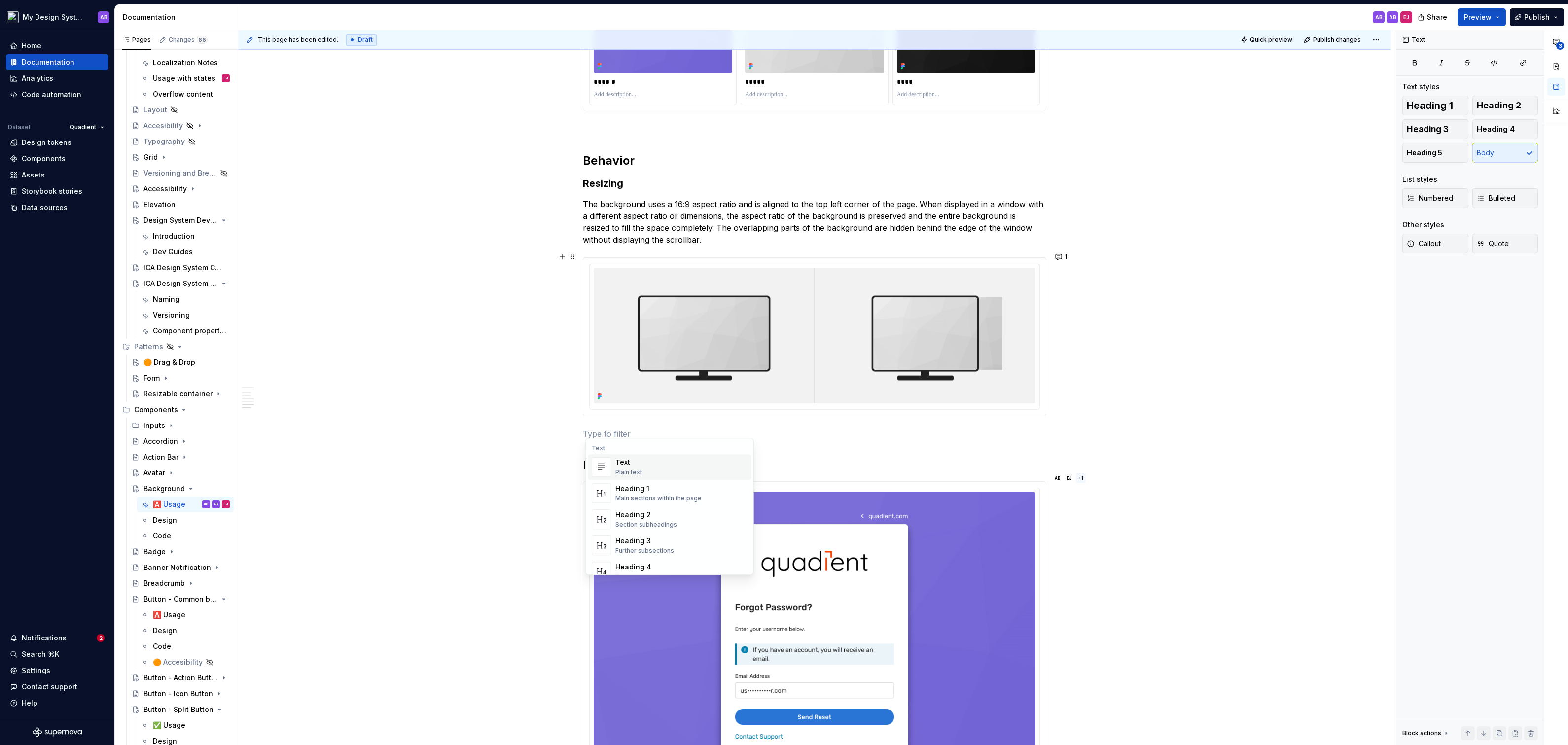
click at [701, 428] on p at bounding box center [814, 434] width 463 height 12
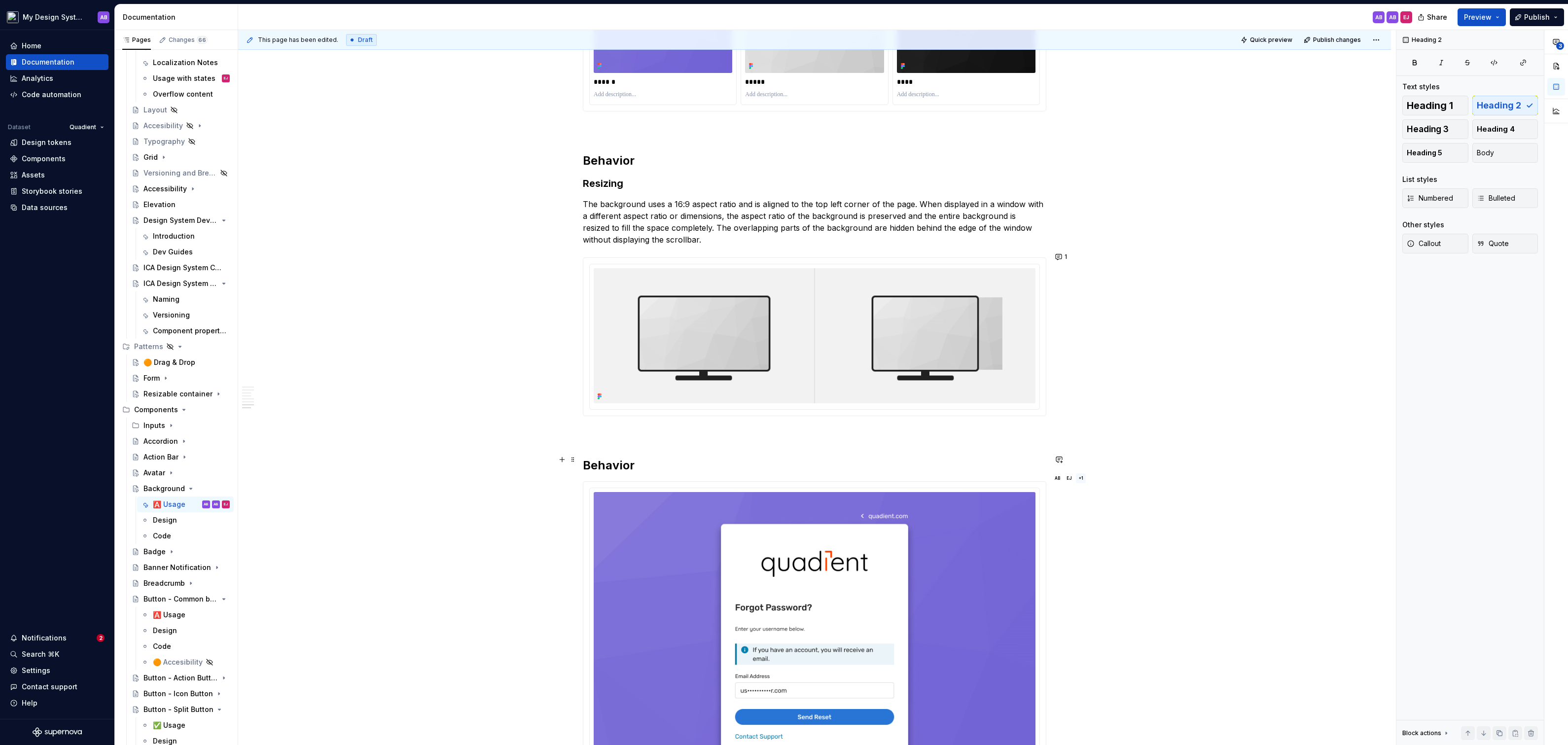
click at [615, 460] on h2 "Behavior" at bounding box center [814, 465] width 463 height 16
click at [716, 431] on p at bounding box center [814, 434] width 463 height 12
click at [1153, 516] on div "**********" at bounding box center [817, 388] width 1158 height 716
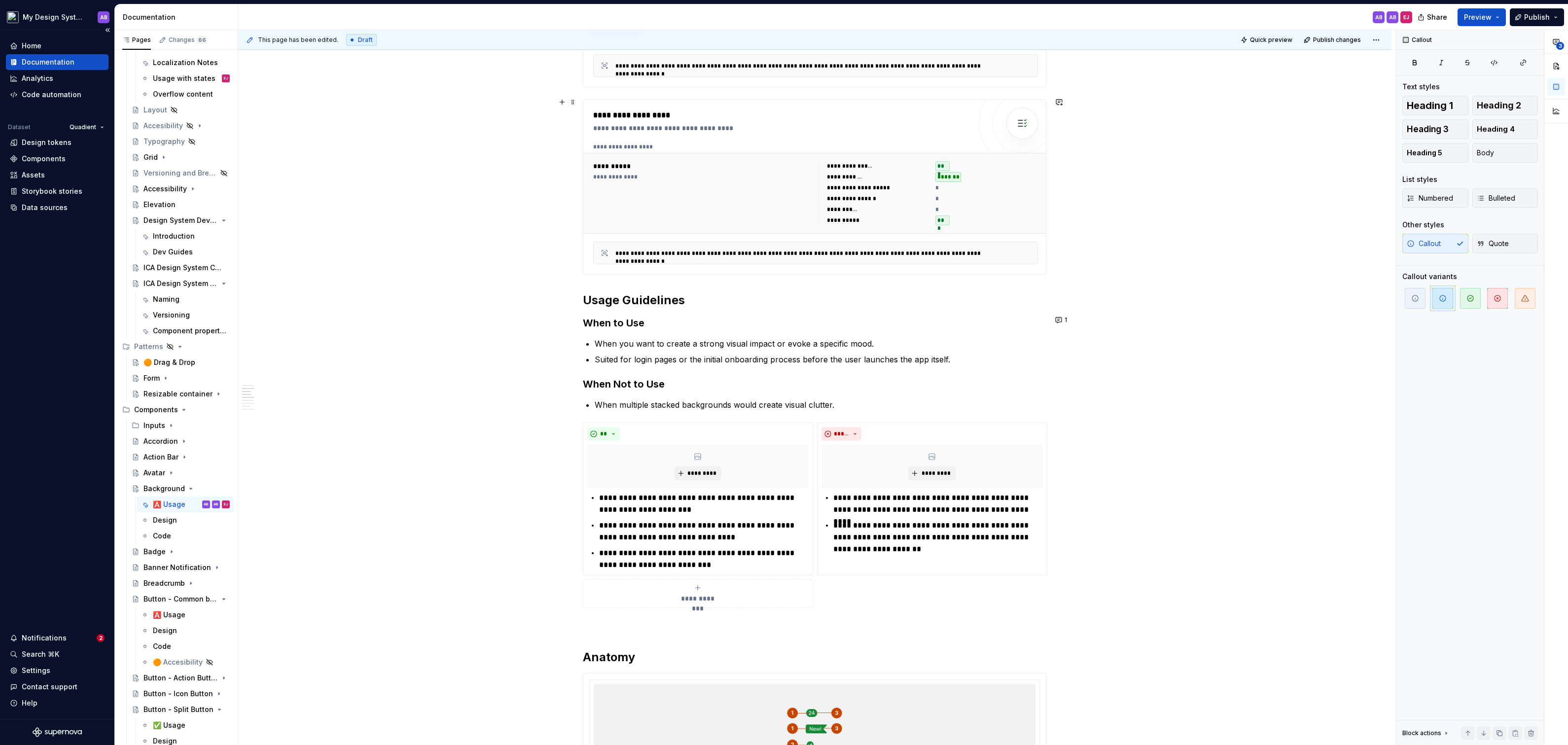
scroll to position [336, 0]
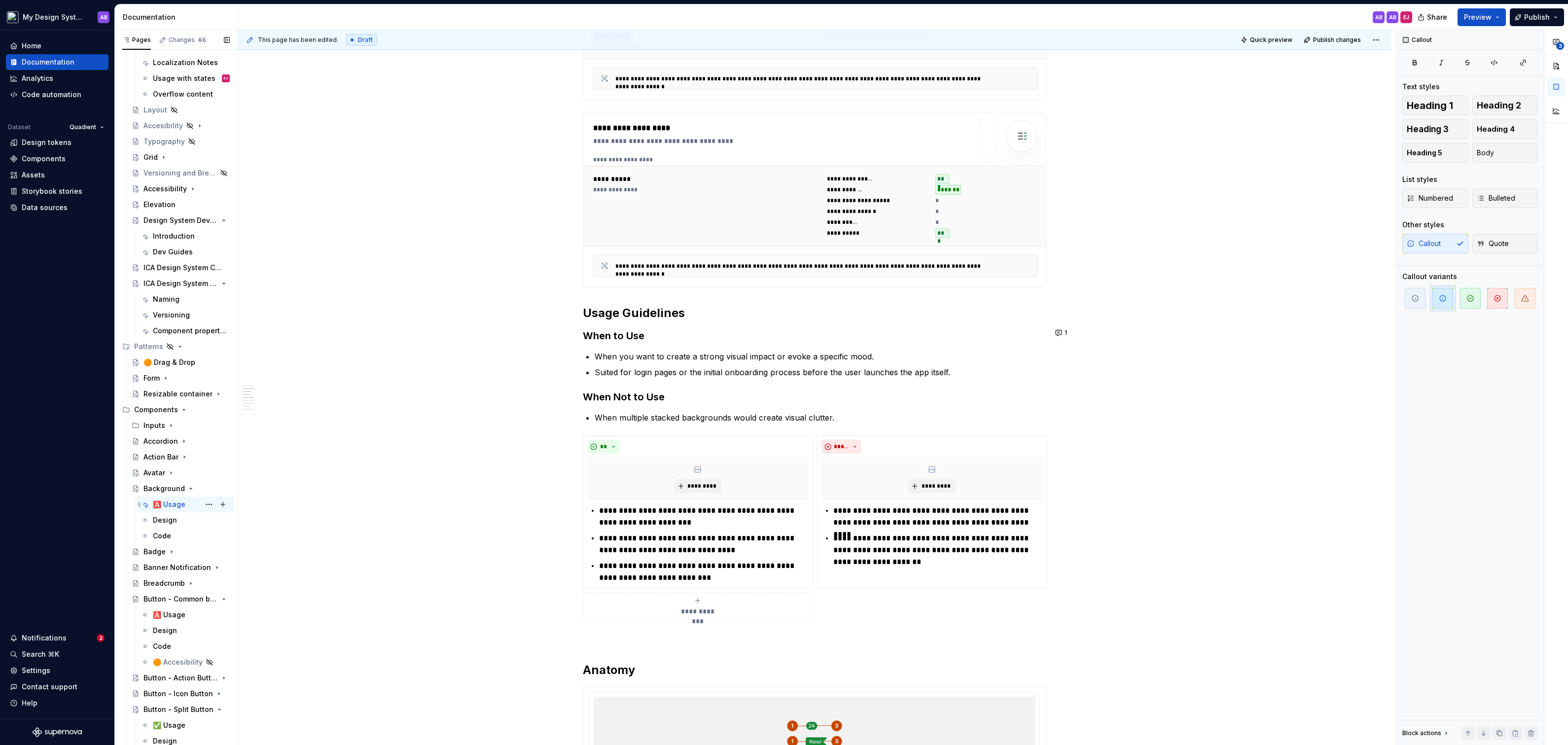
click at [165, 504] on div "🅰️ Usage" at bounding box center [169, 504] width 32 height 10
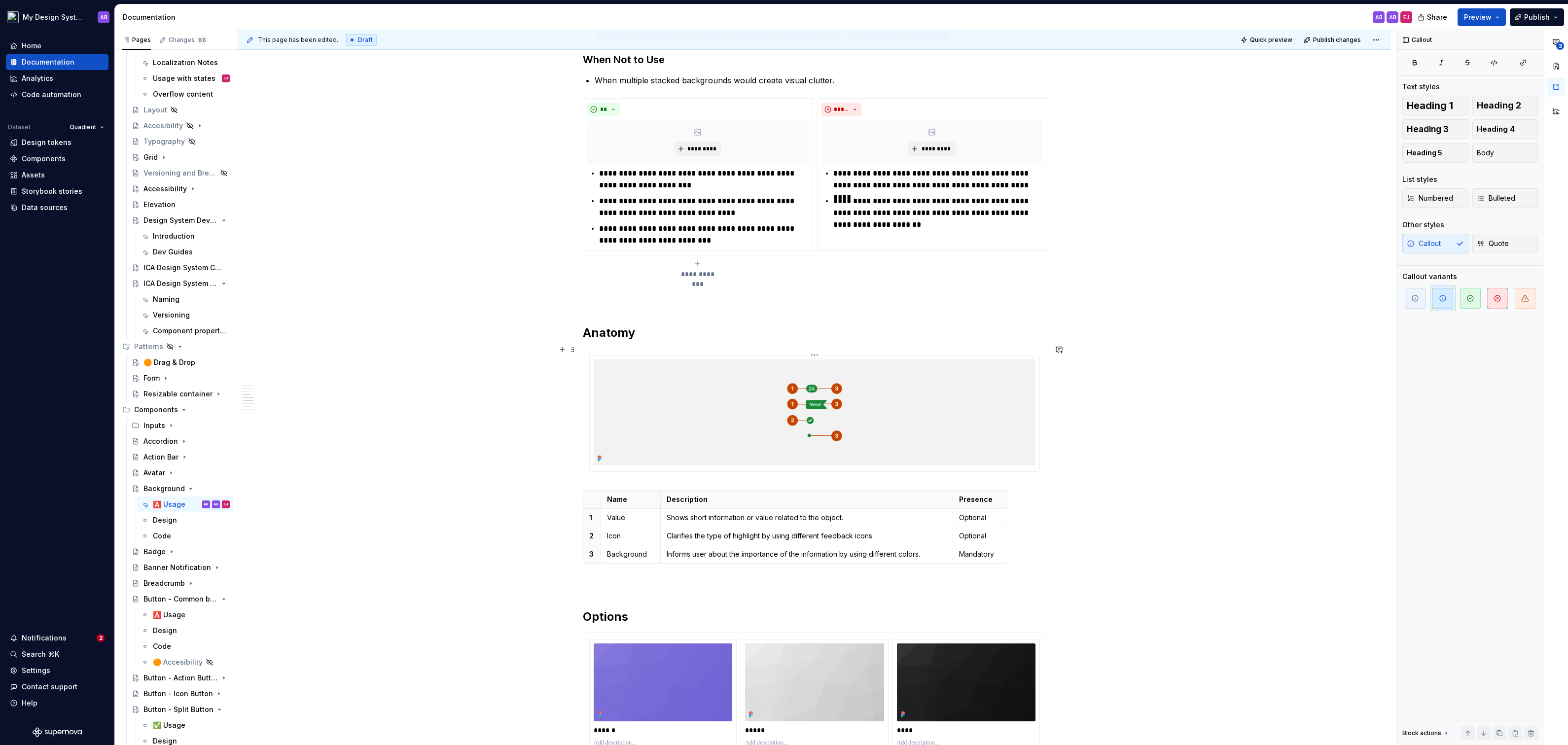
scroll to position [683, 0]
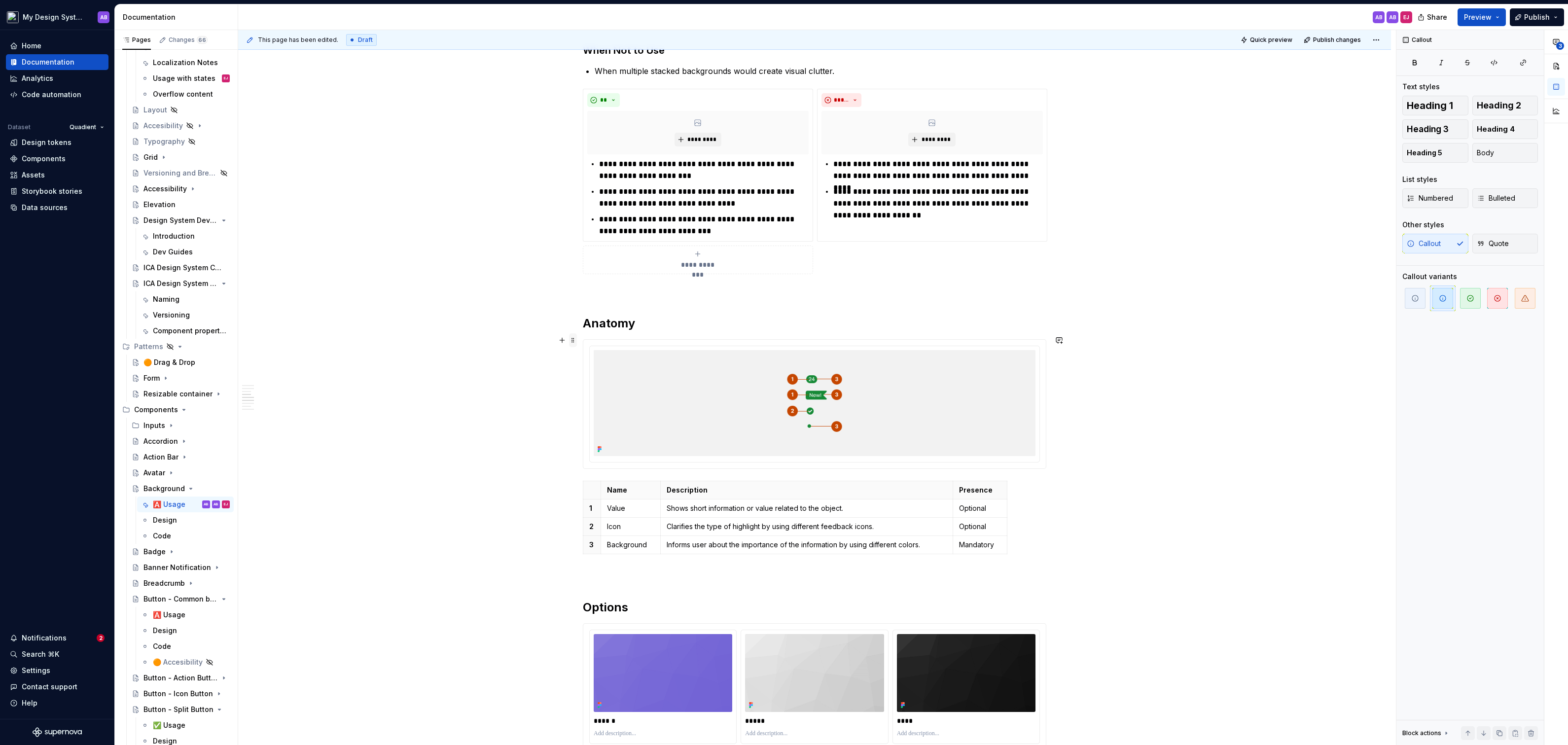
click at [576, 343] on span at bounding box center [573, 340] width 8 height 14
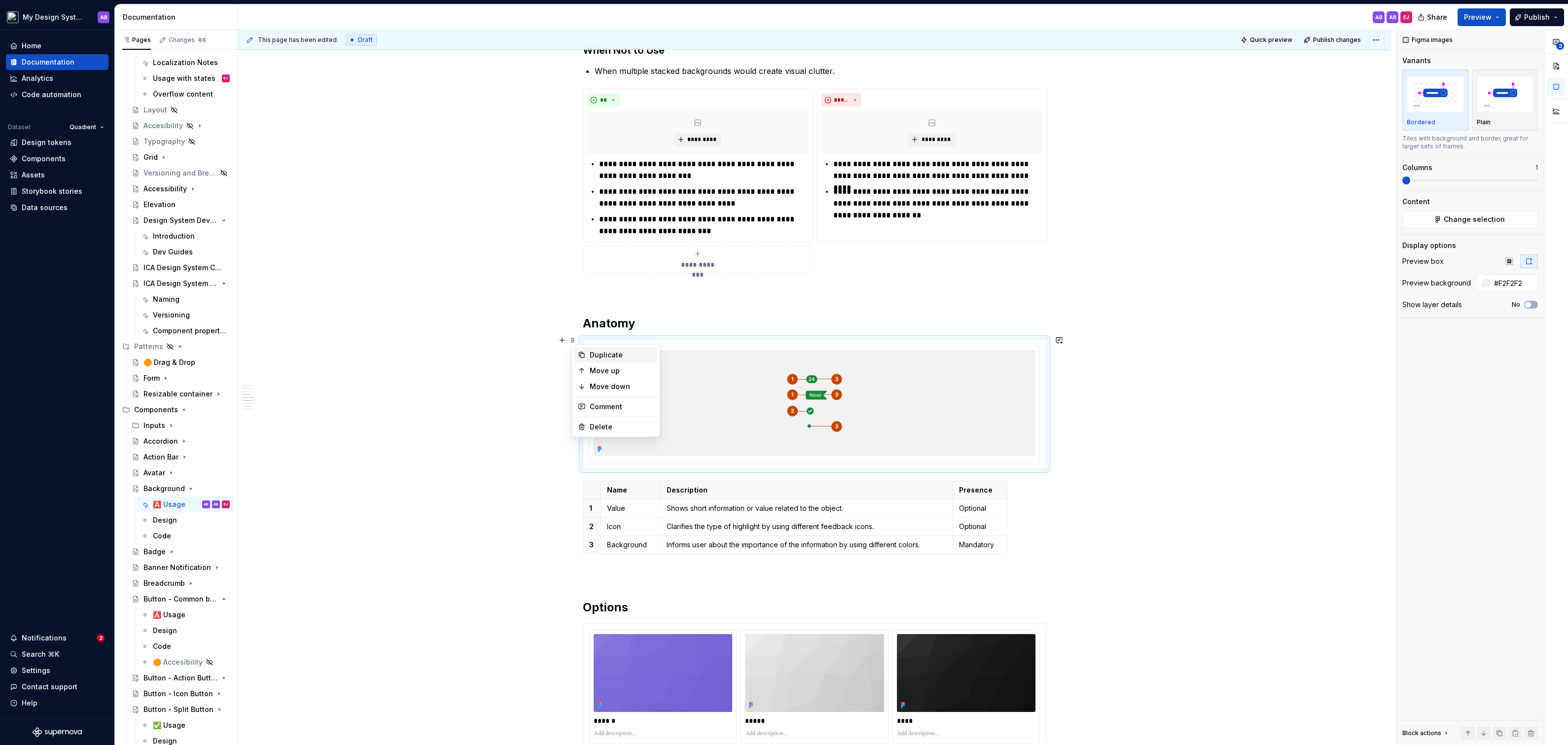
type textarea "*"
click at [601, 354] on div "Duplicate" at bounding box center [622, 355] width 64 height 10
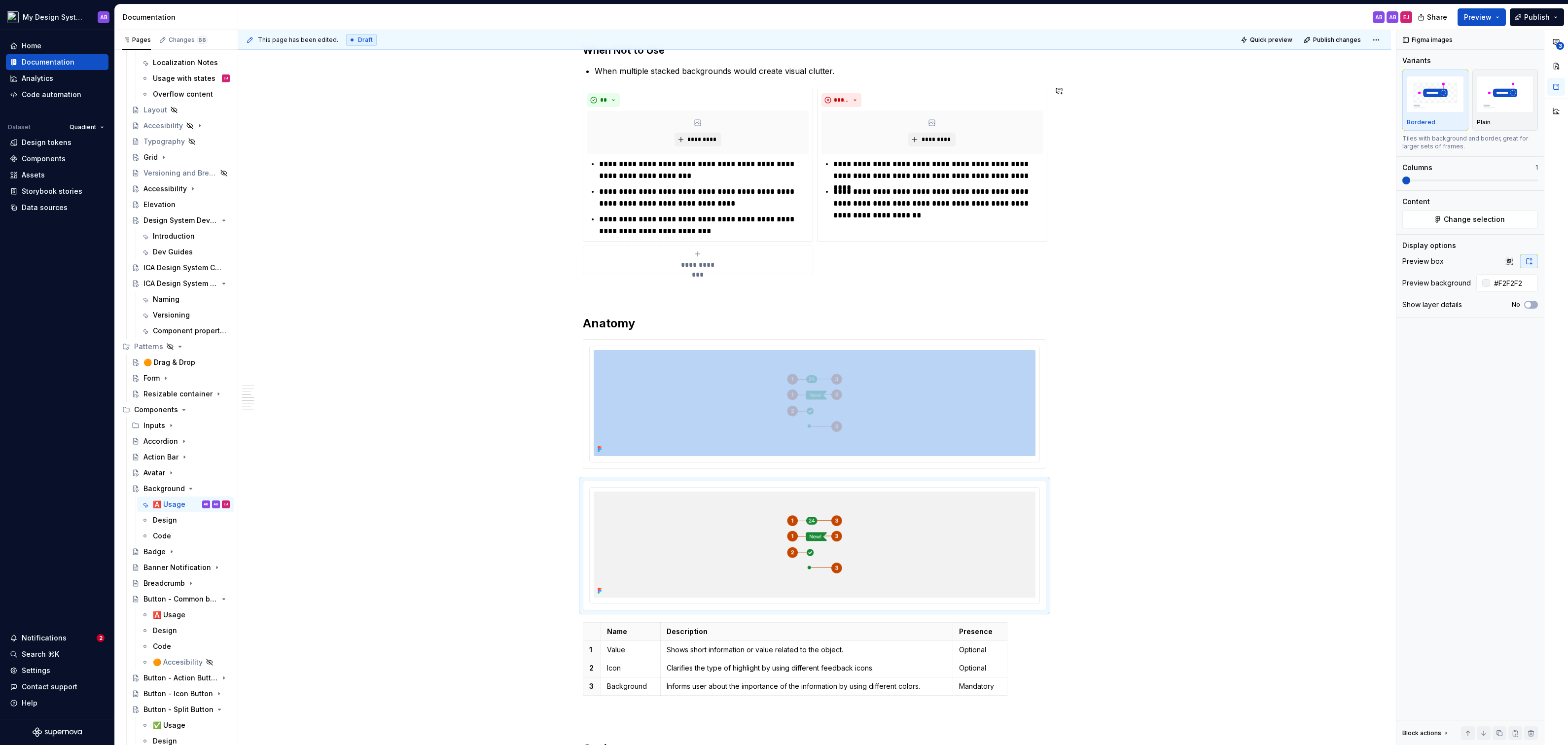
drag, startPoint x: 575, startPoint y: 340, endPoint x: 654, endPoint y: 33, distance: 317.0
click at [575, 341] on span at bounding box center [573, 340] width 8 height 14
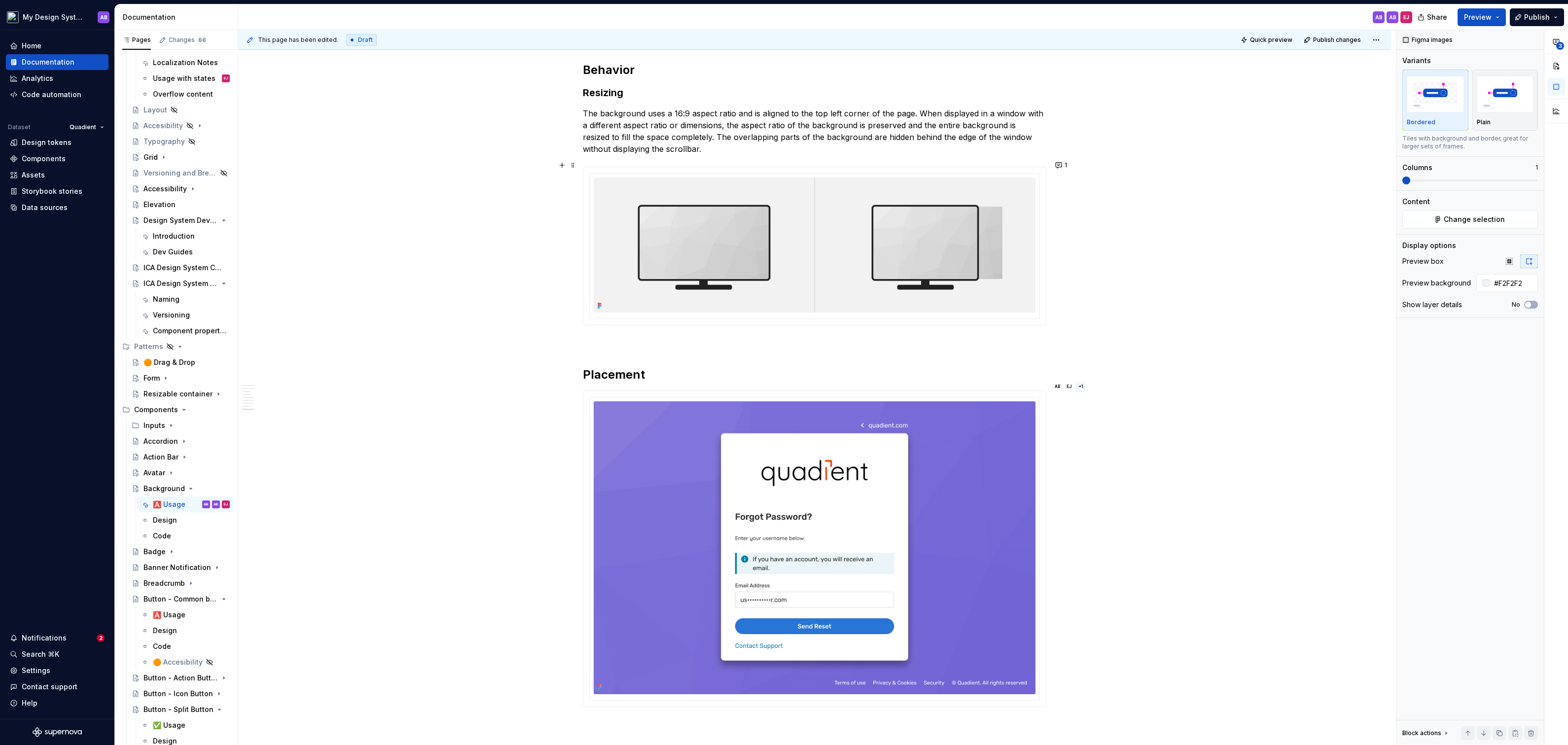
scroll to position [1521, 0]
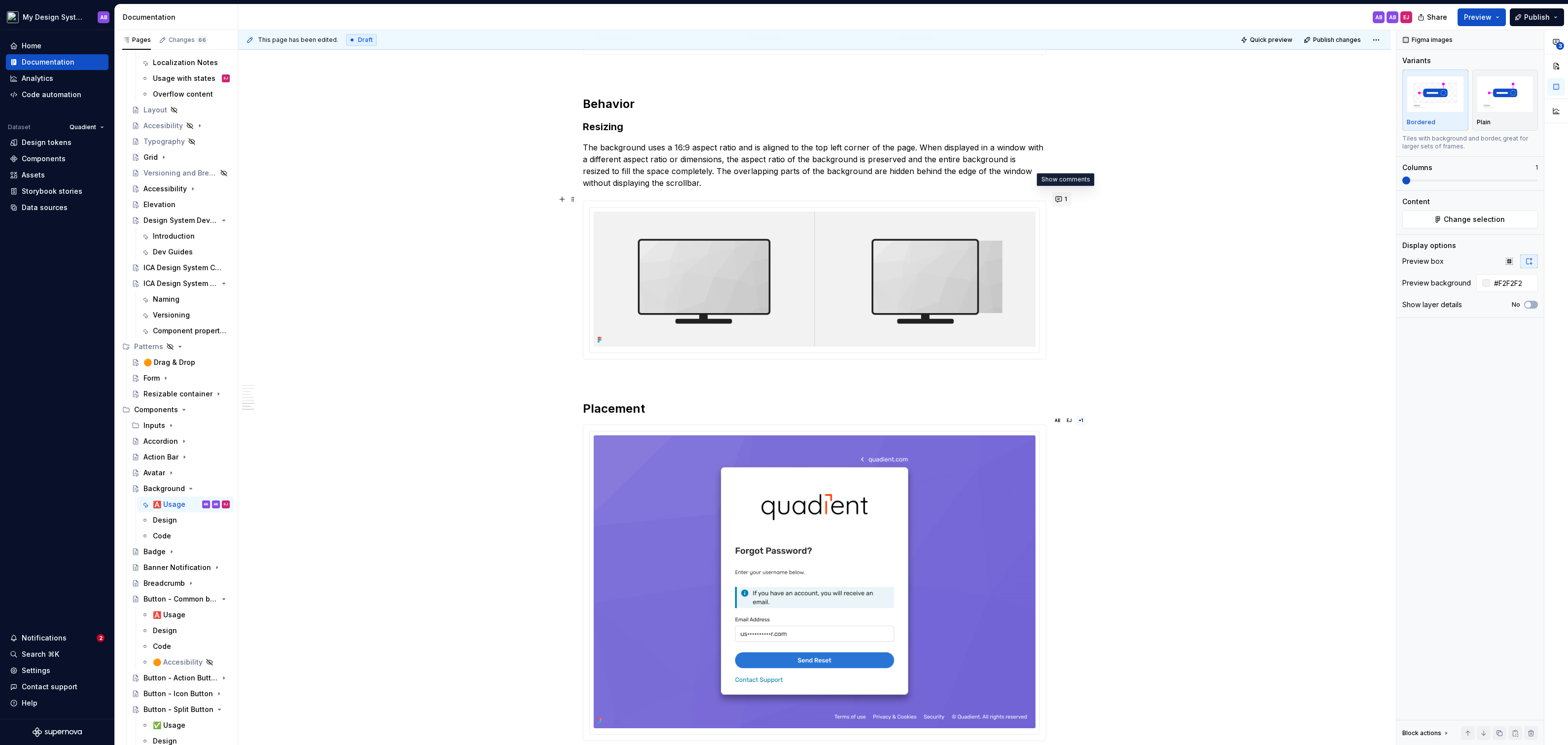
click at [1062, 197] on button "1" at bounding box center [1061, 199] width 19 height 14
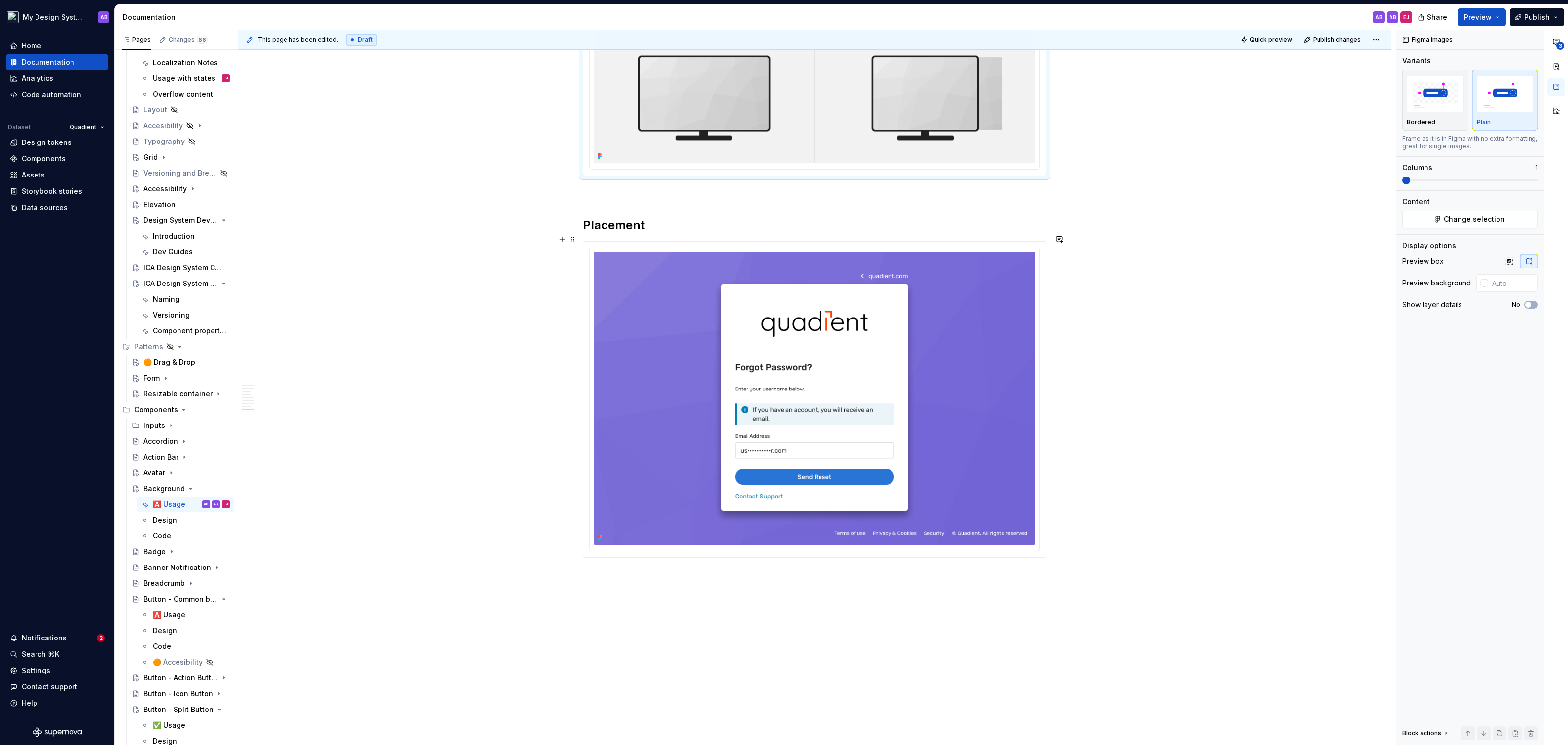
scroll to position [1713, 0]
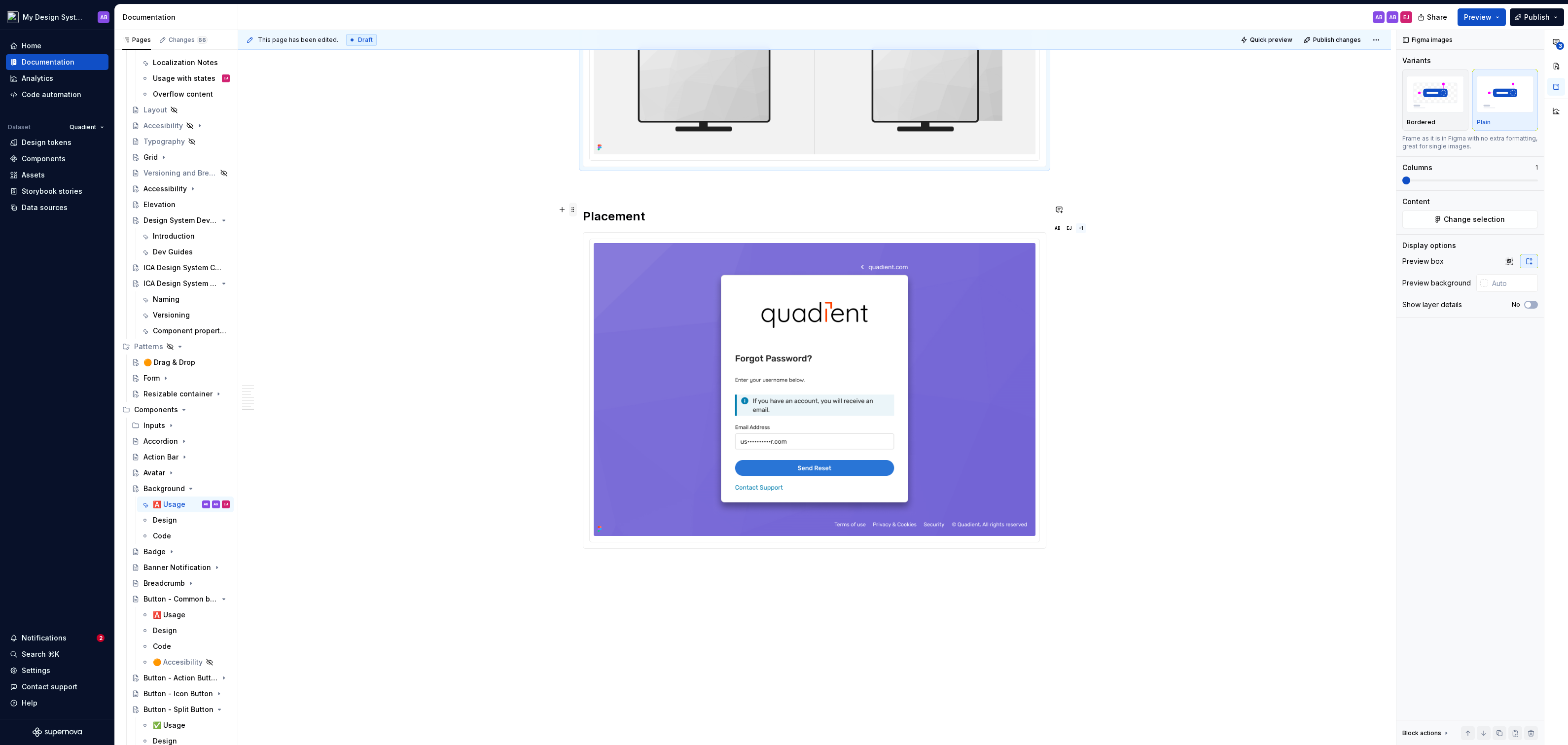
click at [577, 208] on span at bounding box center [573, 209] width 8 height 14
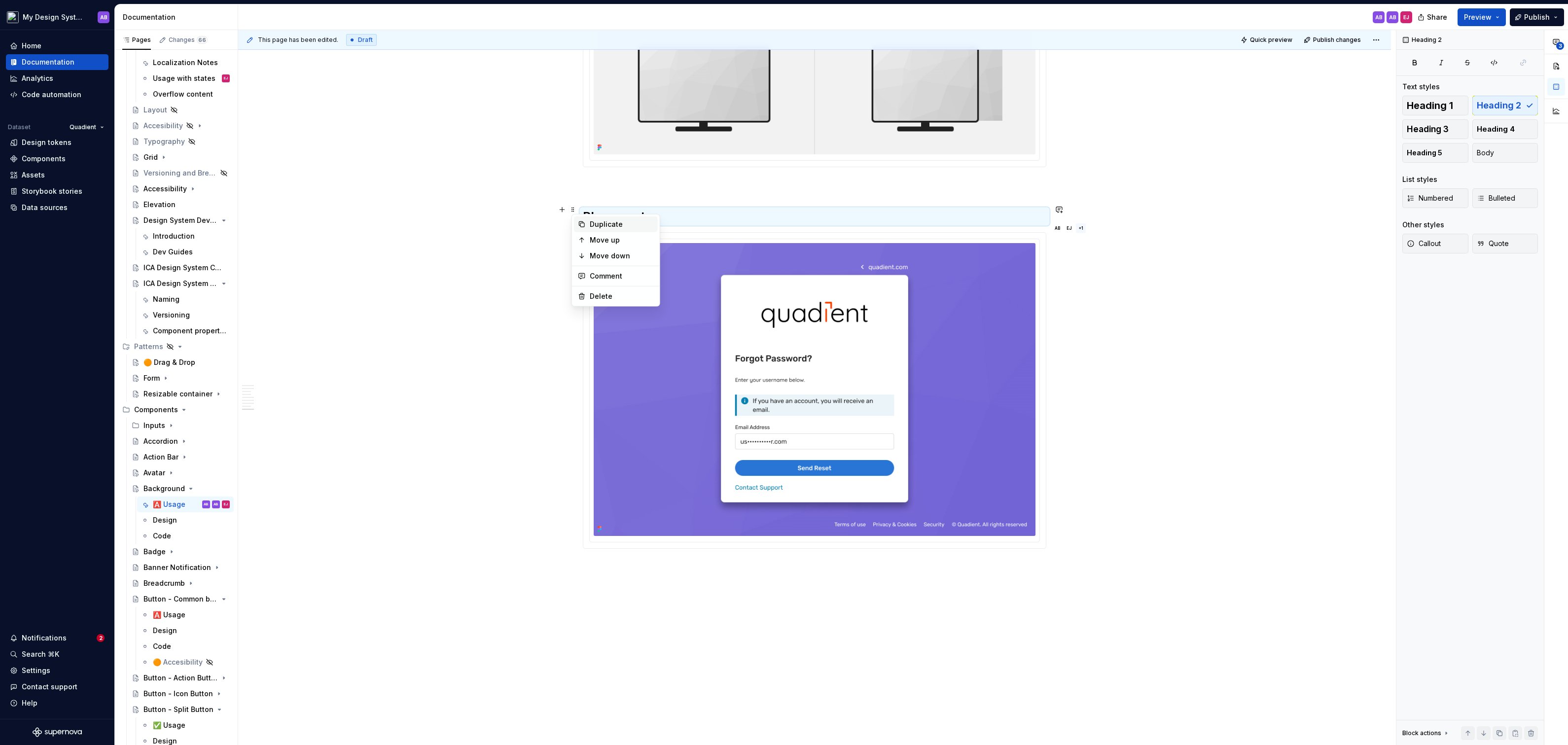
click at [589, 223] on div "Duplicate" at bounding box center [615, 225] width 84 height 16
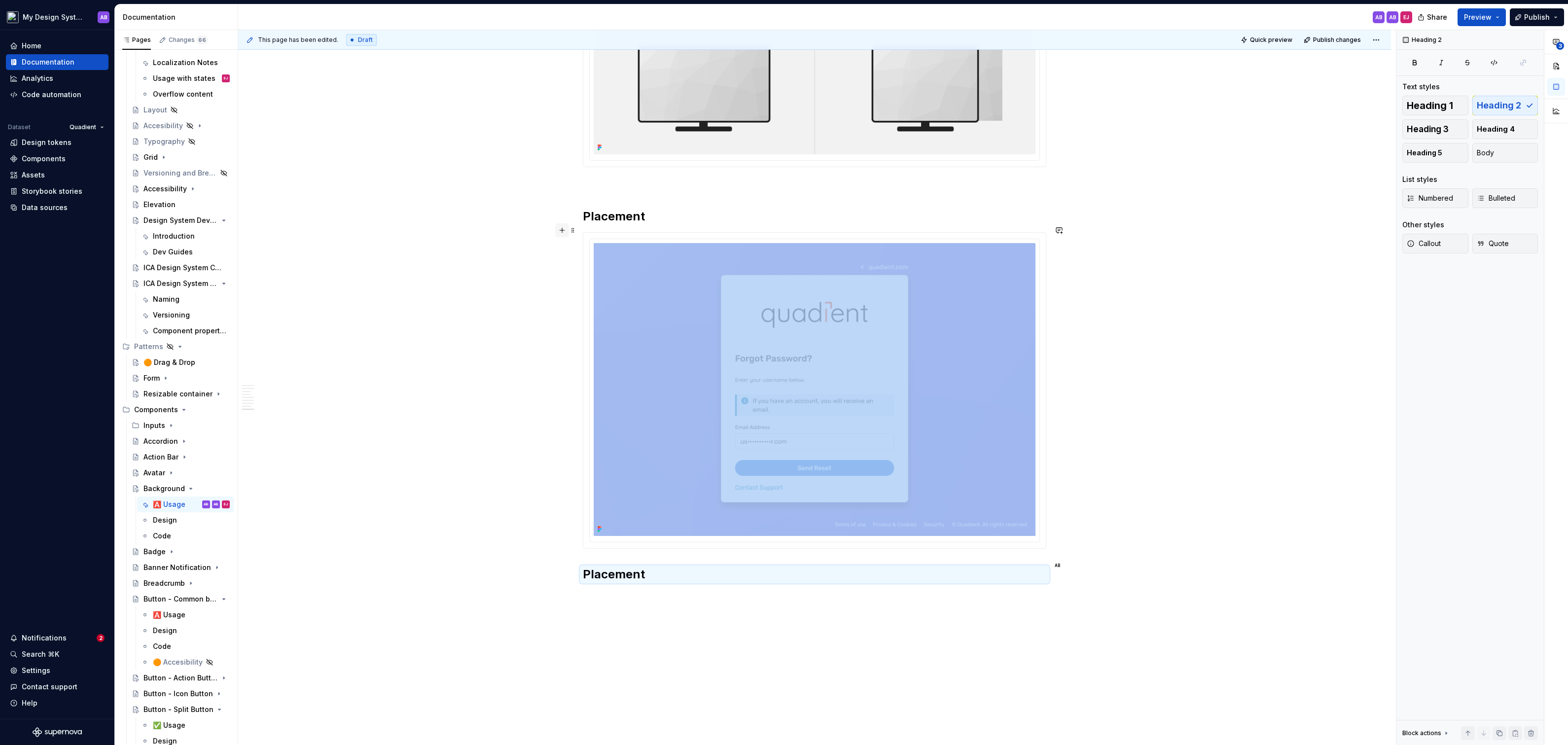
click at [561, 229] on button "button" at bounding box center [562, 230] width 14 height 14
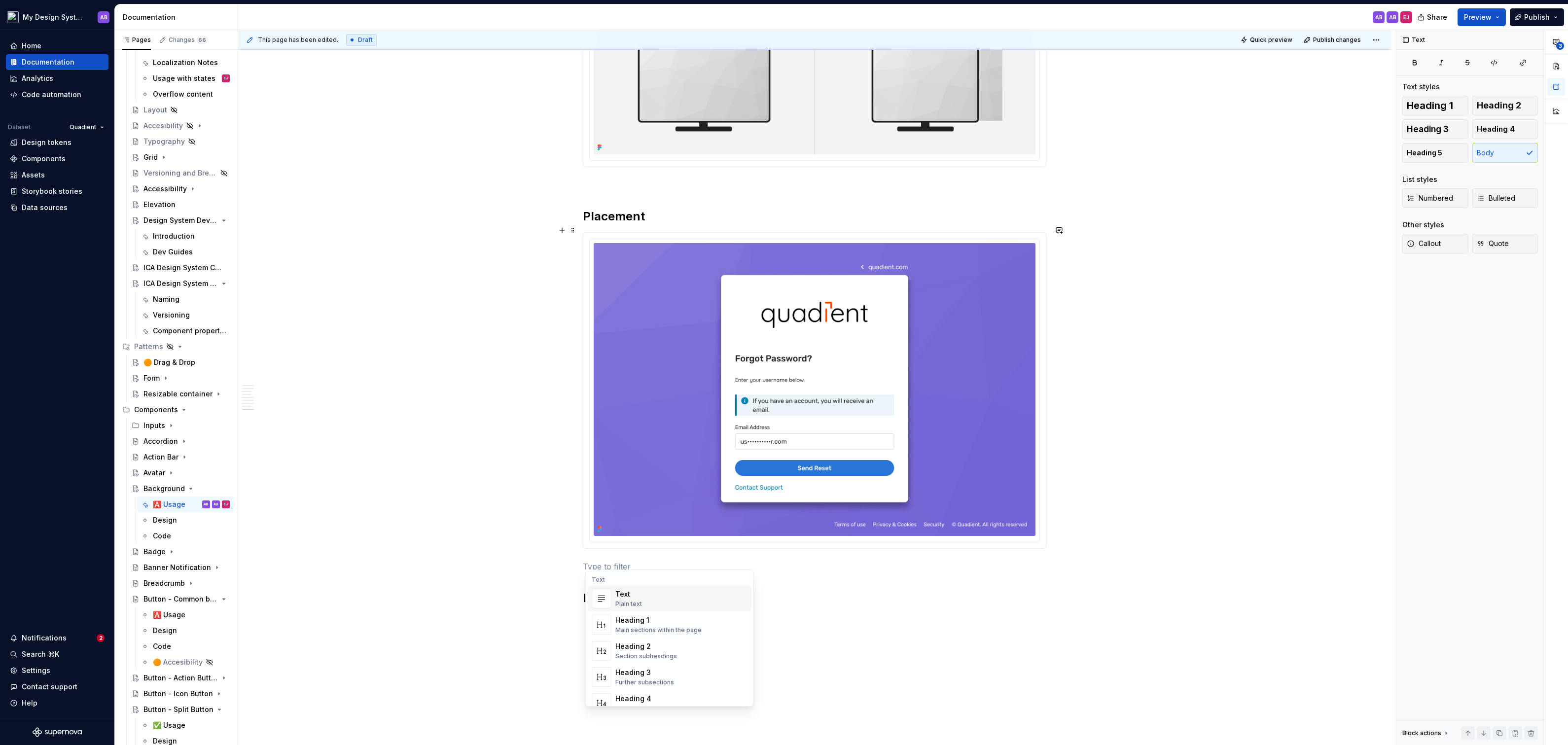
click at [632, 561] on p at bounding box center [814, 566] width 463 height 12
click at [629, 595] on h2 "Placement" at bounding box center [814, 598] width 463 height 16
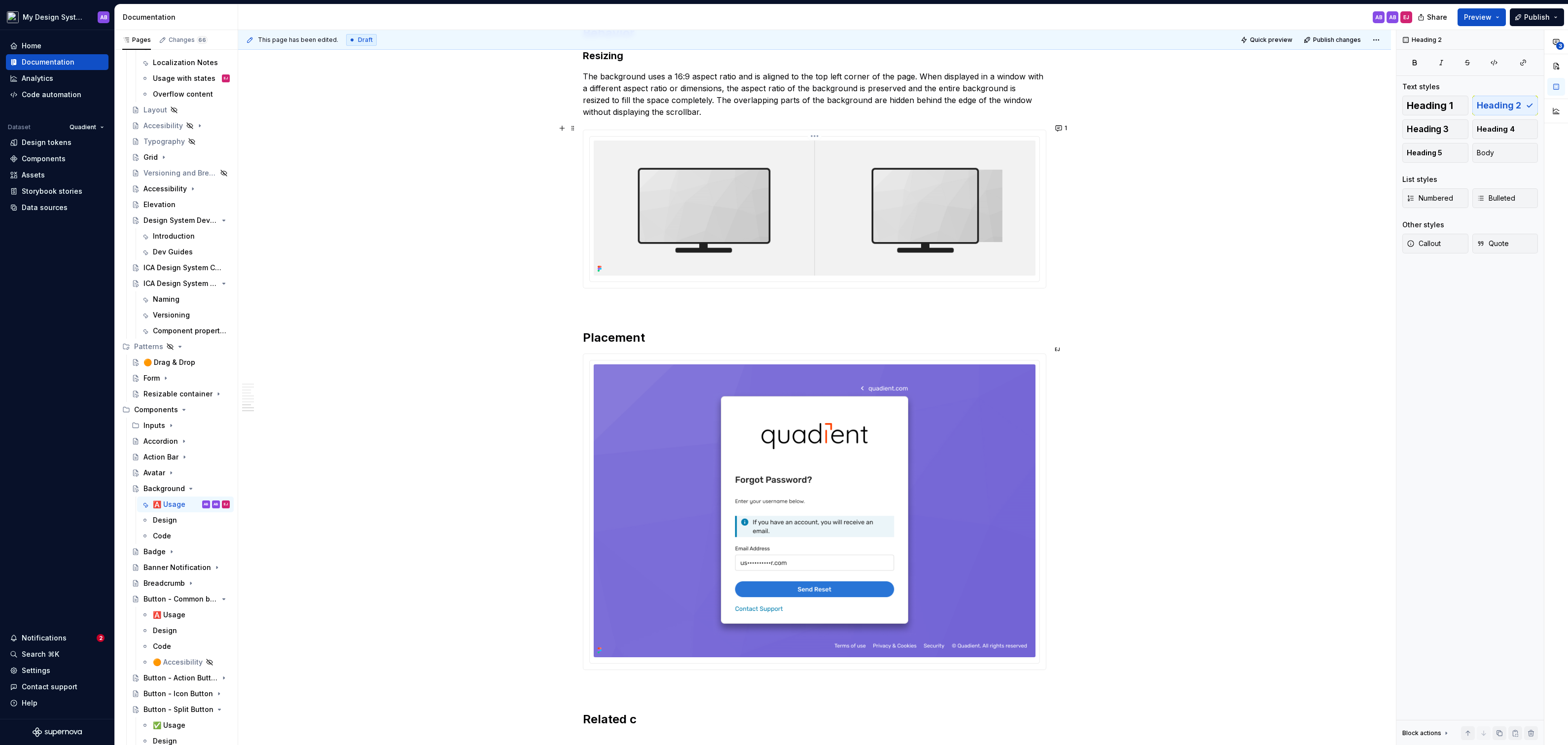
scroll to position [1593, 0]
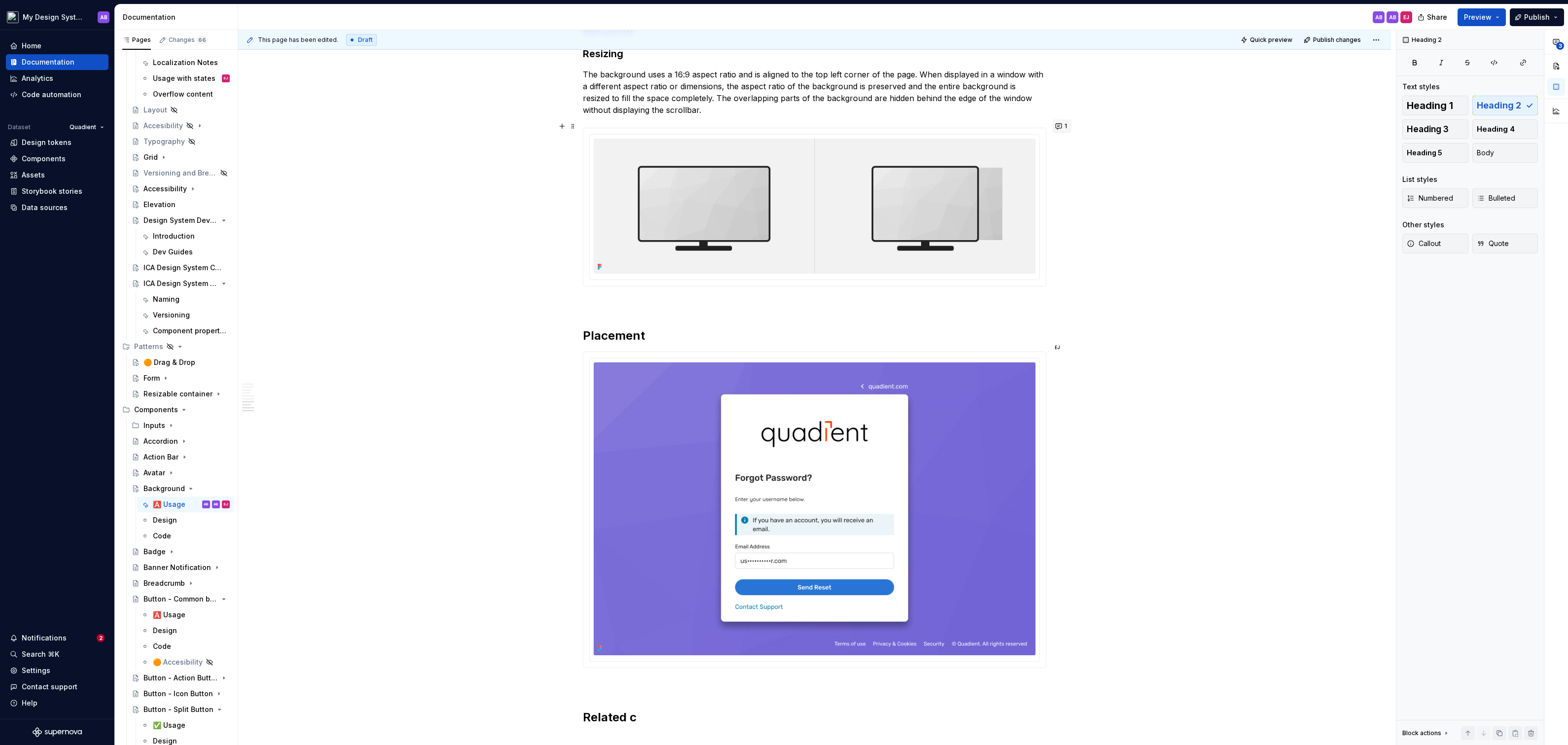
click at [1062, 122] on button "1" at bounding box center [1061, 126] width 19 height 14
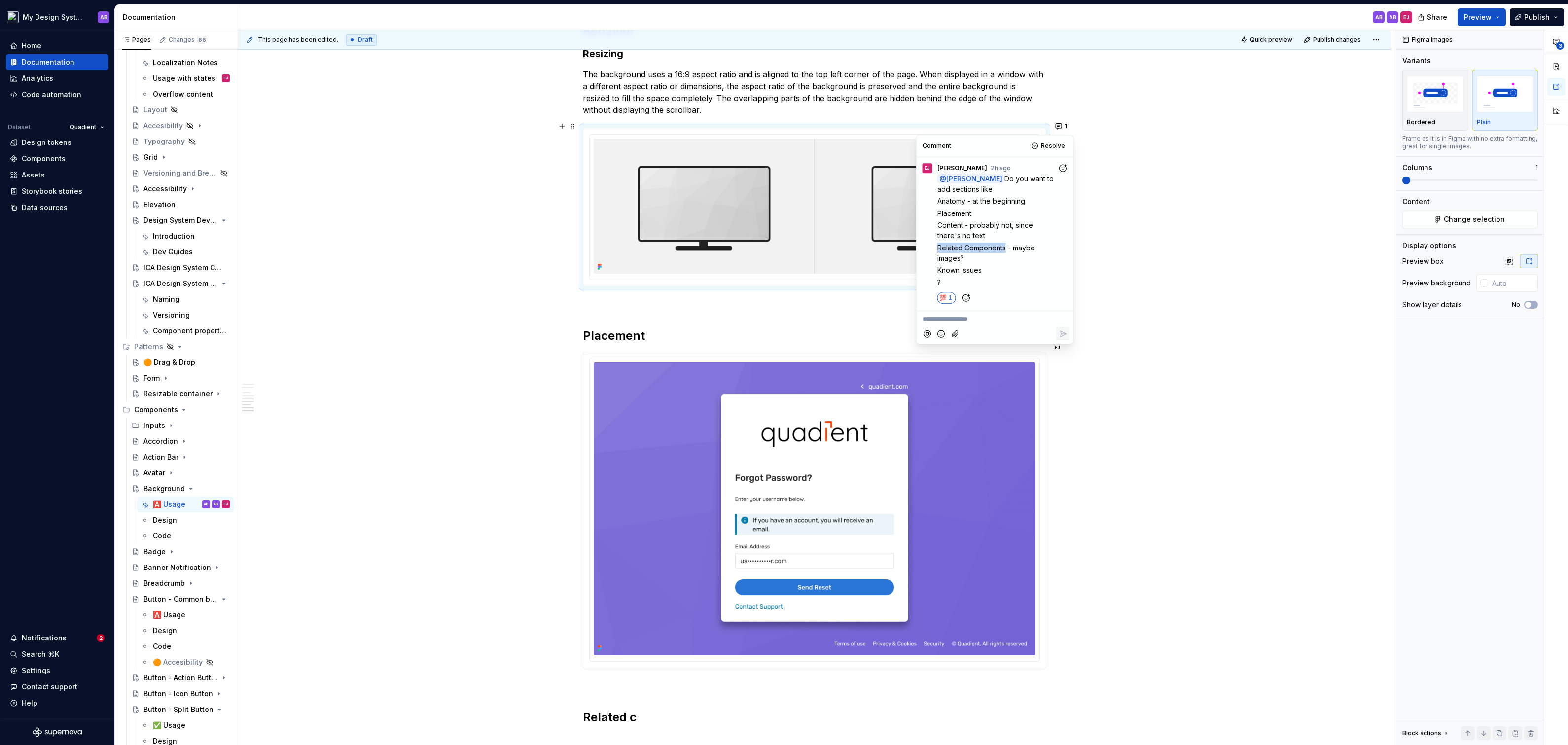
drag, startPoint x: 1004, startPoint y: 247, endPoint x: 936, endPoint y: 247, distance: 68.0
click at [937, 247] on span "Related Components - maybe images?" at bounding box center [987, 253] width 100 height 19
copy span "Related Components"
click at [628, 710] on h2 "Related c" at bounding box center [814, 718] width 463 height 16
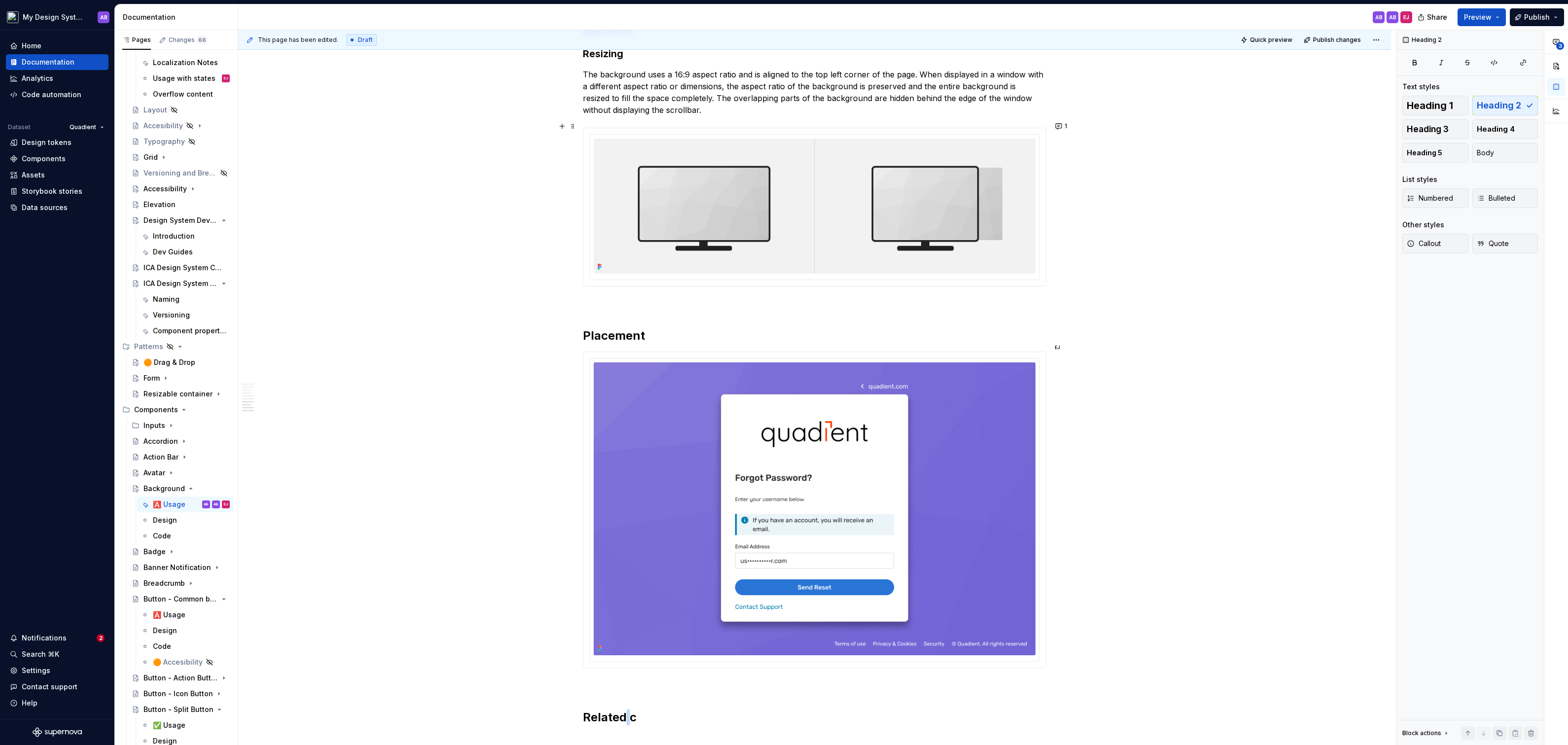
click at [628, 710] on h2 "Related c" at bounding box center [814, 718] width 463 height 16
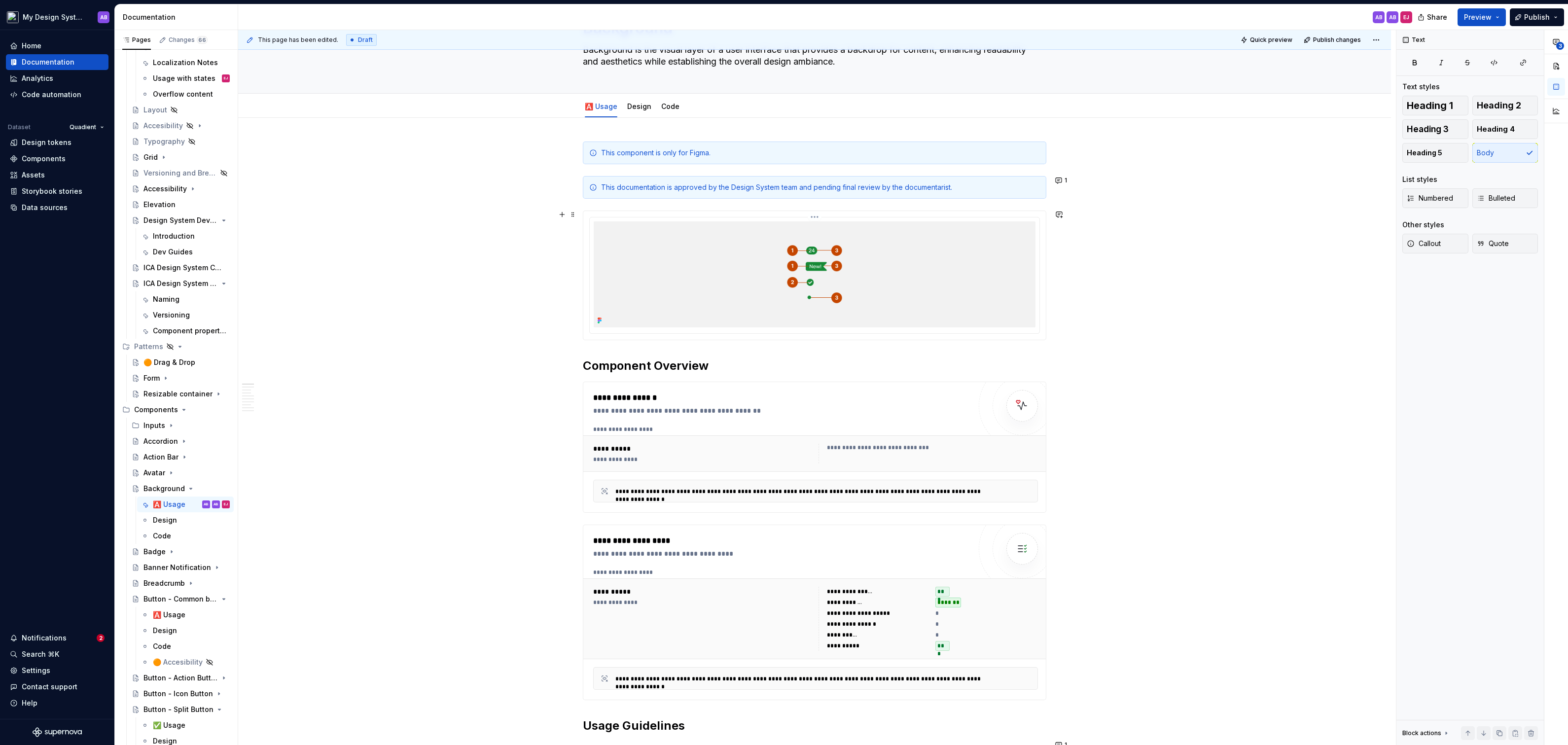
scroll to position [0, 0]
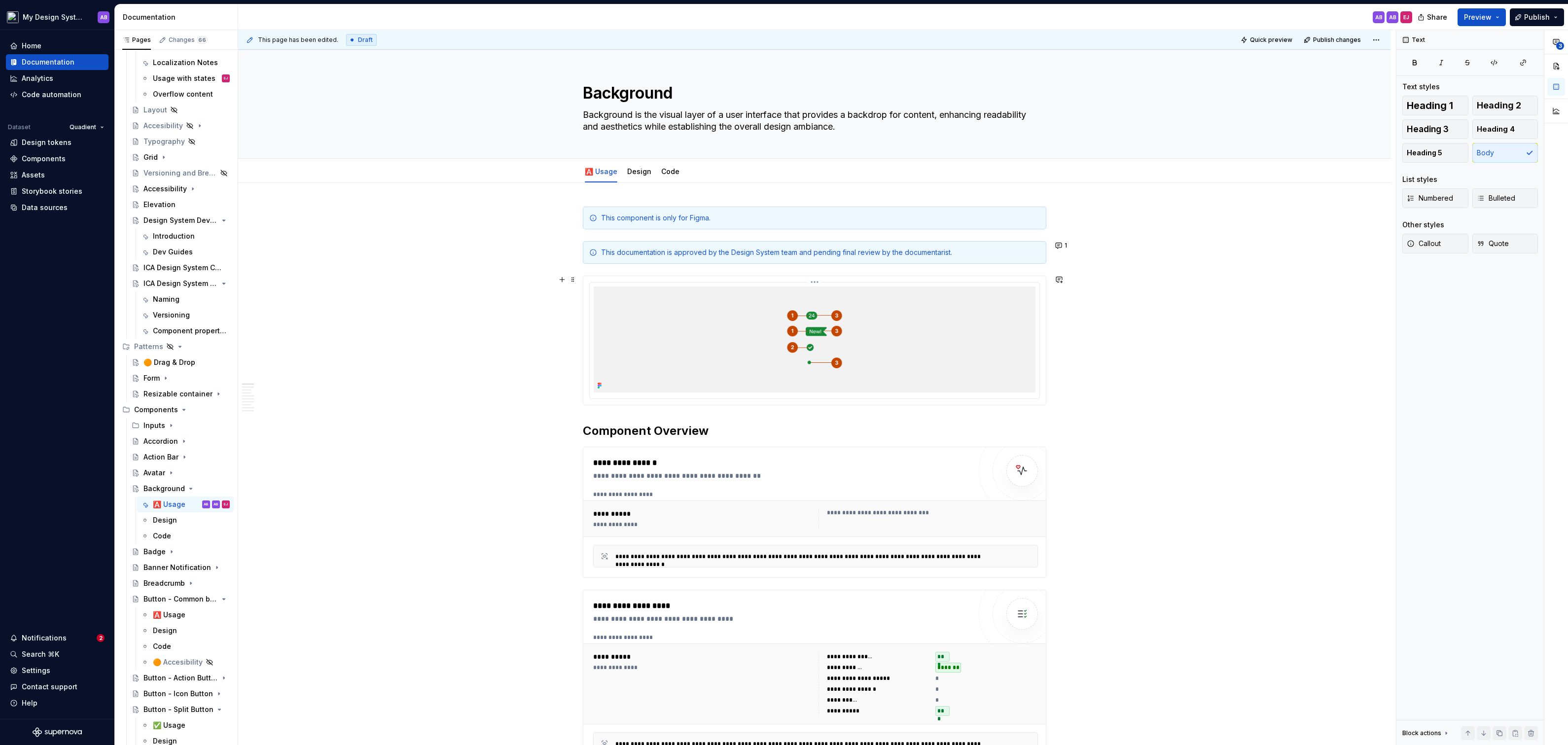
click at [813, 328] on img at bounding box center [815, 340] width 442 height 106
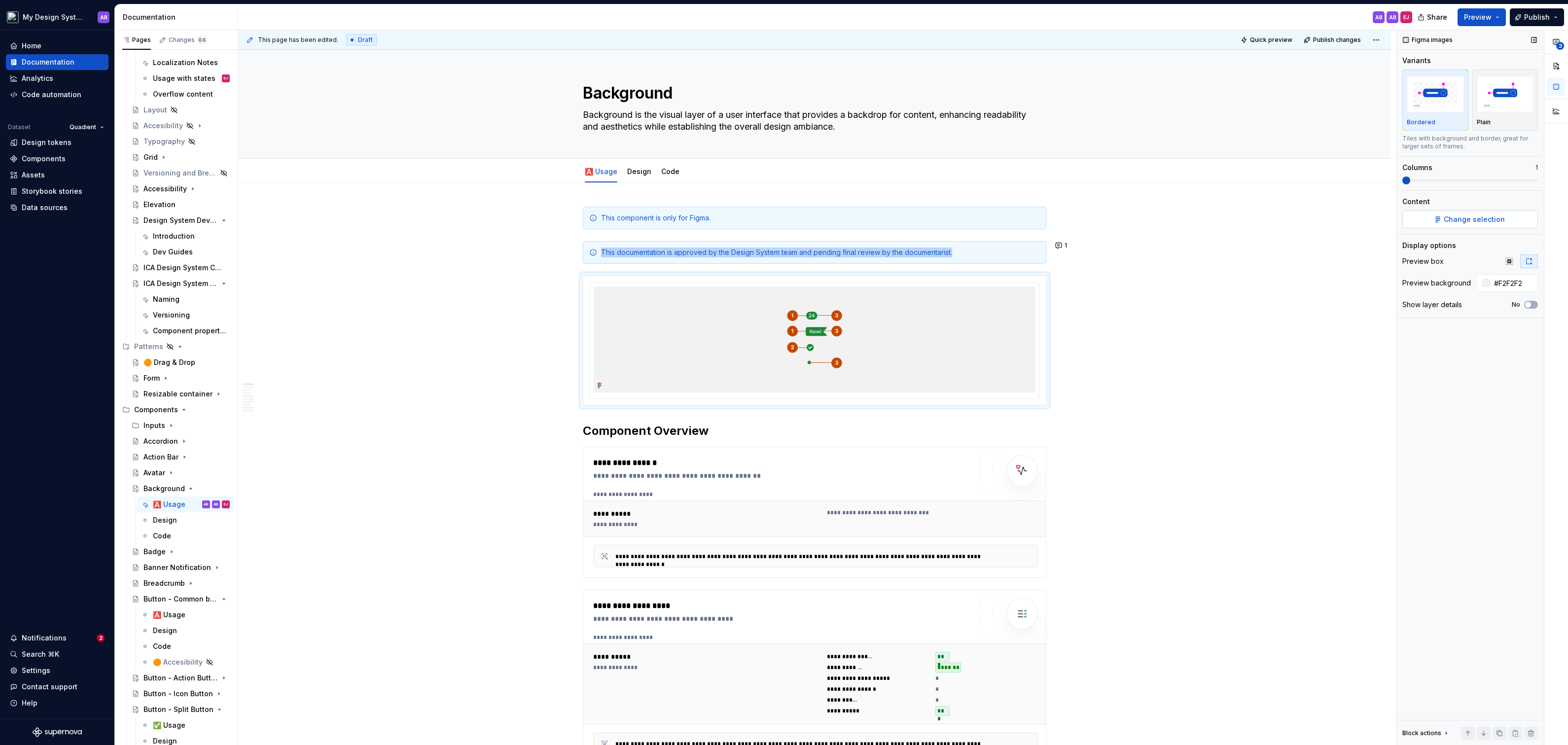
click at [1449, 212] on button "Change selection" at bounding box center [1470, 219] width 136 height 18
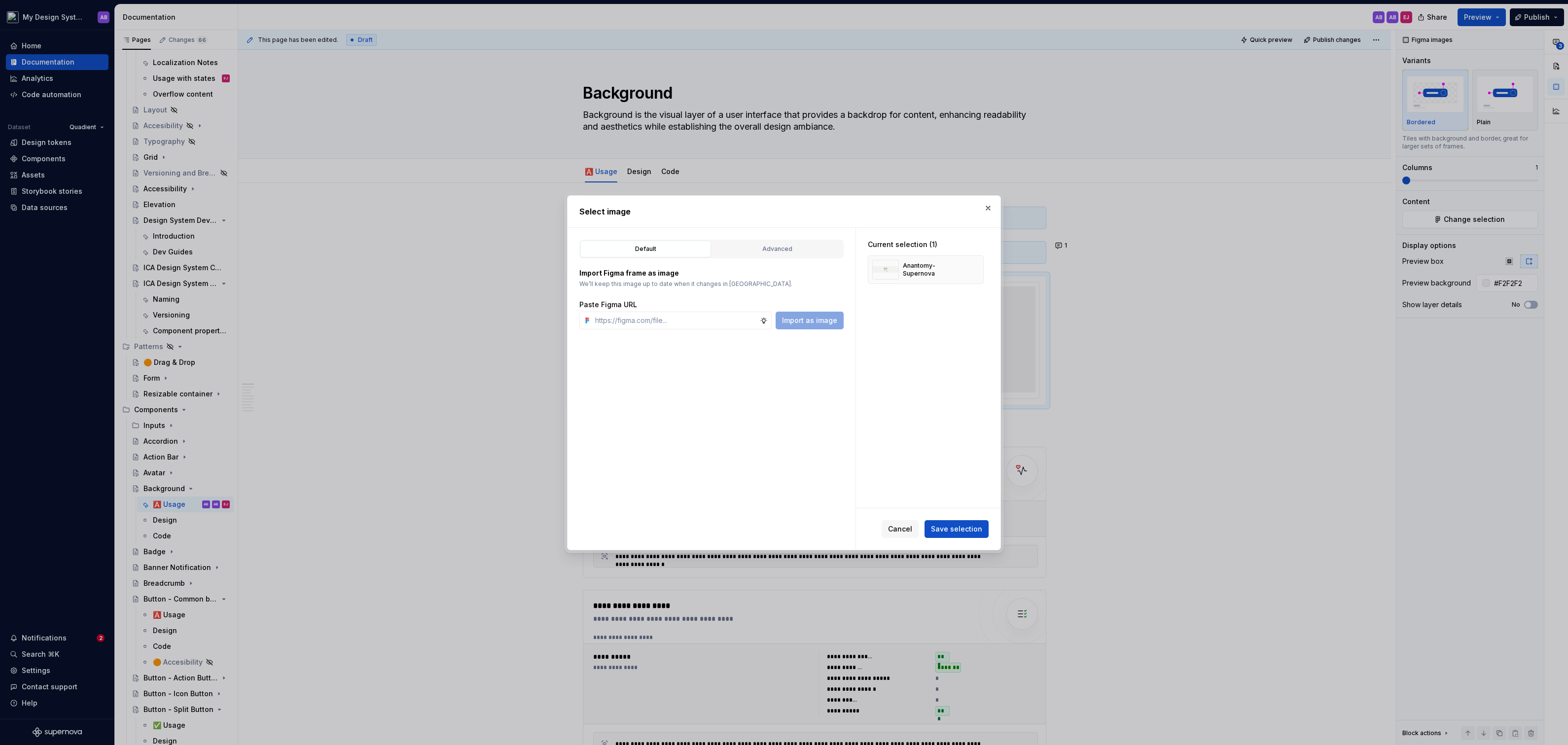
click at [821, 239] on div "Default Advanced" at bounding box center [711, 249] width 264 height 19
click at [820, 245] on div "Advanced" at bounding box center [777, 249] width 124 height 10
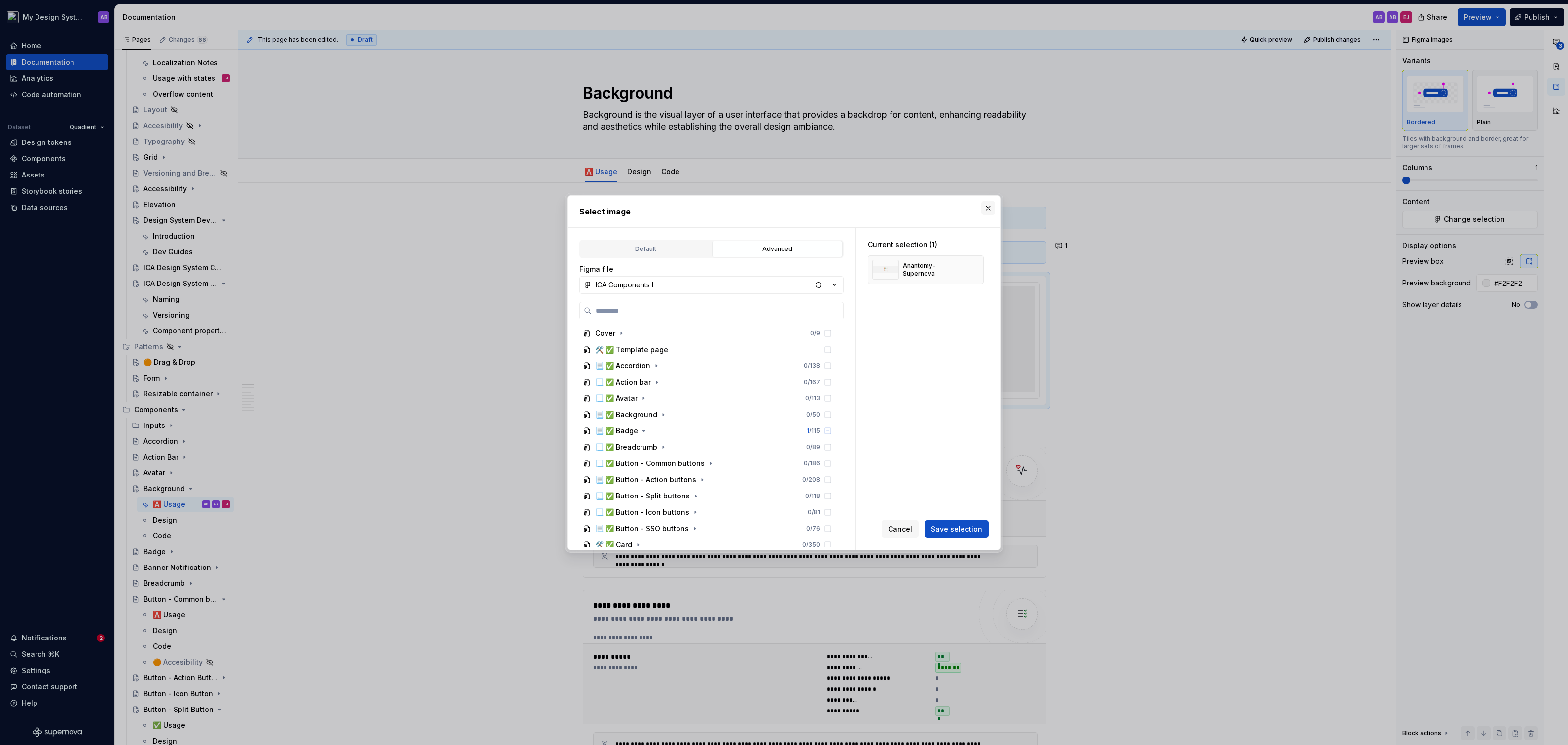
click at [993, 201] on button "button" at bounding box center [988, 208] width 14 height 14
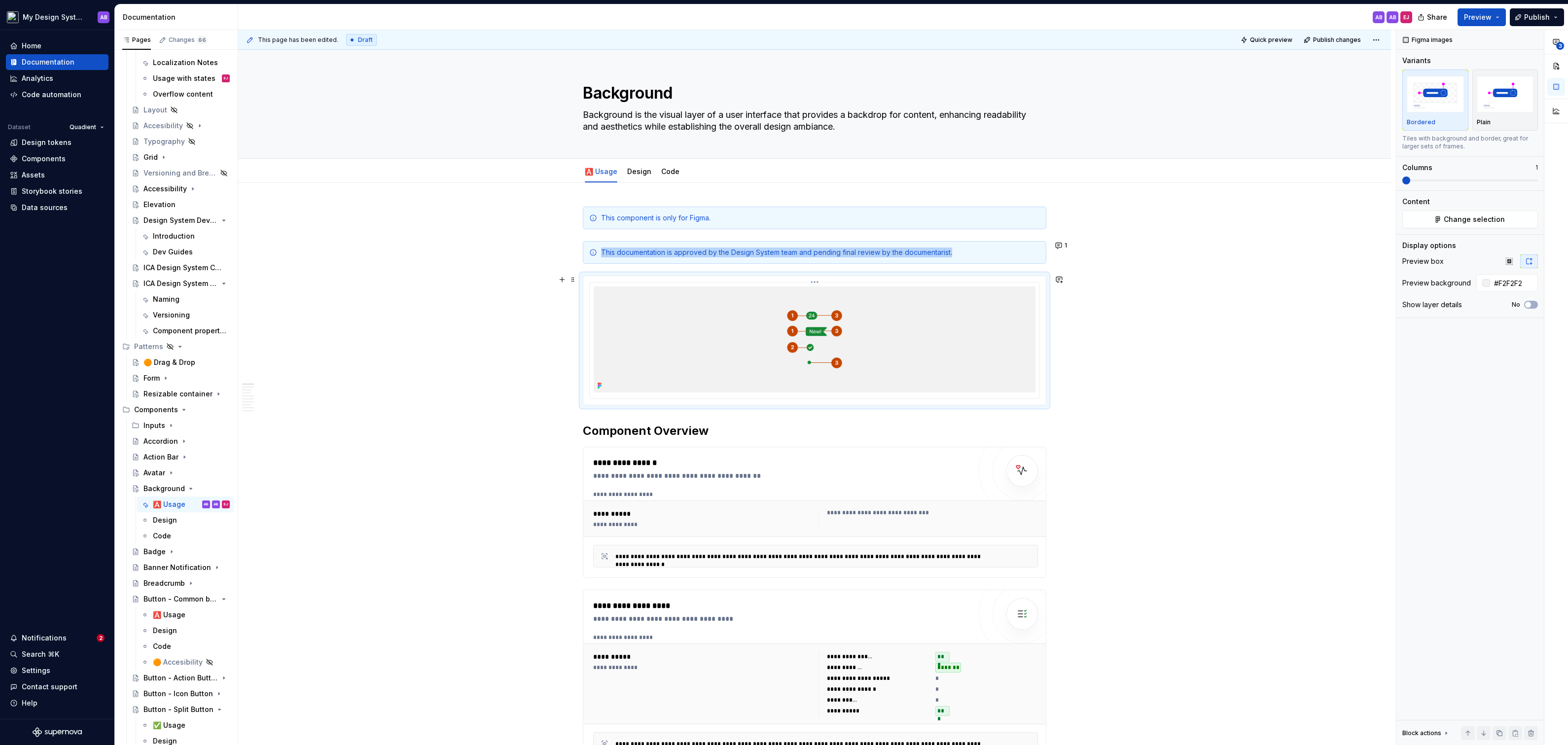
click at [835, 336] on img at bounding box center [815, 340] width 442 height 106
click at [1500, 219] on span "Change selection" at bounding box center [1474, 219] width 61 height 10
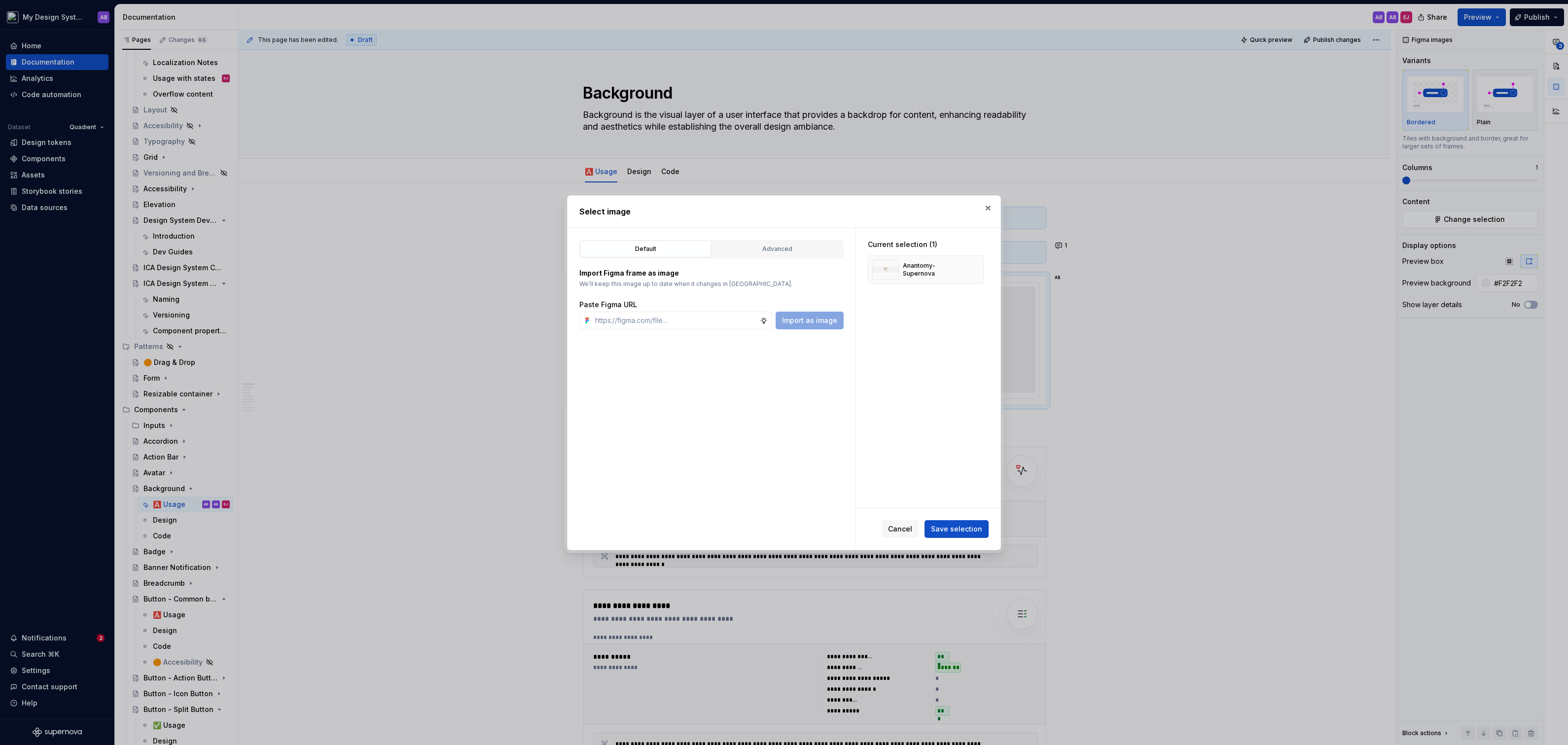
click at [775, 239] on div "Default Advanced Import Figma frame as image We’ll keep this image up to date w…" at bounding box center [711, 388] width 288 height 322
click at [778, 250] on div "Advanced" at bounding box center [777, 249] width 124 height 10
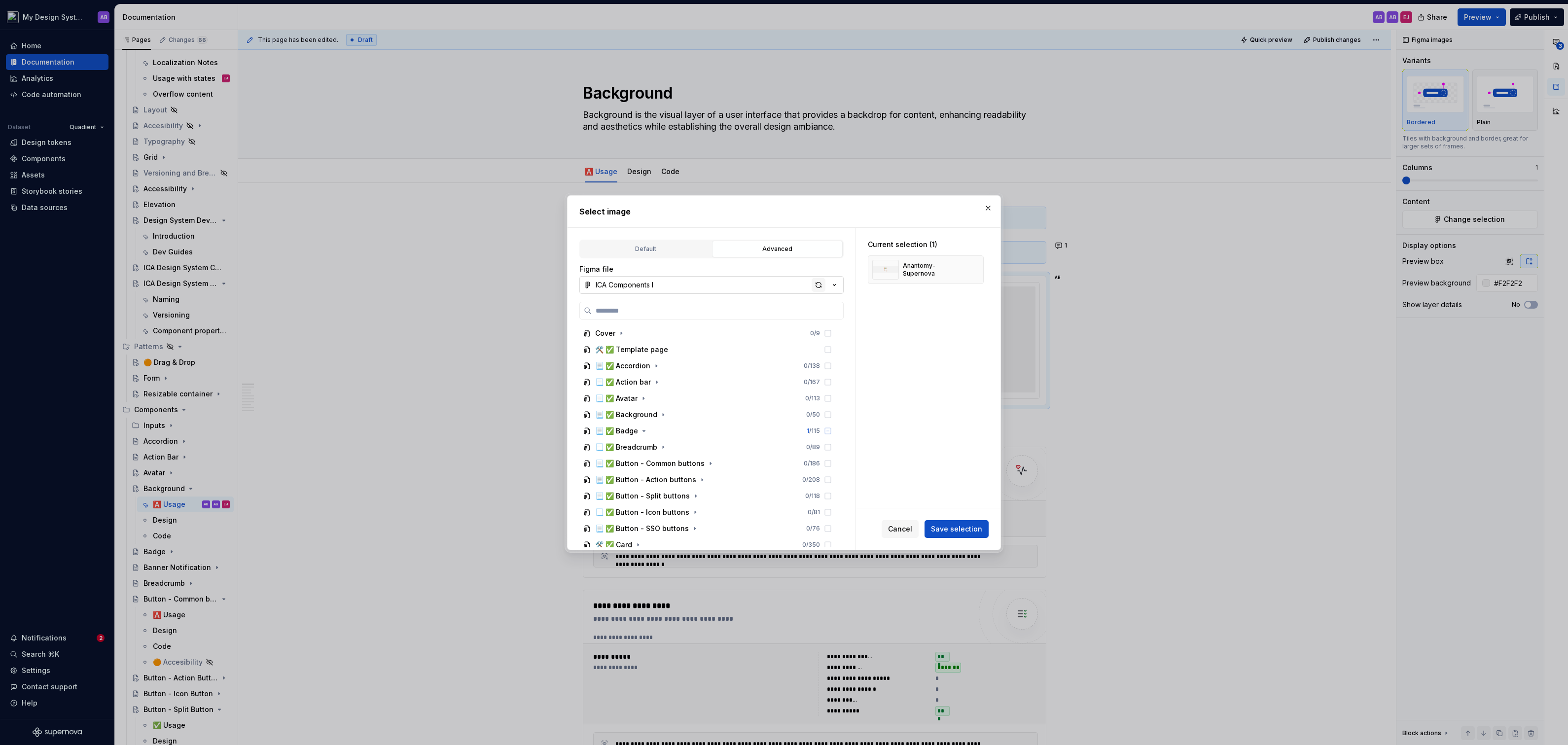
click at [816, 286] on div "button" at bounding box center [818, 285] width 14 height 14
click at [659, 411] on icon "button" at bounding box center [663, 415] width 8 height 8
click at [667, 460] on icon "button" at bounding box center [671, 463] width 8 height 8
click at [664, 456] on icon "button" at bounding box center [666, 456] width 8 height 8
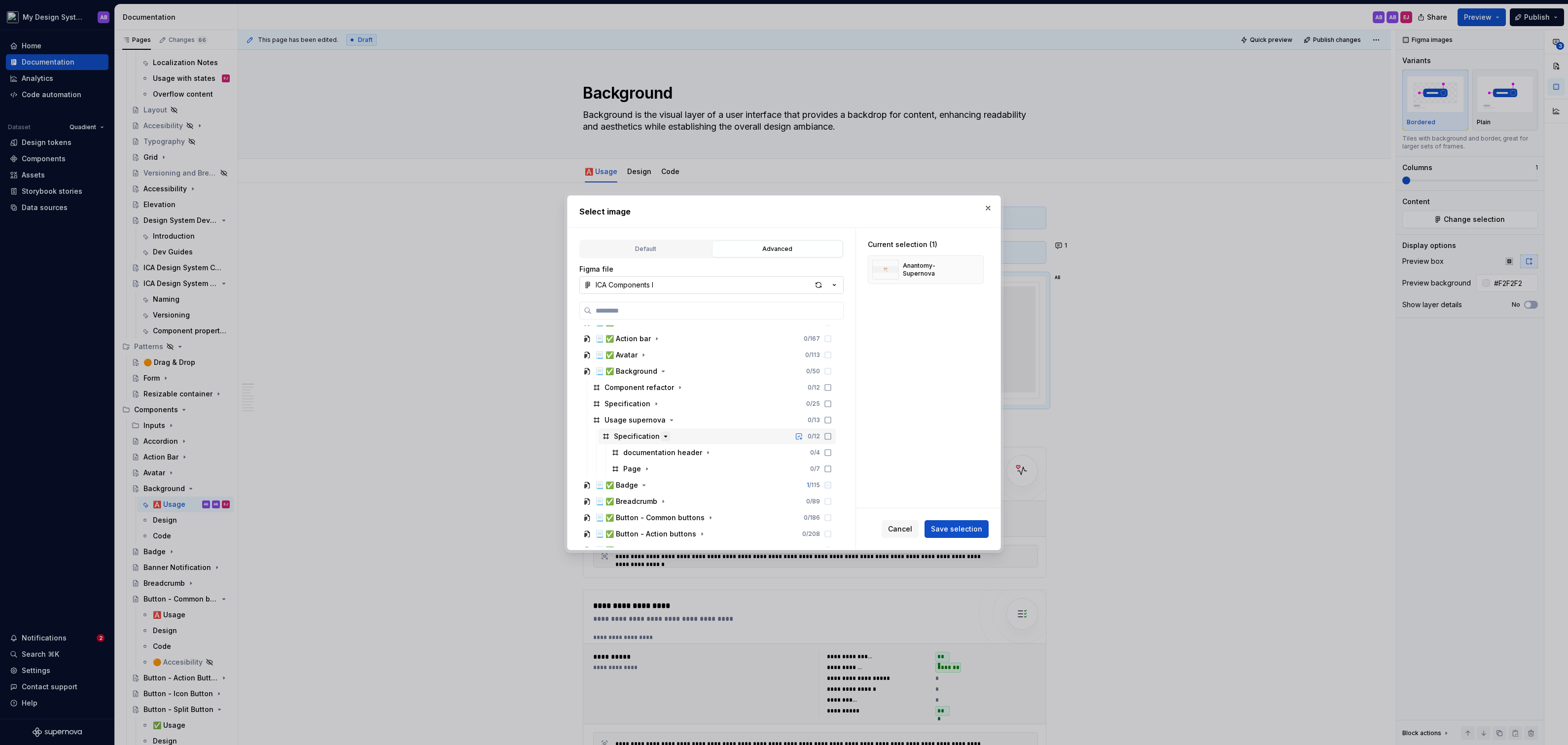
scroll to position [54, 0]
click at [642, 457] on button "button" at bounding box center [647, 458] width 10 height 10
click at [832, 489] on icon at bounding box center [827, 490] width 8 height 8
click at [819, 280] on div "button" at bounding box center [818, 285] width 14 height 14
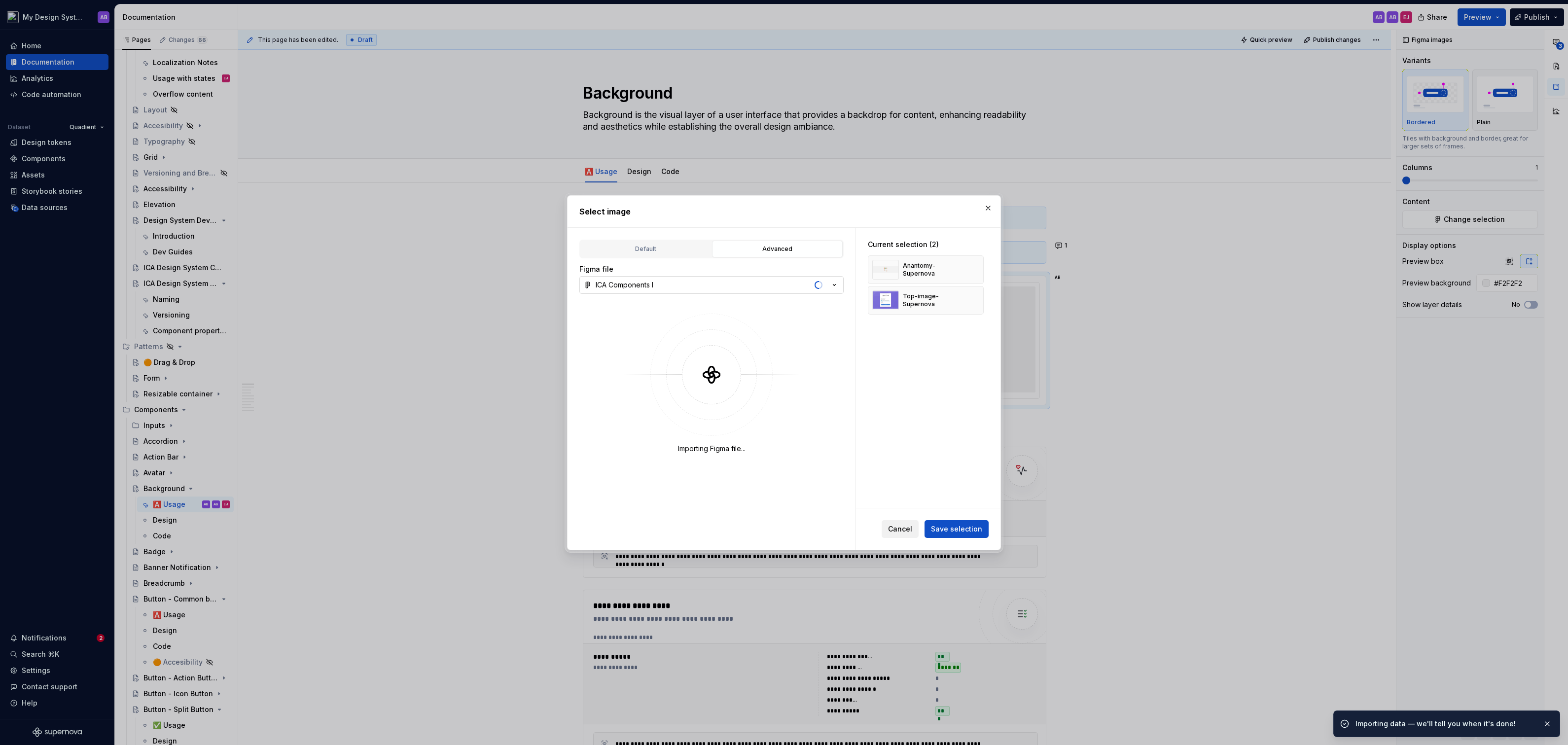
click at [904, 530] on span "Cancel" at bounding box center [900, 529] width 24 height 10
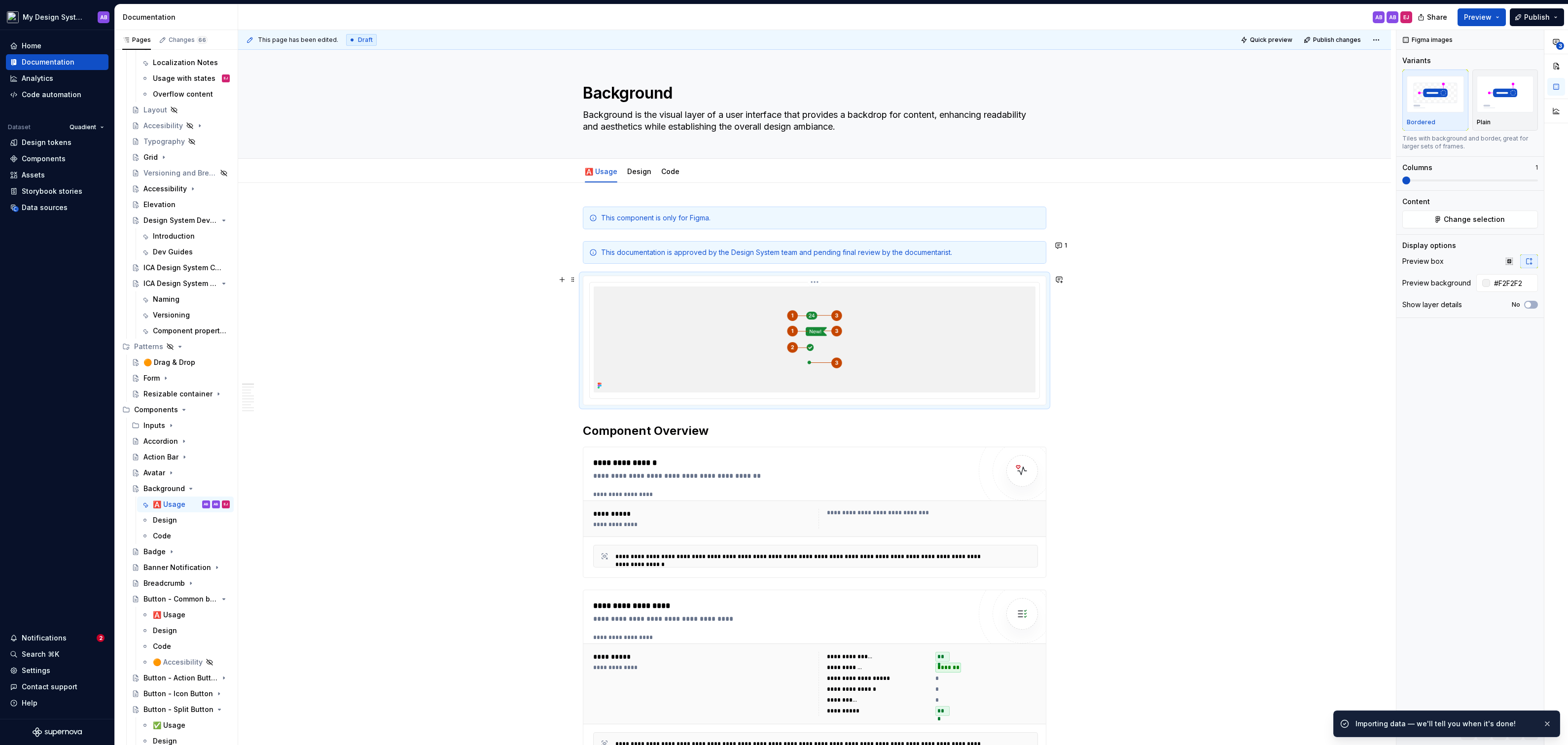
click at [819, 311] on img at bounding box center [815, 340] width 442 height 106
click at [819, 280] on html "My Design System AB Home Documentation Analytics Code automation Dataset Quadie…" at bounding box center [784, 372] width 1568 height 745
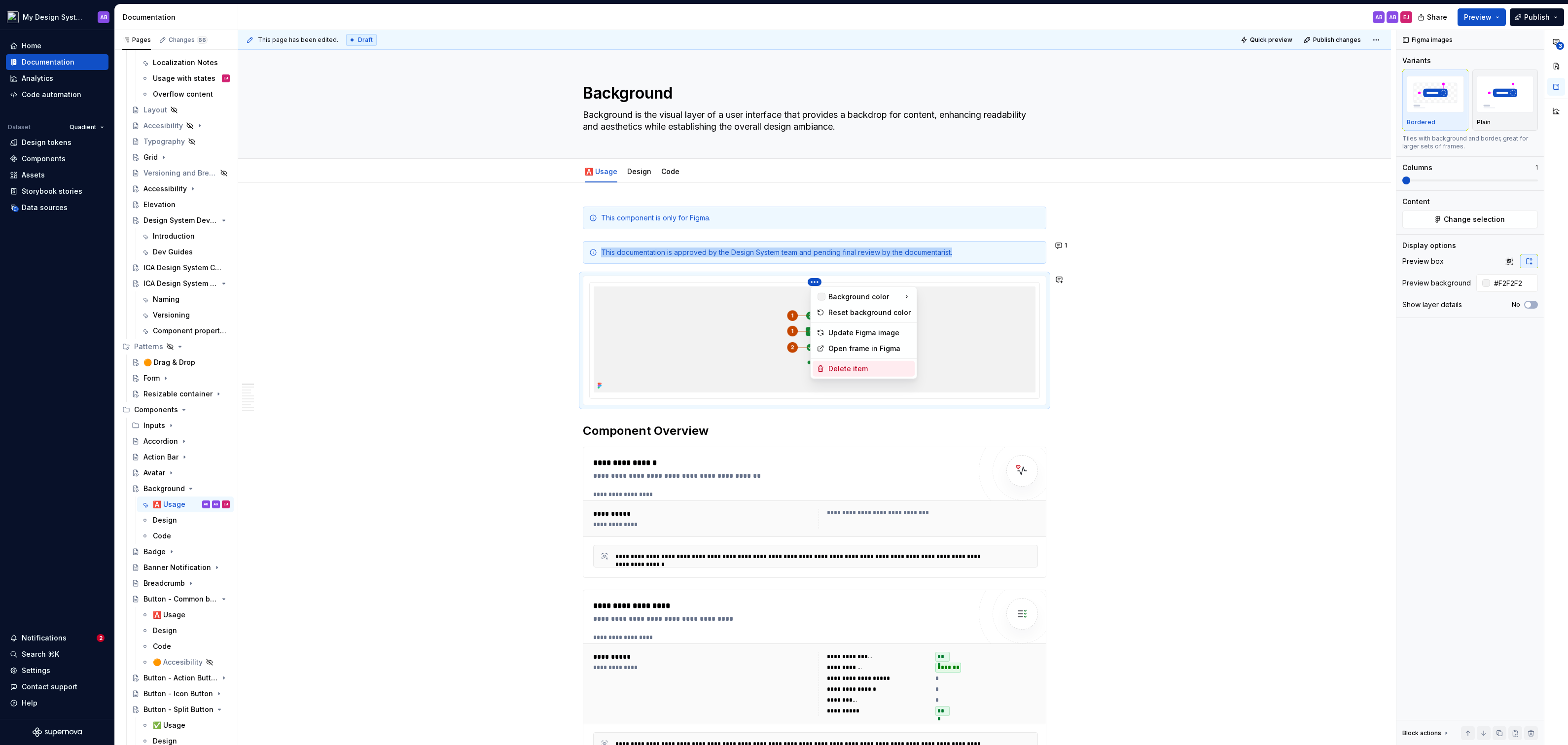
click at [855, 365] on div "Delete item" at bounding box center [869, 369] width 82 height 10
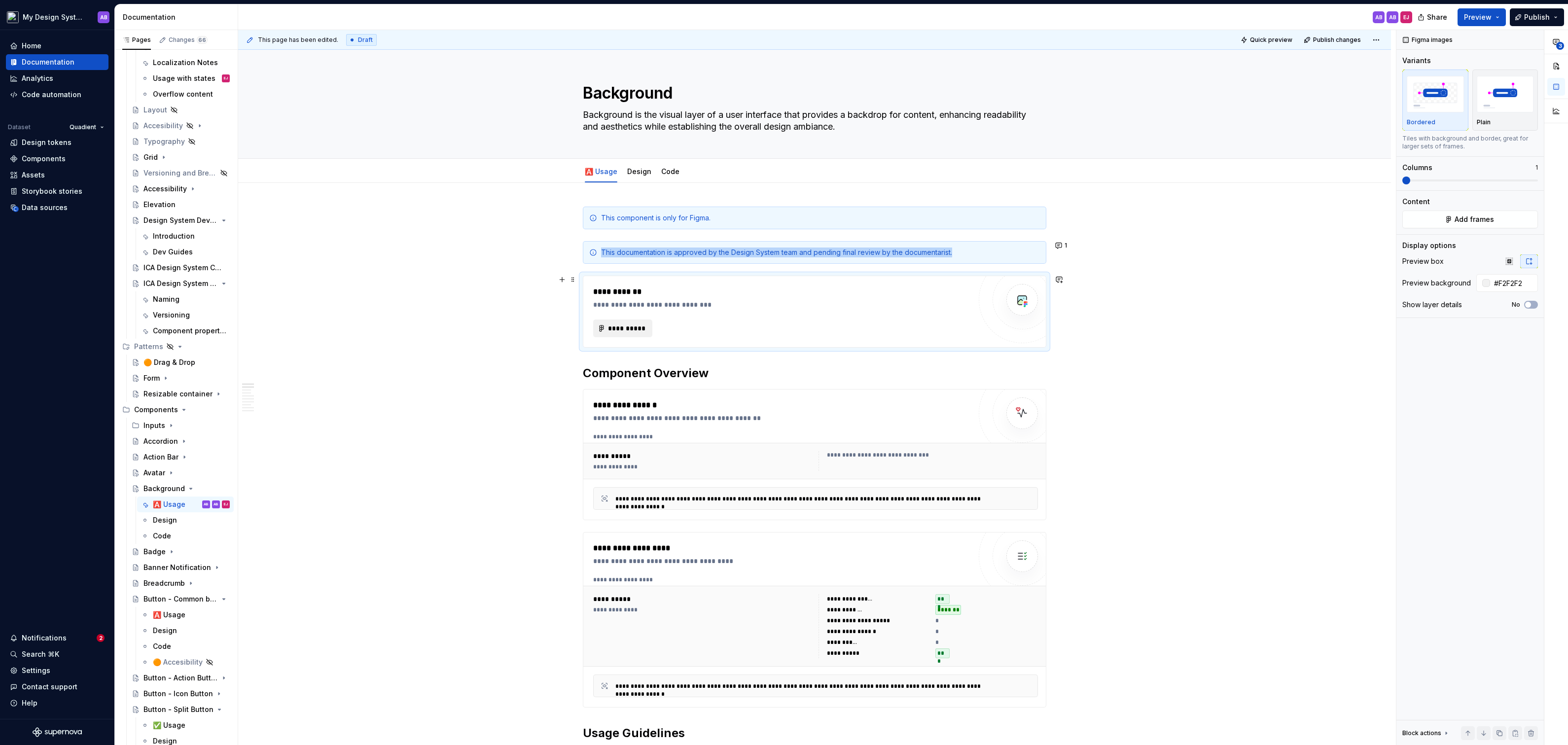
click at [632, 329] on span "**********" at bounding box center [626, 329] width 38 height 10
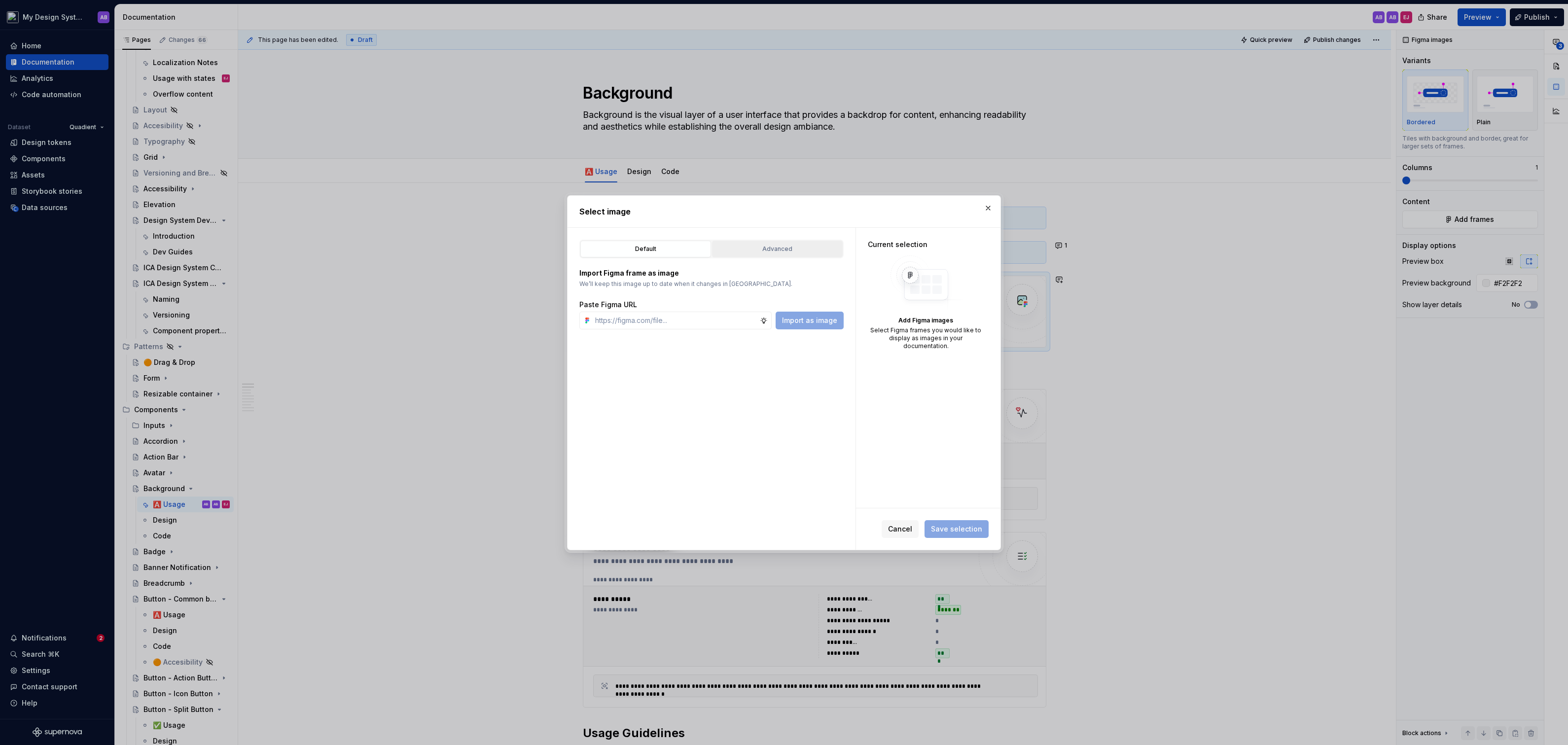
click at [790, 255] on button "Advanced" at bounding box center [777, 249] width 131 height 16
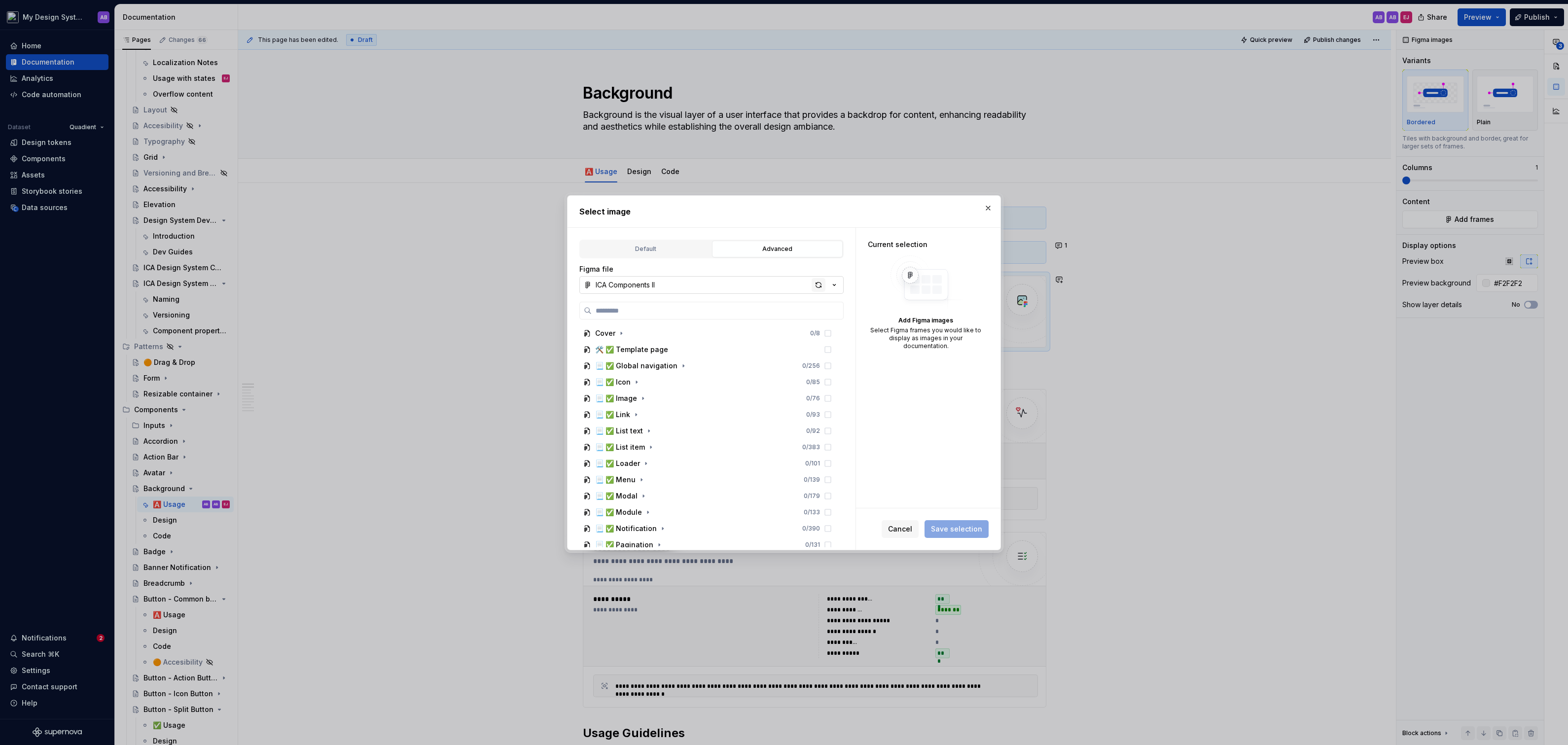
click at [815, 286] on div "button" at bounding box center [818, 285] width 14 height 14
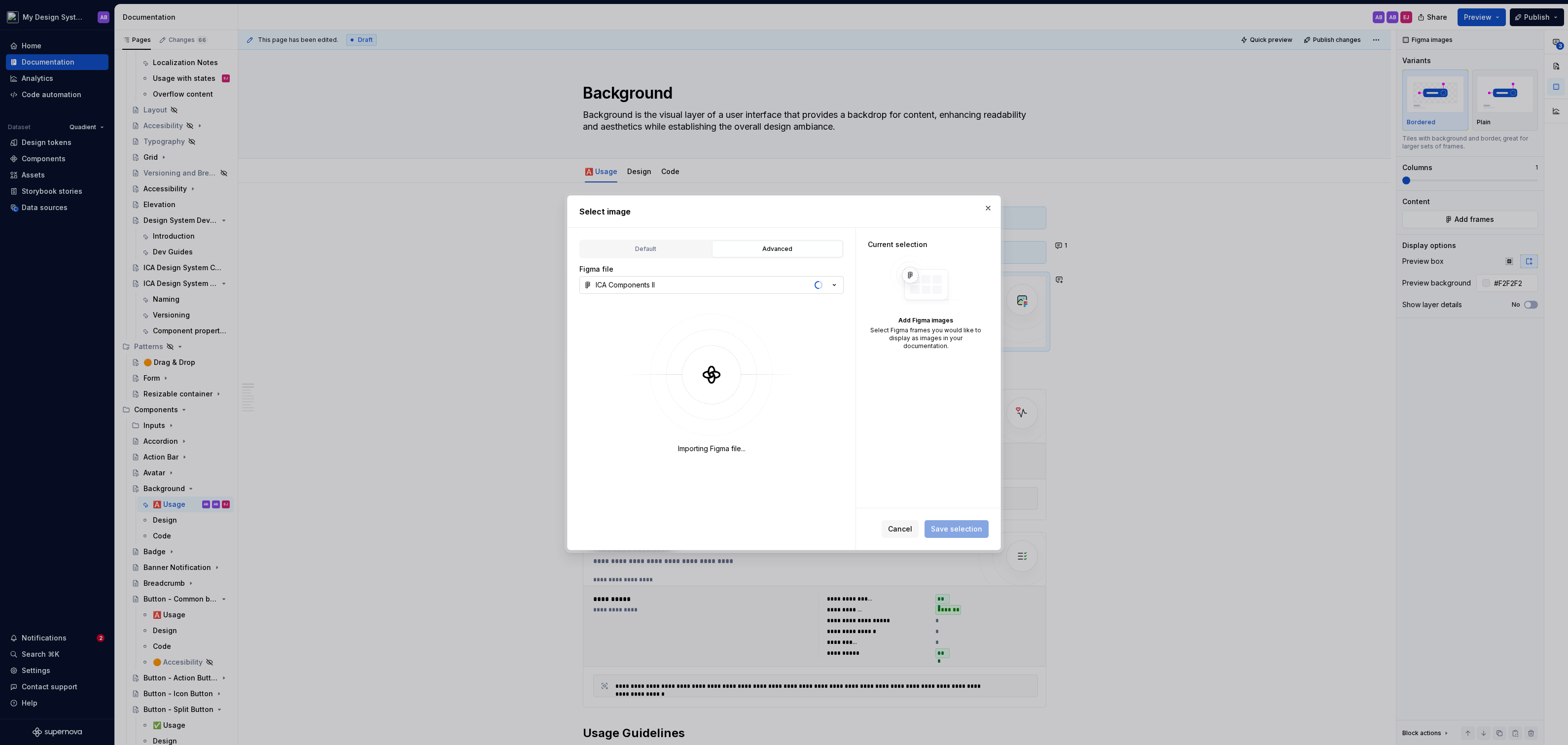
click at [714, 287] on button "ICA Components II" at bounding box center [711, 285] width 264 height 18
click at [667, 468] on div "ICA Components I" at bounding box center [722, 468] width 230 height 10
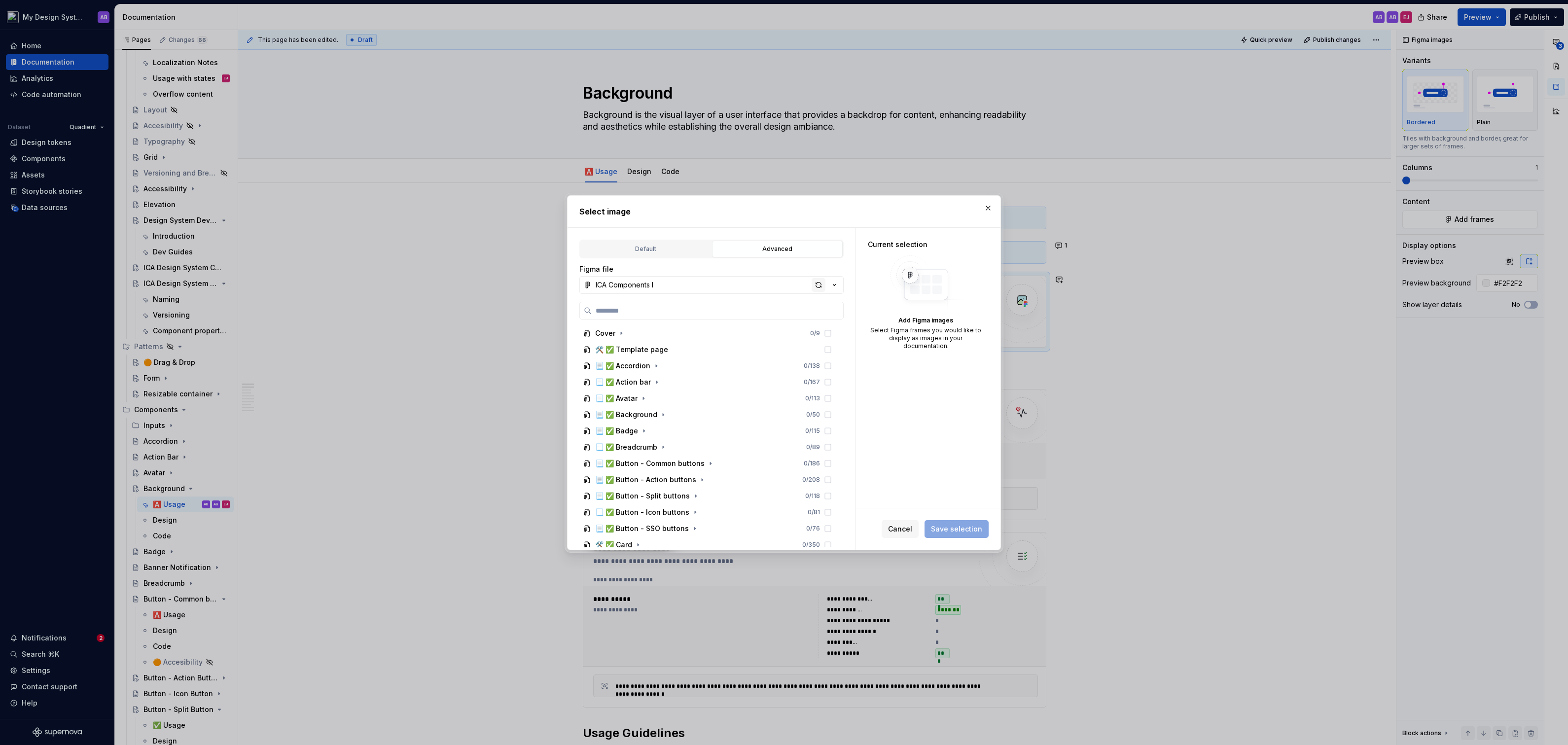
click at [818, 279] on div "button" at bounding box center [818, 285] width 14 height 14
click at [890, 220] on div "Select image" at bounding box center [783, 212] width 433 height 32
click at [659, 352] on icon "button" at bounding box center [663, 354] width 8 height 8
click at [672, 401] on button "button" at bounding box center [672, 403] width 10 height 10
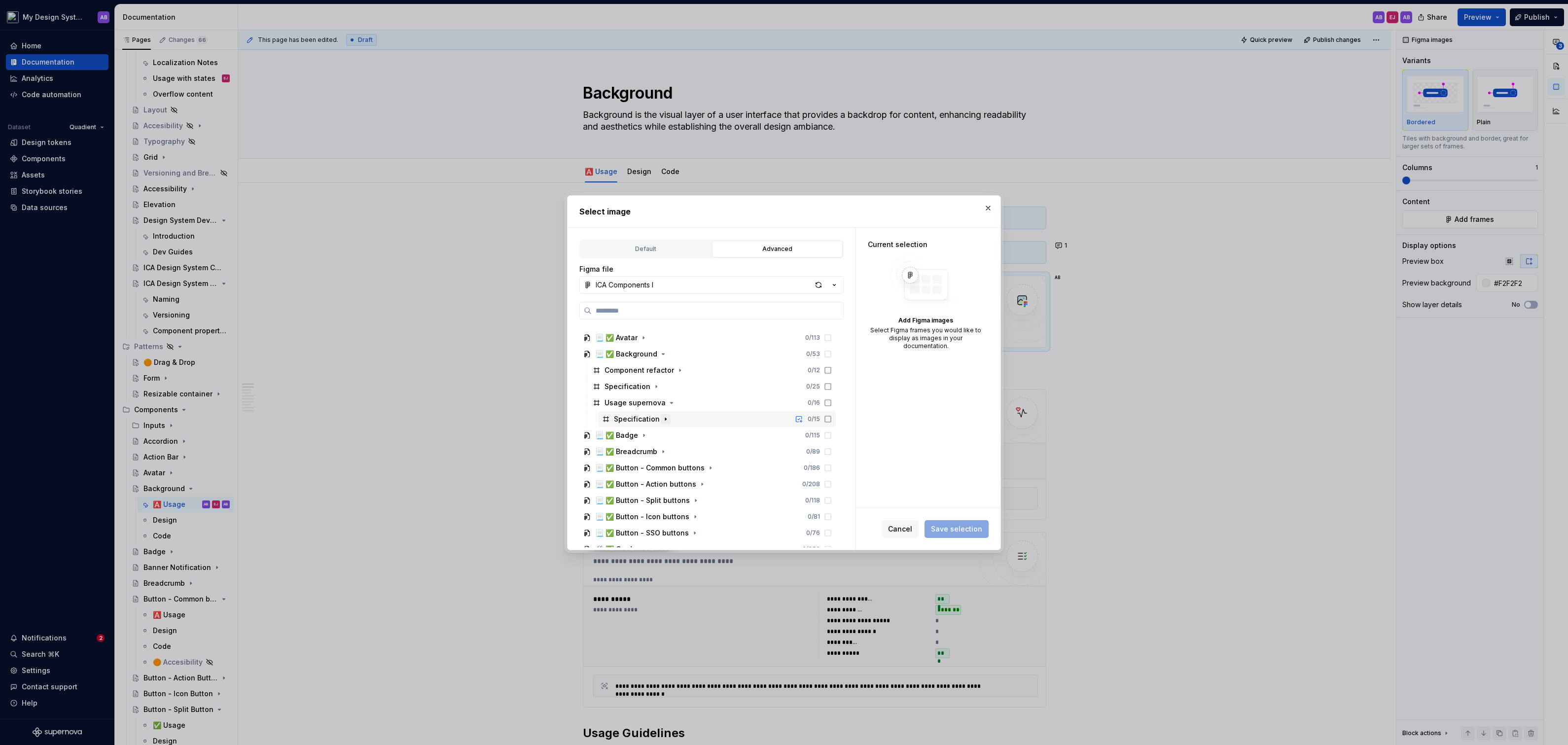
click at [662, 415] on icon "button" at bounding box center [666, 419] width 8 height 8
click at [647, 451] on icon "button" at bounding box center [647, 451] width 8 height 8
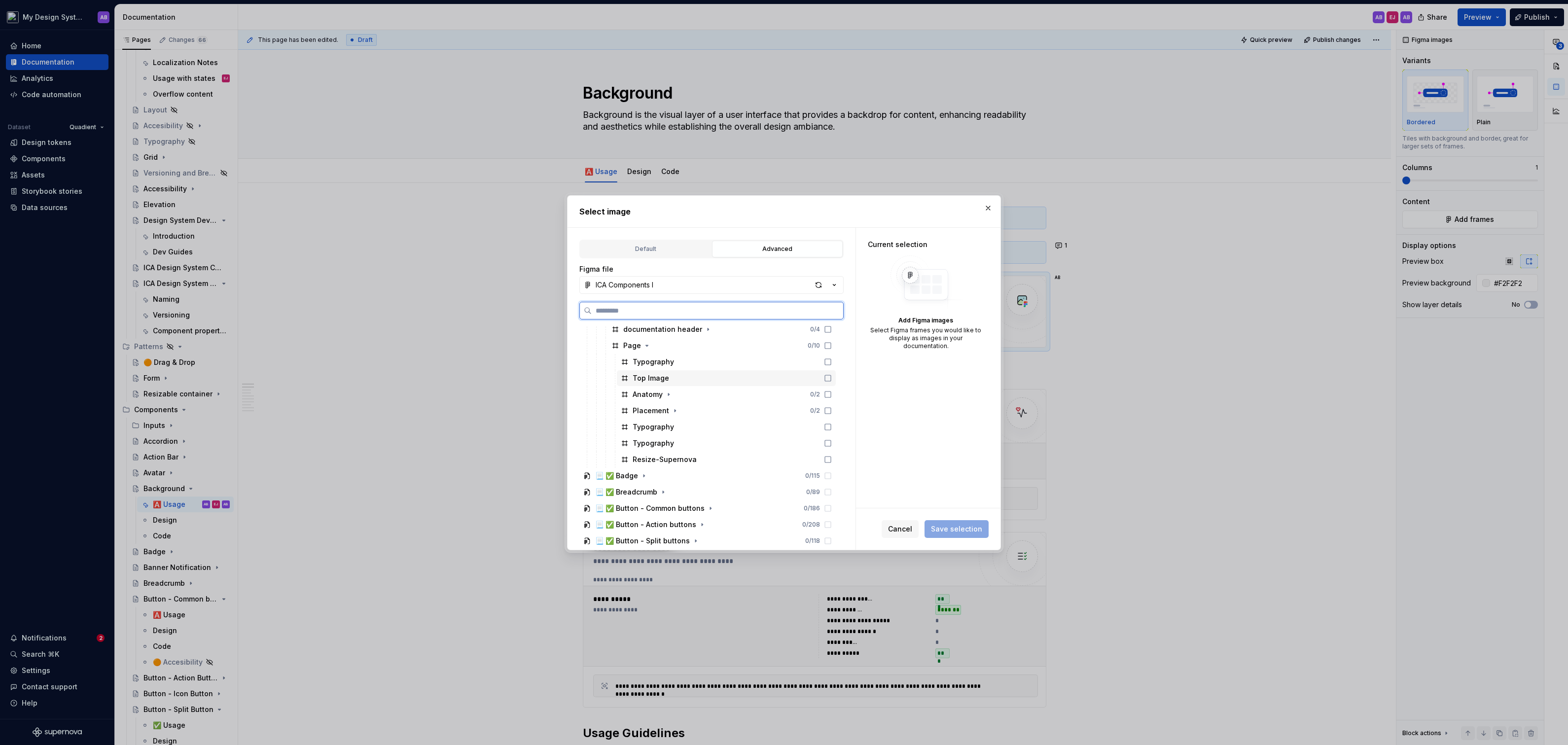
click at [836, 372] on div "Top Image" at bounding box center [726, 378] width 219 height 16
click at [957, 526] on span "Save selection" at bounding box center [957, 529] width 51 height 10
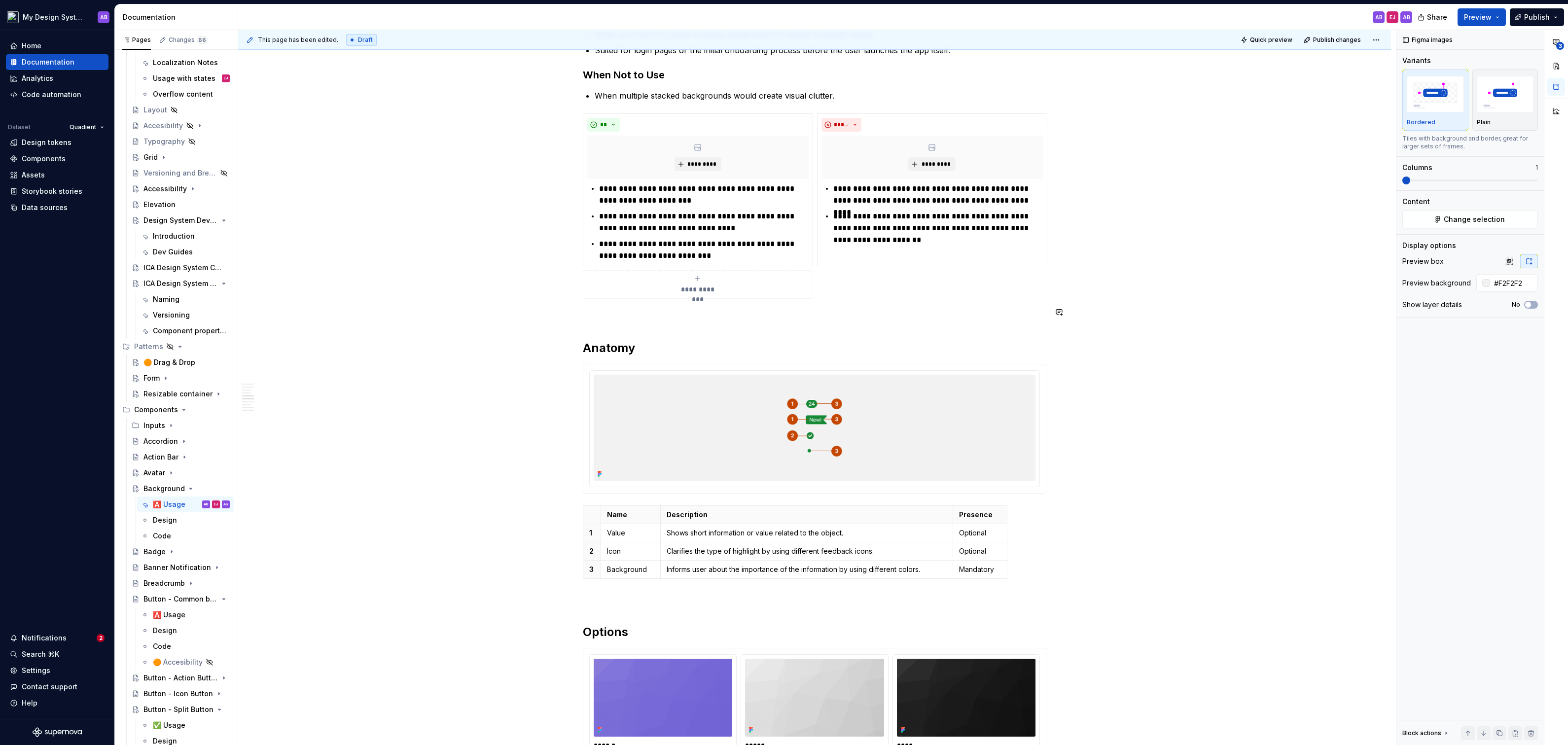
scroll to position [909, 0]
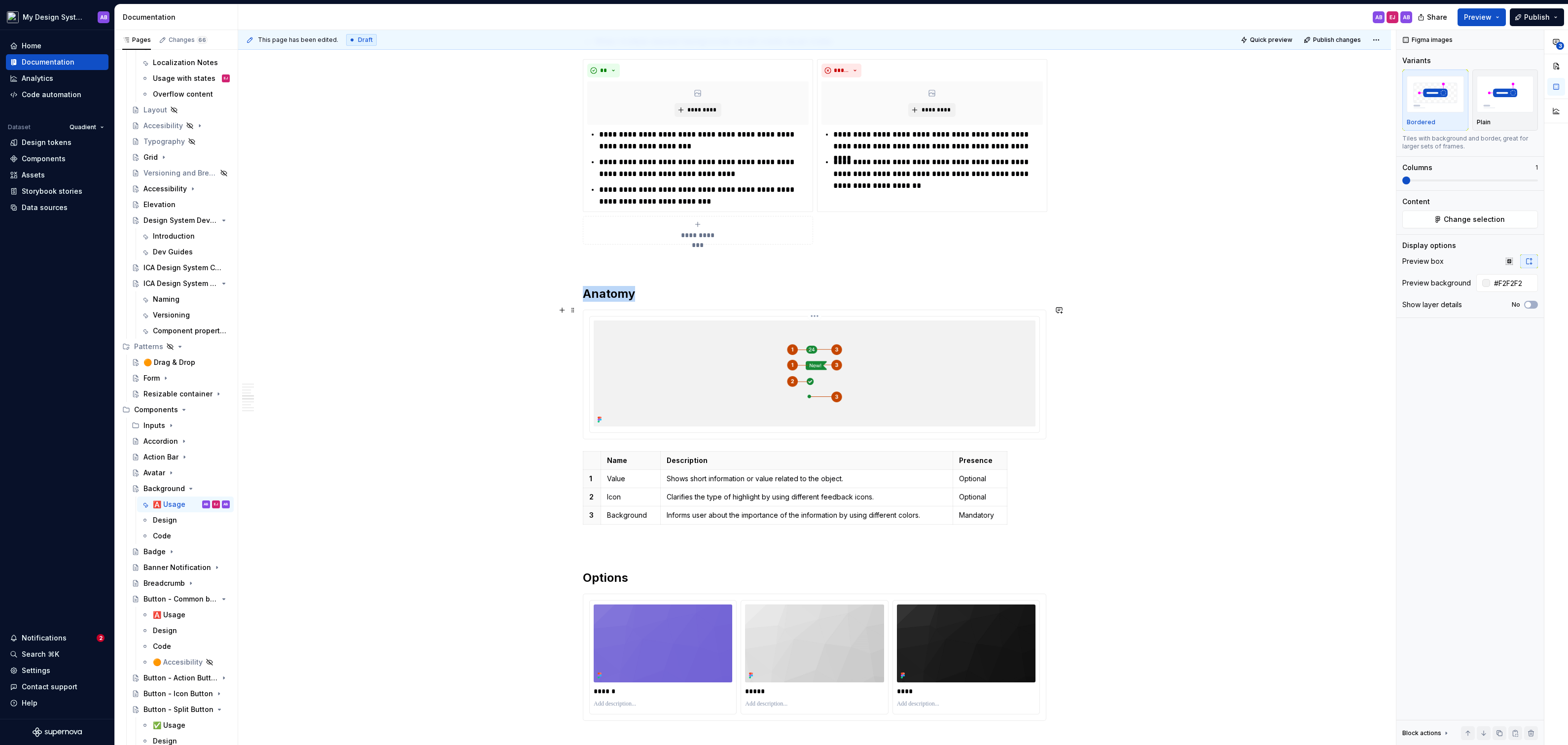
click at [848, 347] on img at bounding box center [815, 374] width 442 height 106
click at [1495, 222] on span "Change selection" at bounding box center [1474, 219] width 61 height 10
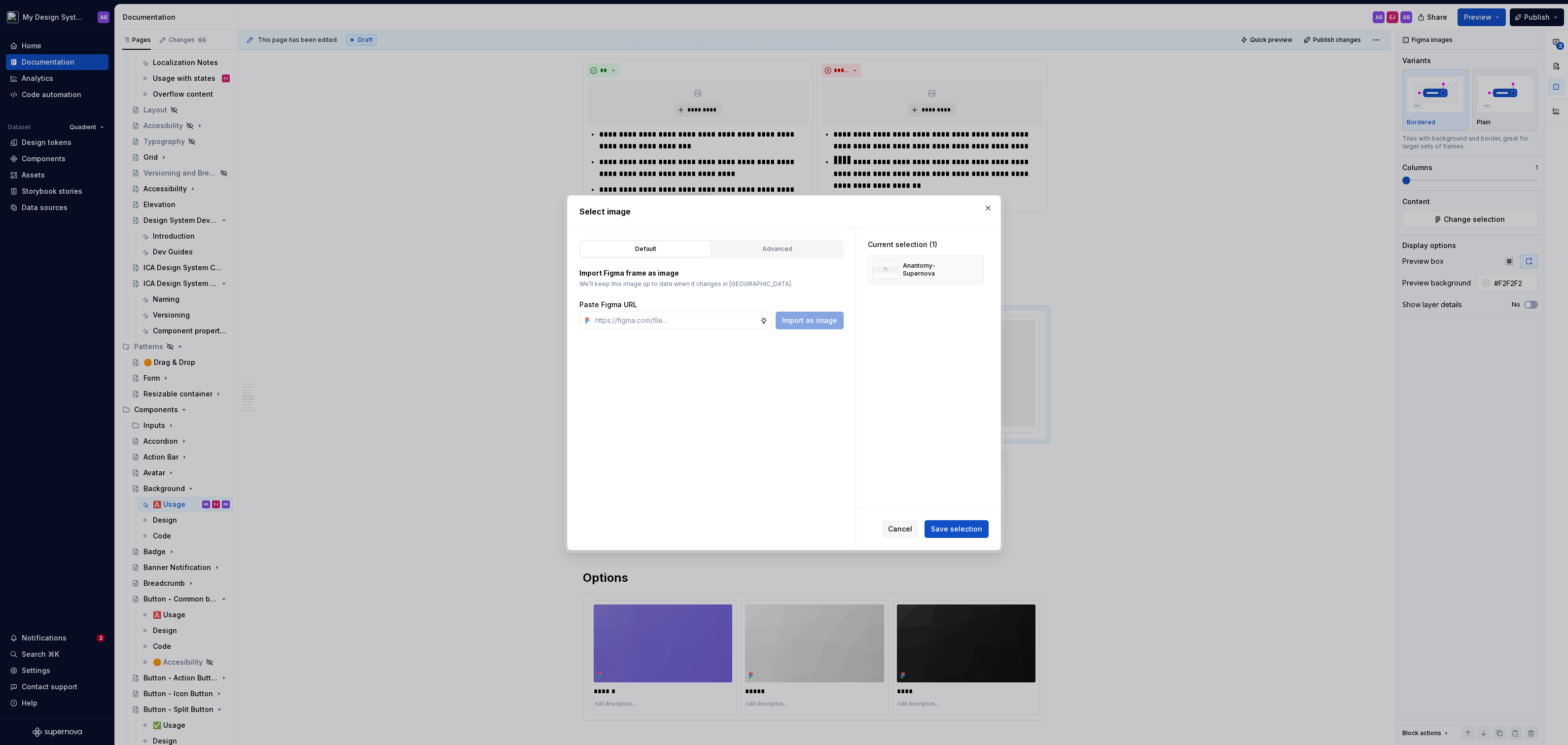
click at [800, 235] on div "Default Advanced Import Figma frame as image We’ll keep this image up to date w…" at bounding box center [711, 388] width 288 height 322
click at [800, 243] on button "Advanced" at bounding box center [777, 249] width 131 height 16
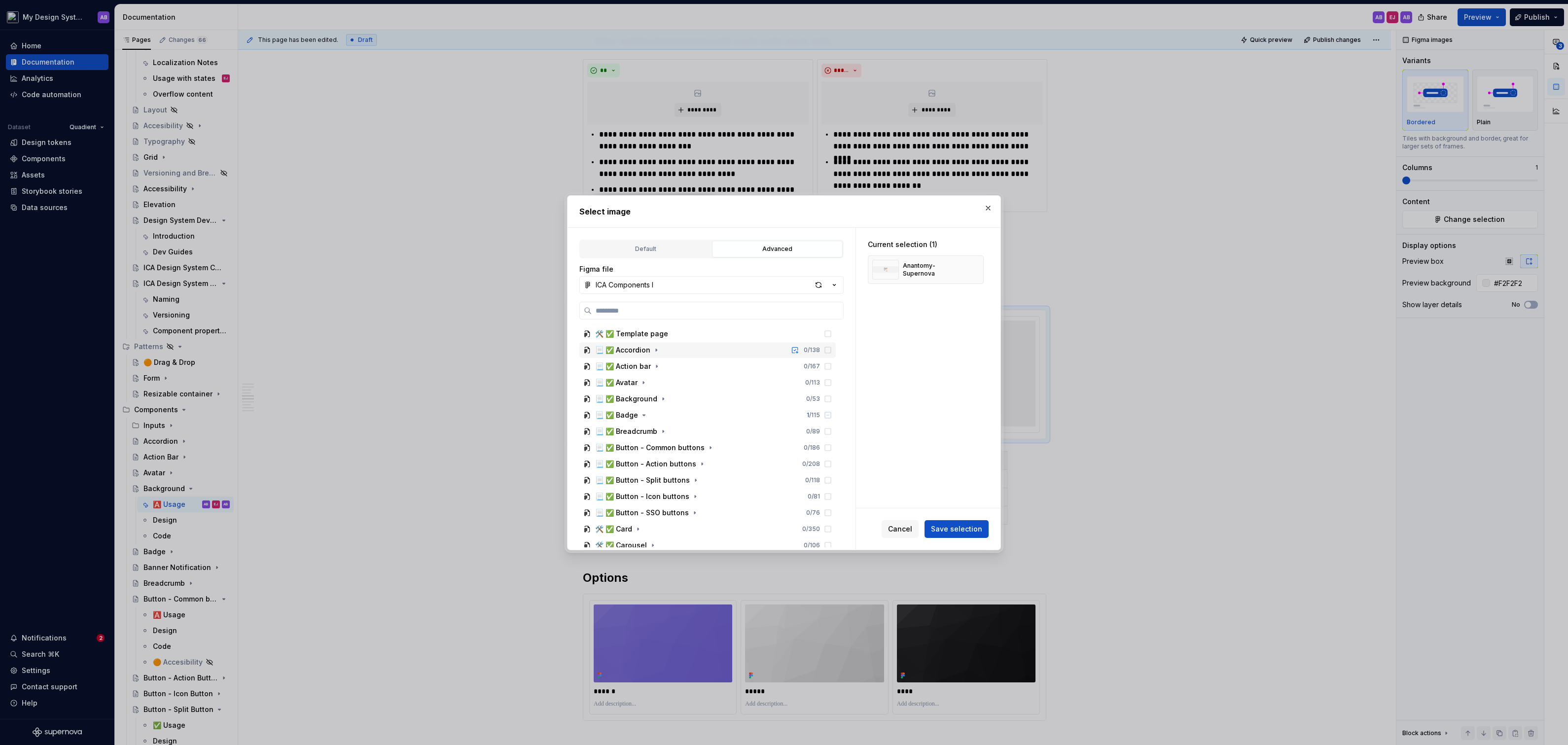
scroll to position [10, 0]
click at [659, 405] on icon "button" at bounding box center [663, 405] width 8 height 8
click at [670, 455] on icon "button" at bounding box center [671, 453] width 8 height 8
click at [668, 468] on div "Specification 0 / 15" at bounding box center [717, 470] width 238 height 16
click at [663, 468] on icon "button" at bounding box center [666, 470] width 8 height 8
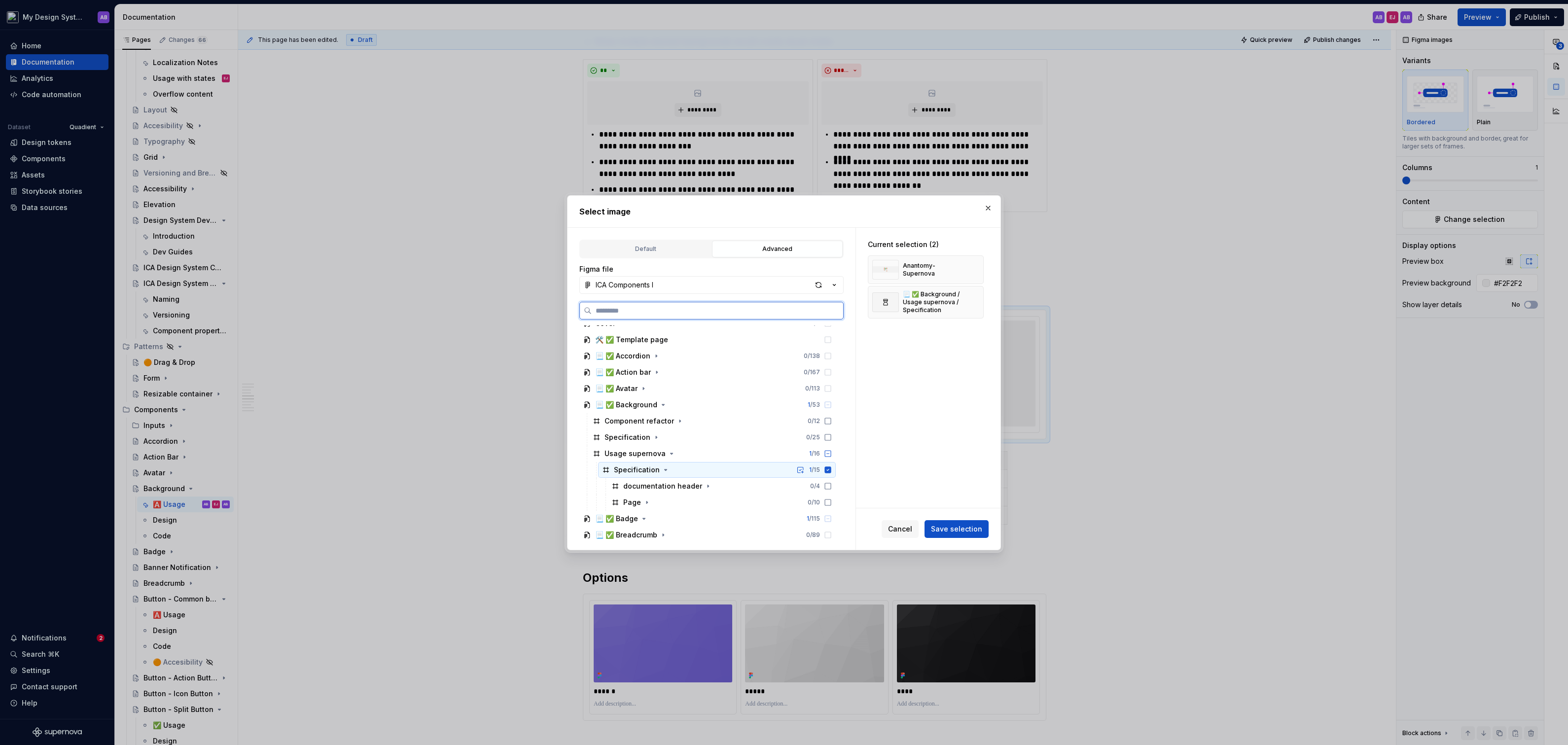
click at [832, 470] on icon at bounding box center [827, 470] width 8 height 8
click at [647, 504] on icon "button" at bounding box center [647, 502] width 8 height 8
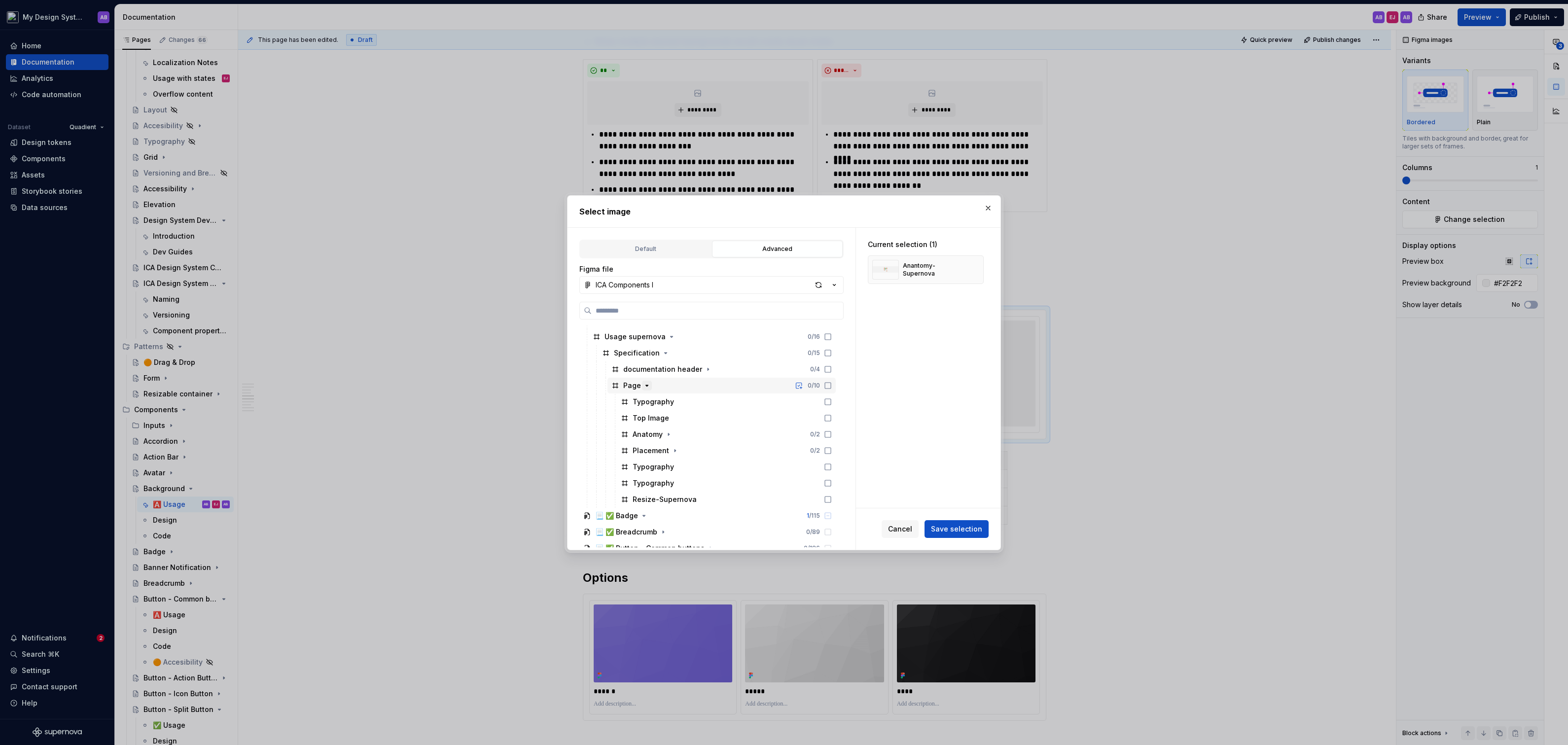
scroll to position [132, 0]
click at [832, 427] on icon at bounding box center [827, 429] width 8 height 8
click at [971, 528] on span "Save selection" at bounding box center [957, 529] width 51 height 10
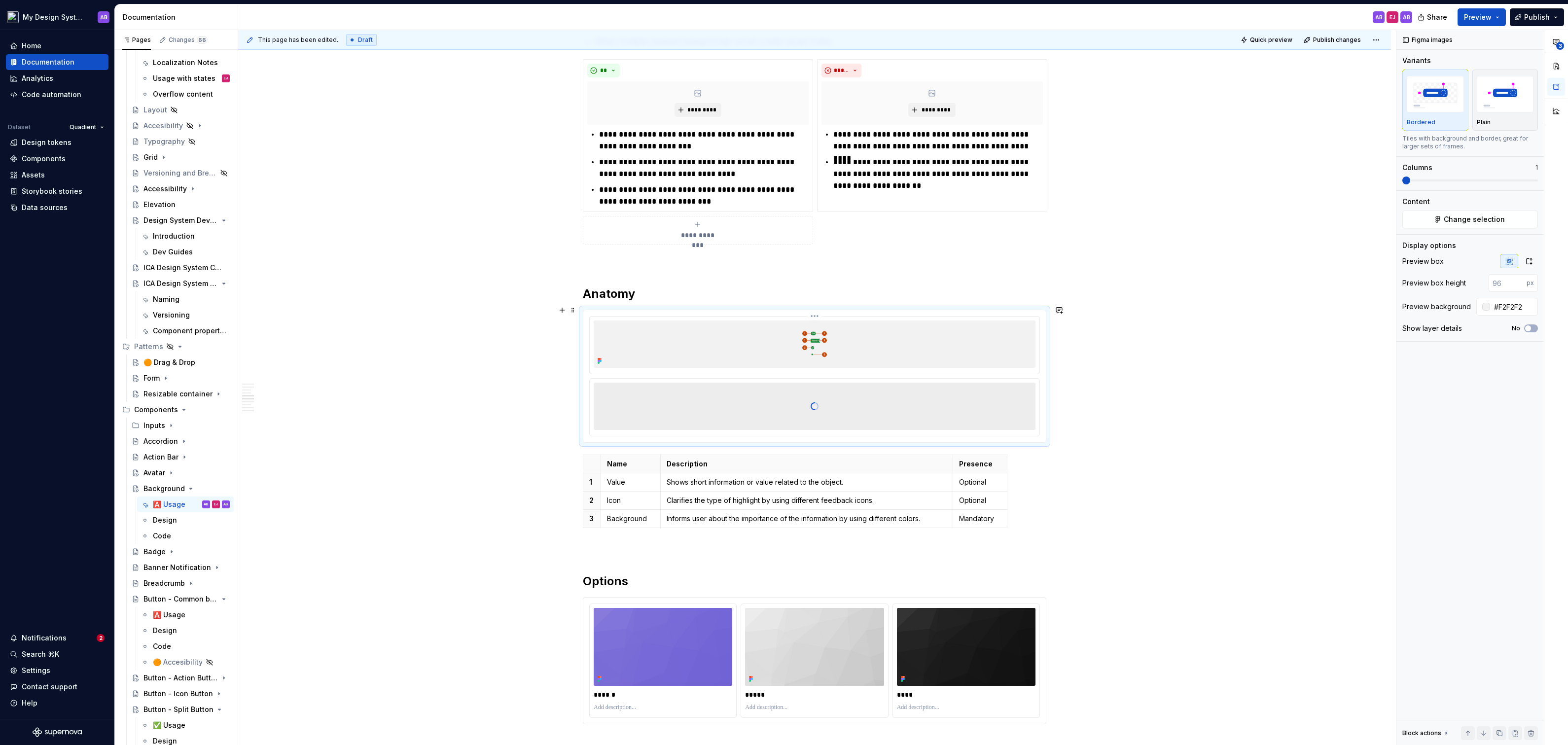
click at [817, 311] on html "My Design System AB Home Documentation Analytics Code automation Dataset Quadie…" at bounding box center [784, 372] width 1568 height 745
click at [855, 399] on div "Delete item" at bounding box center [869, 399] width 82 height 10
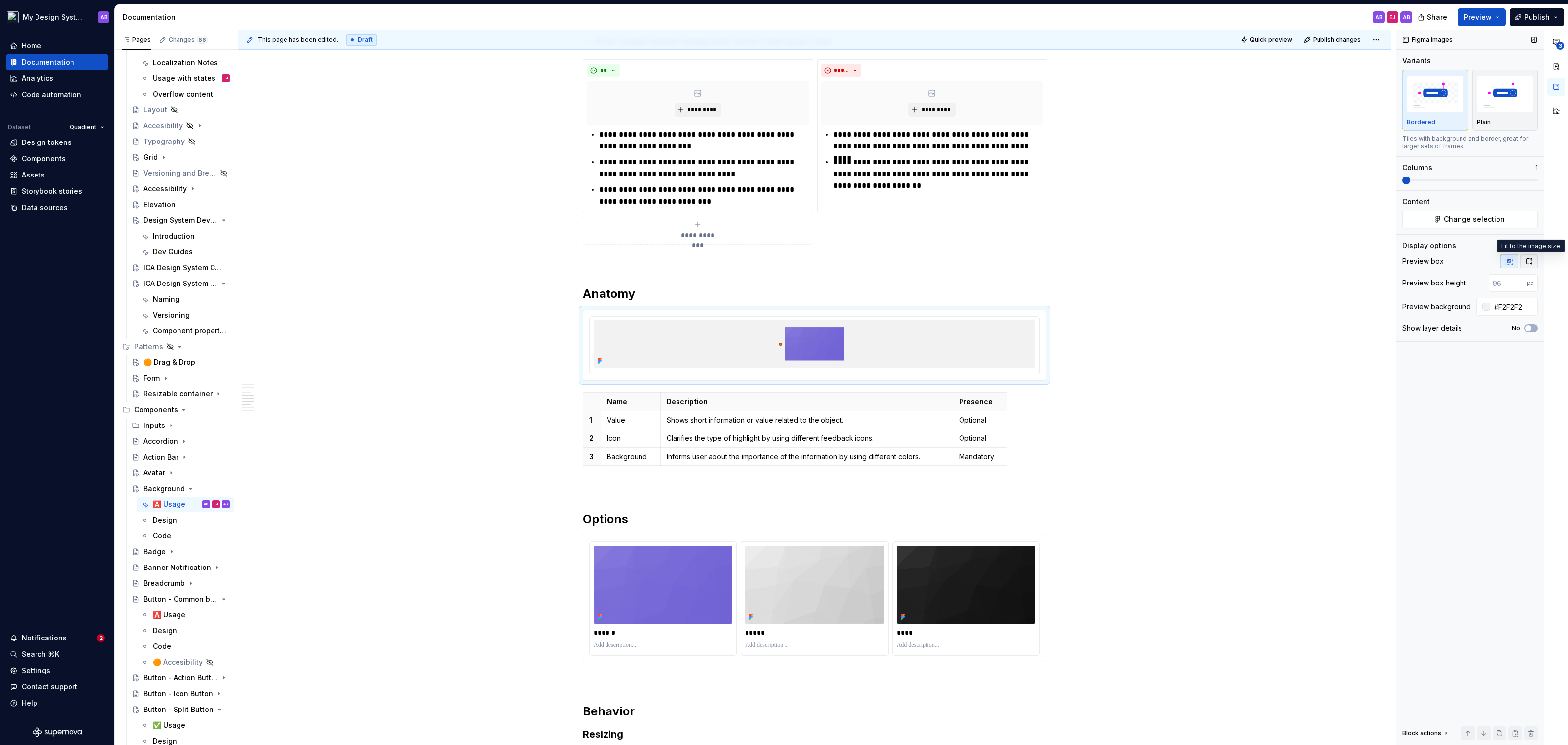
click at [1530, 263] on icon "button" at bounding box center [1529, 261] width 8 height 8
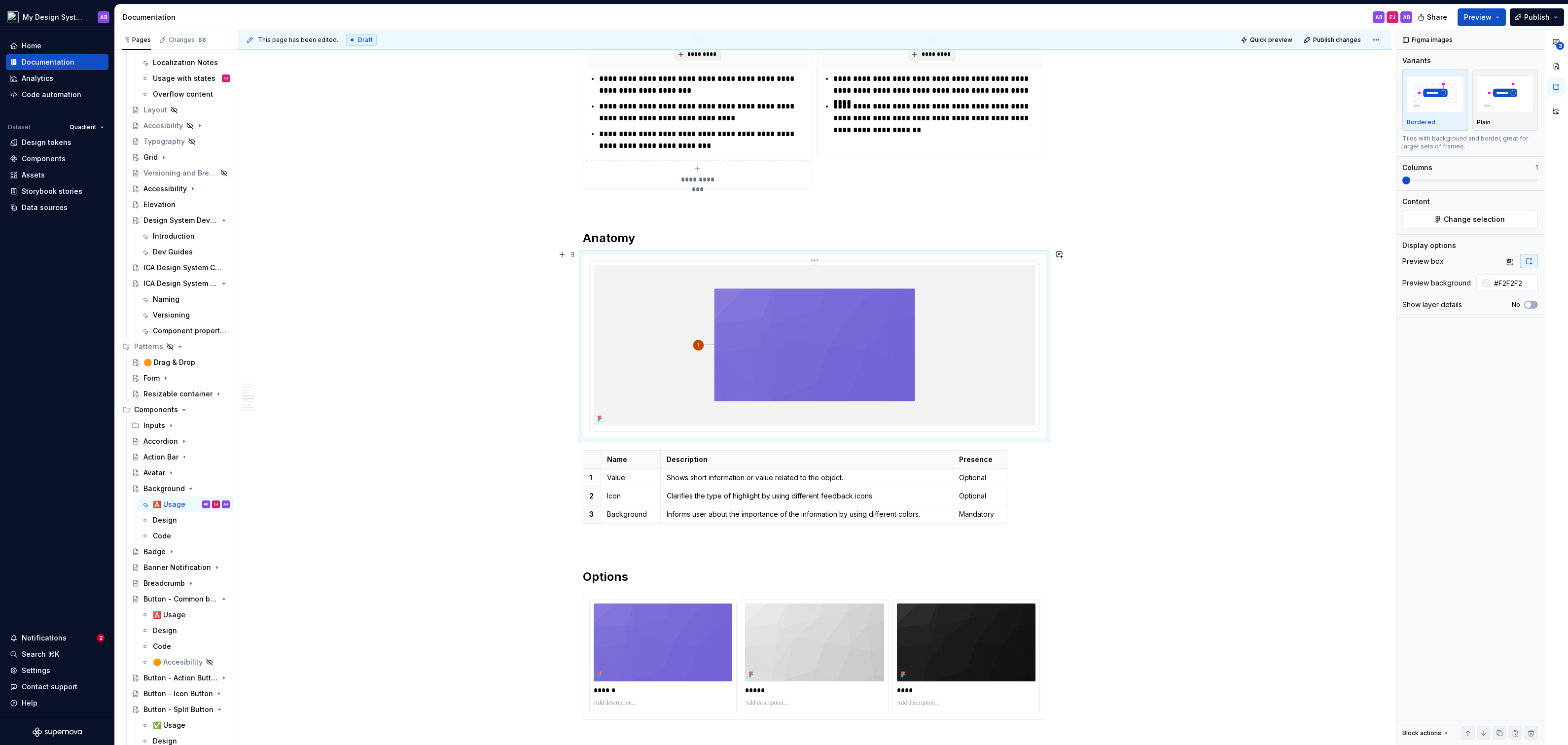
scroll to position [949, 0]
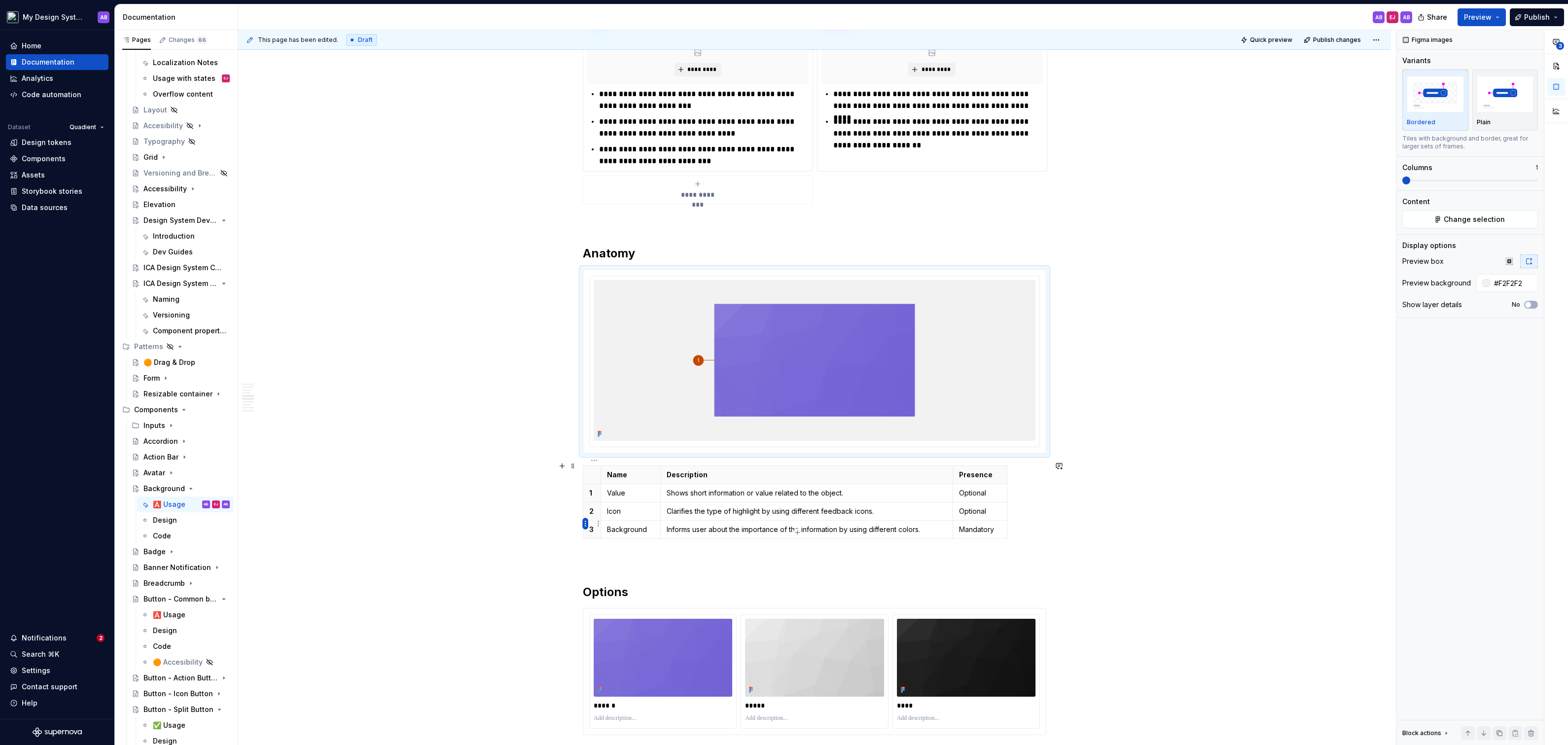
click at [584, 524] on html "My Design System AB Home Documentation Analytics Code automation Dataset Quadie…" at bounding box center [784, 372] width 1568 height 745
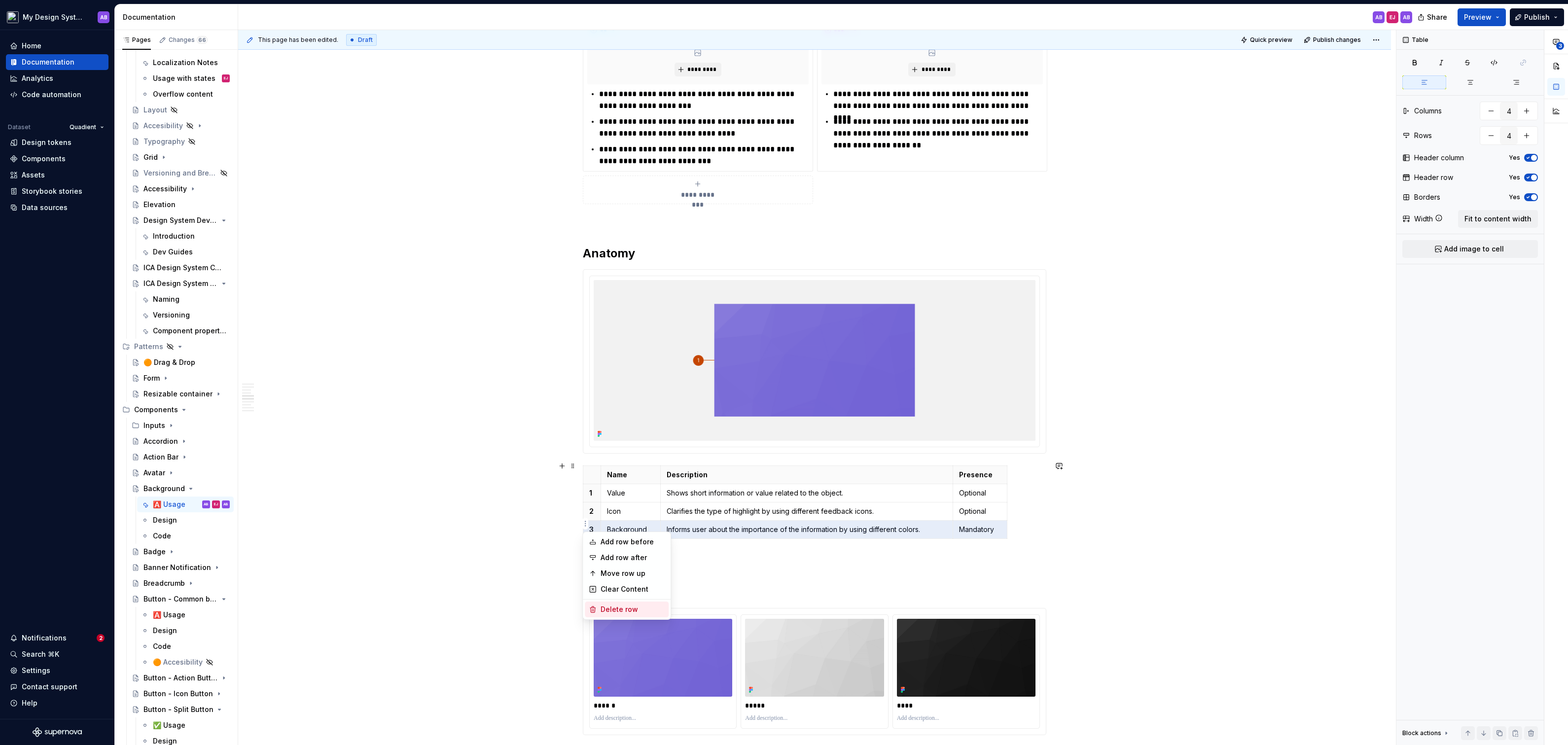
click at [609, 605] on div "Delete row" at bounding box center [633, 609] width 64 height 10
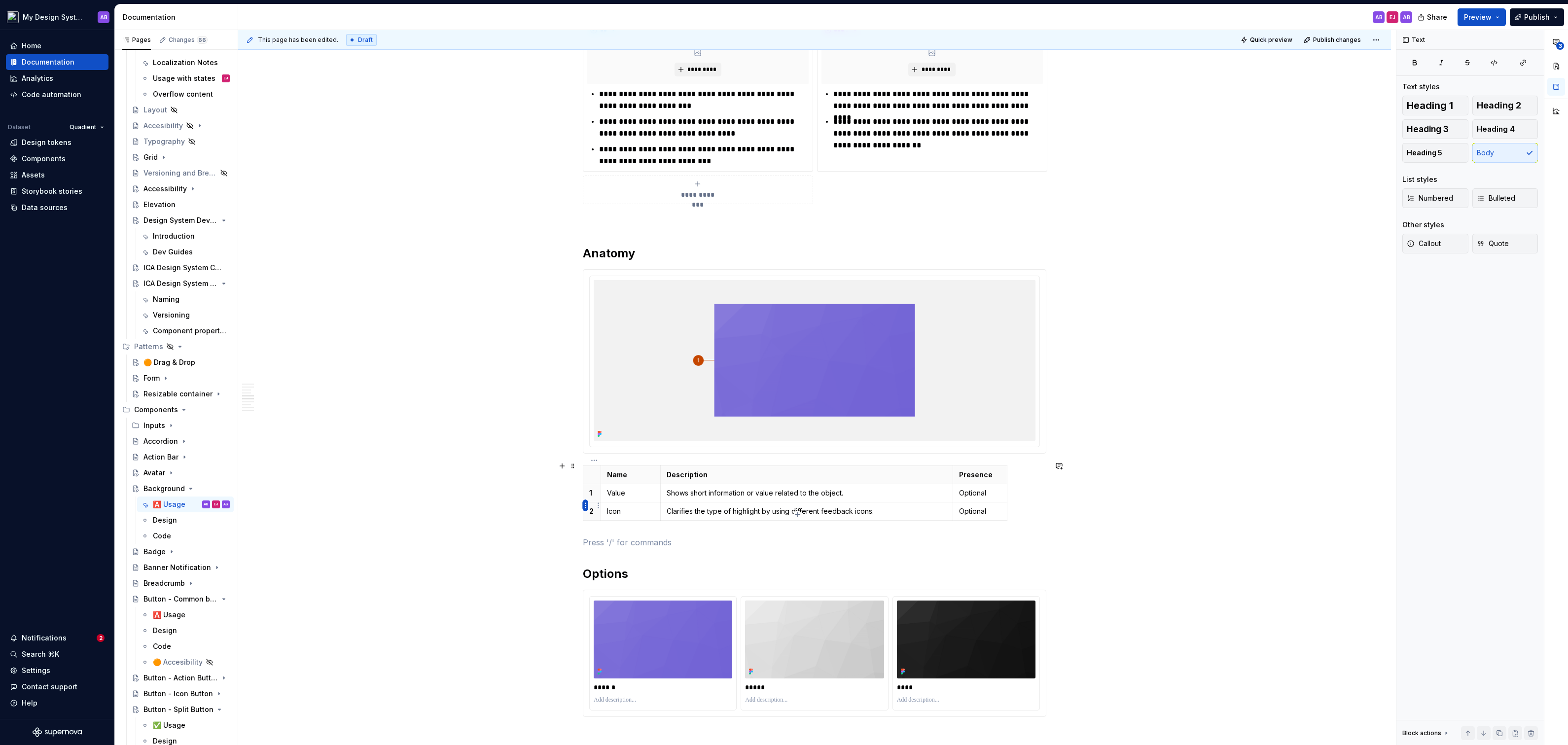
click at [584, 503] on html "My Design System AB Home Documentation Analytics Code automation Dataset Quadie…" at bounding box center [784, 372] width 1568 height 745
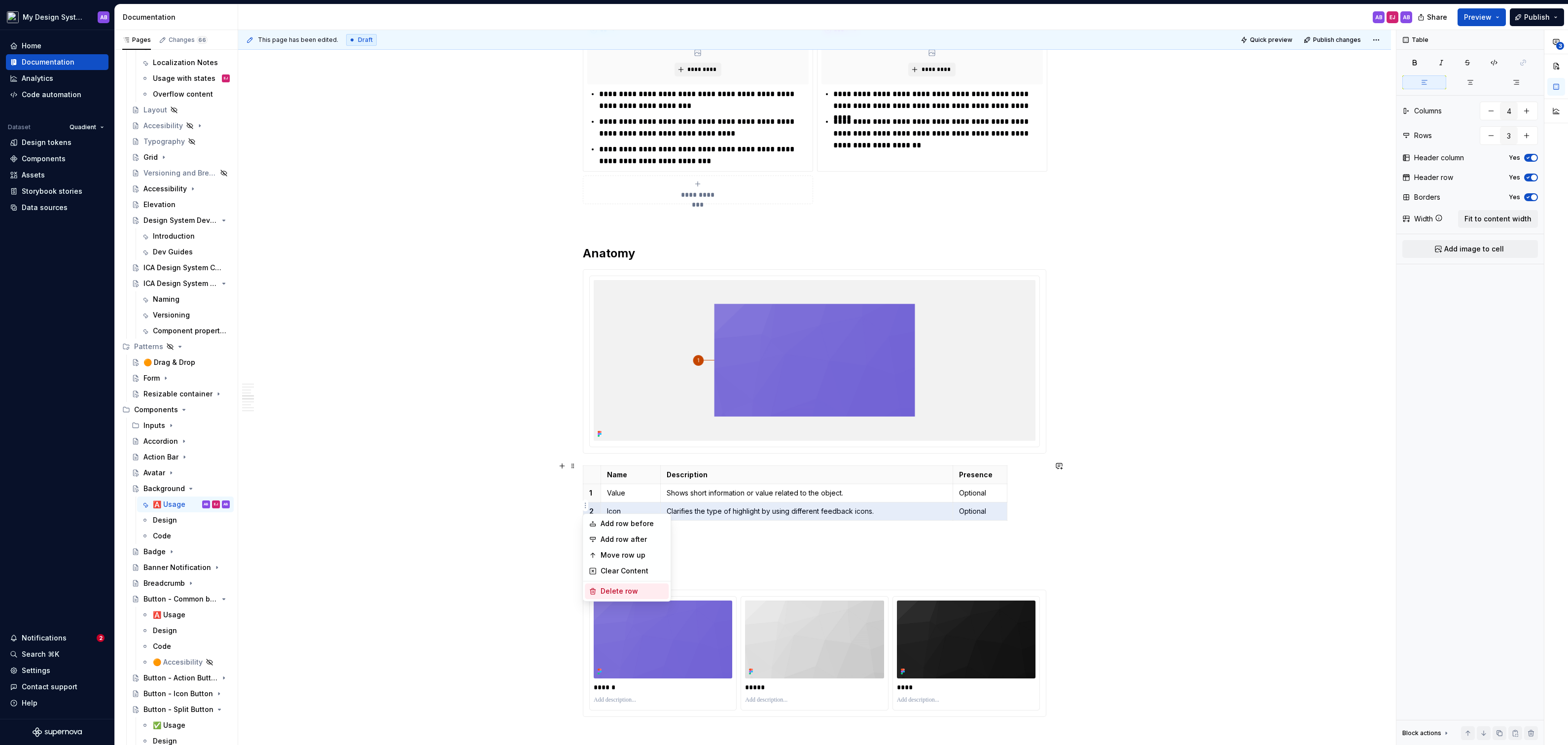
click at [619, 589] on div "Delete row" at bounding box center [633, 591] width 64 height 10
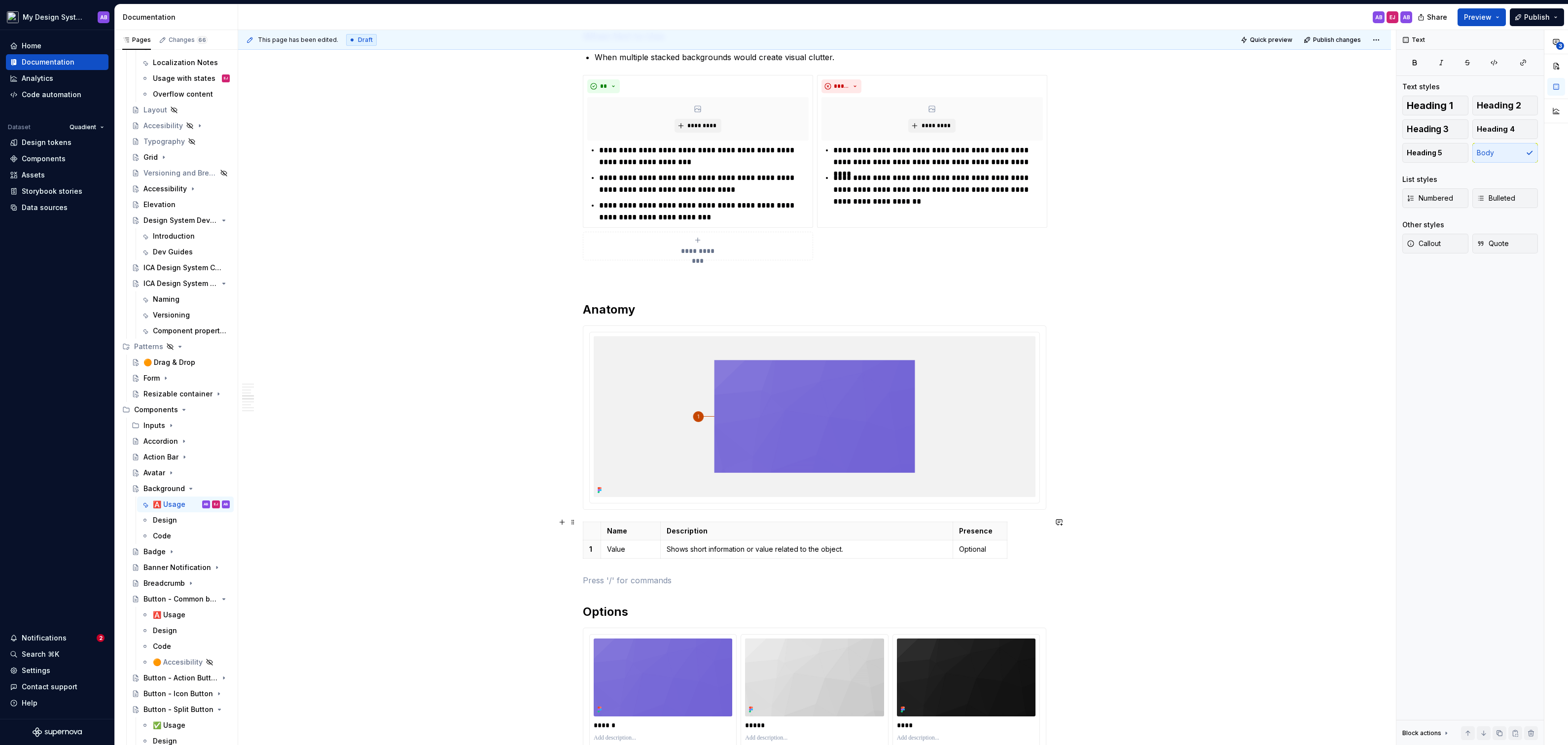
scroll to position [933, 0]
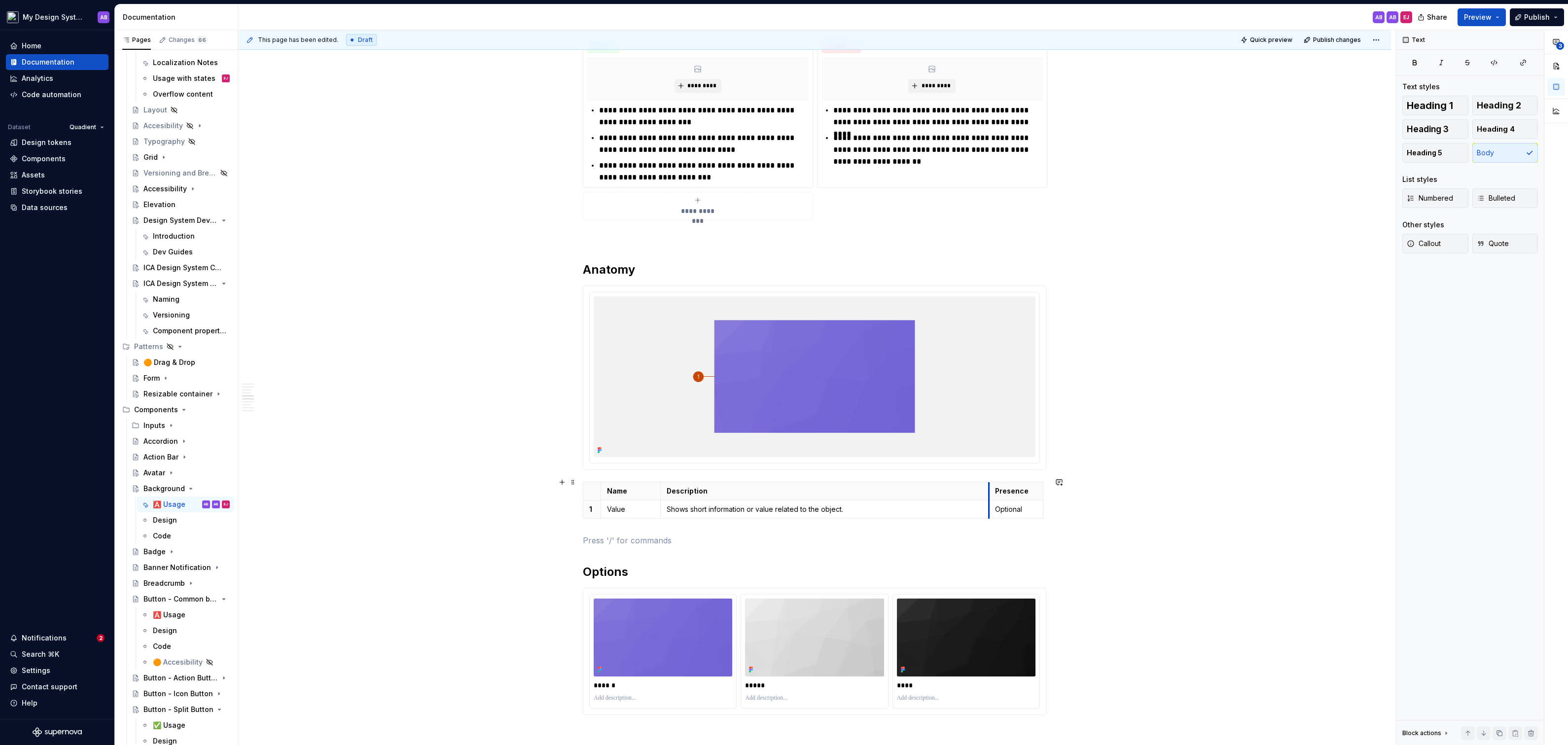
drag, startPoint x: 956, startPoint y: 480, endPoint x: 992, endPoint y: 483, distance: 36.1
click at [992, 483] on th "Presence" at bounding box center [1016, 492] width 54 height 18
click at [613, 504] on p "Value" at bounding box center [631, 509] width 48 height 10
click at [618, 505] on p "Bacground" at bounding box center [631, 509] width 48 height 10
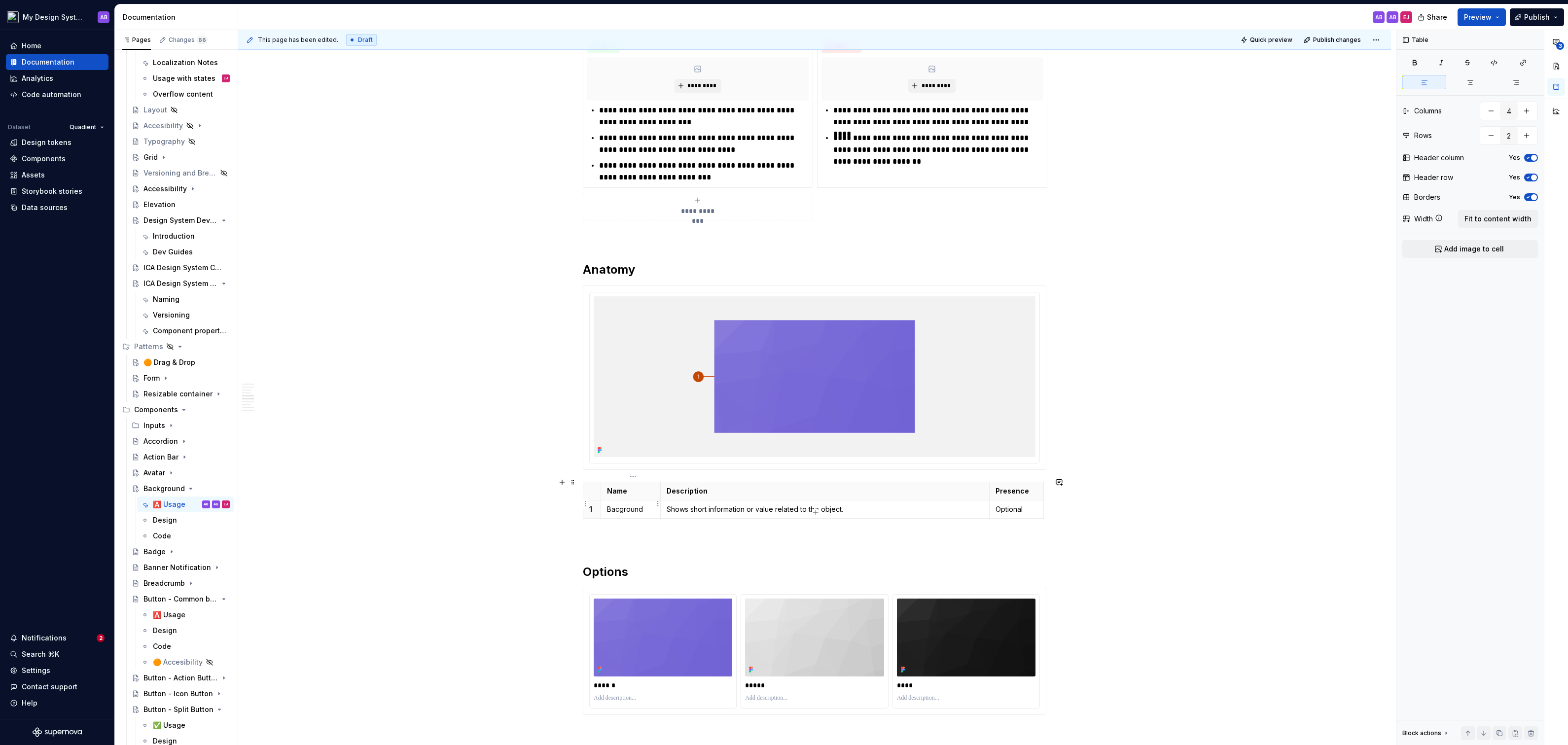
click at [620, 505] on p "Bacground" at bounding box center [631, 509] width 48 height 10
click at [652, 504] on p "Background" at bounding box center [631, 509] width 48 height 10
click at [761, 504] on p "Shows short information or value related to the object." at bounding box center [825, 509] width 317 height 10
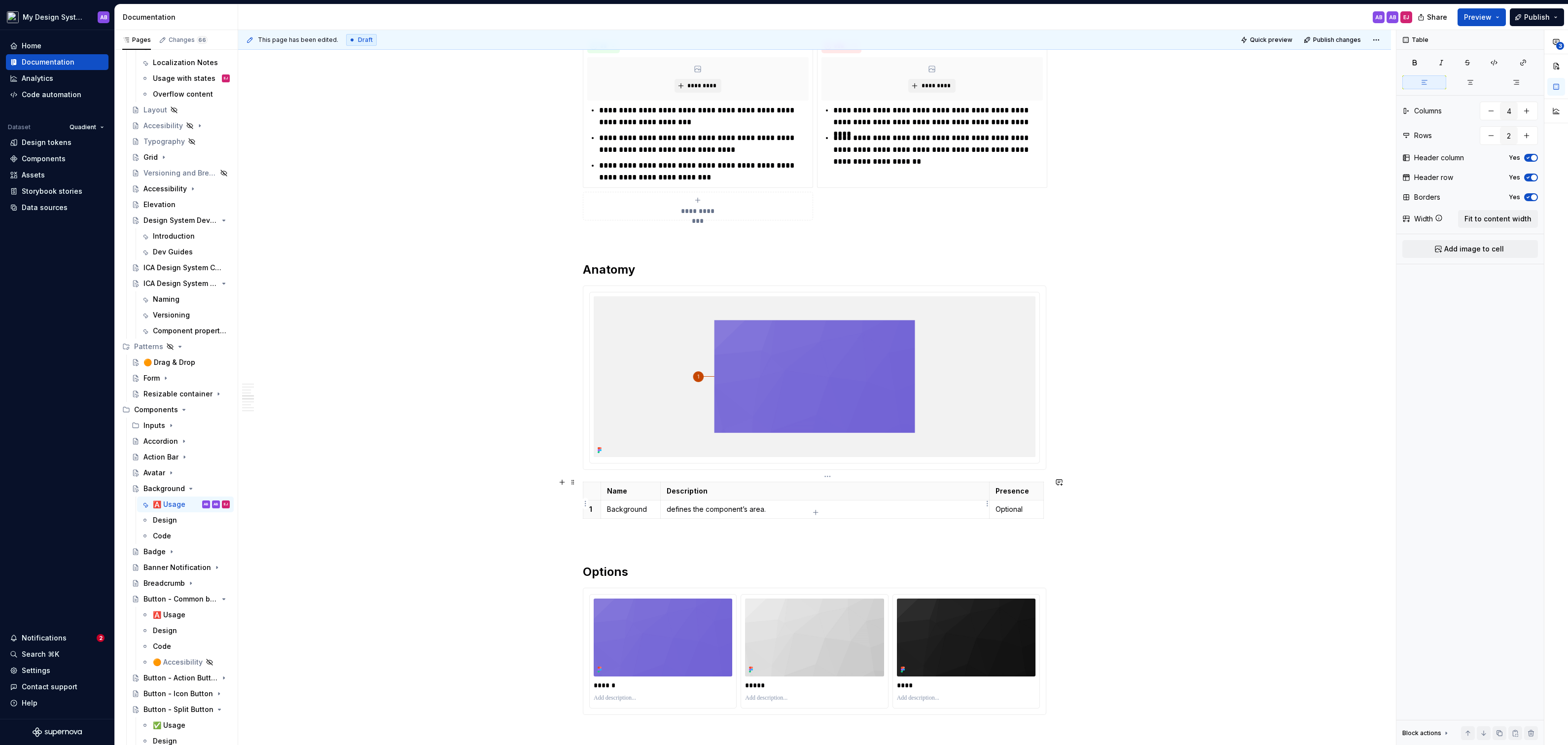
click at [672, 504] on p "defines the component’s area." at bounding box center [825, 509] width 317 height 10
click at [647, 504] on p "Background" at bounding box center [631, 509] width 48 height 10
click at [627, 505] on p "Background" at bounding box center [631, 509] width 48 height 10
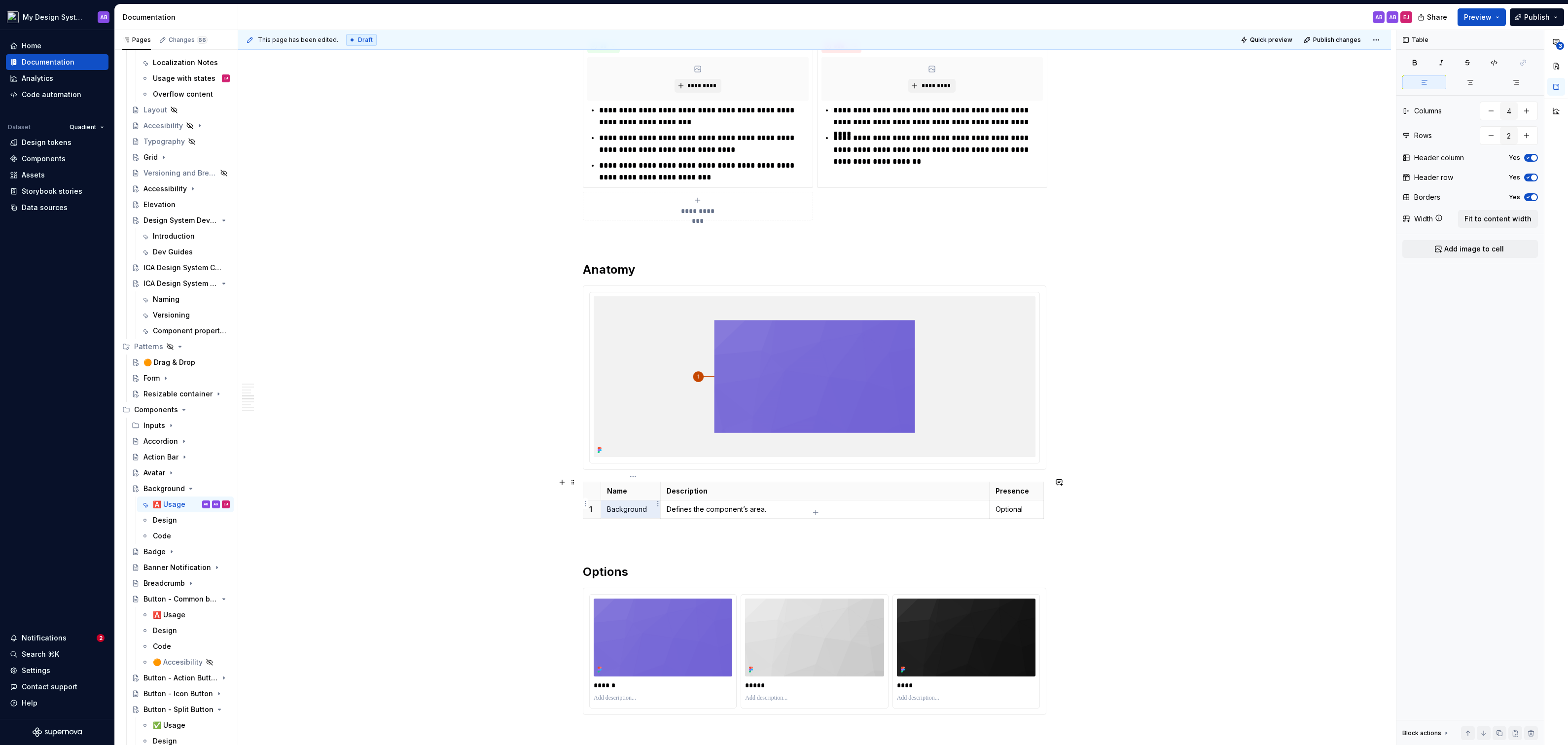
click at [627, 505] on p "Background" at bounding box center [631, 509] width 48 height 10
click at [723, 534] on p at bounding box center [814, 540] width 463 height 12
click at [1000, 506] on p "Optional" at bounding box center [1016, 509] width 42 height 10
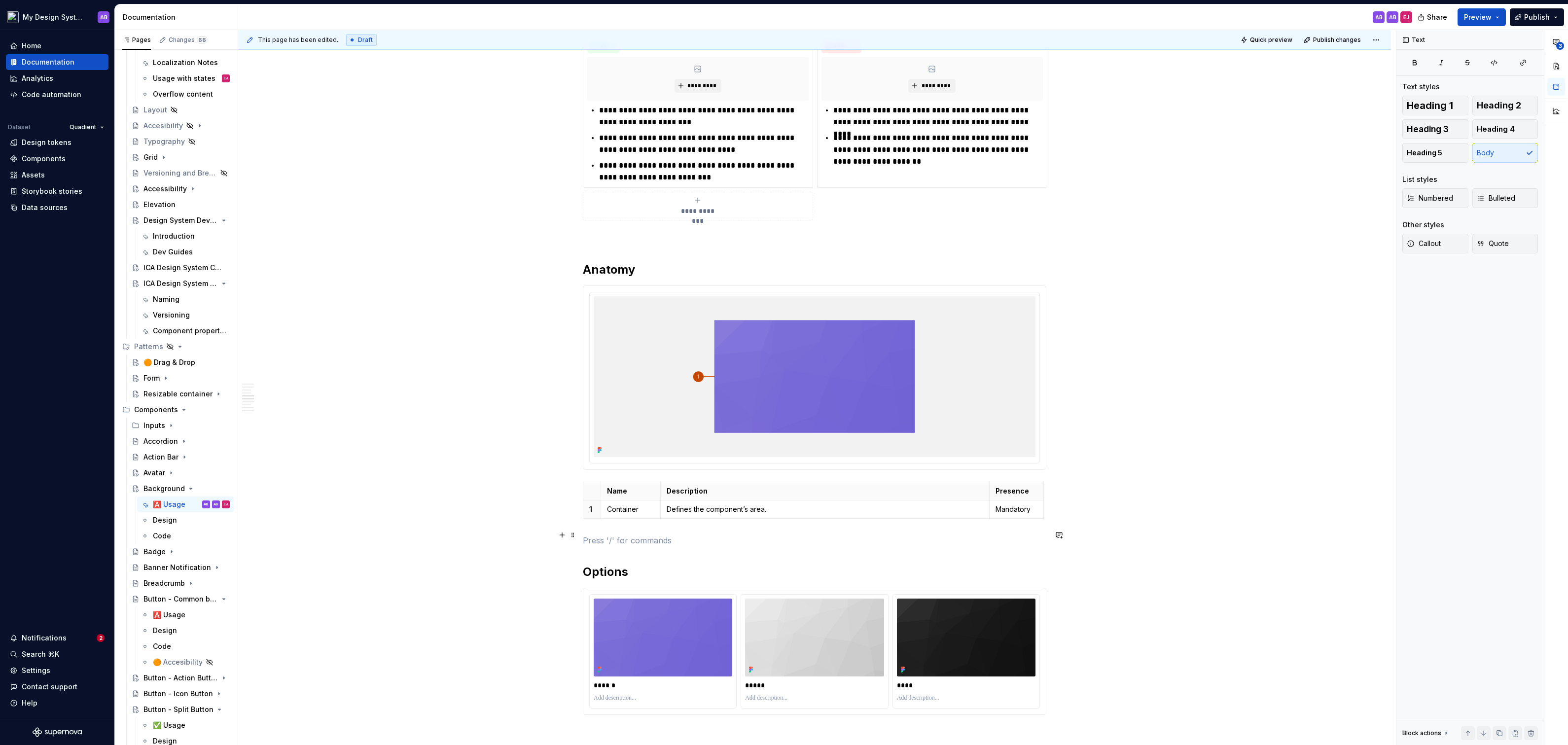
click at [984, 536] on p at bounding box center [814, 540] width 463 height 12
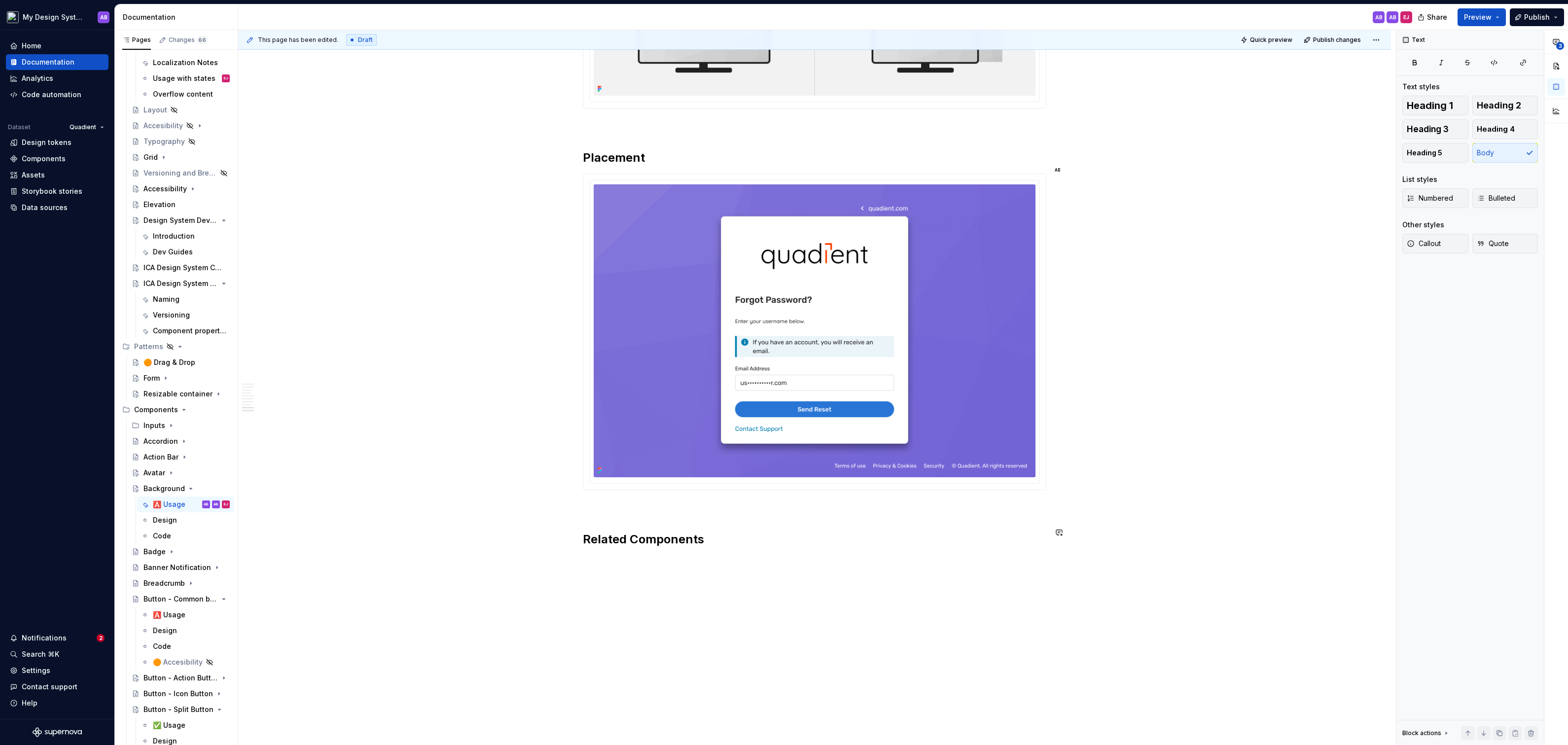
scroll to position [1874, 0]
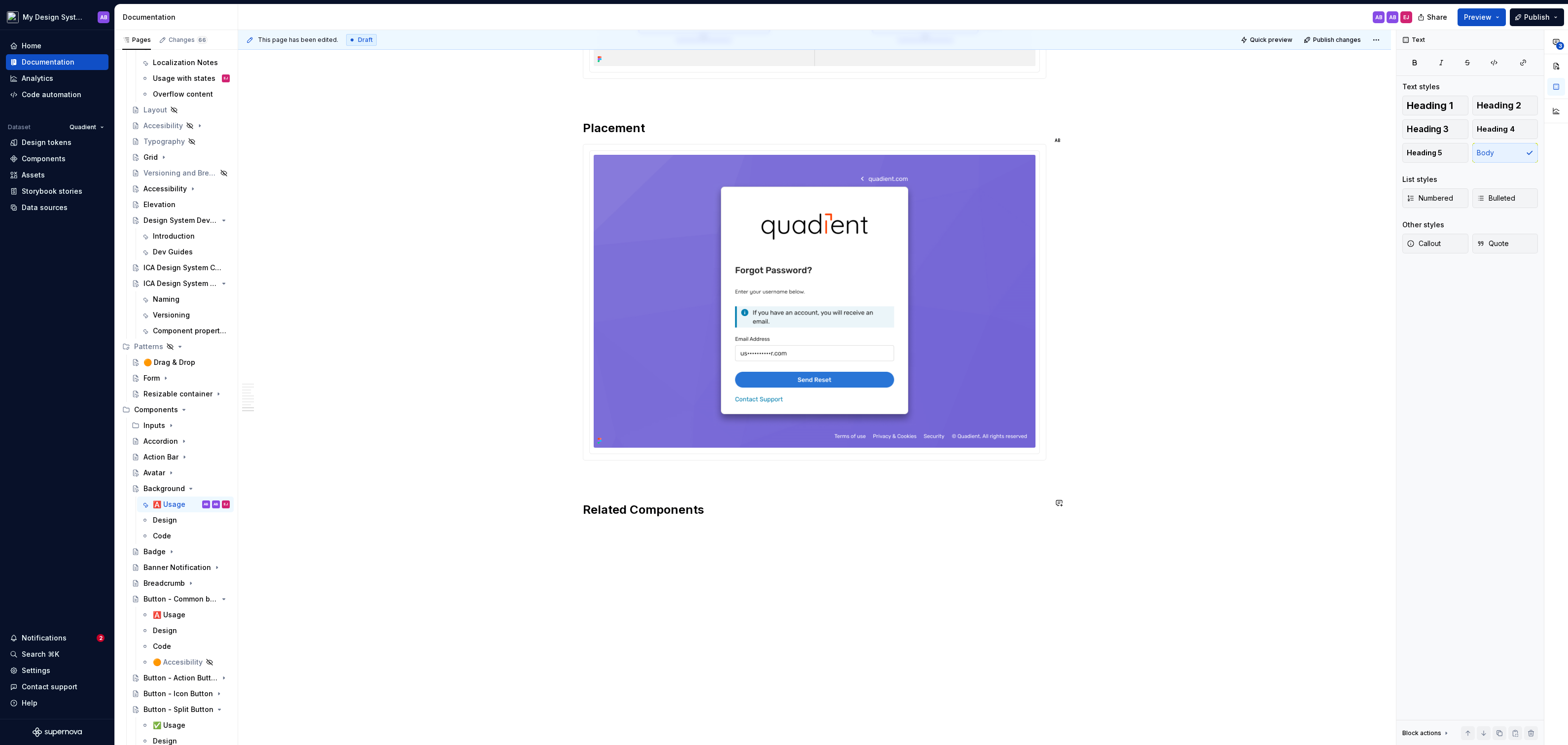
click at [634, 527] on p at bounding box center [814, 531] width 463 height 12
click at [575, 522] on span at bounding box center [573, 525] width 8 height 14
click at [1443, 150] on button "Heading 5" at bounding box center [1436, 153] width 66 height 20
click at [1493, 153] on span "Body" at bounding box center [1486, 153] width 17 height 10
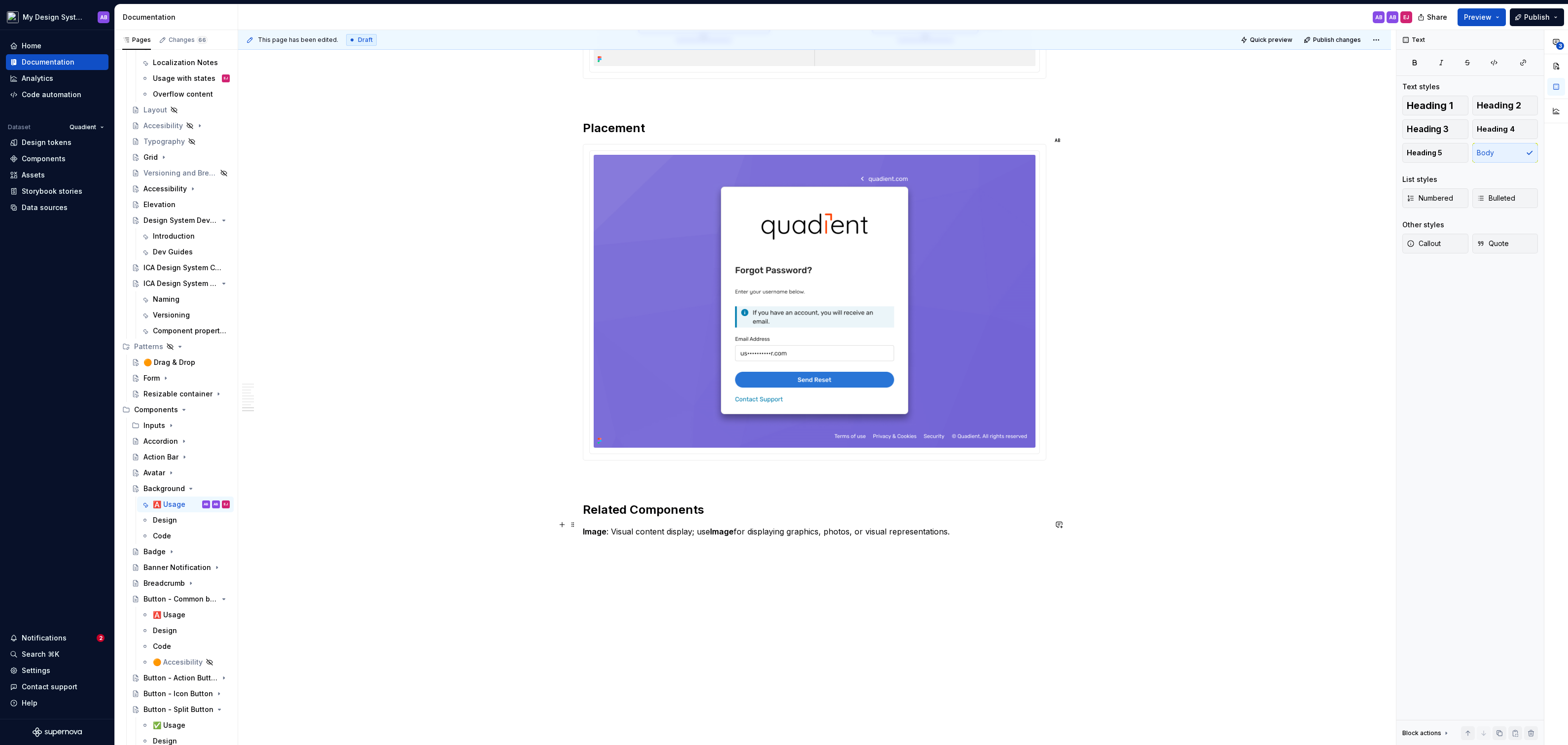
click at [612, 526] on p "Image : Visual content display; use Image for displaying graphics, photos, or v…" at bounding box center [814, 531] width 463 height 12
click at [153, 474] on div "Avatar" at bounding box center [154, 473] width 22 height 10
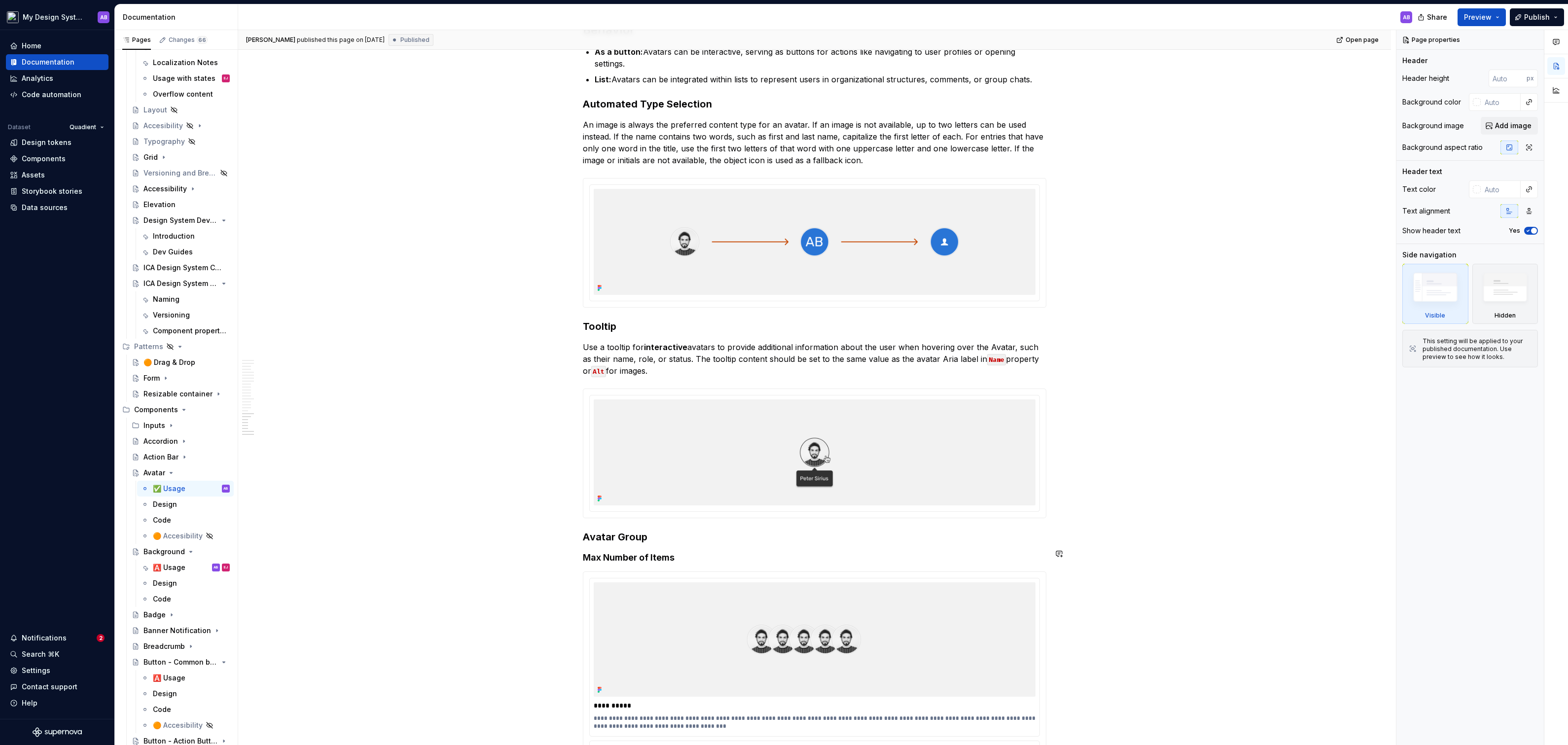
scroll to position [3965, 0]
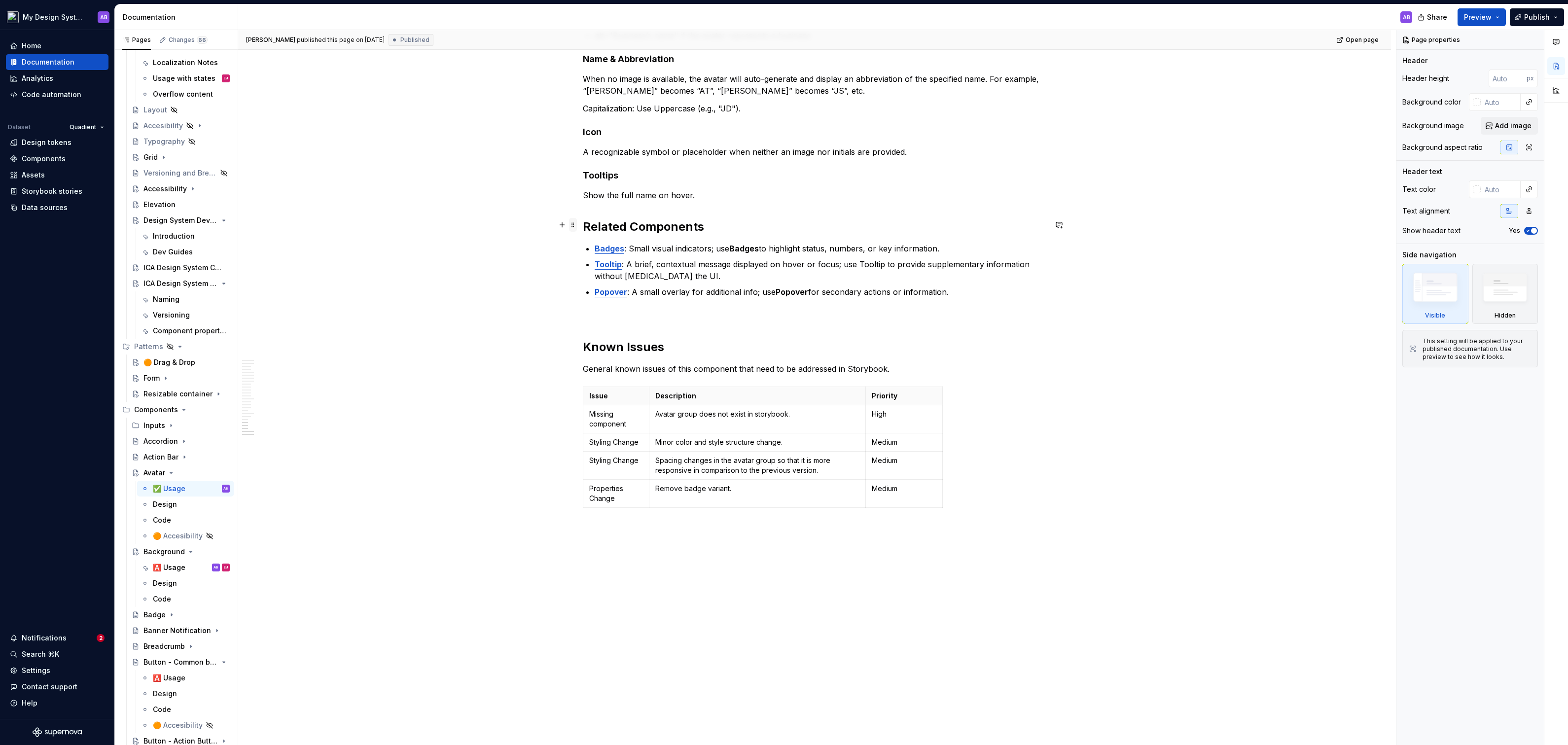
click at [576, 224] on span at bounding box center [573, 225] width 8 height 14
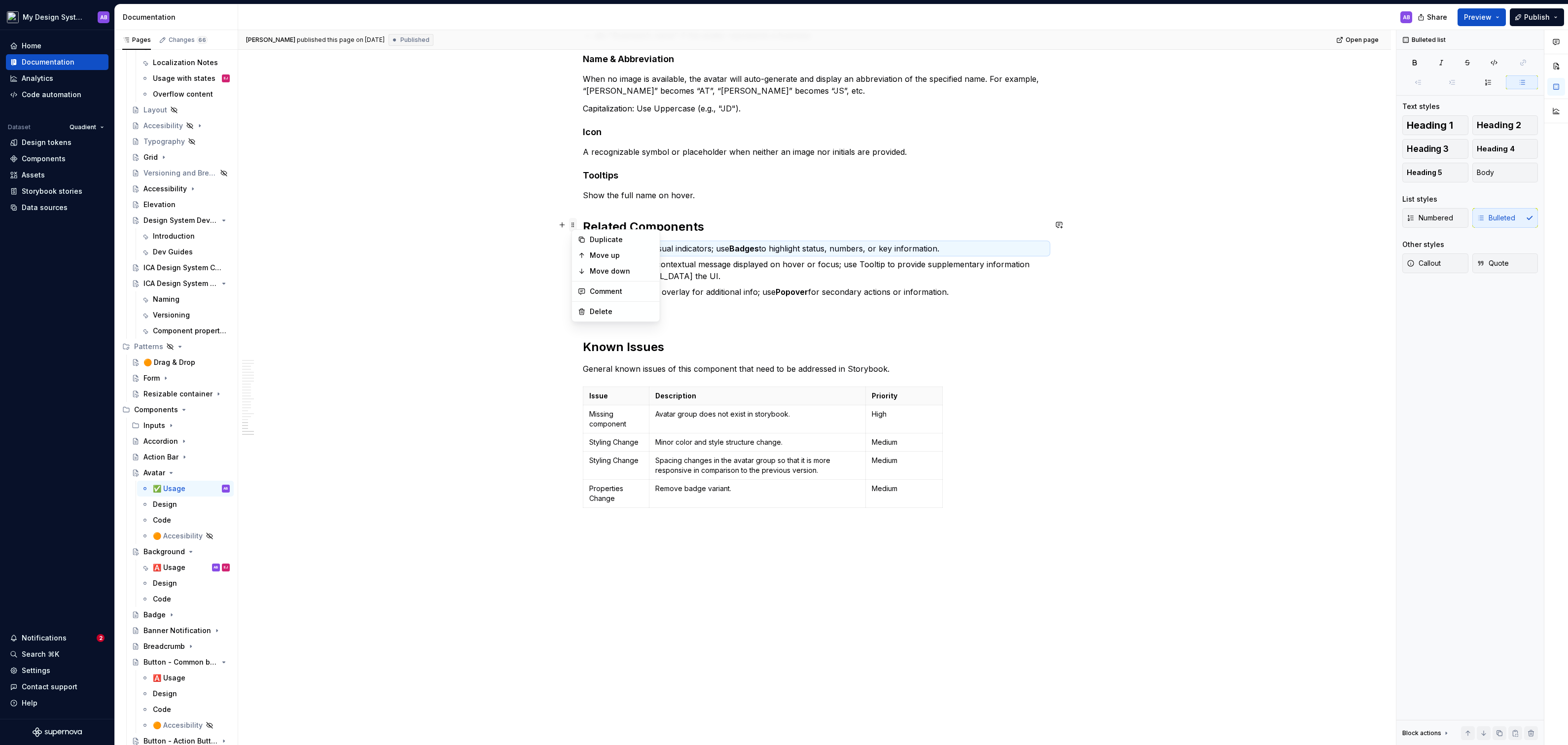
click at [575, 224] on span at bounding box center [573, 225] width 8 height 14
click at [577, 220] on span at bounding box center [573, 225] width 8 height 14
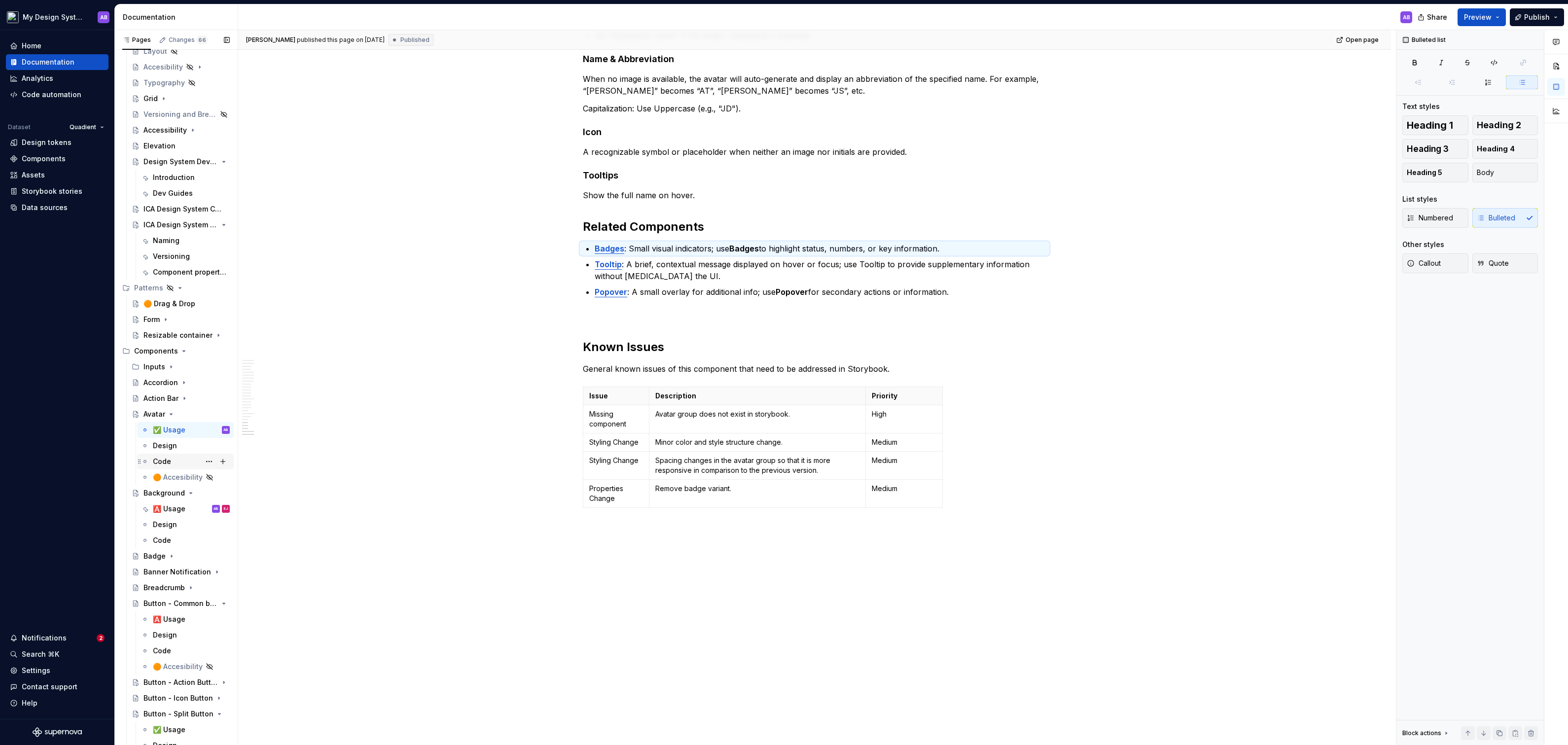
scroll to position [427, 0]
click at [178, 498] on div "🅰️ Usage AB EJ" at bounding box center [191, 504] width 77 height 14
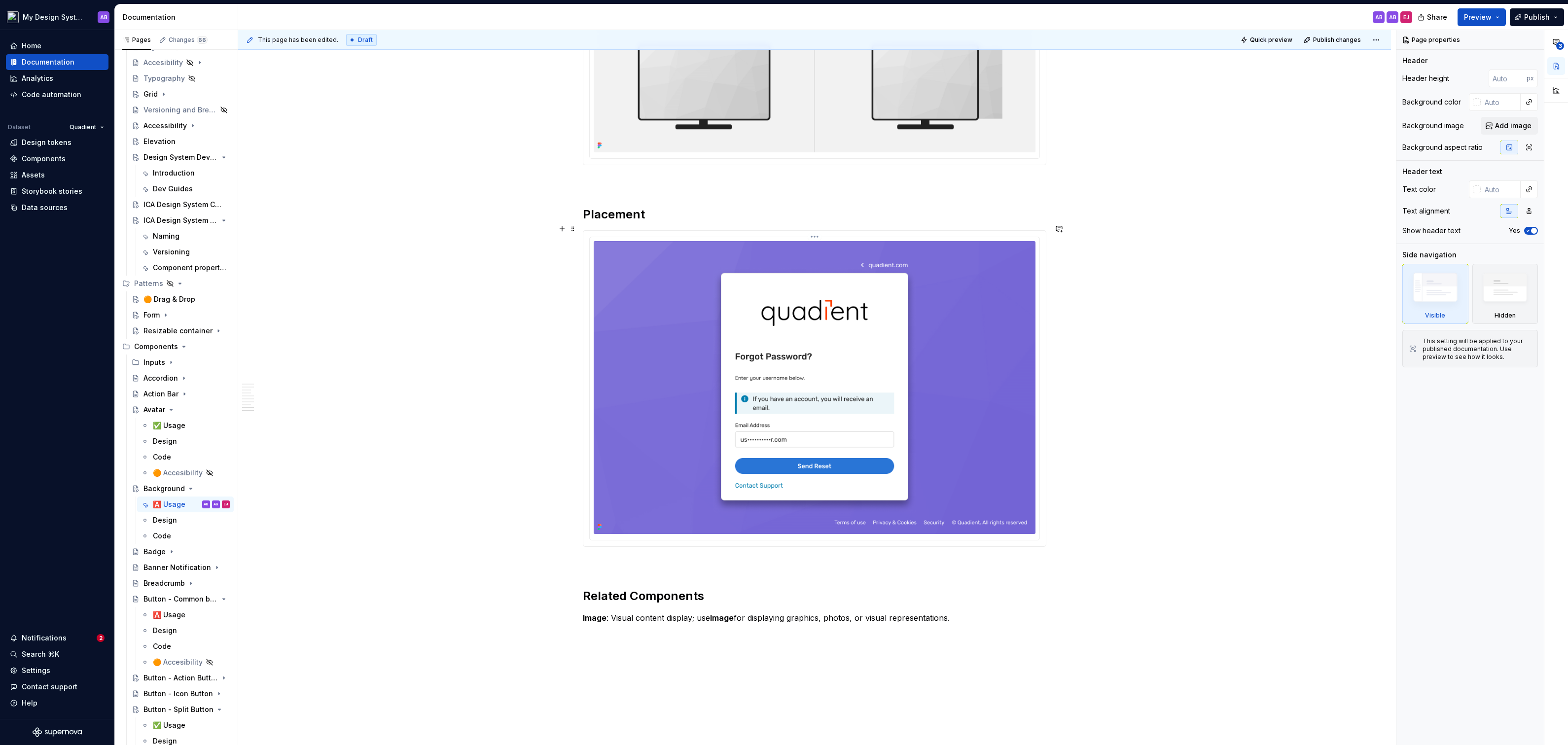
scroll to position [1894, 0]
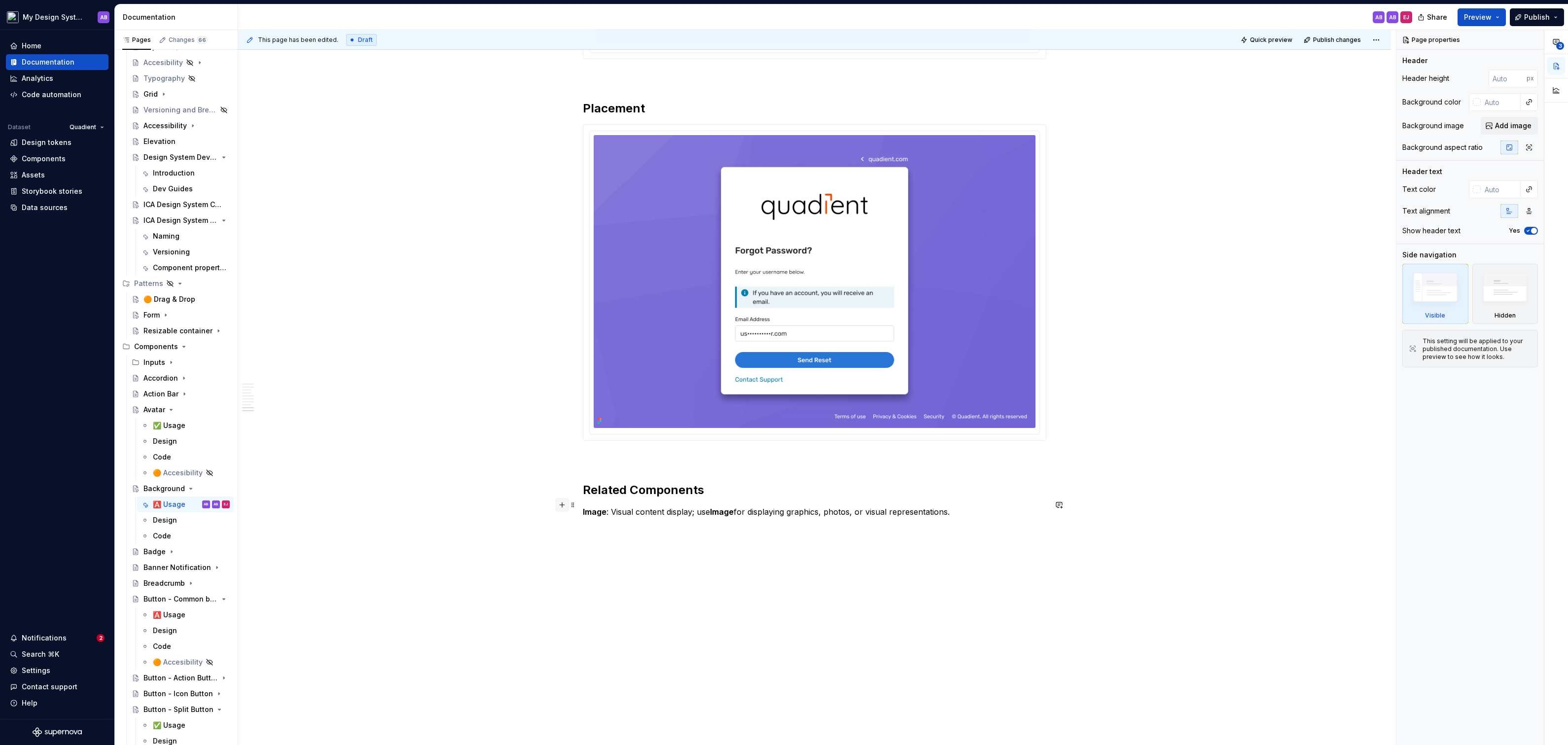
type textarea "*"
click at [565, 507] on button "button" at bounding box center [562, 505] width 14 height 14
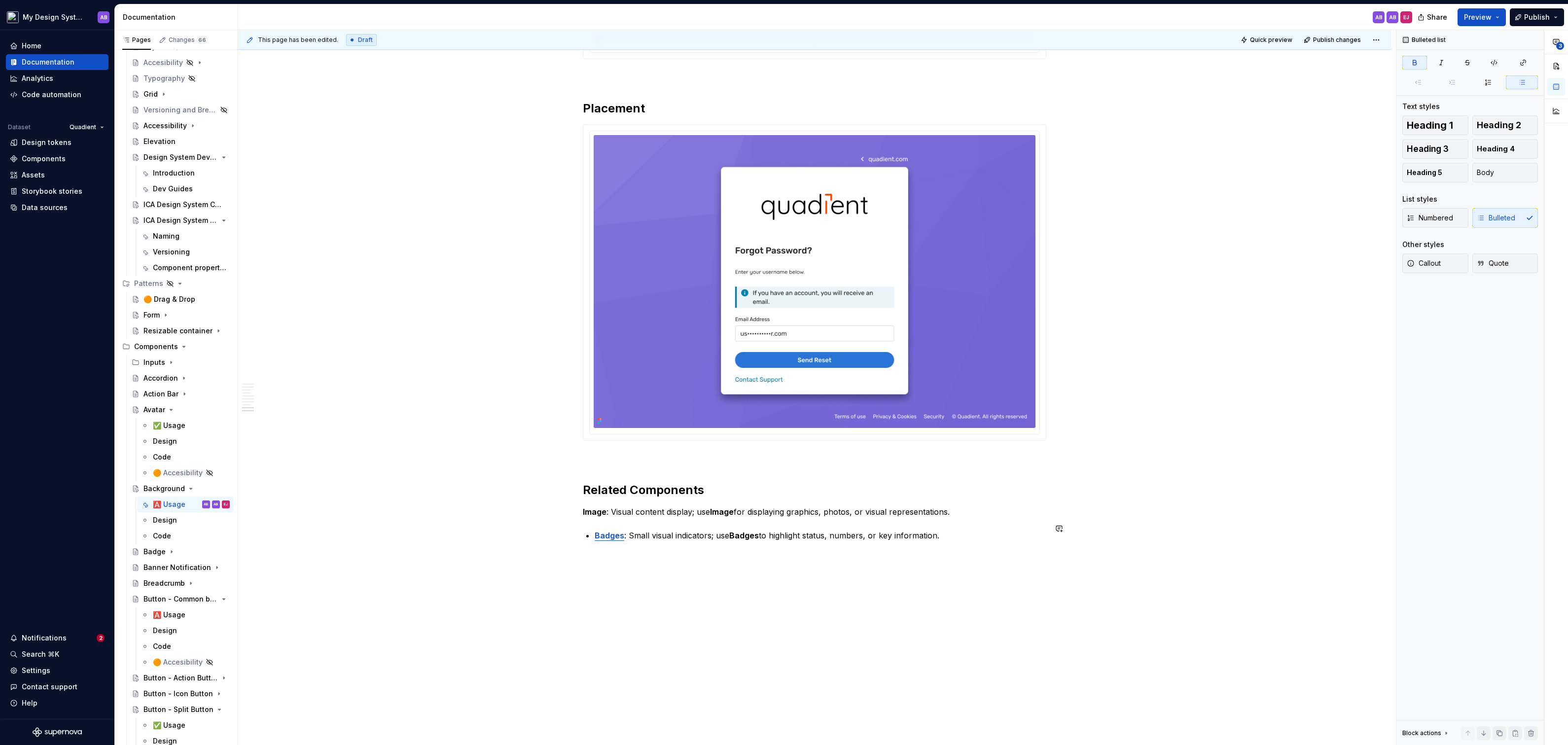
drag, startPoint x: 598, startPoint y: 524, endPoint x: 942, endPoint y: 523, distance: 344.0
click at [942, 529] on p "Badges : Small visual indicators; use Badges to highlight status, numbers, or k…" at bounding box center [821, 535] width 452 height 12
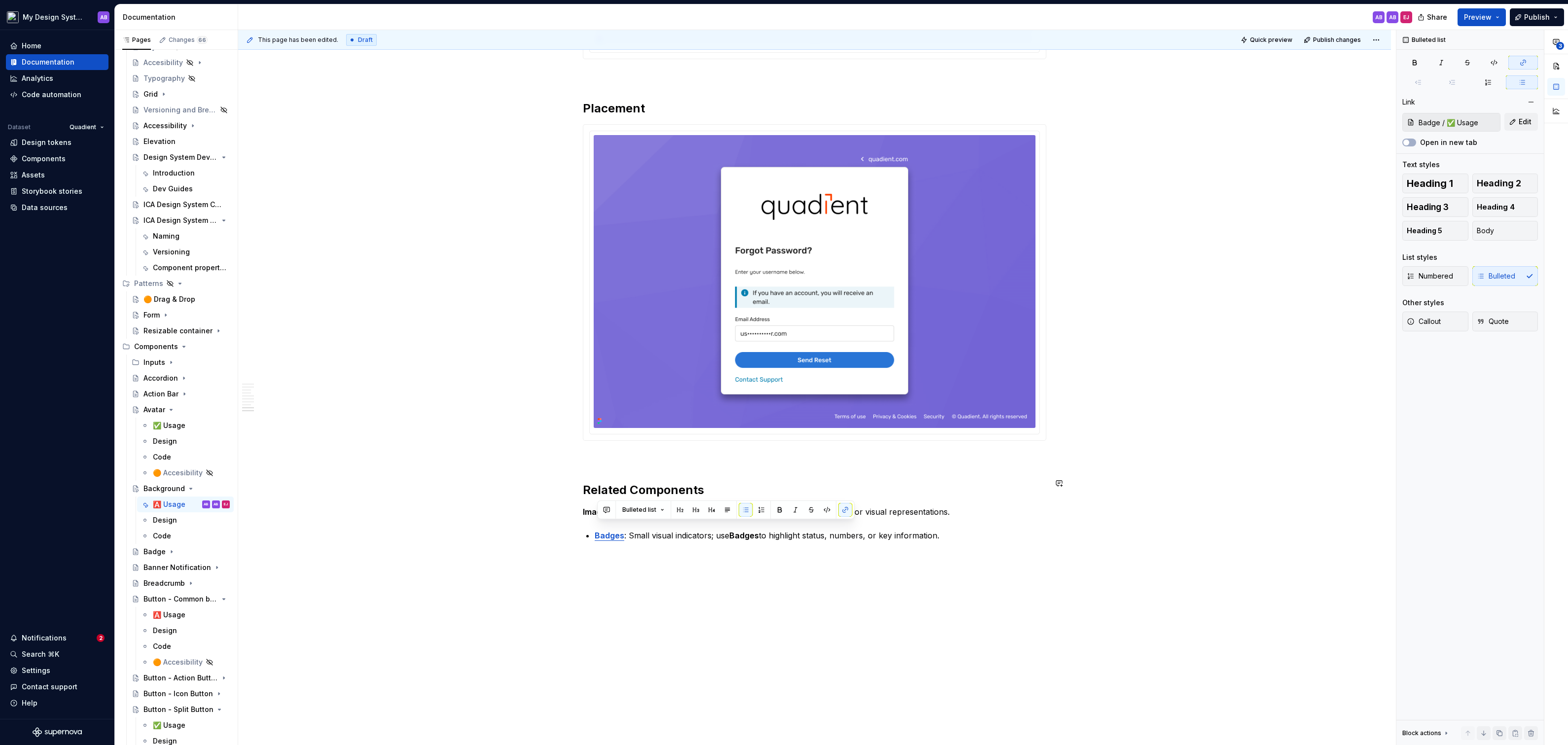
click at [590, 509] on p "Image : Visual content display; use Image for displaying graphics, photos, or v…" at bounding box center [814, 512] width 463 height 12
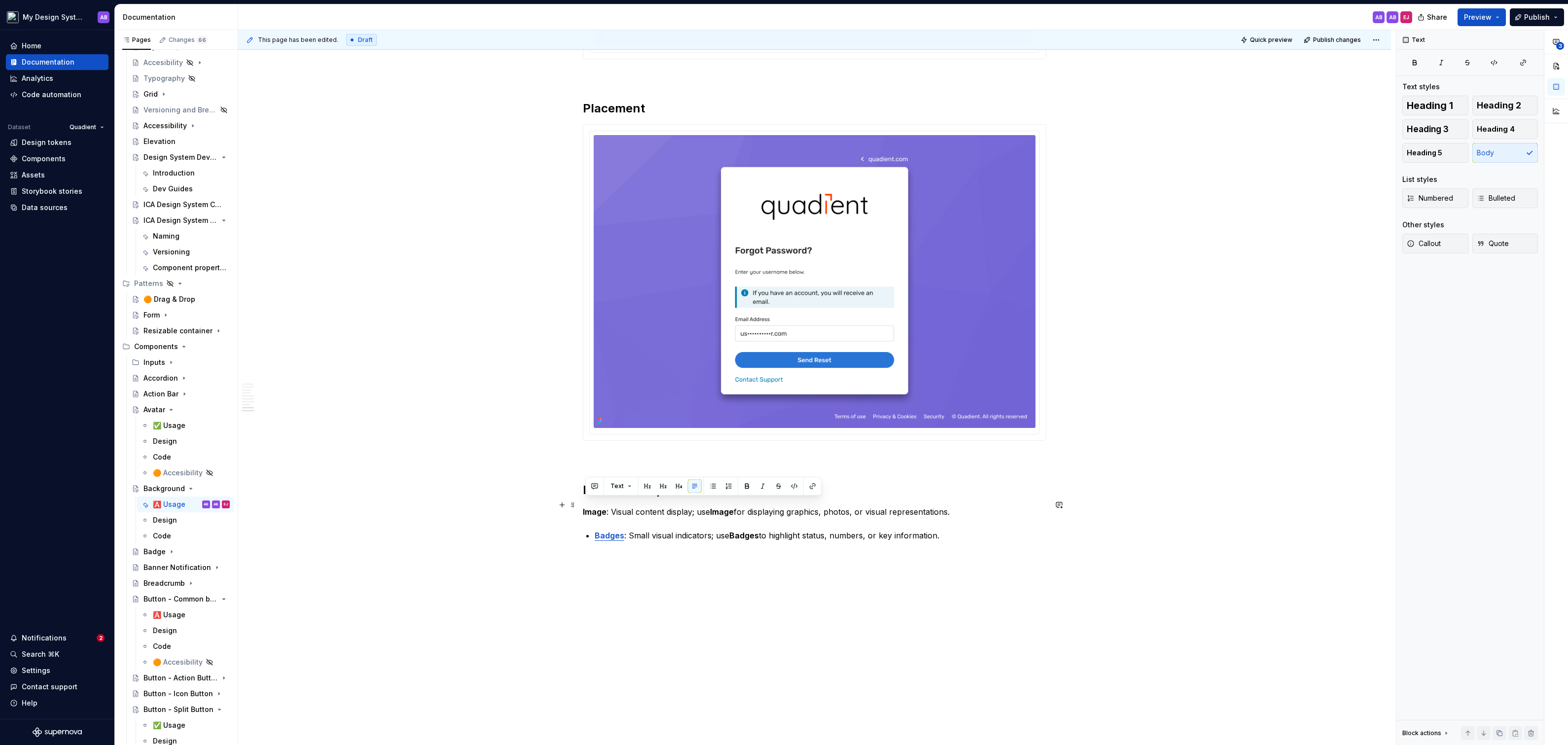
drag, startPoint x: 586, startPoint y: 505, endPoint x: 966, endPoint y: 506, distance: 380.0
click at [966, 506] on p "Image : Visual content display; use Image for displaying graphics, photos, or v…" at bounding box center [814, 512] width 463 height 12
copy p "Image : Visual content display; use Image for displaying graphics, photos, or v…"
click at [946, 532] on p "Badges : Small visual indicators; use Badges to highlight status, numbers, or k…" at bounding box center [821, 535] width 452 height 12
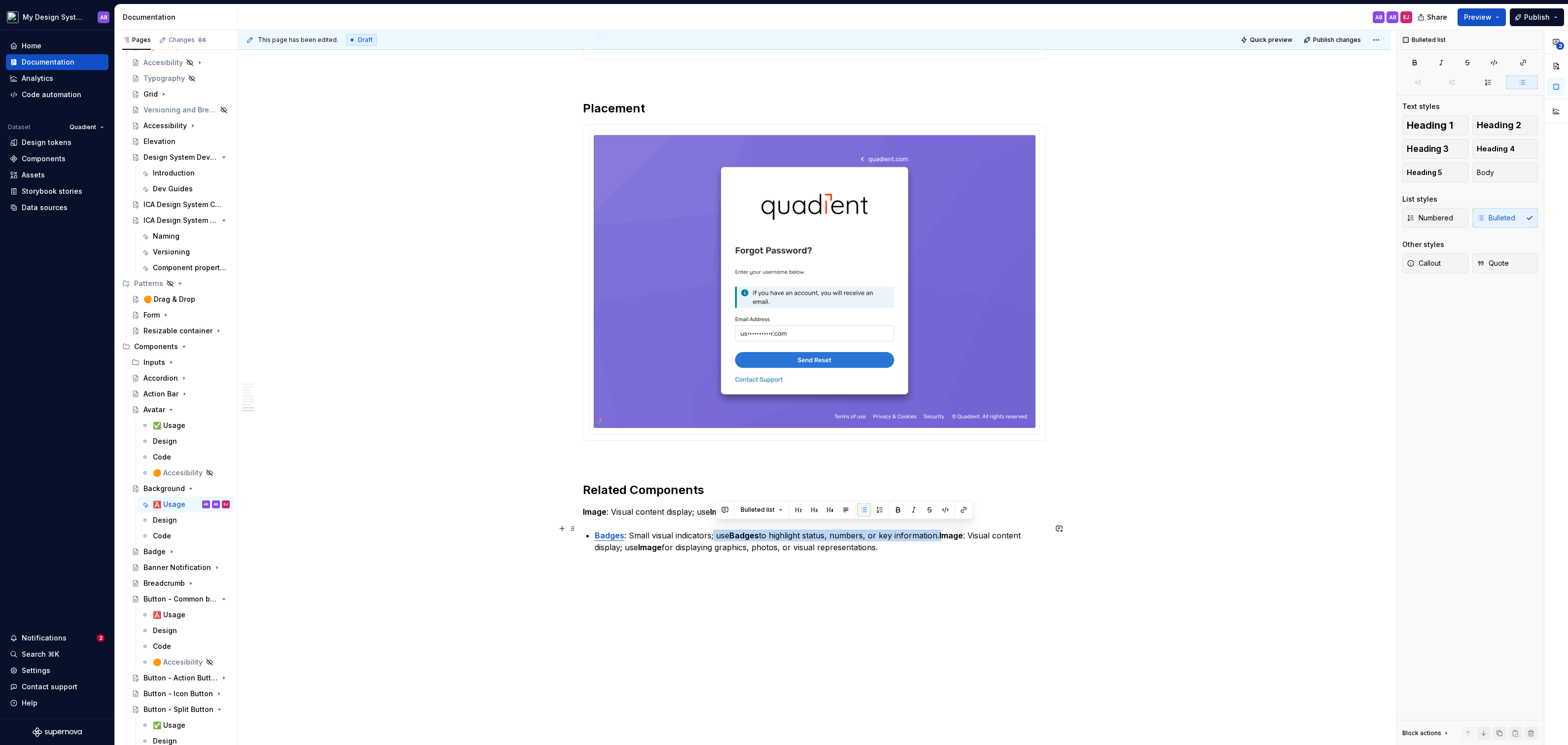
drag, startPoint x: 946, startPoint y: 525, endPoint x: 716, endPoint y: 529, distance: 230.0
click at [716, 529] on p "Badges : Small visual indicators; use Badges to highlight status, numbers, or k…" at bounding box center [821, 541] width 452 height 24
click at [944, 531] on strong "Image" at bounding box center [951, 536] width 24 height 10
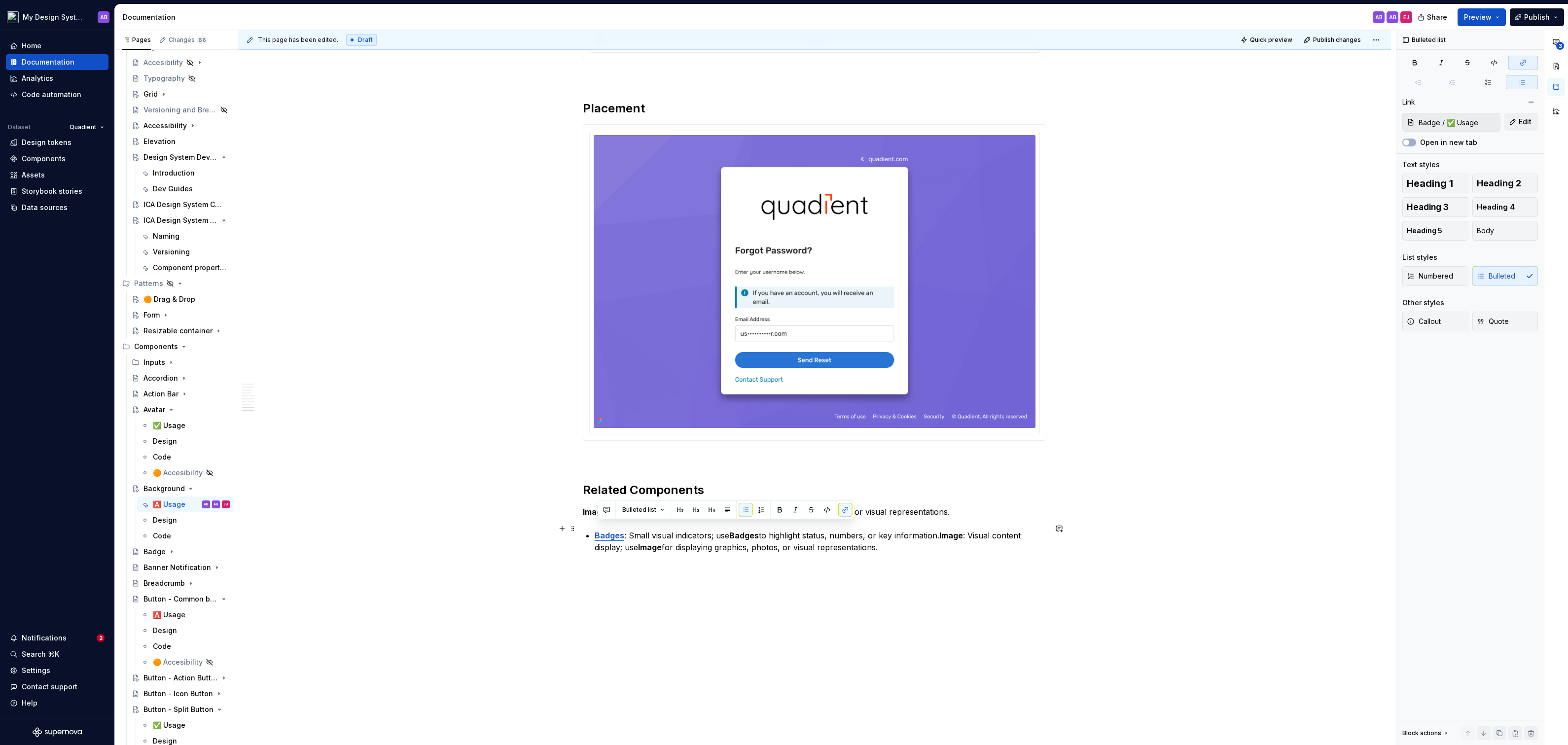
drag, startPoint x: 944, startPoint y: 525, endPoint x: 598, endPoint y: 525, distance: 346.0
click at [598, 529] on p "Badges : Small visual indicators; use Badges to highlight status, numbers, or k…" at bounding box center [821, 541] width 452 height 24
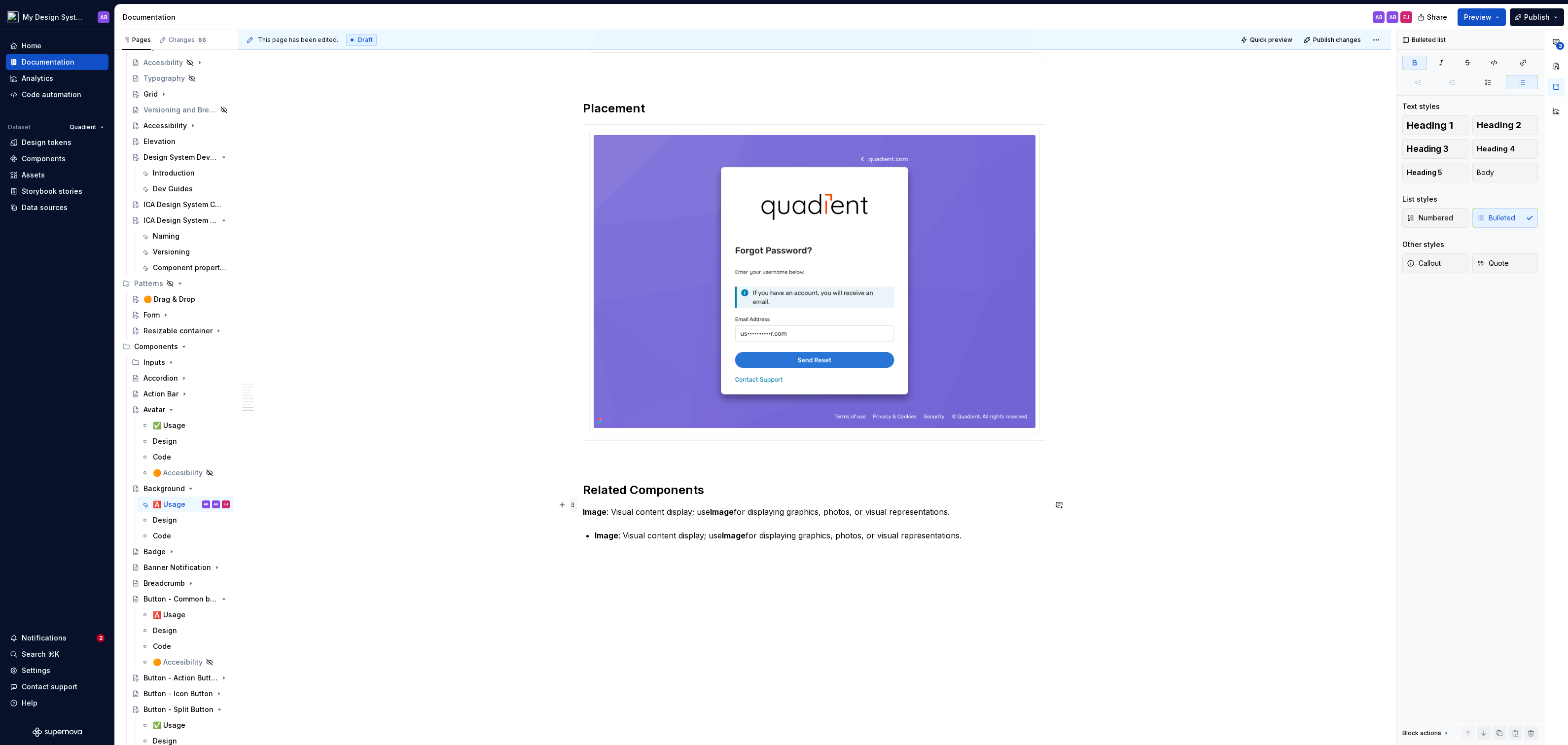
click at [576, 505] on span at bounding box center [573, 505] width 8 height 14
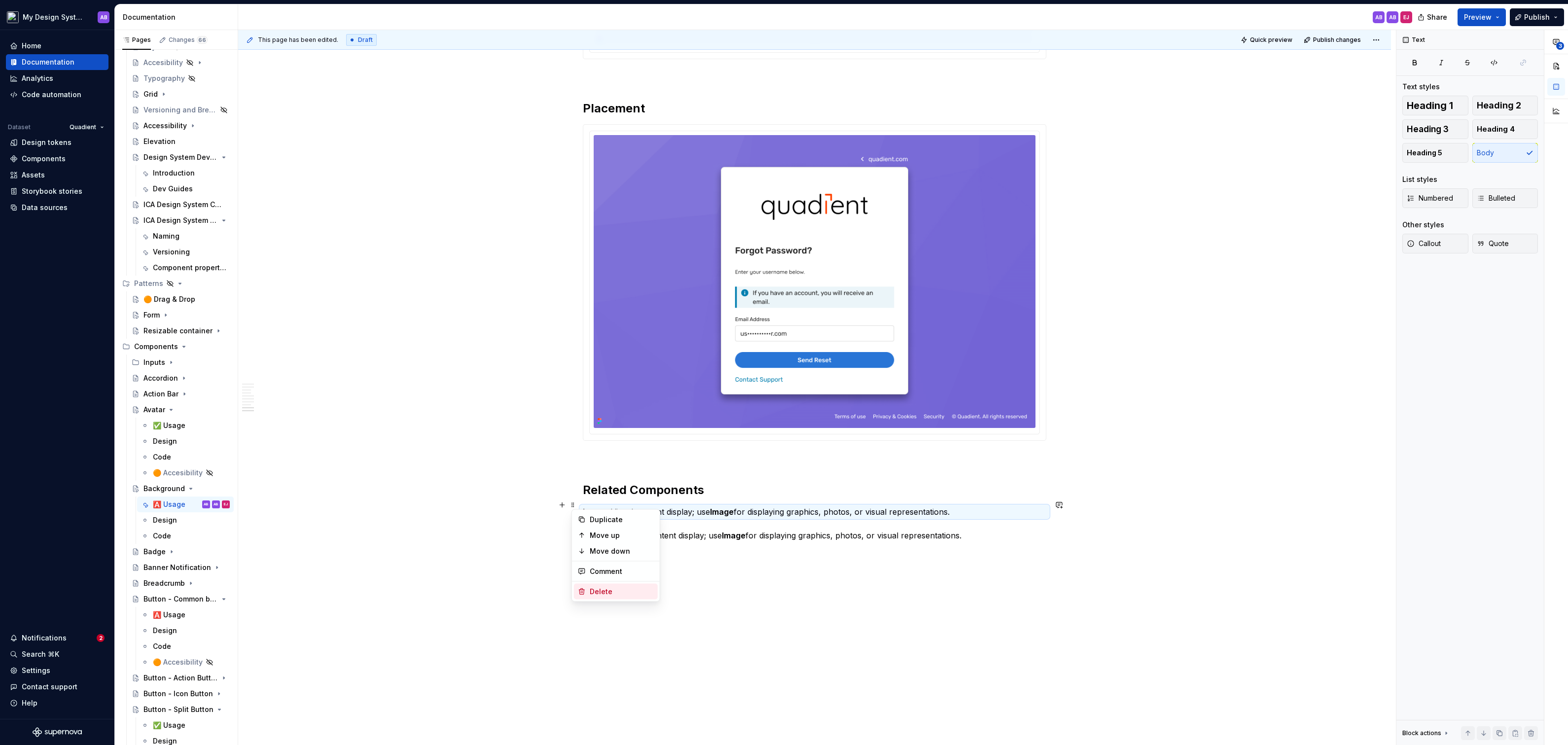
click at [597, 591] on div "Delete" at bounding box center [622, 592] width 64 height 10
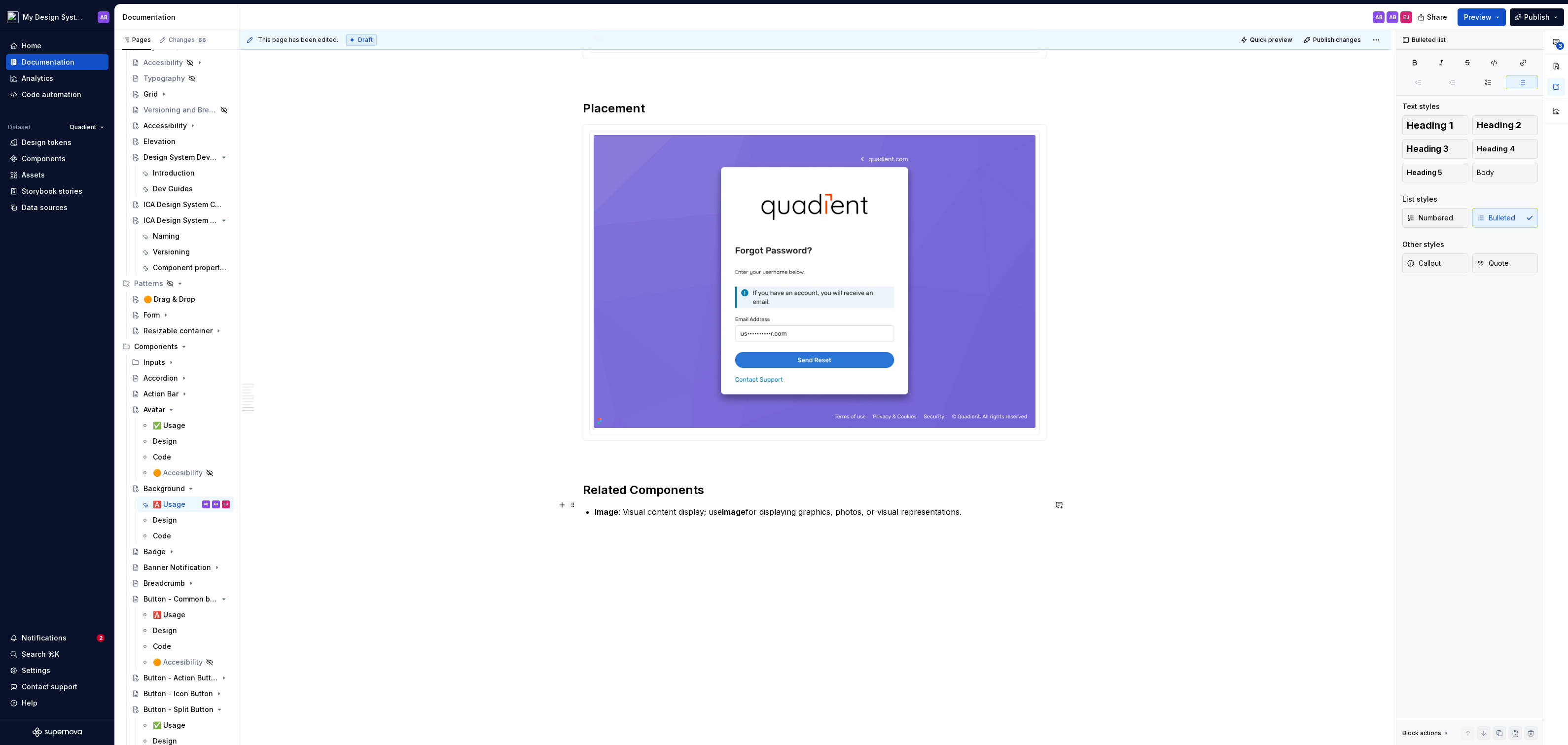
drag, startPoint x: 598, startPoint y: 503, endPoint x: 625, endPoint y: 503, distance: 27.0
click at [625, 506] on p "Image : Visual content display; use Image for displaying graphics, photos, or v…" at bounding box center [821, 512] width 452 height 12
drag, startPoint x: 625, startPoint y: 503, endPoint x: 593, endPoint y: 503, distance: 32.0
click at [845, 484] on button "button" at bounding box center [845, 486] width 14 height 14
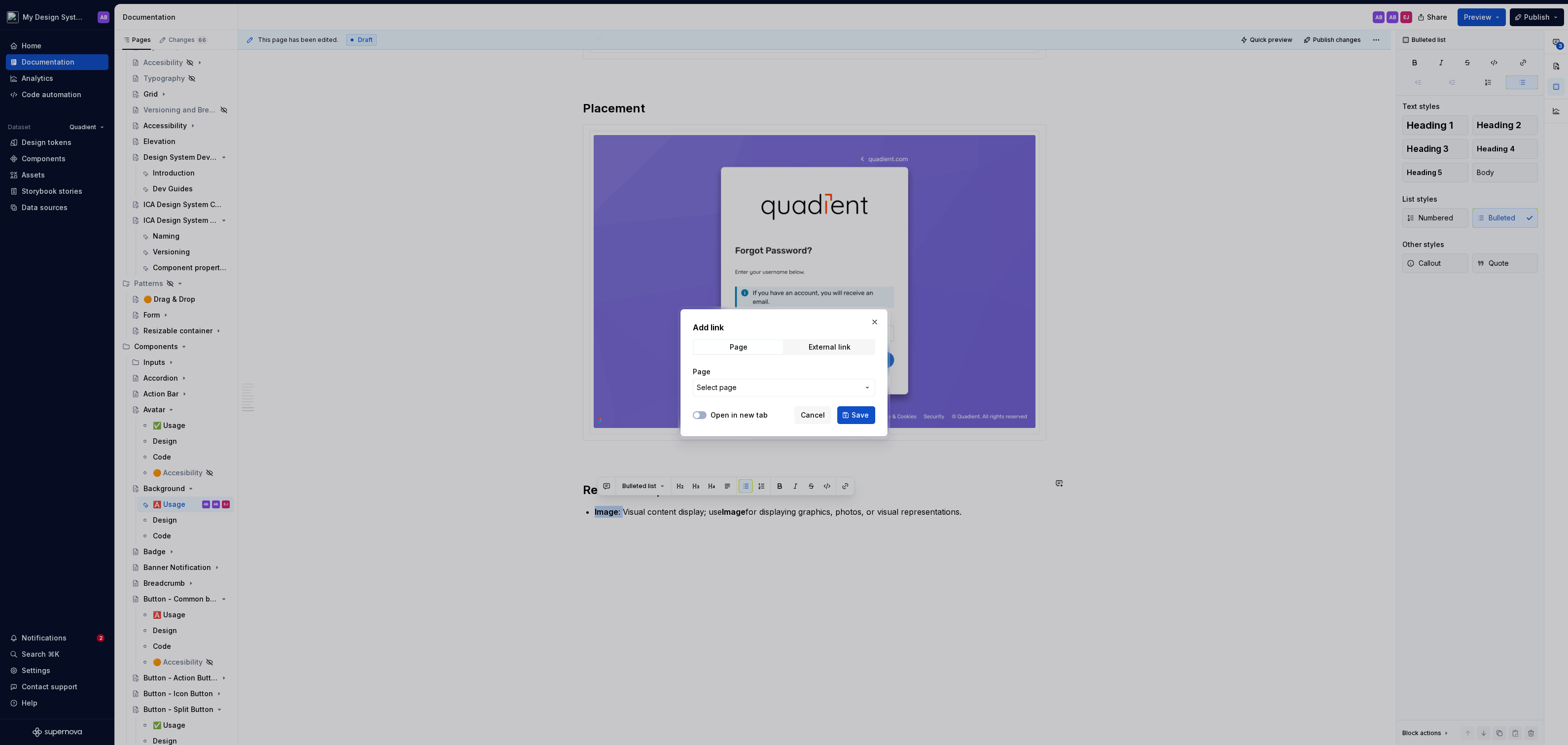
click at [785, 390] on span "Select page" at bounding box center [778, 388] width 162 height 10
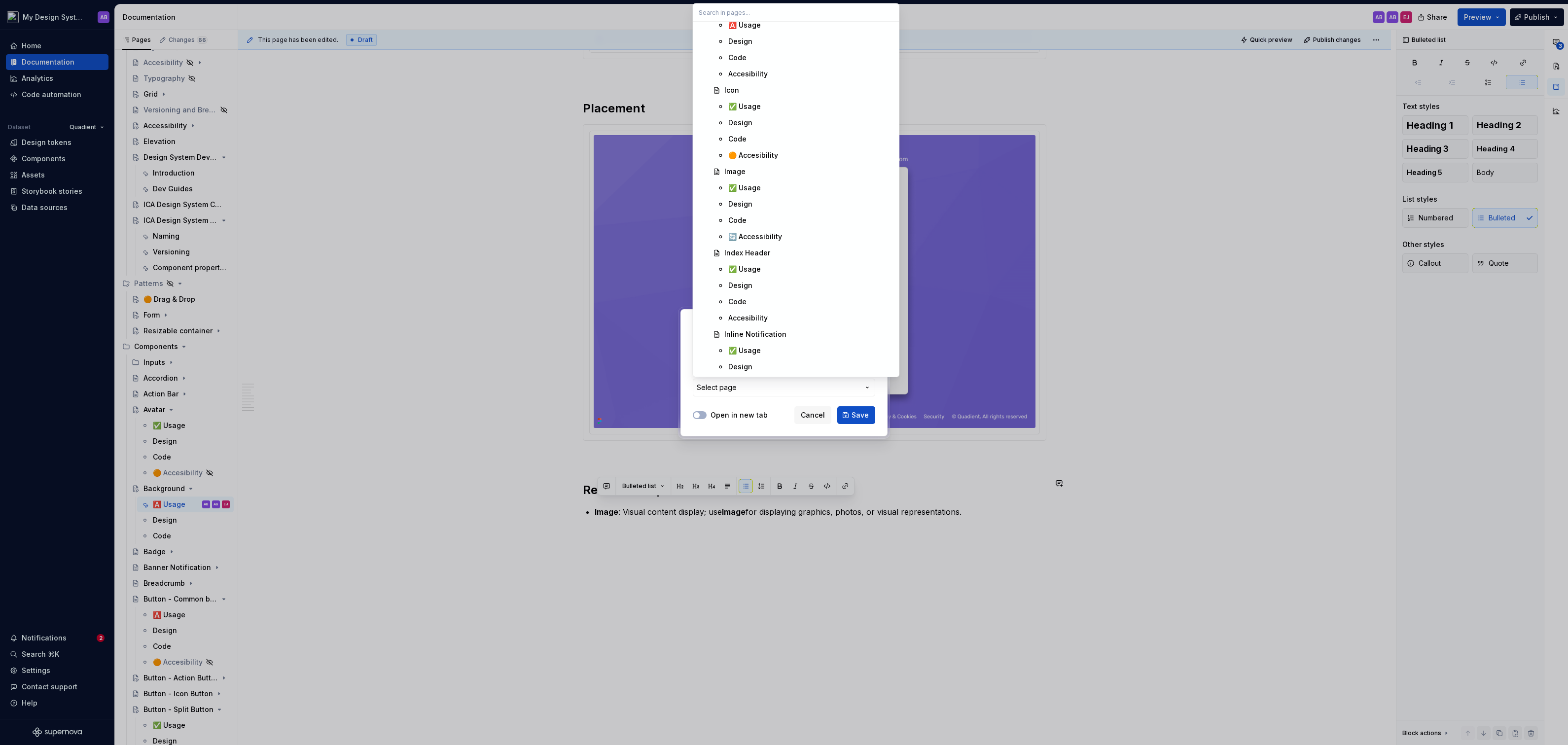
scroll to position [4125, 0]
click at [752, 198] on div "✅ Usage" at bounding box center [744, 203] width 32 height 10
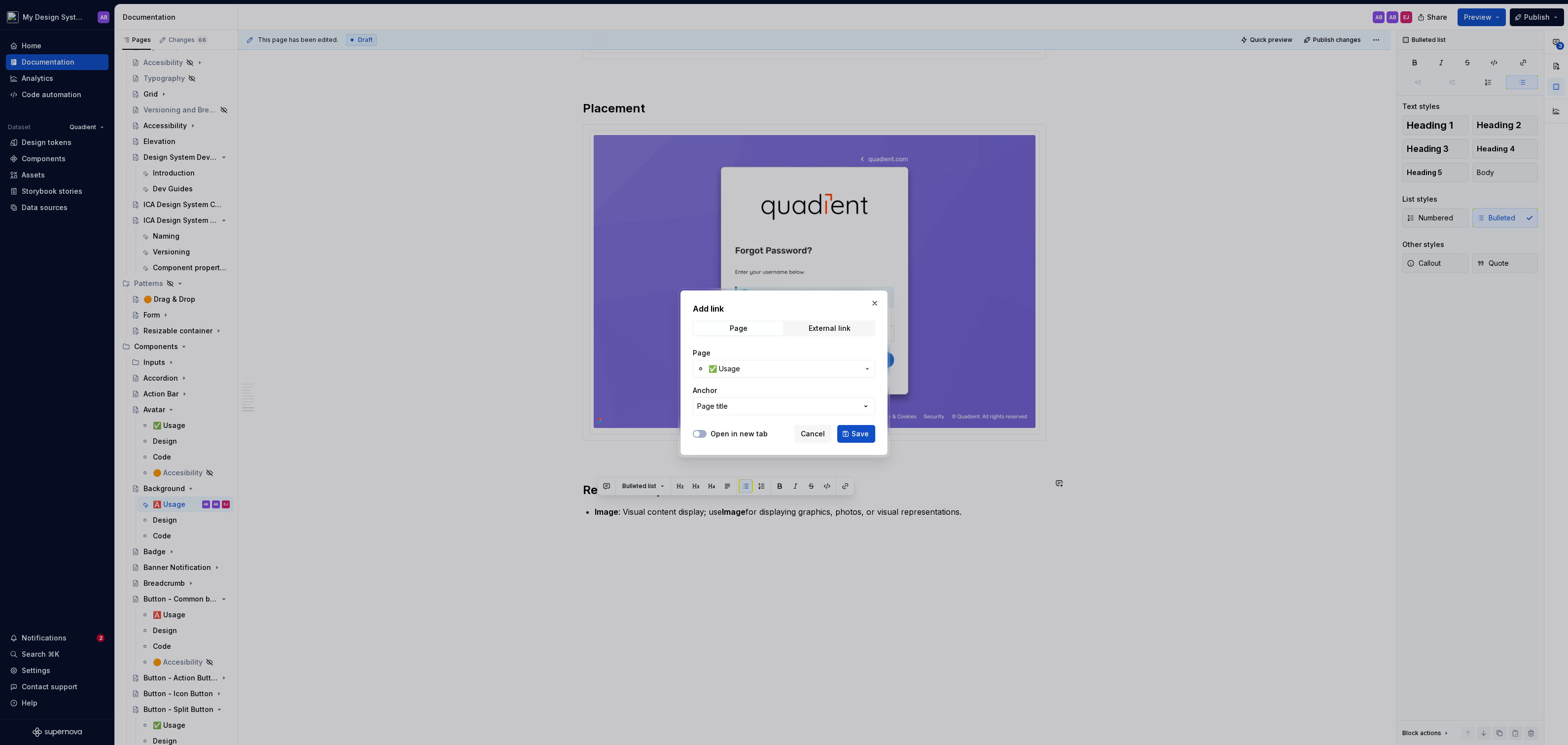
click at [708, 431] on div "Open in new tab" at bounding box center [730, 434] width 75 height 10
click at [705, 433] on button "Open in new tab" at bounding box center [700, 434] width 14 height 8
click at [863, 435] on span "Save" at bounding box center [860, 434] width 17 height 10
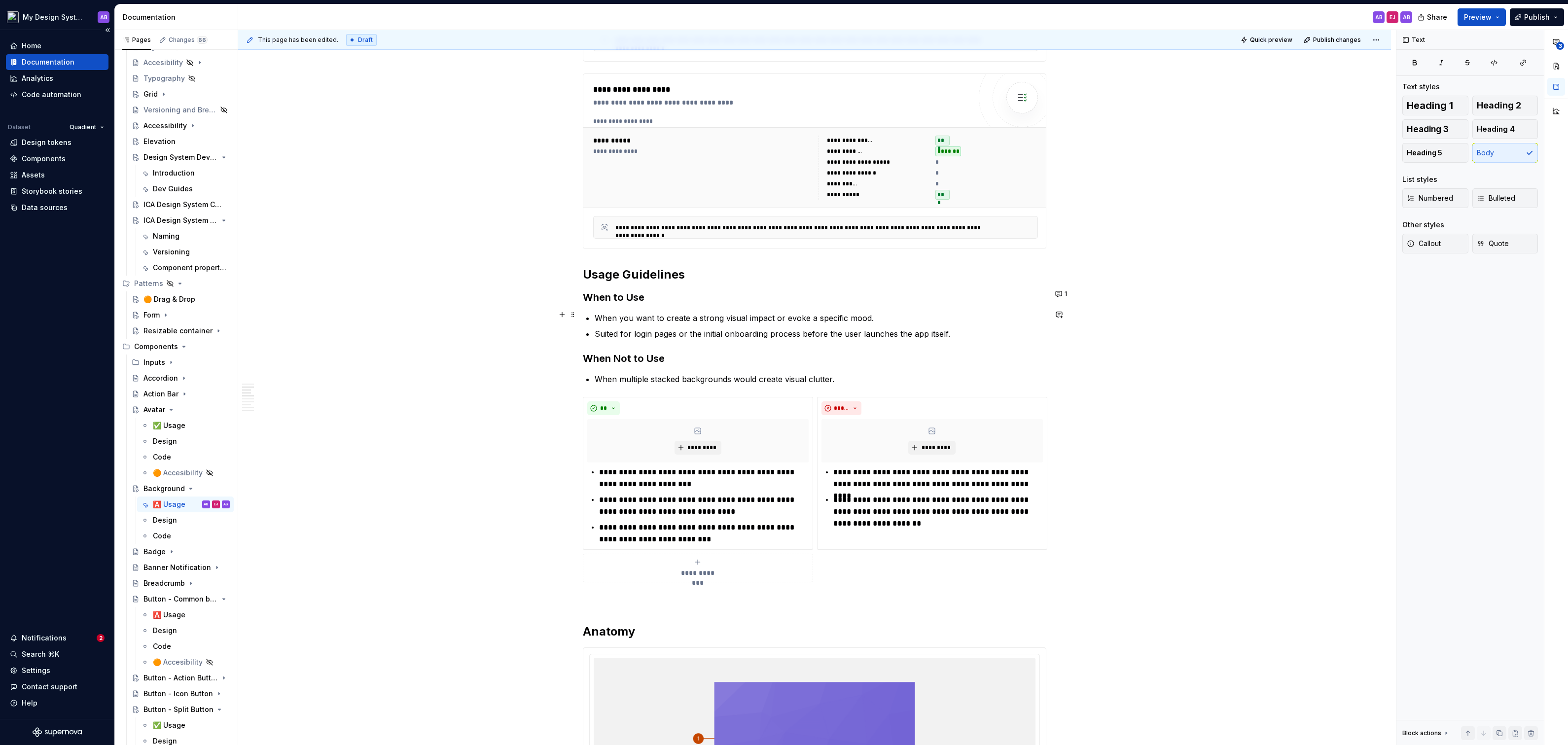
scroll to position [561, 0]
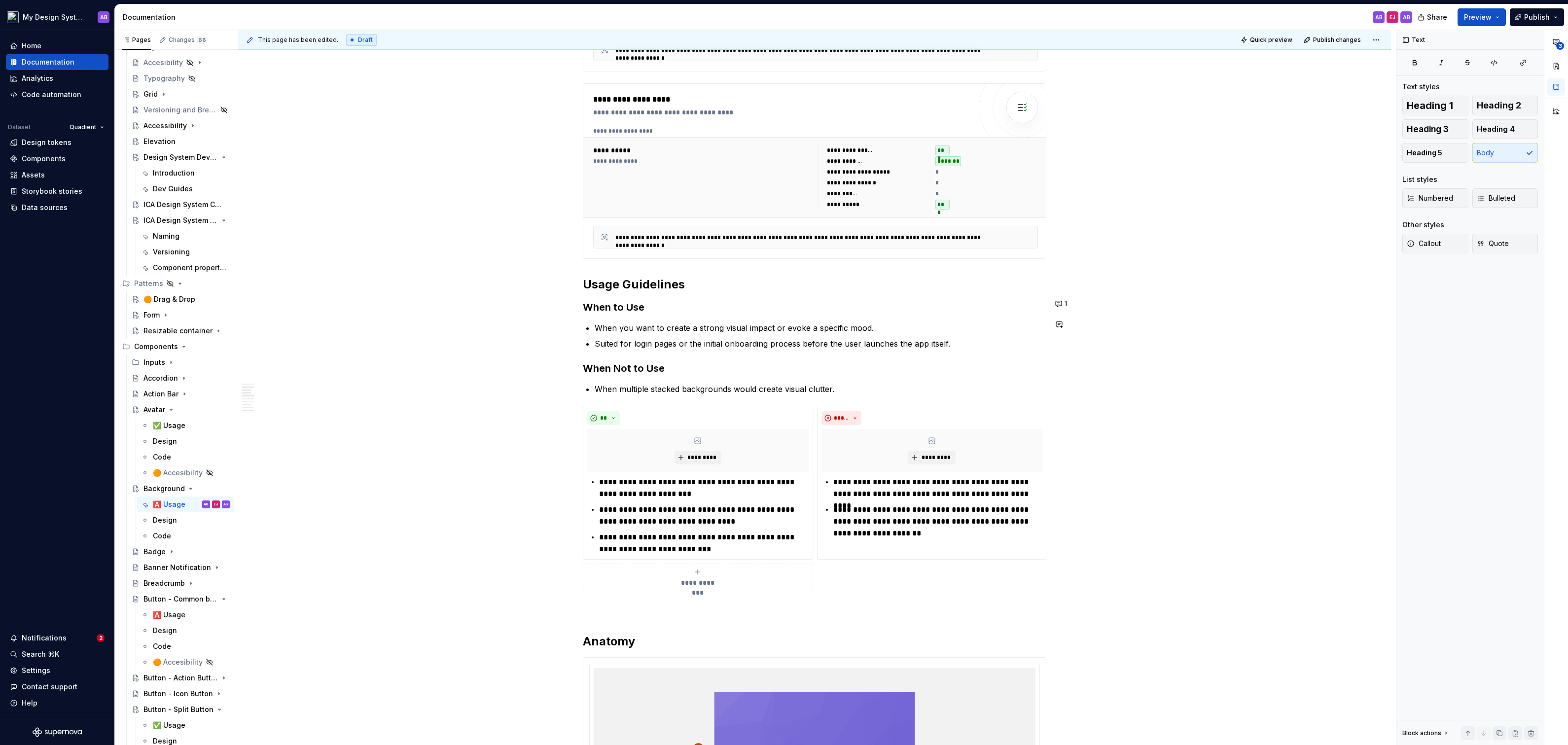
click at [645, 338] on p "Suited for login pages or the initial onboarding process before the user launch…" at bounding box center [821, 343] width 452 height 12
click at [711, 333] on ul "When you want to create a strong visual impact or evoke a specific mood. Suited…" at bounding box center [821, 335] width 452 height 27
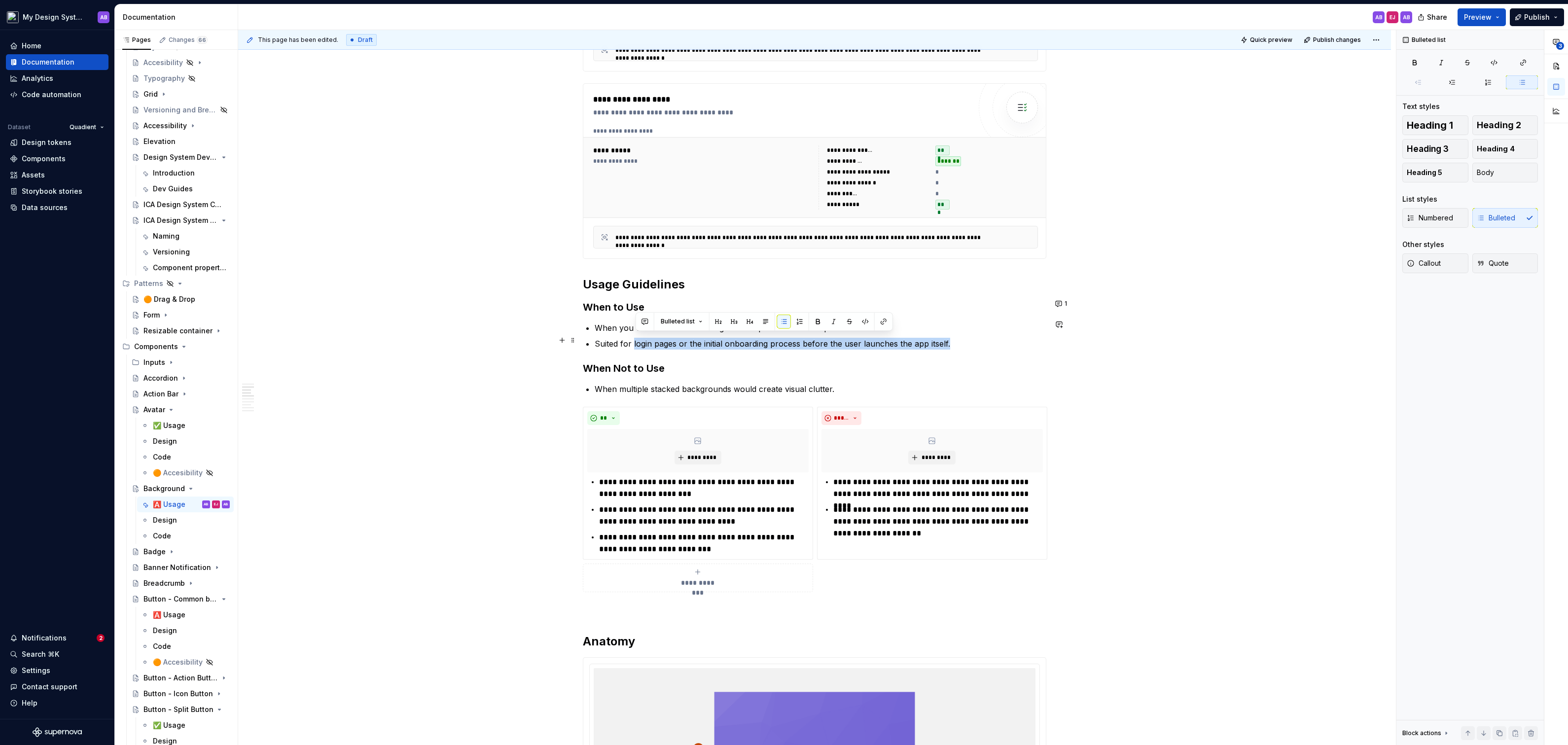
drag, startPoint x: 636, startPoint y: 337, endPoint x: 960, endPoint y: 340, distance: 324.0
click at [960, 340] on p "Suited for login pages or the initial onboarding process before the user launch…" at bounding box center [821, 343] width 452 height 12
copy p "login pages or the initial onboarding process before the user launches the app …"
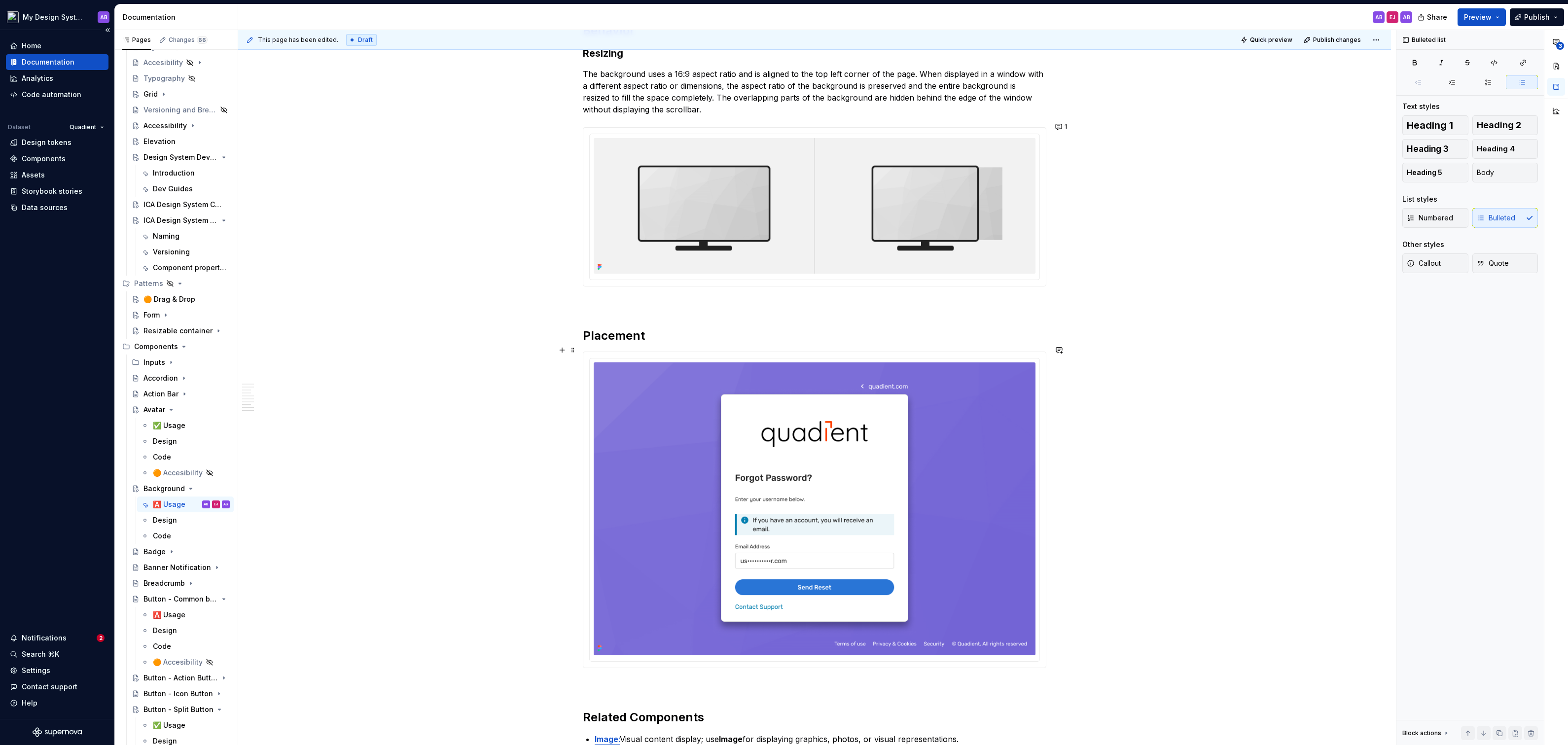
scroll to position [1917, 0]
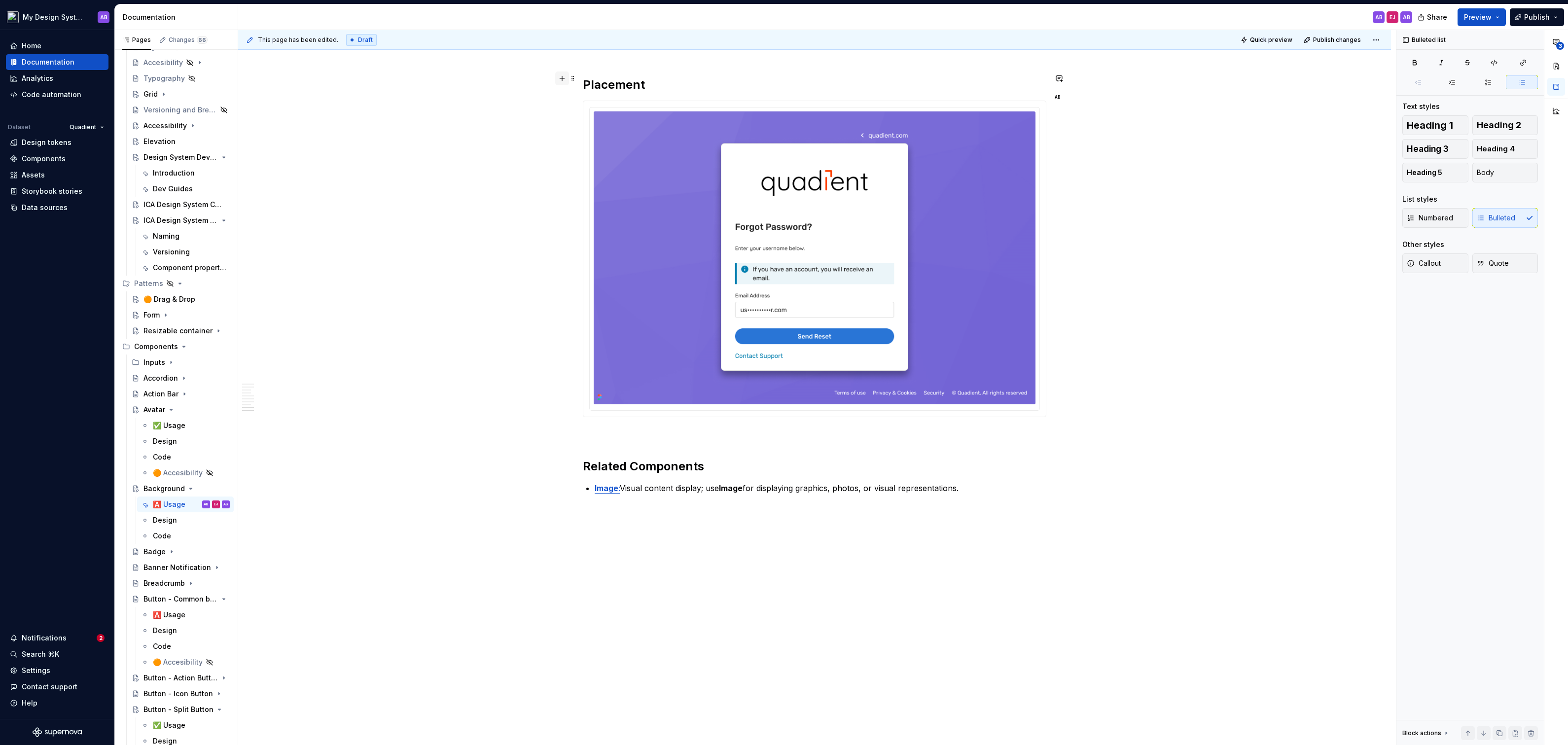
click at [565, 76] on button "button" at bounding box center [562, 78] width 14 height 14
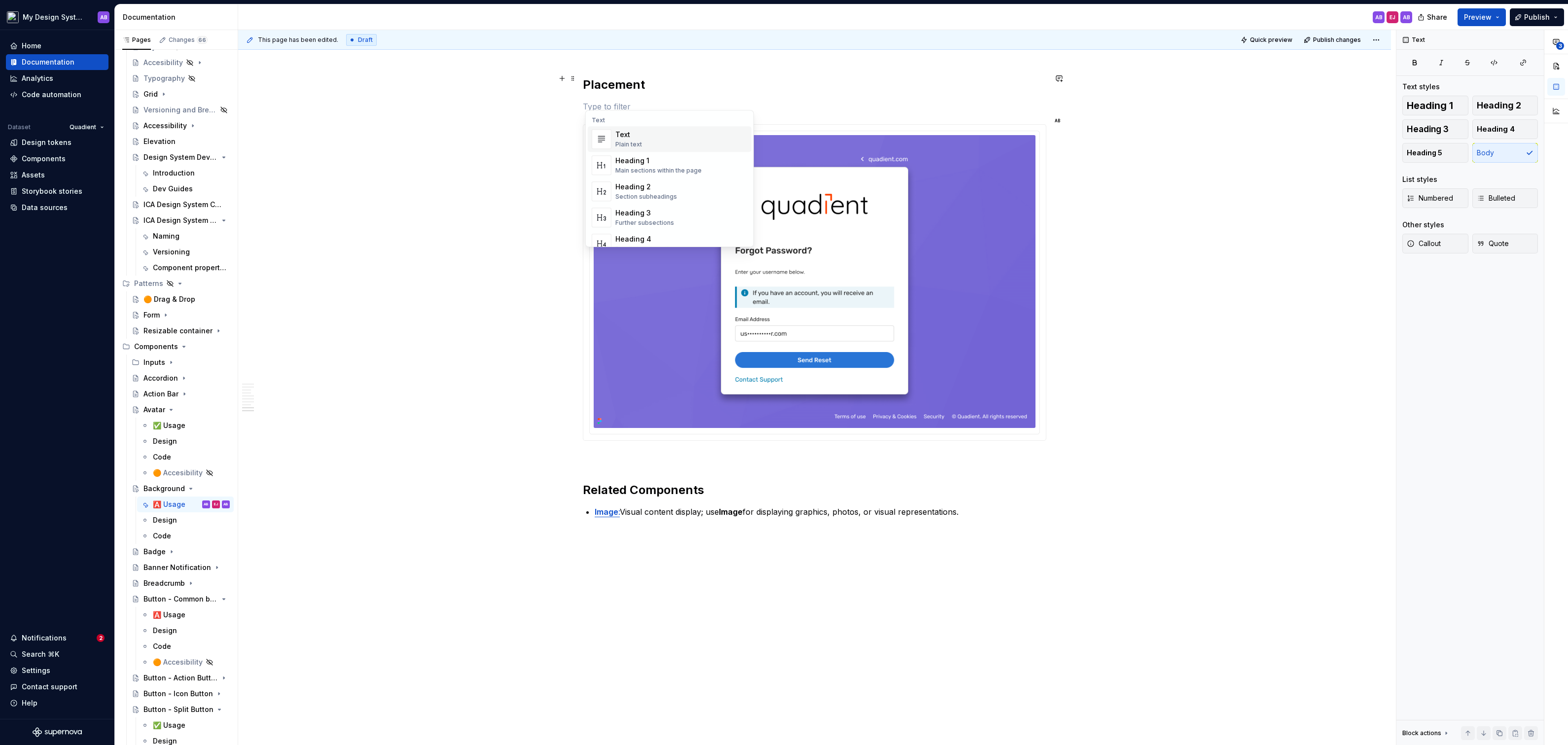
click at [630, 101] on p at bounding box center [814, 106] width 463 height 12
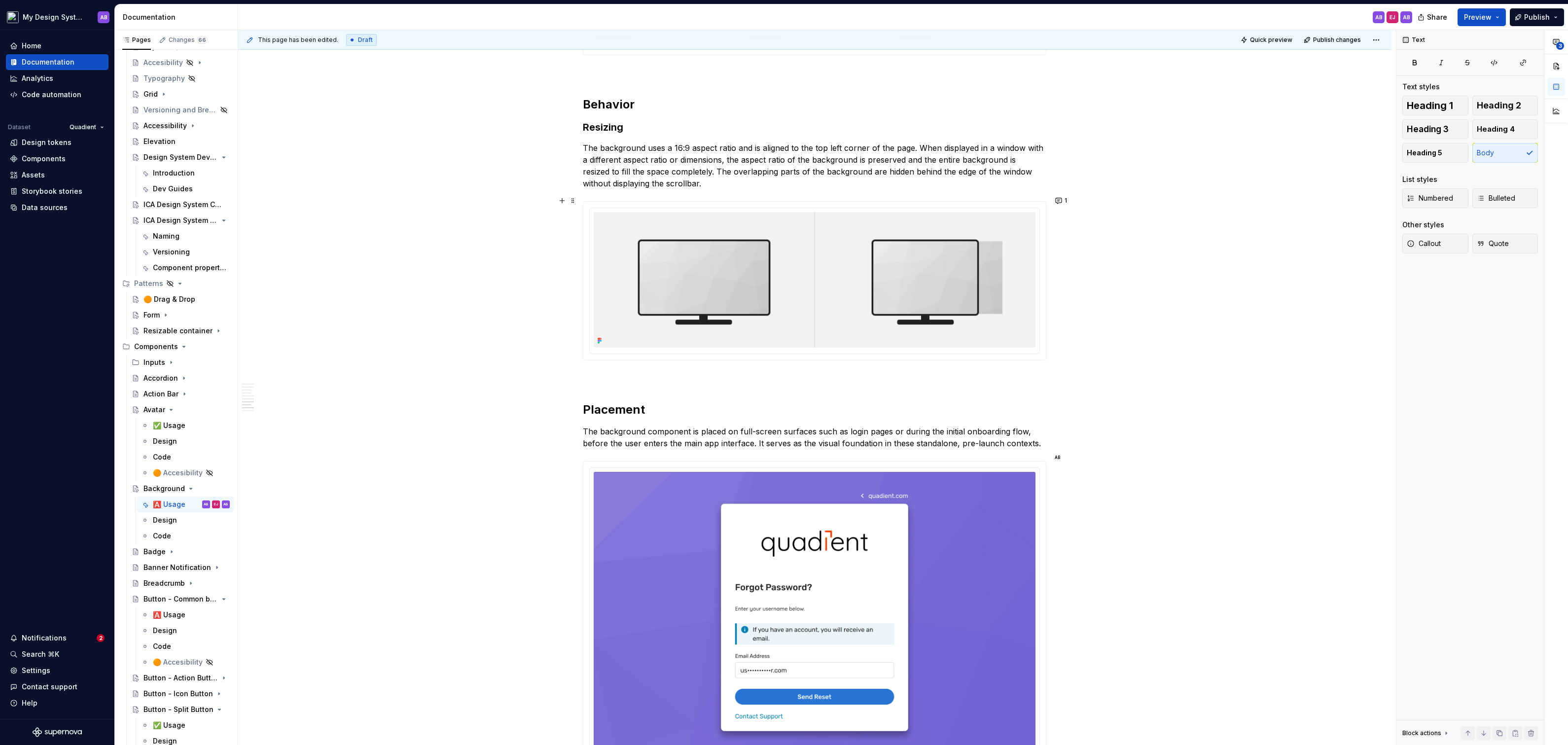
scroll to position [1571, 0]
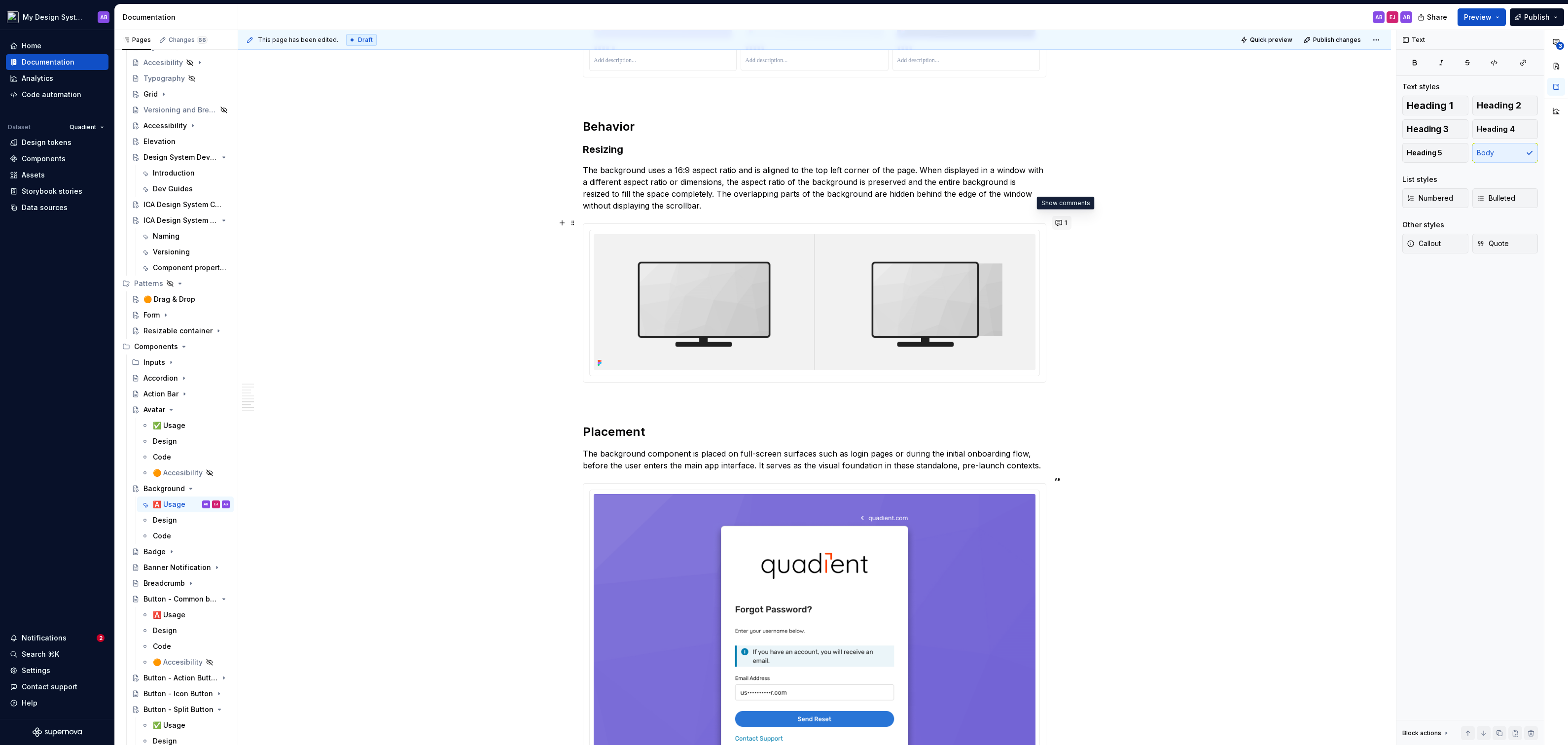
click at [1064, 224] on button "1" at bounding box center [1061, 223] width 19 height 14
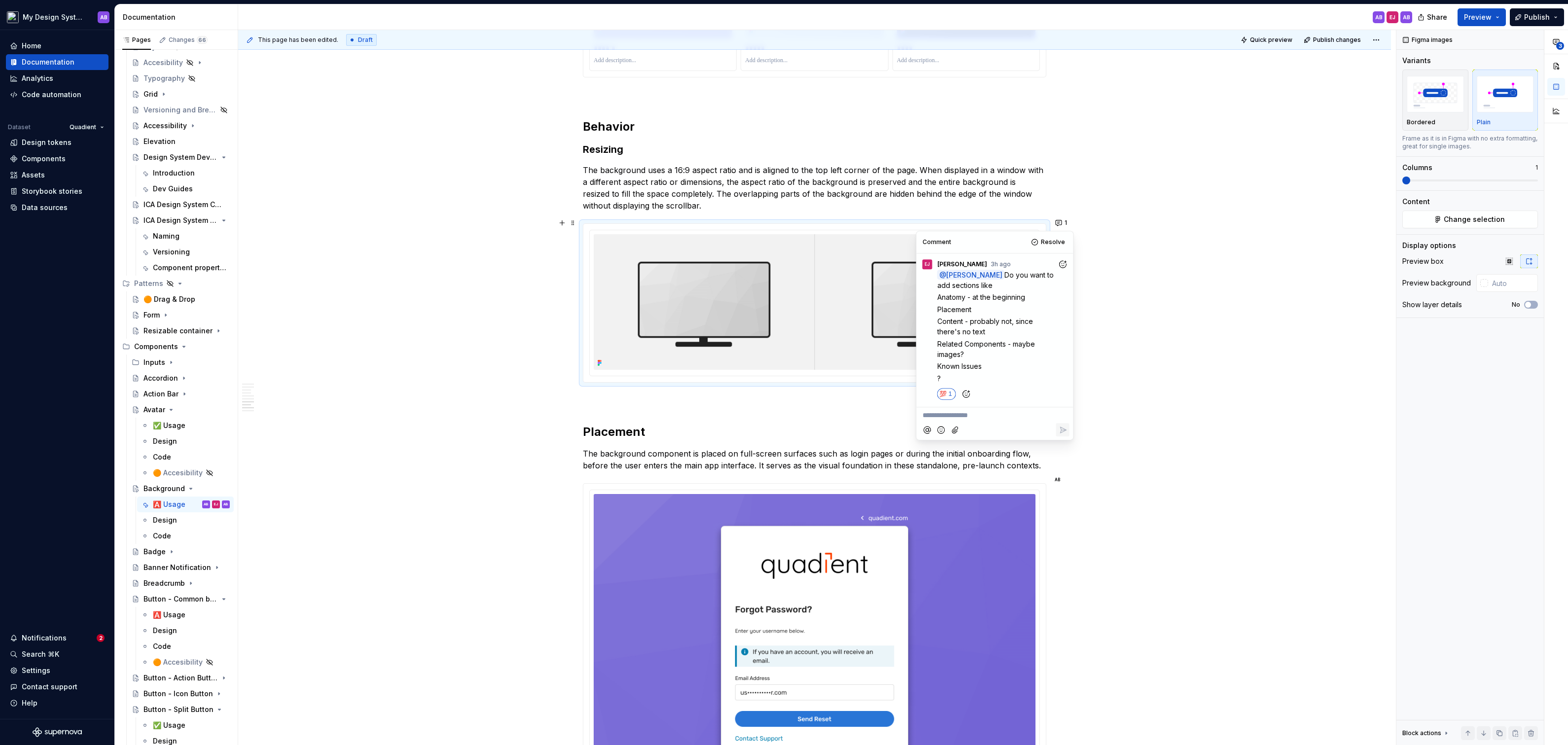
click at [1002, 416] on p "**********" at bounding box center [995, 415] width 145 height 10
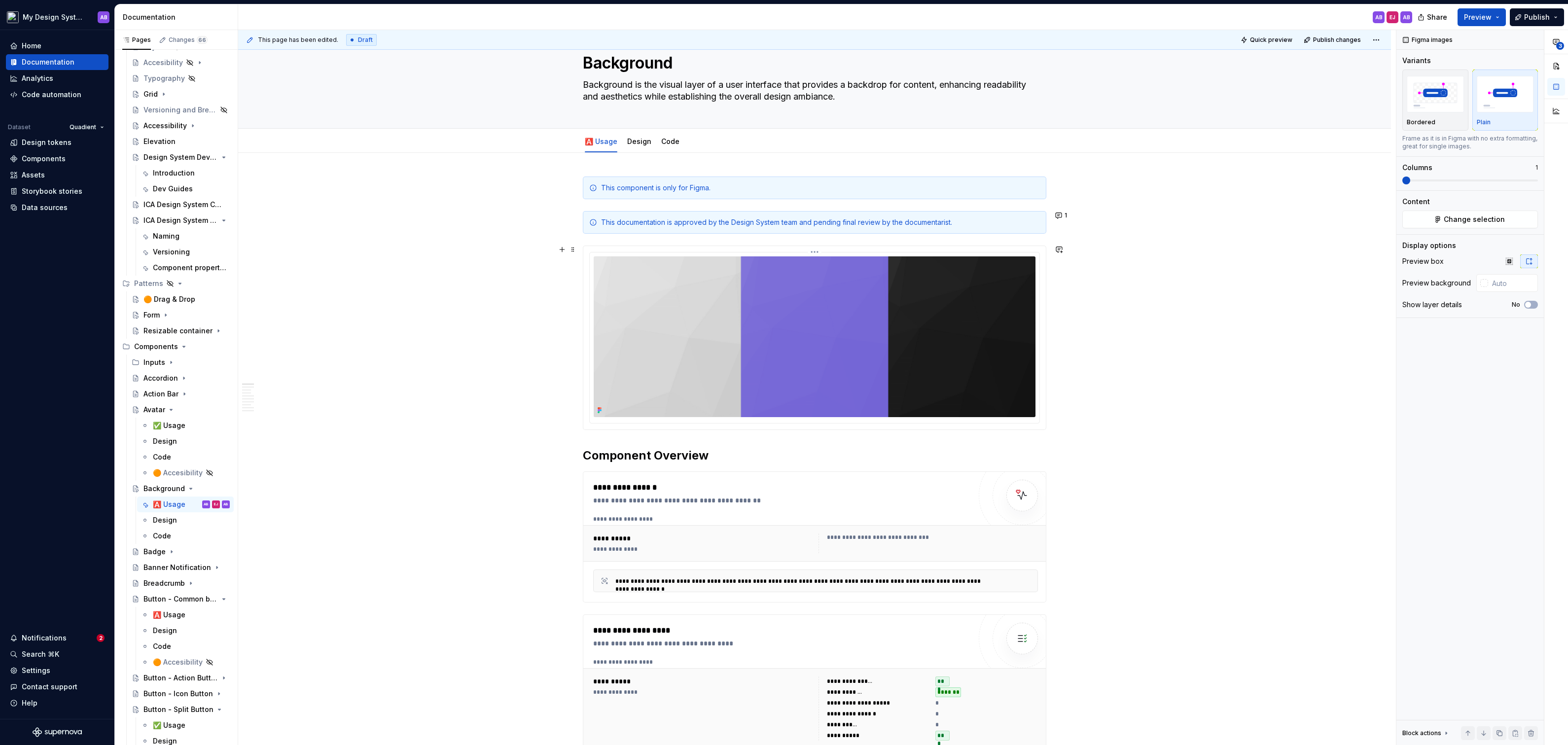
scroll to position [0, 0]
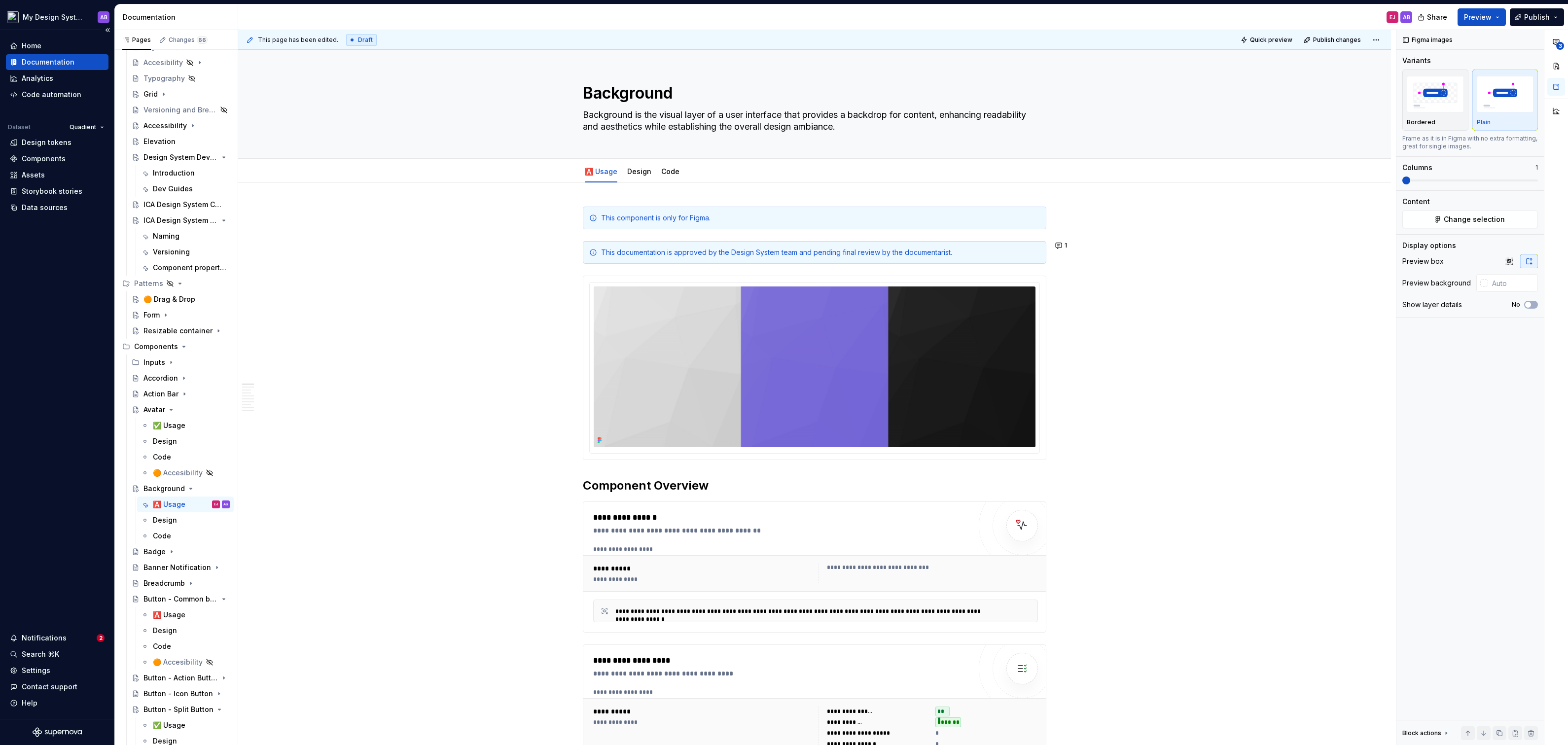
type textarea "*"
